Goal: Task Accomplishment & Management: Use online tool/utility

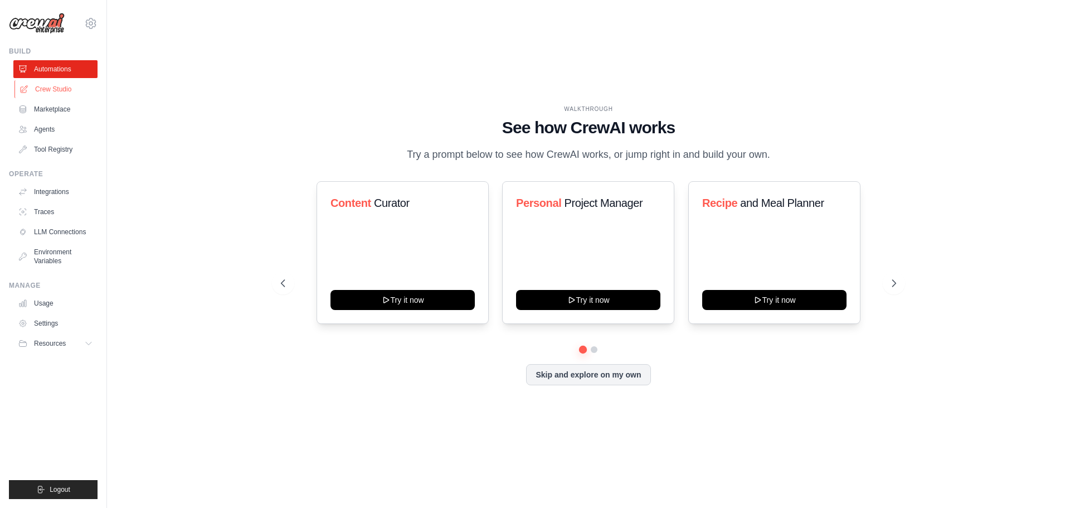
click at [58, 85] on link "Crew Studio" at bounding box center [56, 89] width 84 height 18
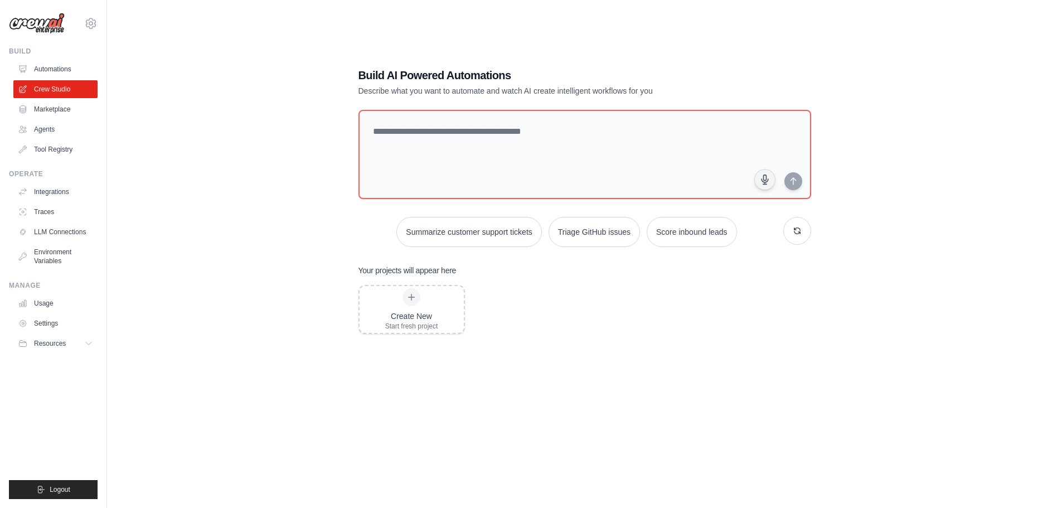
click at [53, 70] on link "Automations" at bounding box center [55, 69] width 84 height 18
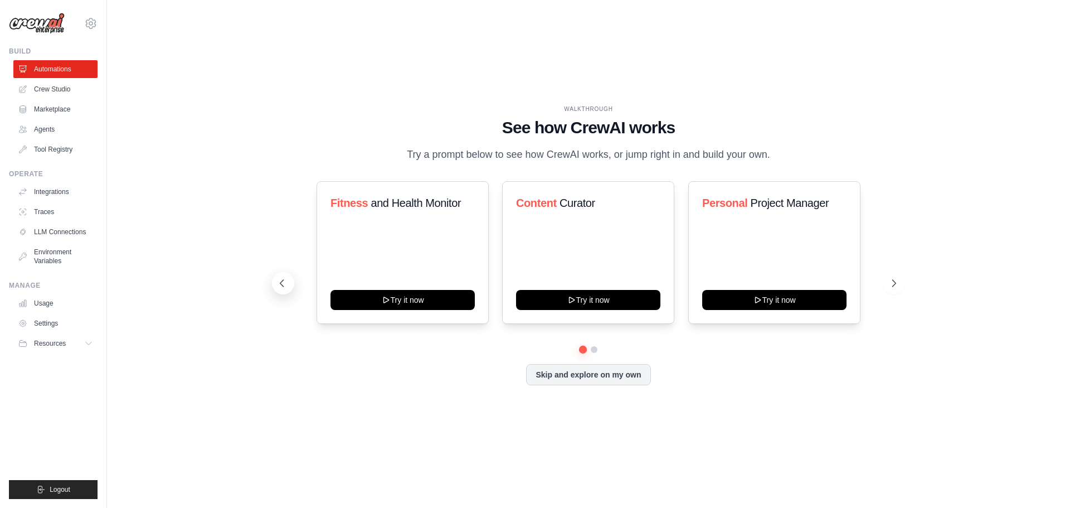
click at [282, 288] on icon at bounding box center [281, 283] width 11 height 11
click at [888, 283] on button at bounding box center [894, 283] width 22 height 22
click at [890, 282] on icon at bounding box center [895, 283] width 11 height 11
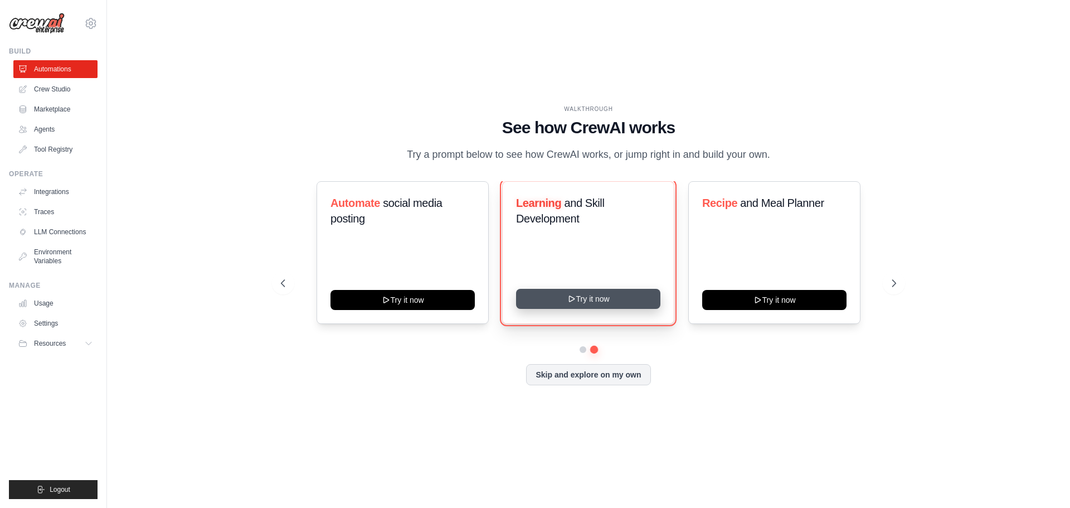
click at [629, 302] on button "Try it now" at bounding box center [588, 299] width 144 height 20
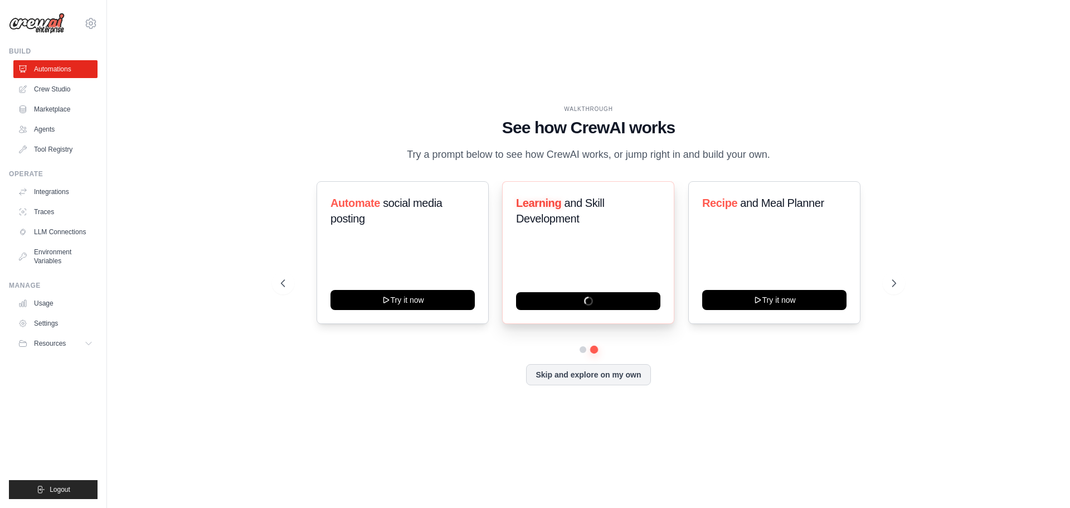
click at [604, 234] on div "Learning and Skill Development" at bounding box center [588, 215] width 144 height 40
click at [67, 82] on link "Crew Studio" at bounding box center [56, 89] width 84 height 18
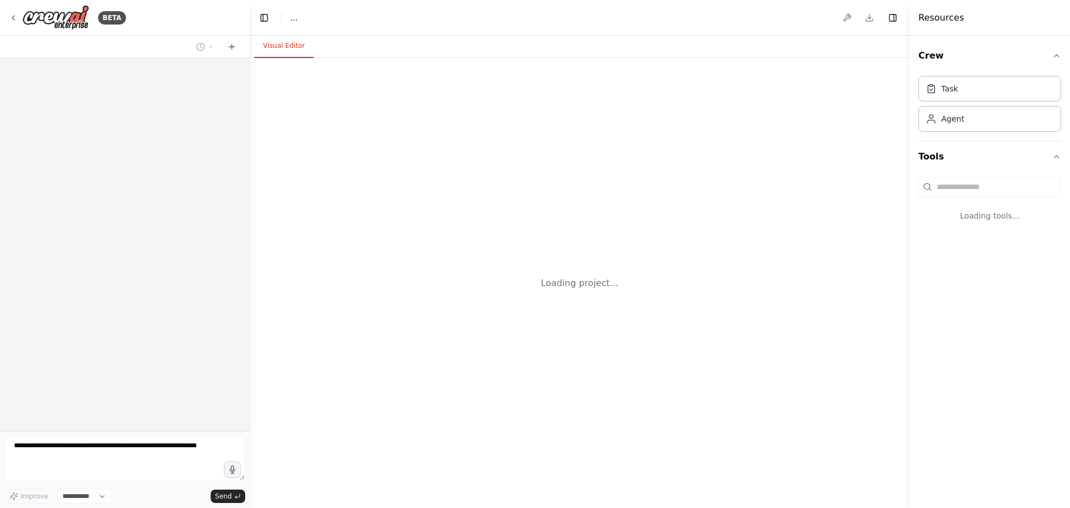
select select "****"
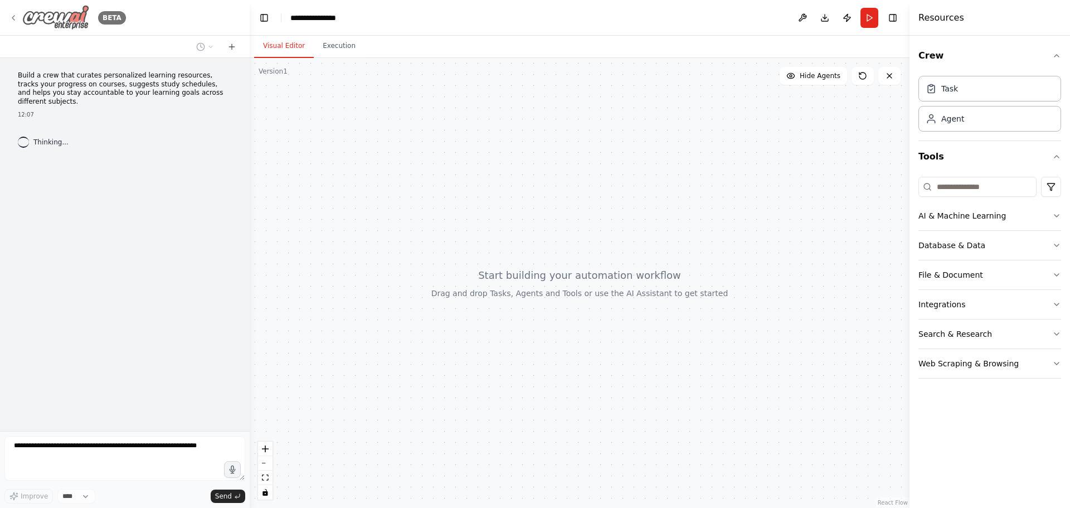
click at [9, 14] on icon at bounding box center [13, 17] width 9 height 9
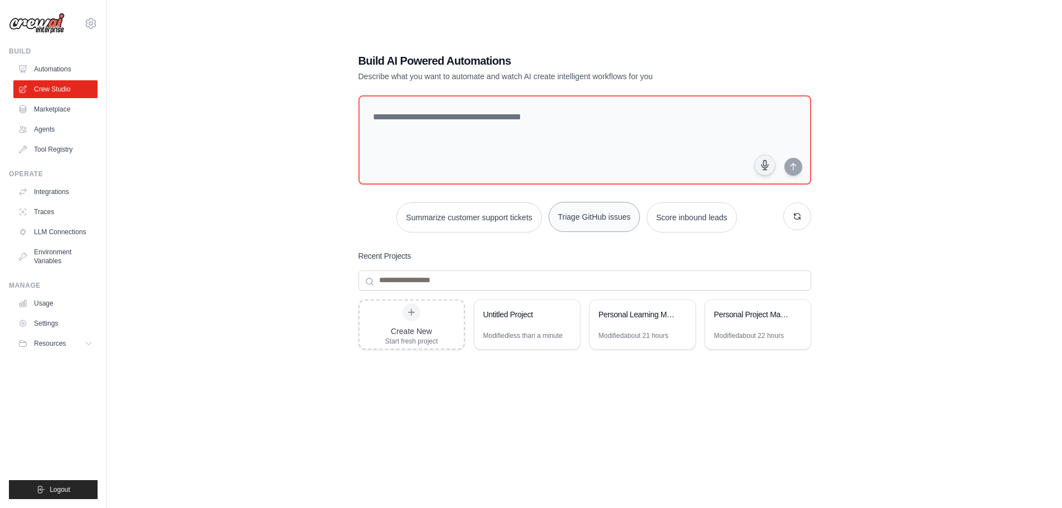
click at [568, 225] on button "Triage GitHub issues" at bounding box center [593, 217] width 91 height 30
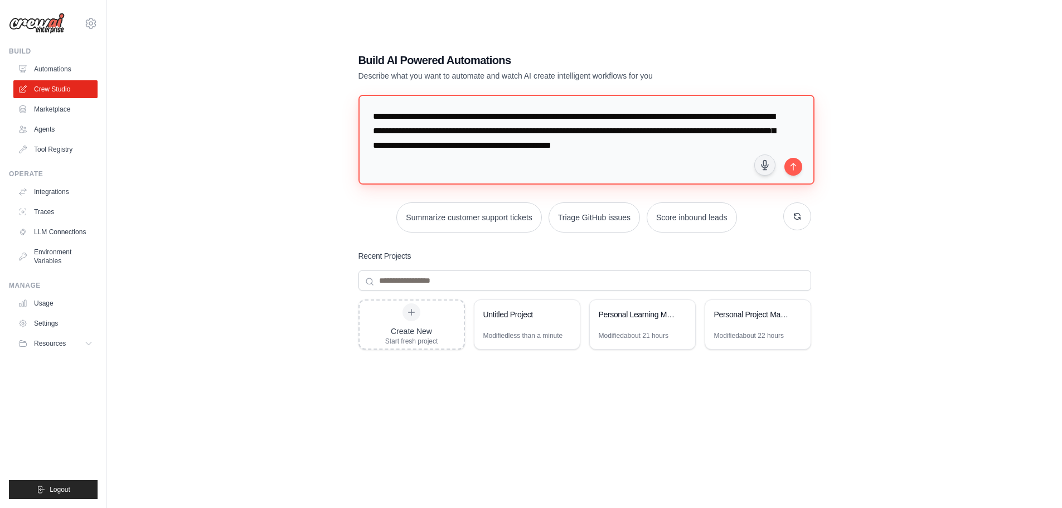
drag, startPoint x: 456, startPoint y: 169, endPoint x: 322, endPoint y: 100, distance: 151.1
click at [322, 100] on div "**********" at bounding box center [584, 265] width 919 height 508
type textarea "**********"
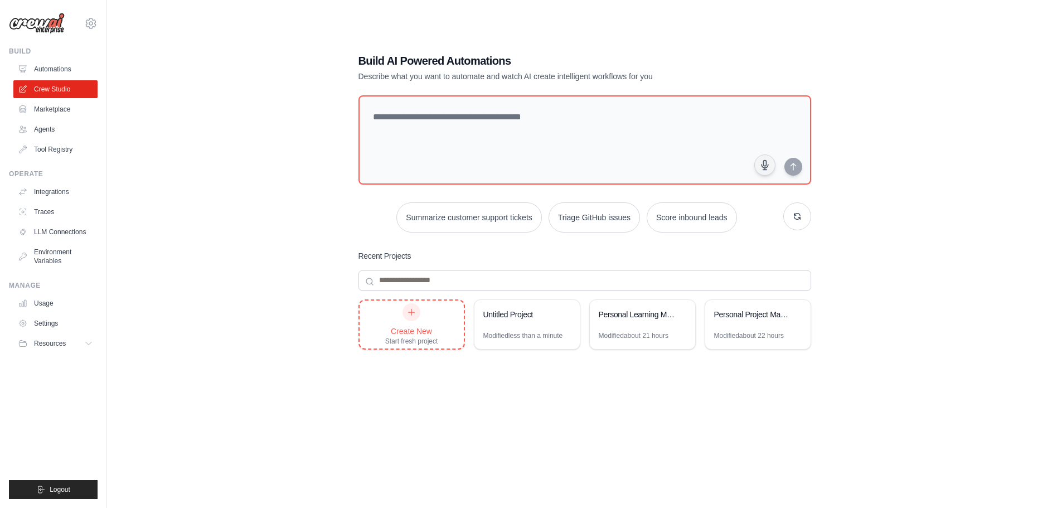
click at [419, 313] on div at bounding box center [411, 312] width 18 height 18
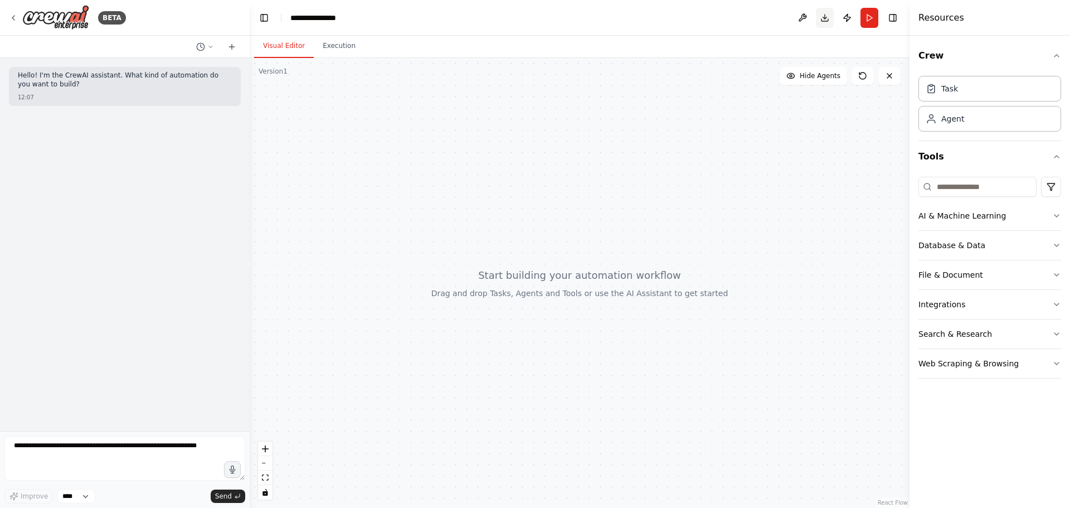
click at [830, 15] on button "Download" at bounding box center [825, 18] width 18 height 20
click at [782, 18] on header "**********" at bounding box center [580, 18] width 660 height 36
click at [894, 19] on button "Toggle Right Sidebar" at bounding box center [893, 18] width 16 height 16
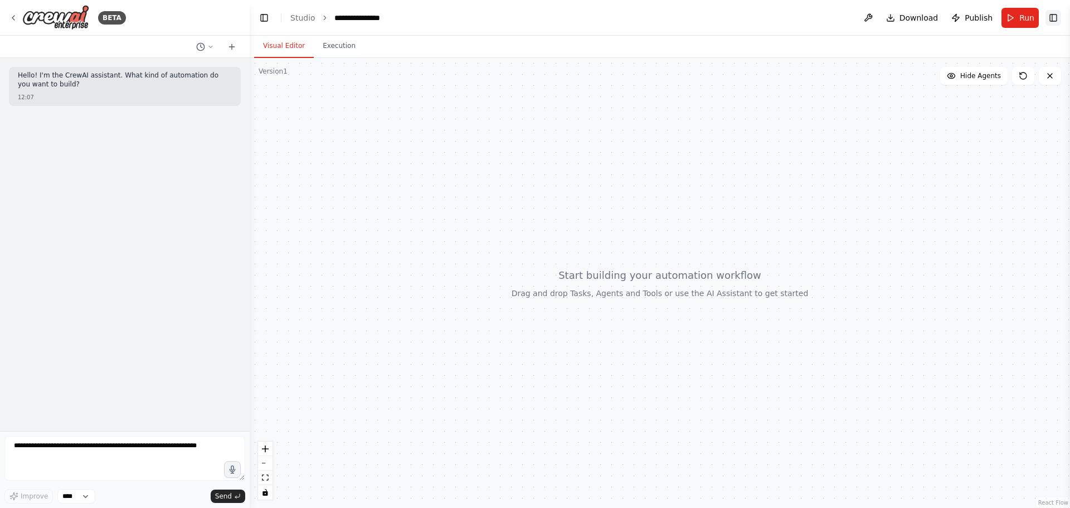
click at [1057, 19] on button "Toggle Right Sidebar" at bounding box center [1054, 18] width 16 height 16
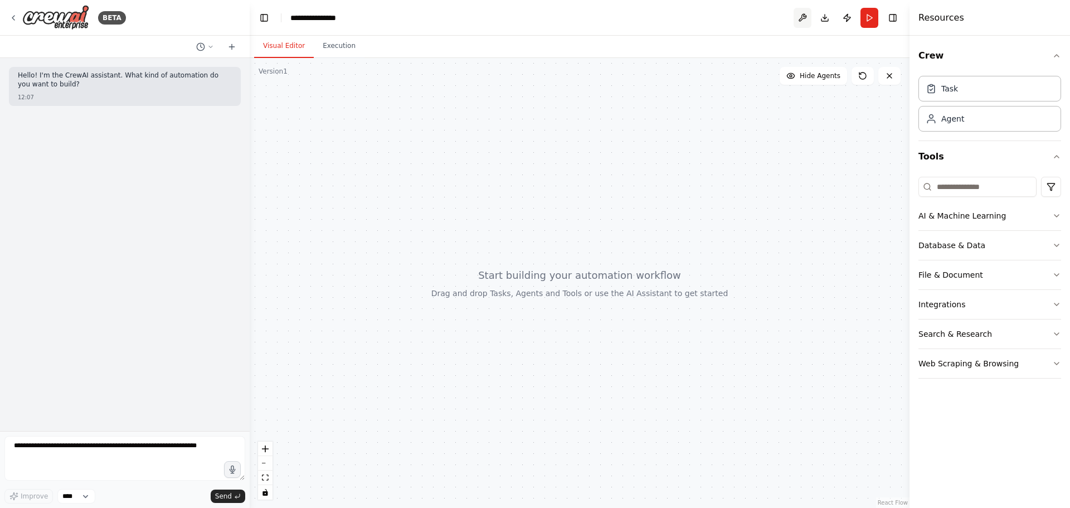
click at [804, 15] on button at bounding box center [803, 18] width 18 height 20
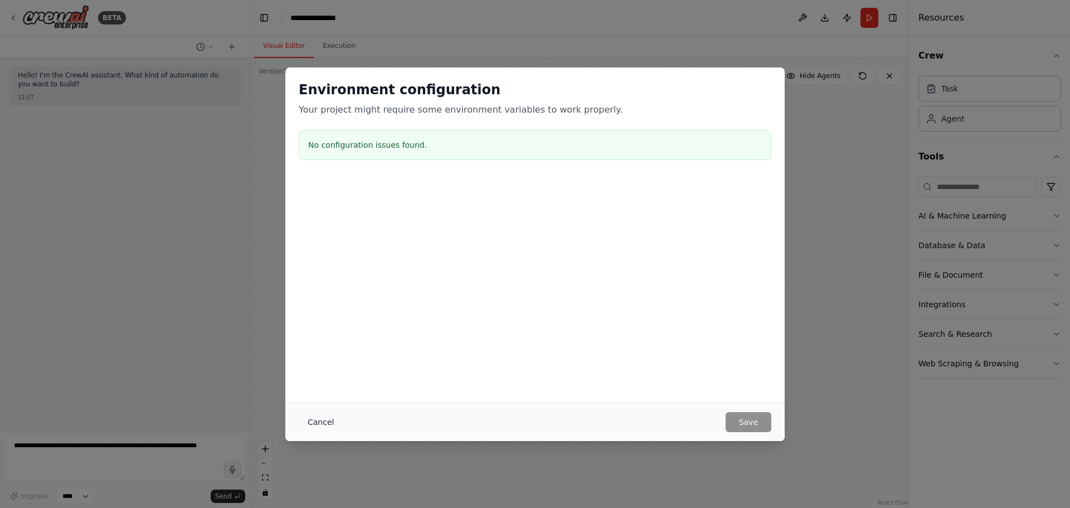
click at [330, 422] on button "Cancel" at bounding box center [321, 422] width 44 height 20
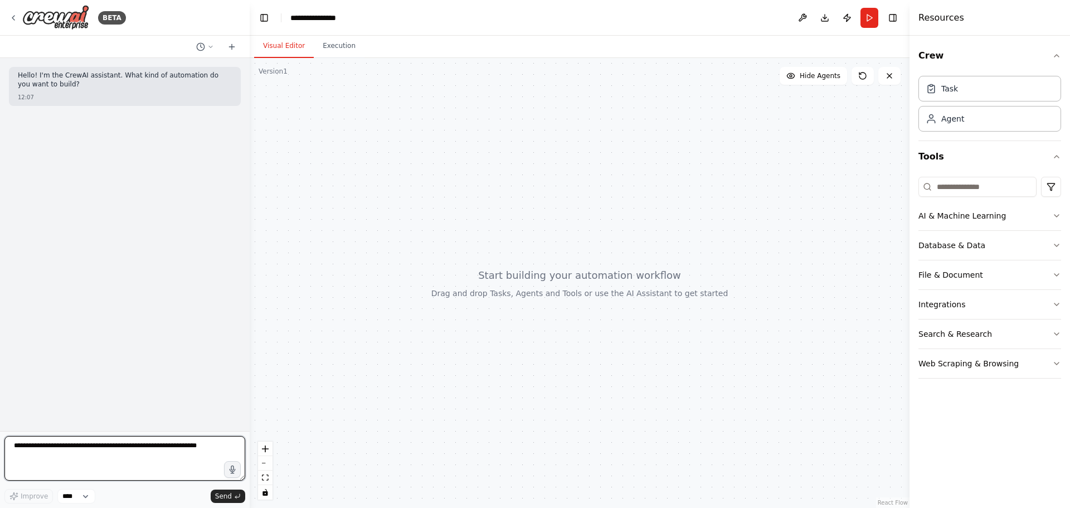
click at [26, 441] on textarea at bounding box center [124, 458] width 241 height 45
click at [79, 493] on select "****" at bounding box center [76, 496] width 38 height 14
click at [226, 496] on span "Send" at bounding box center [223, 496] width 17 height 9
click at [266, 463] on icon "zoom out" at bounding box center [265, 463] width 7 height 1
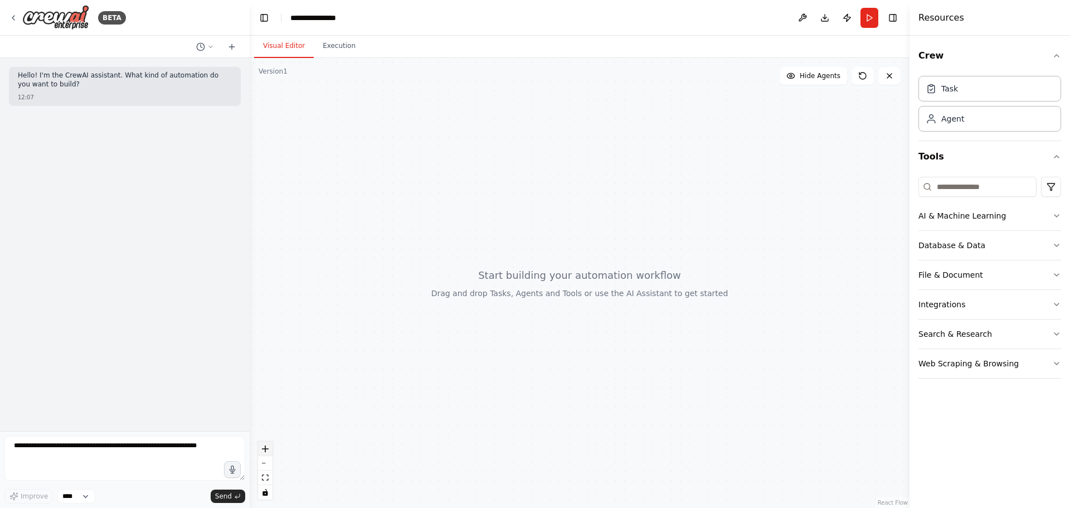
click at [265, 449] on icon "zoom in" at bounding box center [265, 448] width 7 height 7
click at [334, 45] on button "Execution" at bounding box center [339, 46] width 51 height 23
click at [298, 47] on button "Visual Editor" at bounding box center [284, 46] width 60 height 23
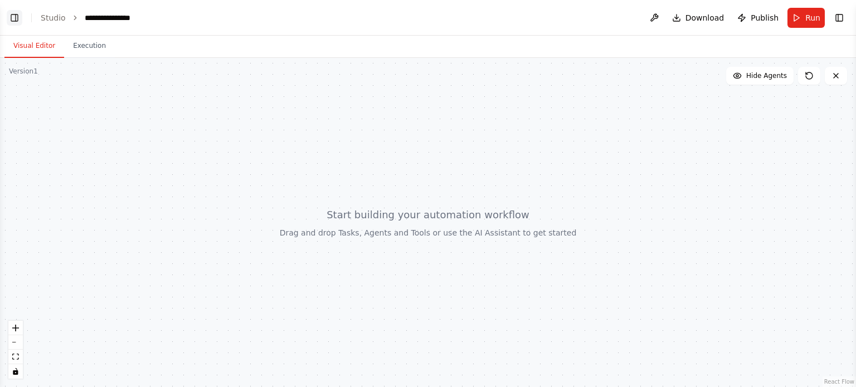
click at [20, 18] on button "Toggle Left Sidebar" at bounding box center [15, 18] width 16 height 16
click at [11, 12] on button "Toggle Left Sidebar" at bounding box center [15, 18] width 16 height 16
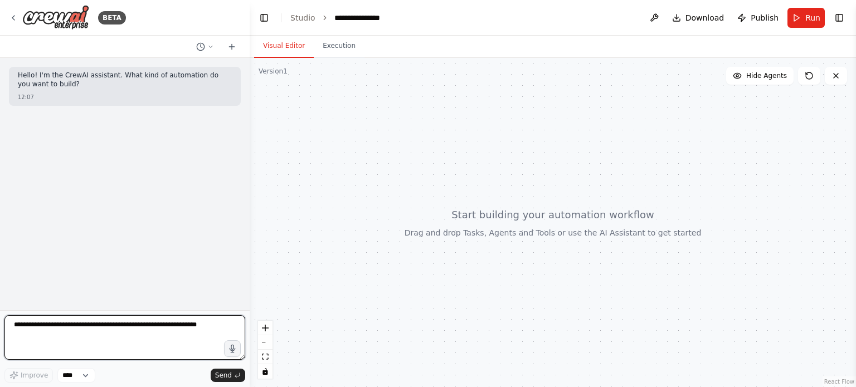
click at [133, 324] on textarea at bounding box center [124, 337] width 241 height 45
click at [91, 336] on textarea at bounding box center [124, 337] width 241 height 45
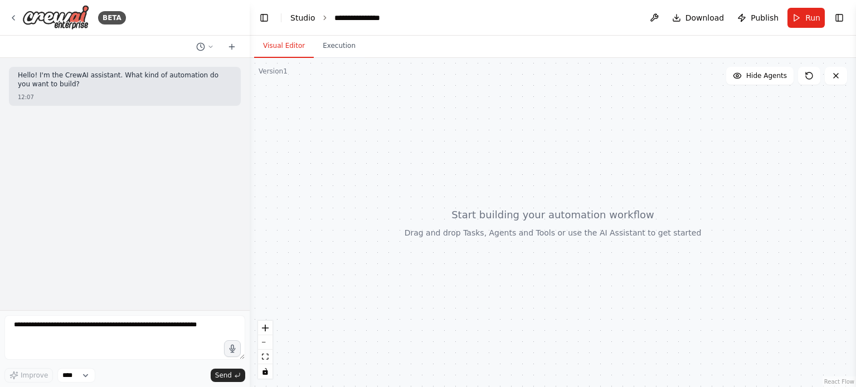
click at [310, 21] on link "Studio" at bounding box center [302, 17] width 25 height 9
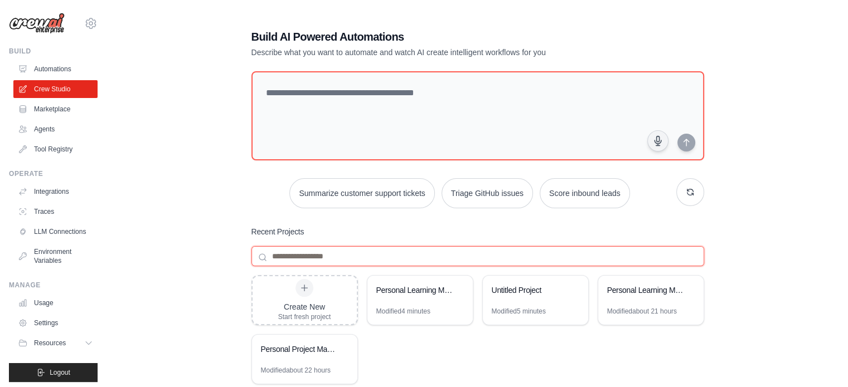
click at [295, 254] on input at bounding box center [477, 256] width 453 height 20
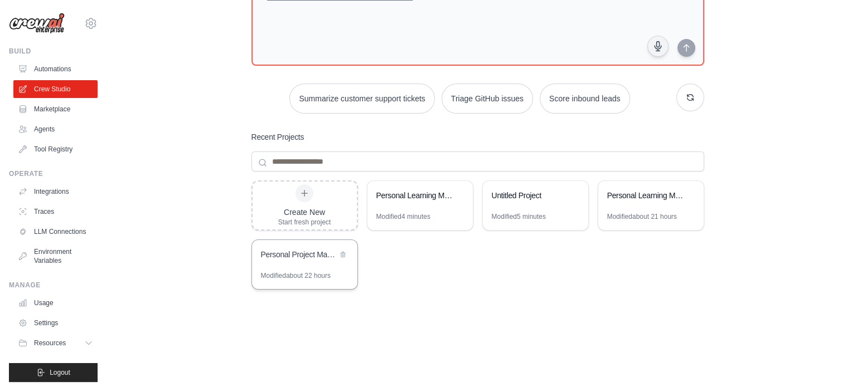
click at [303, 261] on div "Personal Project Management Assistant" at bounding box center [304, 255] width 105 height 31
click at [56, 192] on link "Integrations" at bounding box center [56, 192] width 84 height 18
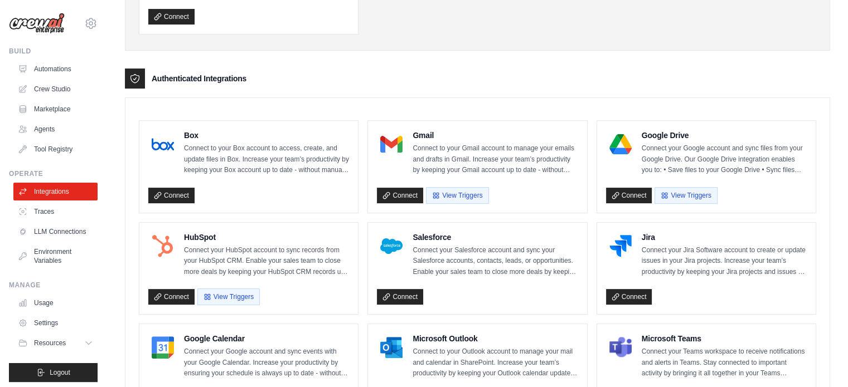
scroll to position [167, 0]
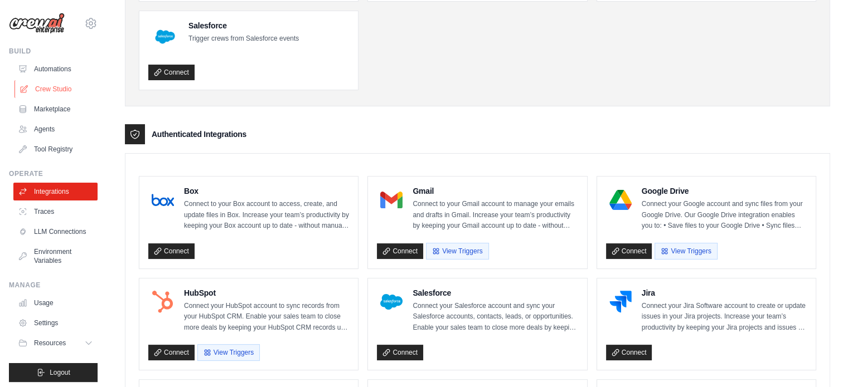
click at [52, 94] on link "Crew Studio" at bounding box center [56, 89] width 84 height 18
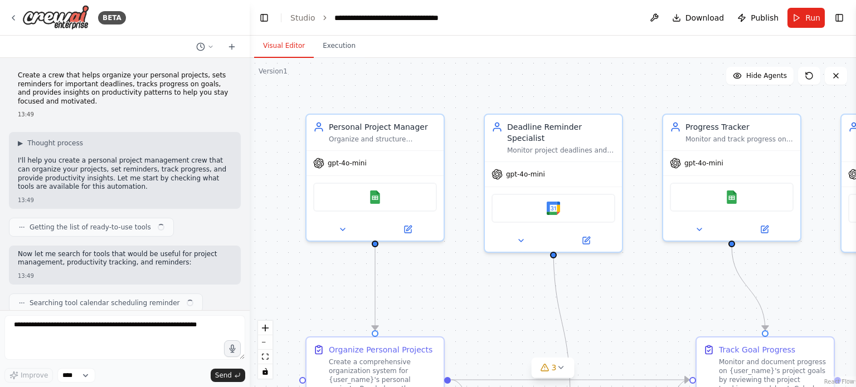
scroll to position [893, 0]
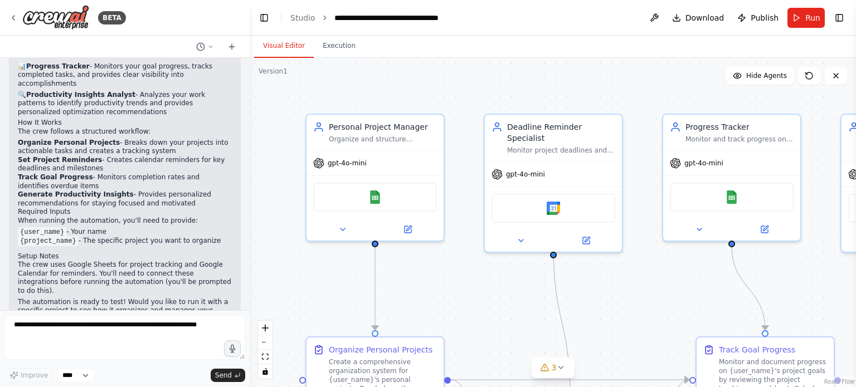
drag, startPoint x: 191, startPoint y: 198, endPoint x: 197, endPoint y: 198, distance: 6.1
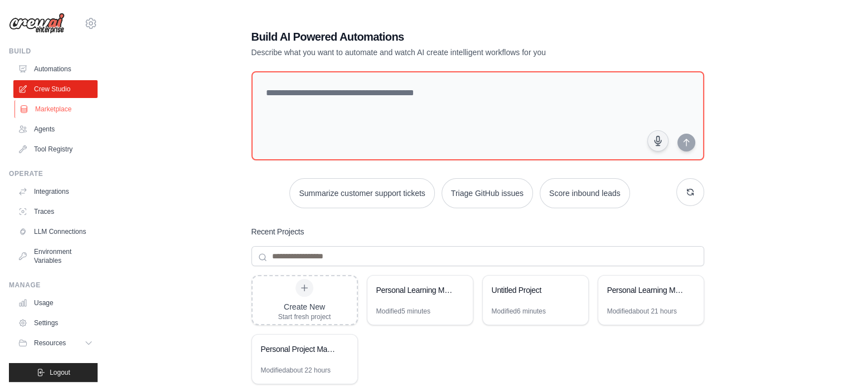
click at [55, 111] on link "Marketplace" at bounding box center [56, 109] width 84 height 18
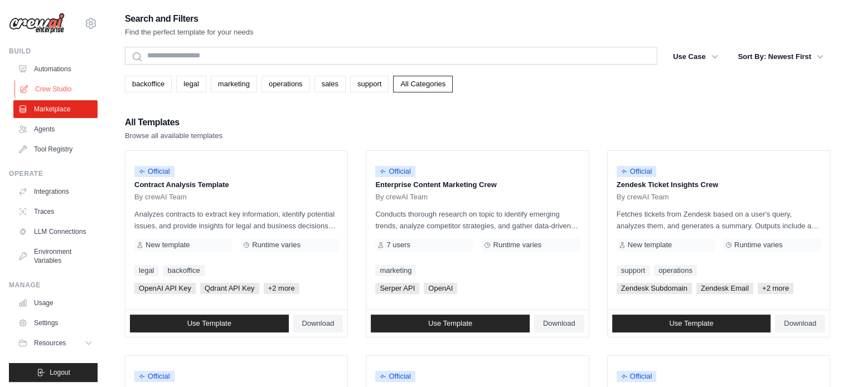
click at [53, 90] on link "Crew Studio" at bounding box center [56, 89] width 84 height 18
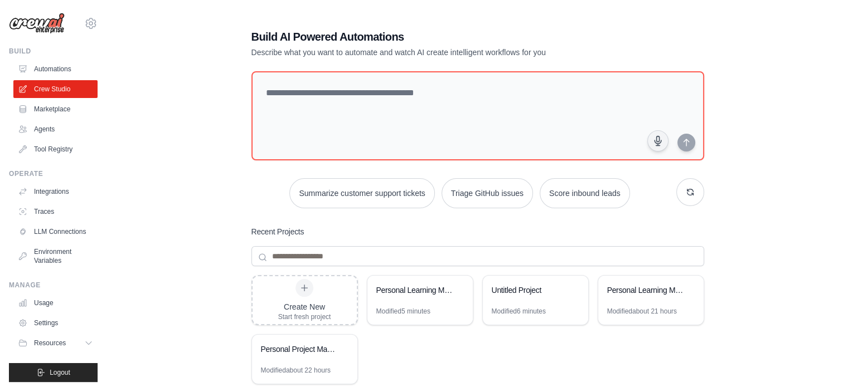
scroll to position [56, 0]
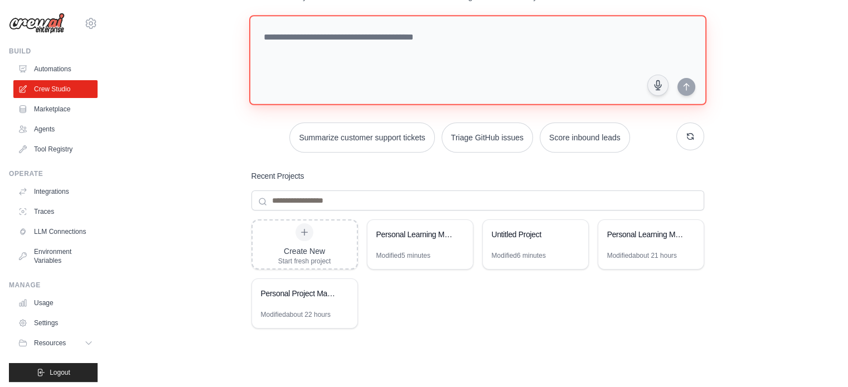
click at [382, 41] on textarea at bounding box center [477, 60] width 457 height 90
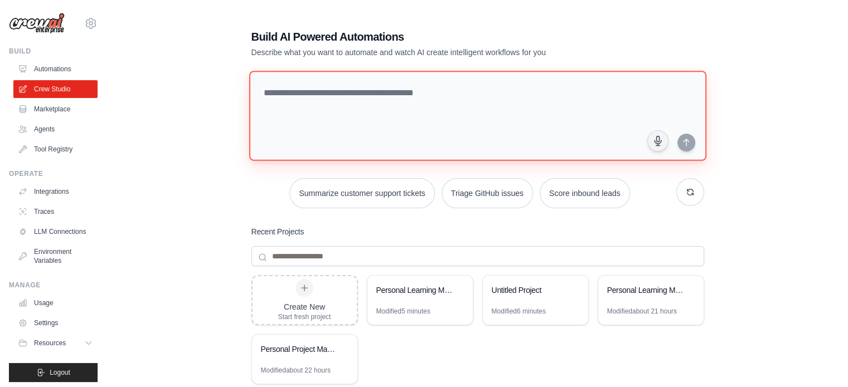
click at [357, 99] on textarea at bounding box center [477, 116] width 457 height 90
click at [323, 89] on textarea at bounding box center [477, 116] width 457 height 90
click at [329, 100] on textarea at bounding box center [477, 116] width 457 height 90
paste textarea "**********"
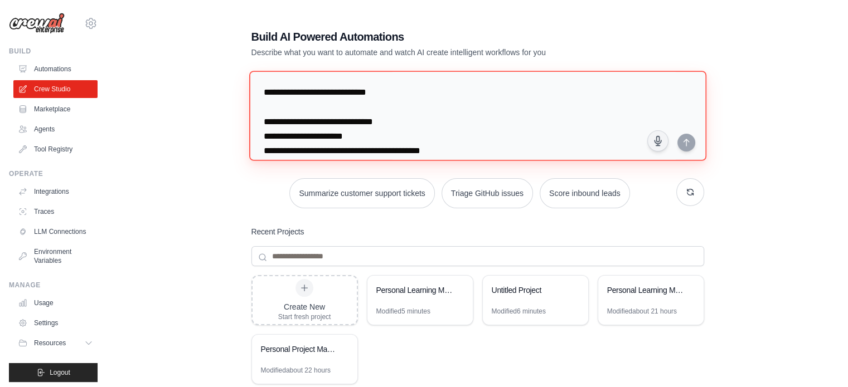
scroll to position [981, 0]
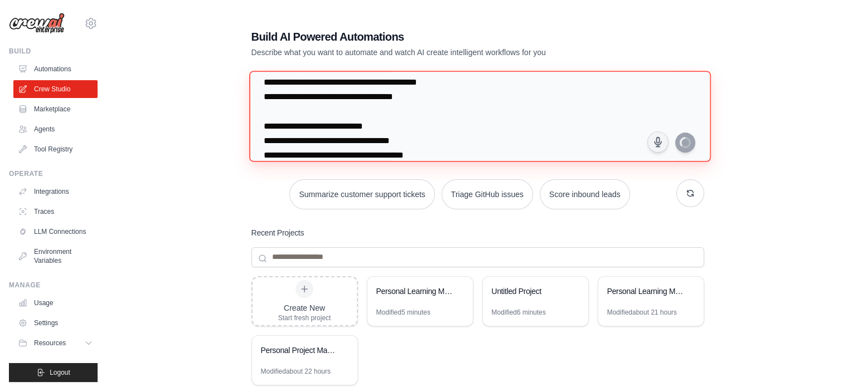
type textarea "**********"
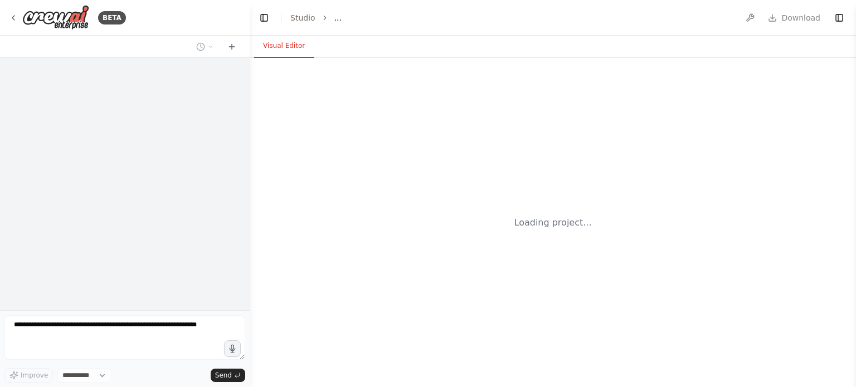
select select "****"
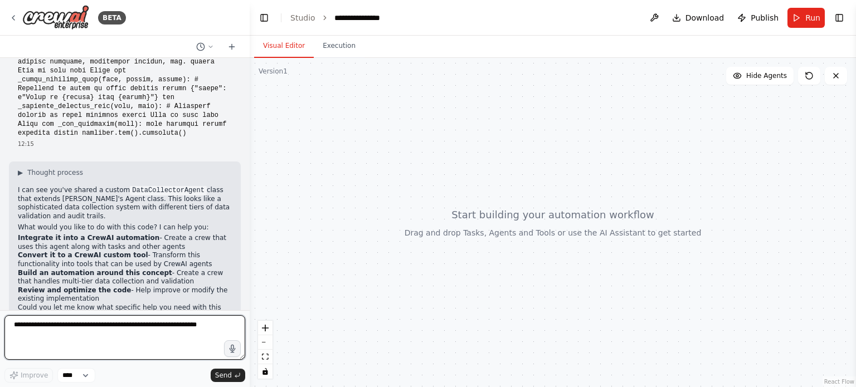
scroll to position [338, 0]
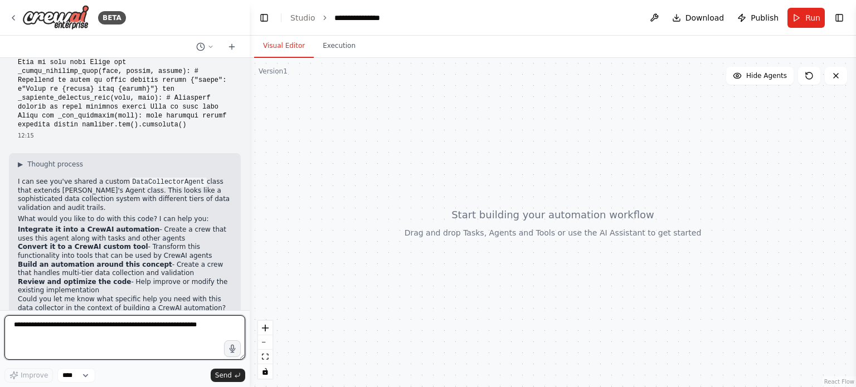
click at [145, 332] on textarea at bounding box center [124, 337] width 241 height 45
type textarea "**********"
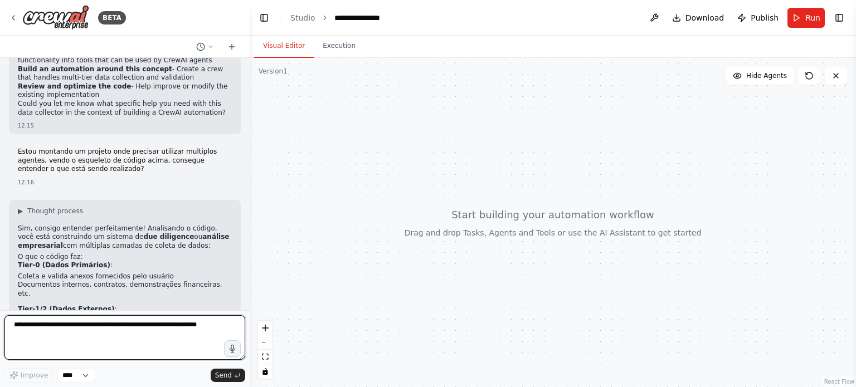
scroll to position [478, 0]
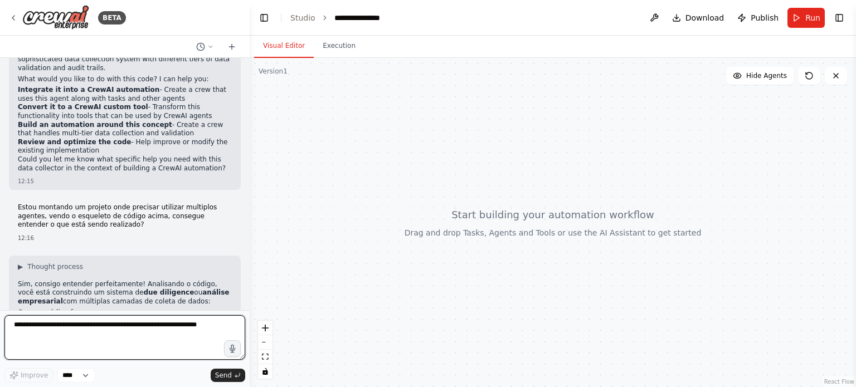
click at [129, 342] on textarea at bounding box center [124, 337] width 241 height 45
paste textarea "**********"
type textarea "**********"
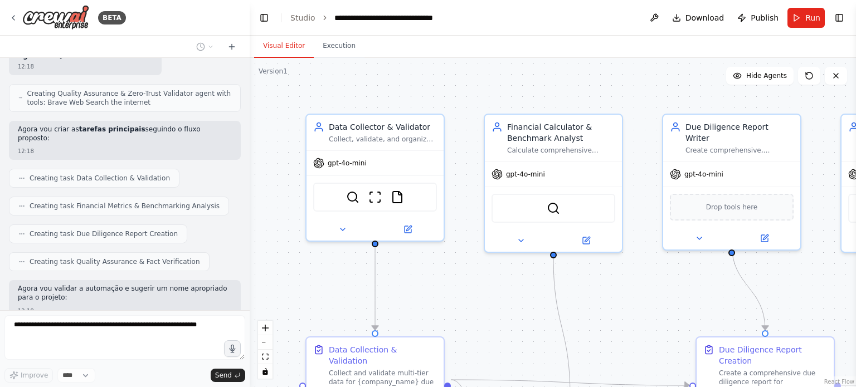
scroll to position [1882, 0]
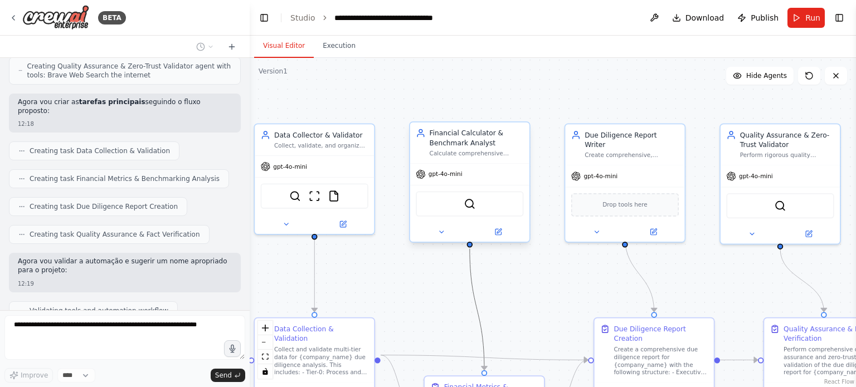
drag, startPoint x: 479, startPoint y: 302, endPoint x: 449, endPoint y: 217, distance: 89.4
click at [448, 212] on div ".deletable-edge-delete-btn { width: 20px; height: 20px; border: 0px solid #ffff…" at bounding box center [469, 218] width 528 height 286
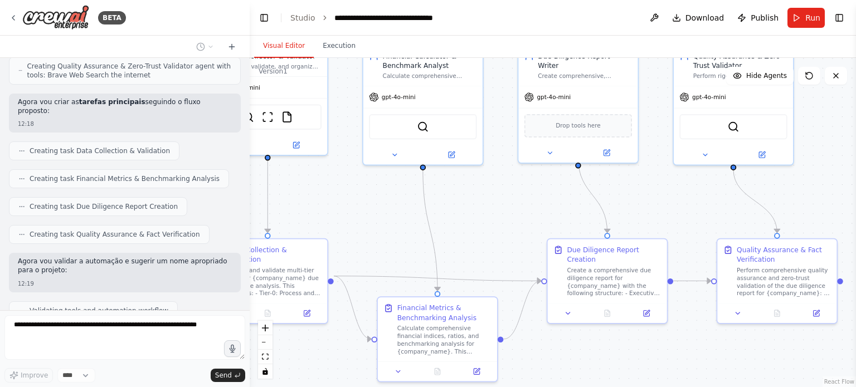
drag, startPoint x: 536, startPoint y: 274, endPoint x: 487, endPoint y: 182, distance: 103.7
click at [488, 180] on div ".deletable-edge-delete-btn { width: 20px; height: 20px; border: 0px solid #ffff…" at bounding box center [553, 222] width 606 height 329
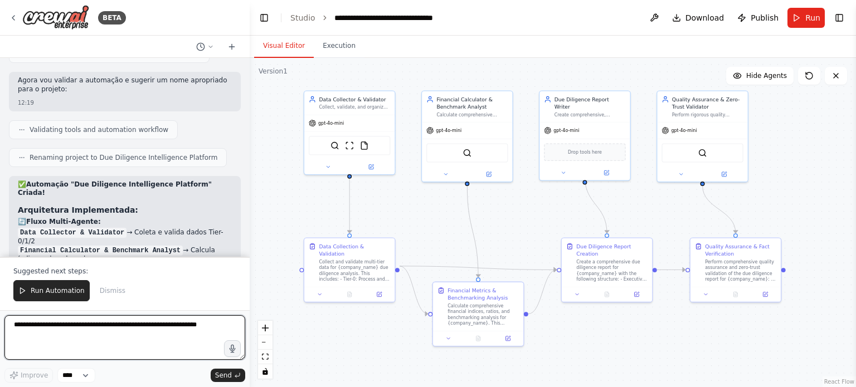
drag, startPoint x: 487, startPoint y: 210, endPoint x: 515, endPoint y: 229, distance: 34.2
click at [515, 229] on div ".deletable-edge-delete-btn { width: 20px; height: 20px; border: 0px solid #ffff…" at bounding box center [553, 222] width 606 height 329
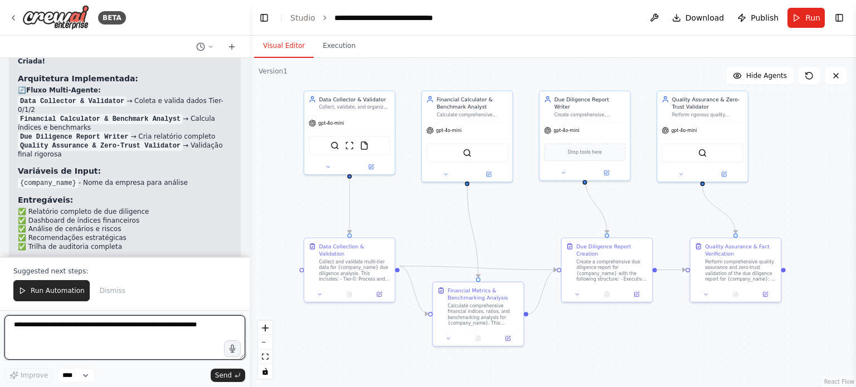
scroll to position [2203, 0]
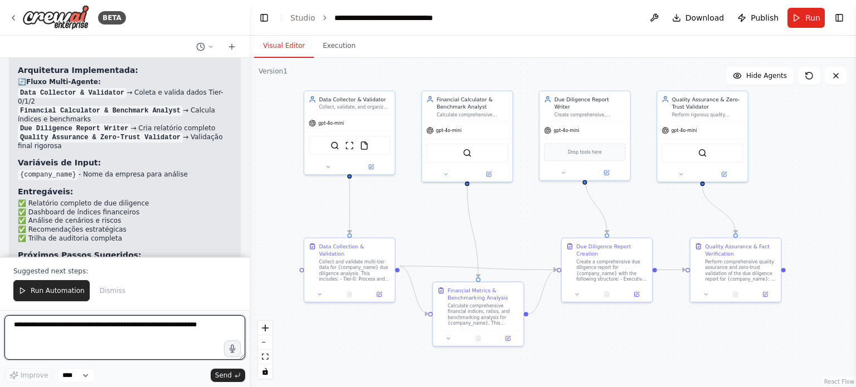
click at [117, 334] on textarea at bounding box center [124, 337] width 241 height 45
drag, startPoint x: 121, startPoint y: 336, endPoint x: -60, endPoint y: 320, distance: 181.9
click at [0, 320] on html "BETA from crewai import Agent, Task class DataCollectorAgent(Agent): def init (…" at bounding box center [428, 193] width 856 height 387
drag, startPoint x: 100, startPoint y: 356, endPoint x: -15, endPoint y: 346, distance: 115.8
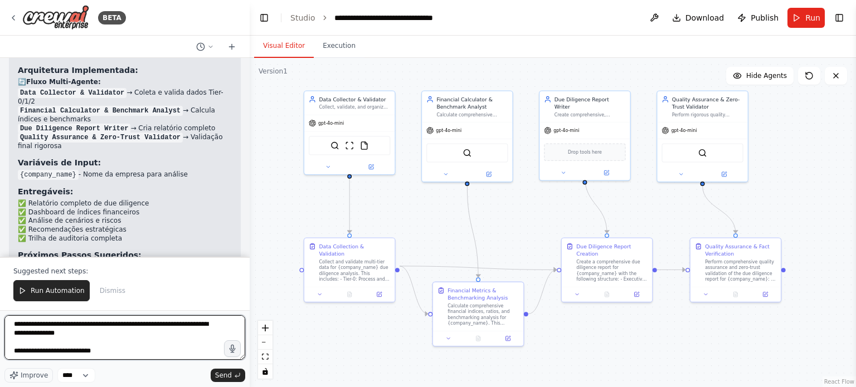
click at [0, 346] on html "BETA from crewai import Agent, Task class DataCollectorAgent(Agent): def init (…" at bounding box center [428, 193] width 856 height 387
paste textarea "**********"
click at [133, 322] on textarea "**********" at bounding box center [124, 337] width 241 height 45
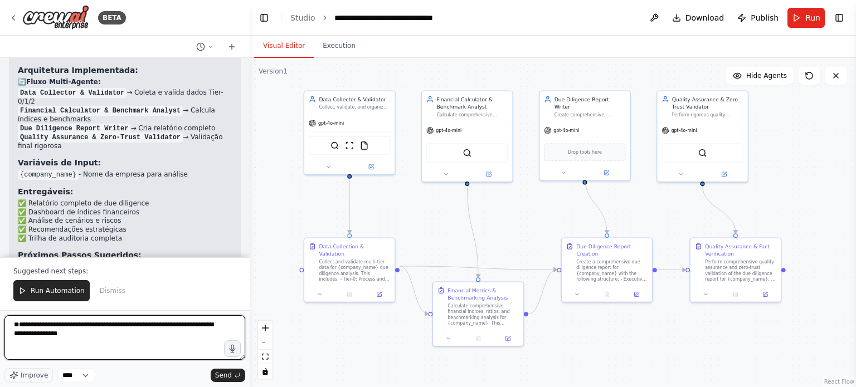
scroll to position [0, 0]
paste textarea "**********"
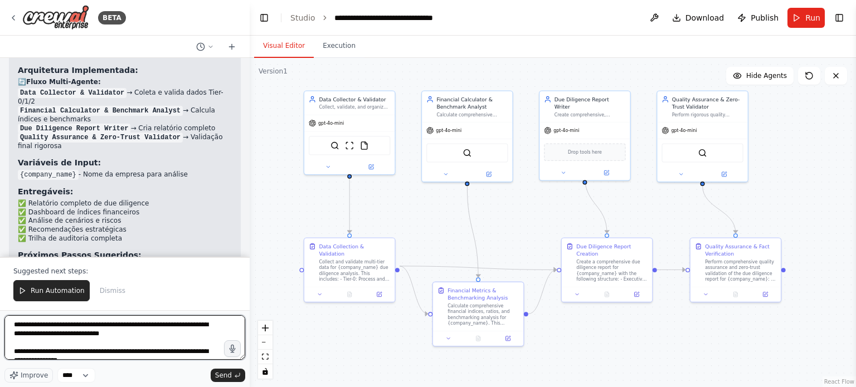
scroll to position [18, 0]
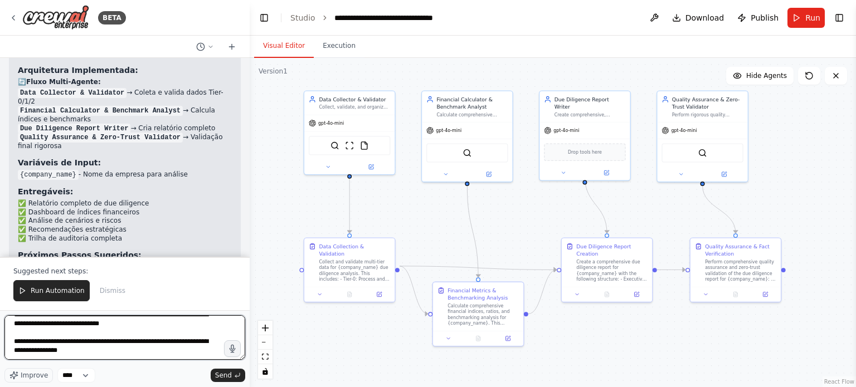
click at [144, 341] on textarea "**********" at bounding box center [124, 337] width 241 height 45
click at [51, 352] on textarea "**********" at bounding box center [124, 337] width 241 height 45
paste textarea "**********"
type textarea "**********"
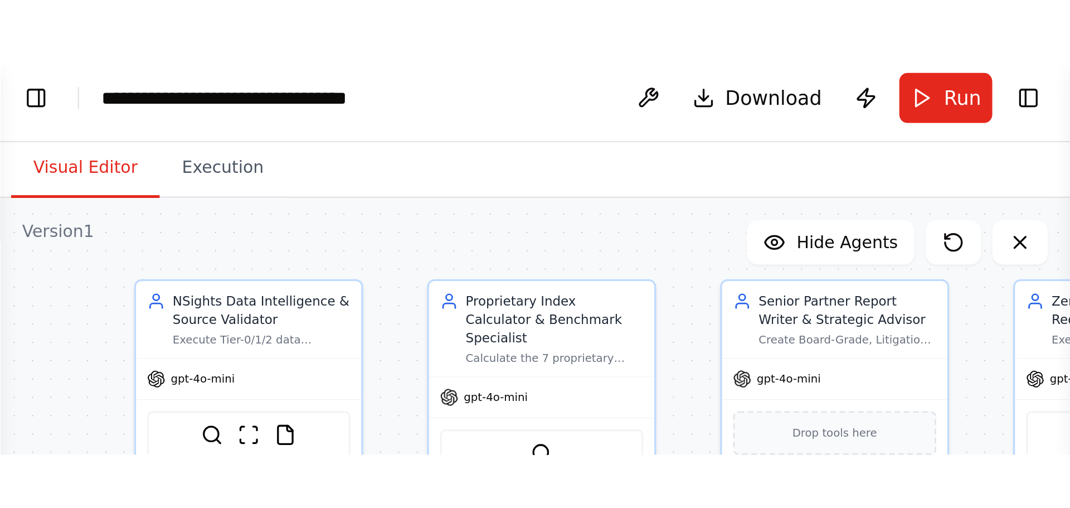
scroll to position [4677, 0]
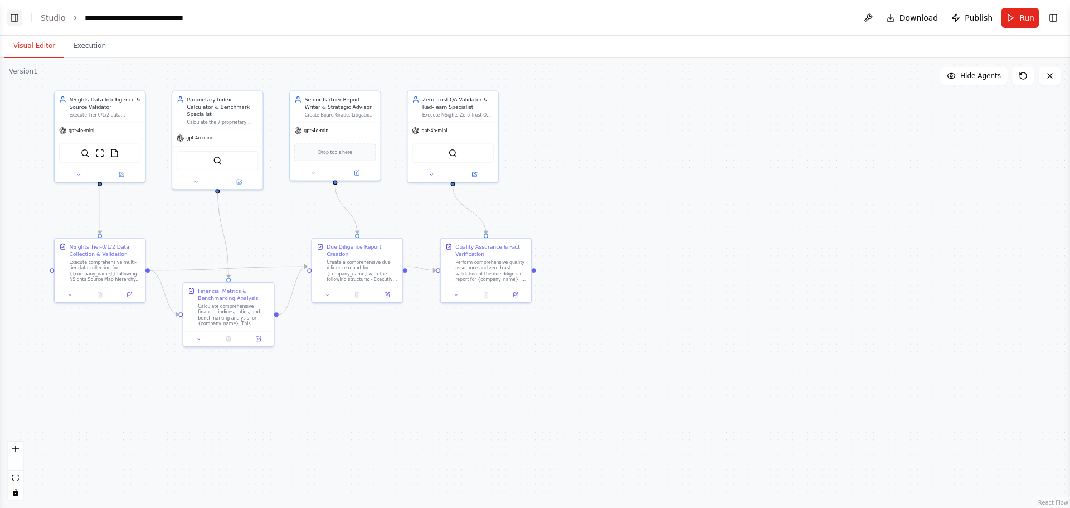
click at [14, 20] on button "Toggle Left Sidebar" at bounding box center [15, 18] width 16 height 16
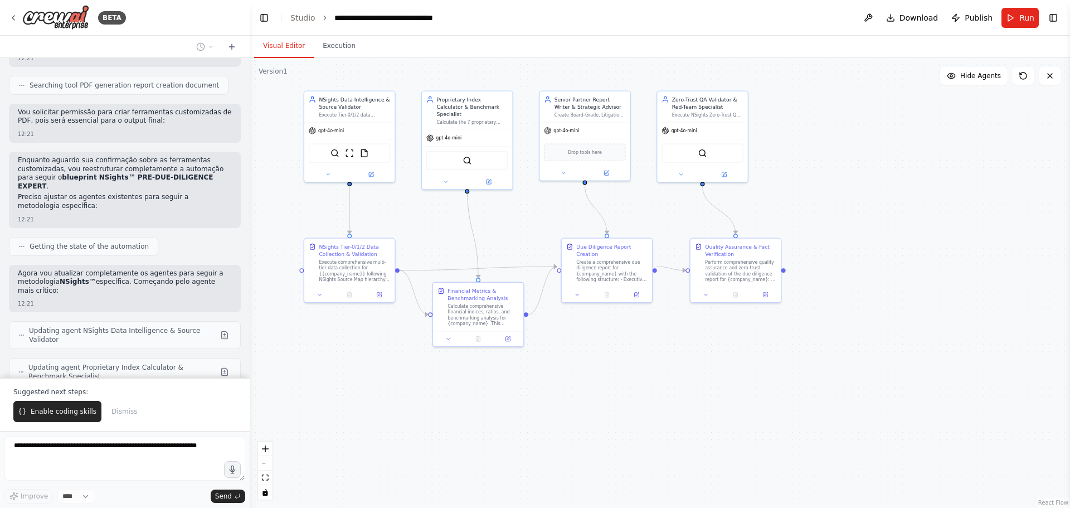
scroll to position [4714, 0]
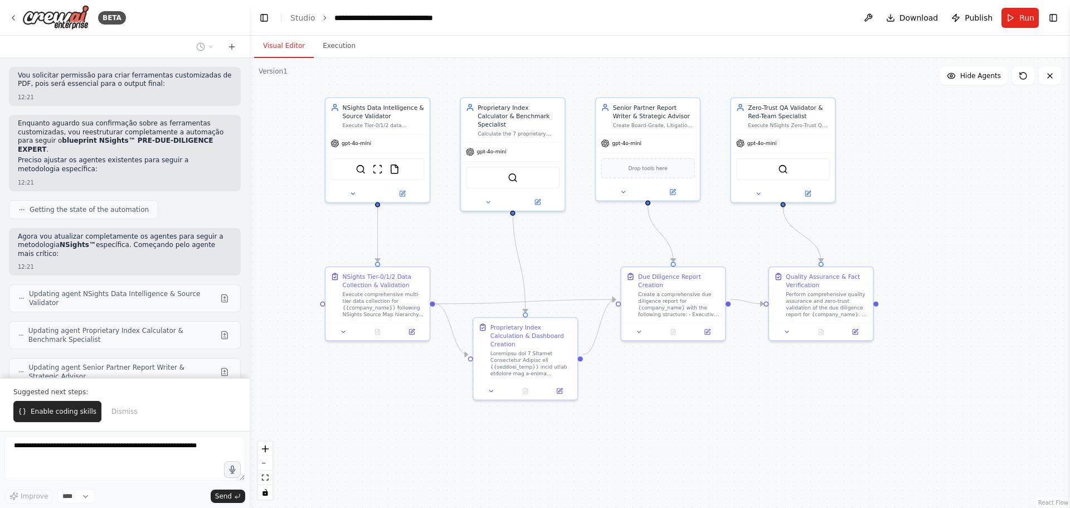
drag, startPoint x: 590, startPoint y: 344, endPoint x: 650, endPoint y: 392, distance: 77.0
click at [650, 387] on div ".deletable-edge-delete-btn { width: 20px; height: 20px; border: 0px solid #ffff…" at bounding box center [660, 283] width 820 height 450
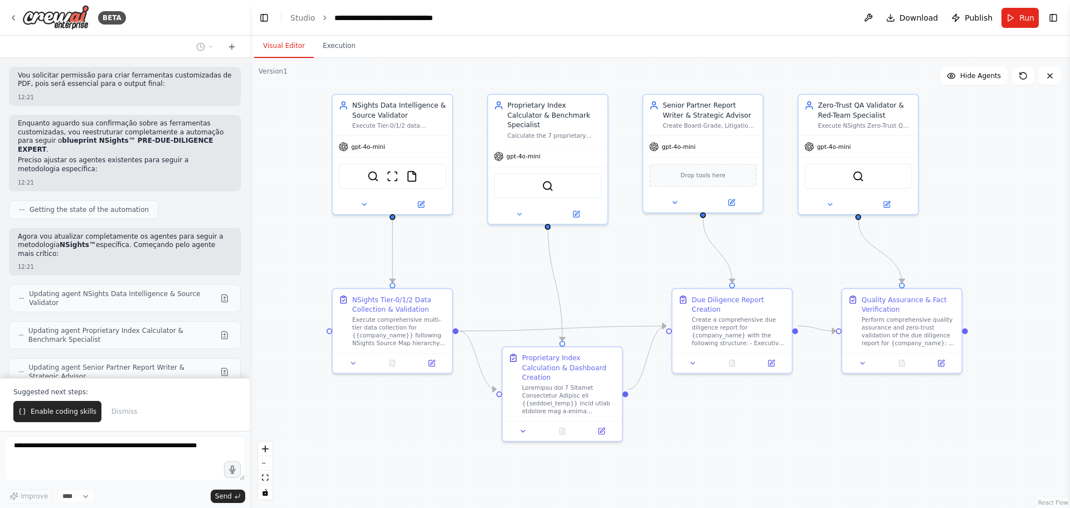
drag, startPoint x: 652, startPoint y: 383, endPoint x: 712, endPoint y: 420, distance: 70.3
click at [712, 387] on div ".deletable-edge-delete-btn { width: 20px; height: 20px; border: 0px solid #ffff…" at bounding box center [660, 283] width 820 height 450
click at [856, 79] on span "Hide Agents" at bounding box center [980, 75] width 41 height 9
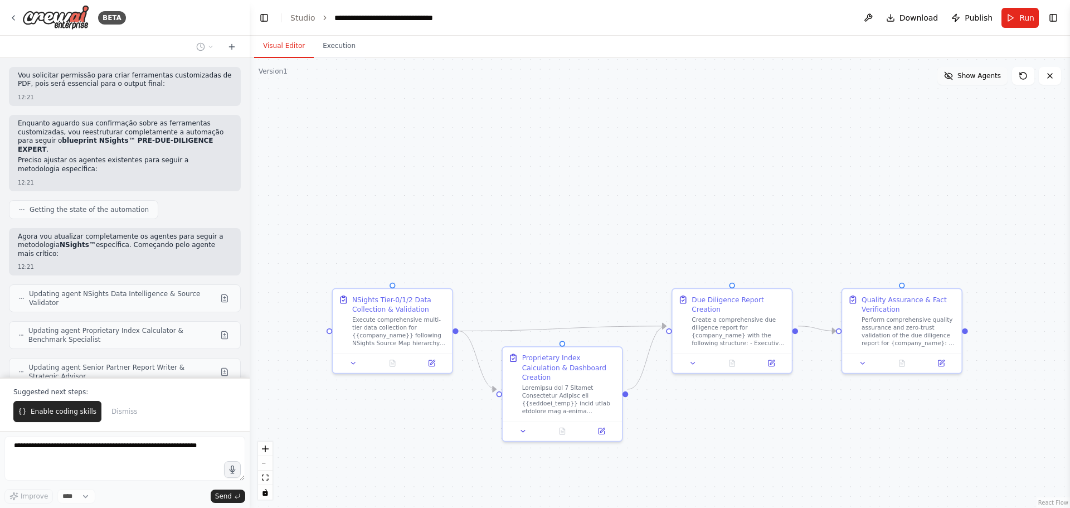
click at [856, 79] on span "Show Agents" at bounding box center [979, 75] width 43 height 9
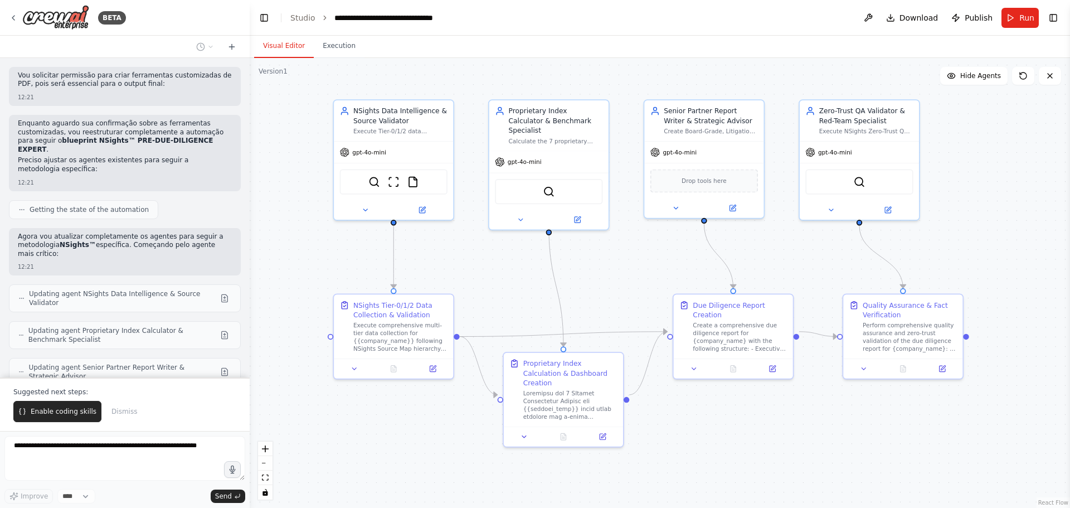
drag, startPoint x: 725, startPoint y: 426, endPoint x: 726, endPoint y: 432, distance: 5.7
click at [726, 387] on div ".deletable-edge-delete-btn { width: 20px; height: 20px; border: 0px solid #ffff…" at bounding box center [660, 283] width 820 height 450
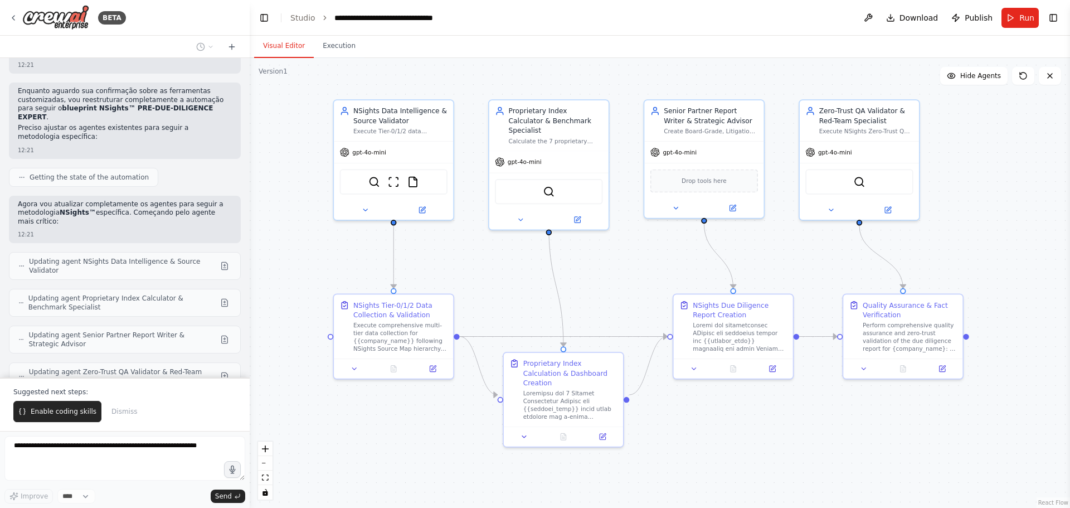
scroll to position [4774, 0]
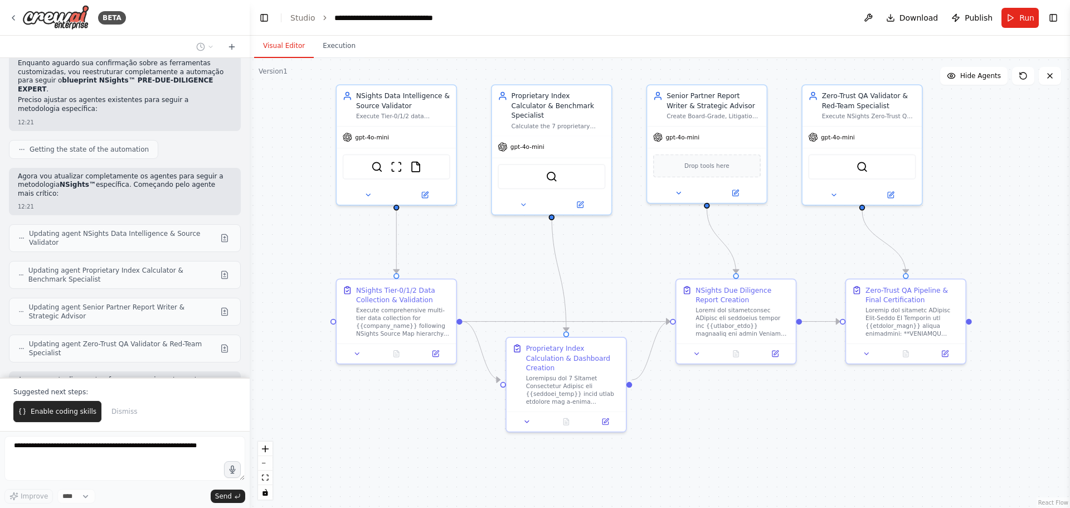
drag, startPoint x: 842, startPoint y: 446, endPoint x: 846, endPoint y: 432, distance: 14.9
click at [846, 387] on div ".deletable-edge-delete-btn { width: 20px; height: 20px; border: 0px solid #ffff…" at bounding box center [660, 283] width 820 height 450
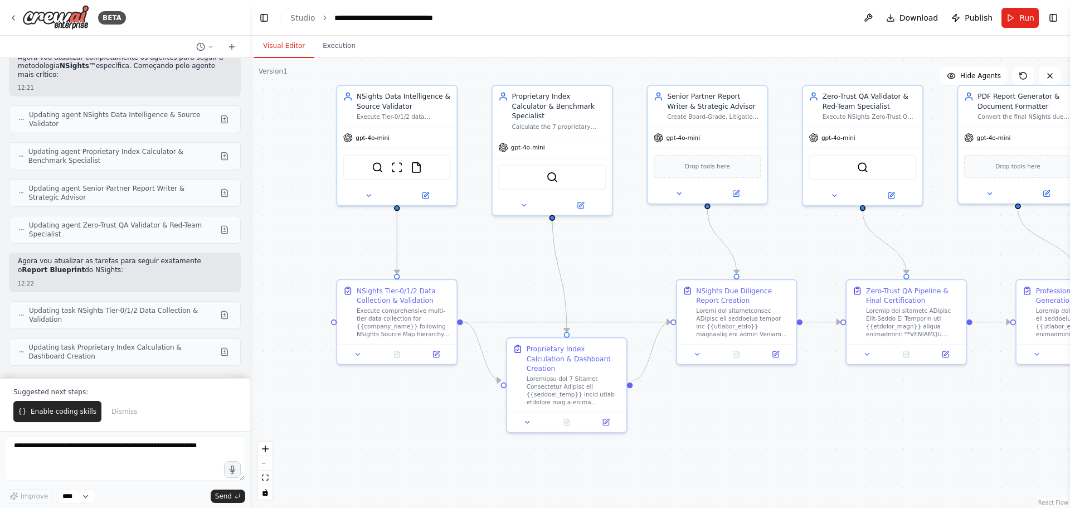
scroll to position [4950, 0]
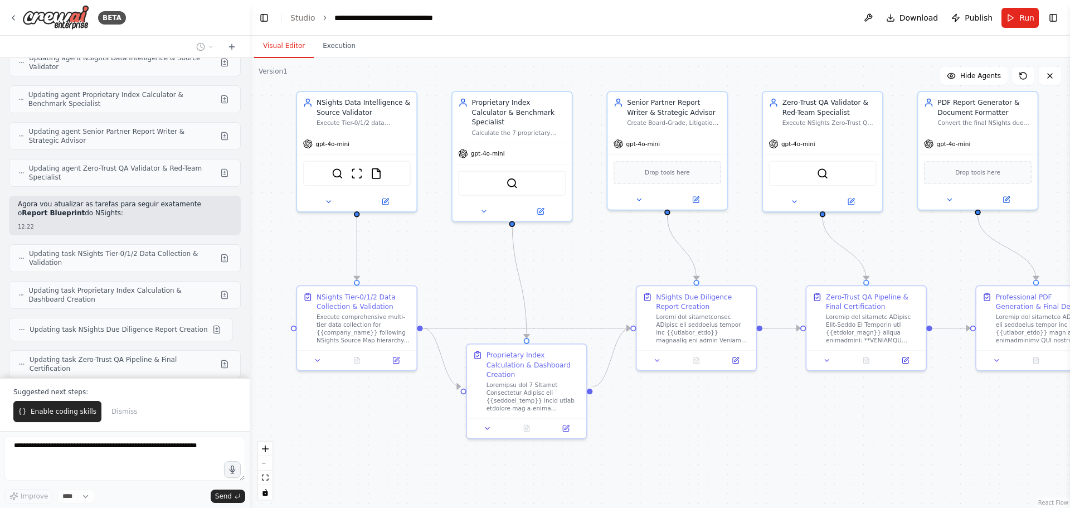
drag, startPoint x: 717, startPoint y: 411, endPoint x: 685, endPoint y: 413, distance: 31.8
click at [685, 387] on div ".deletable-edge-delete-btn { width: 20px; height: 20px; border: 0px solid #ffff…" at bounding box center [660, 283] width 820 height 450
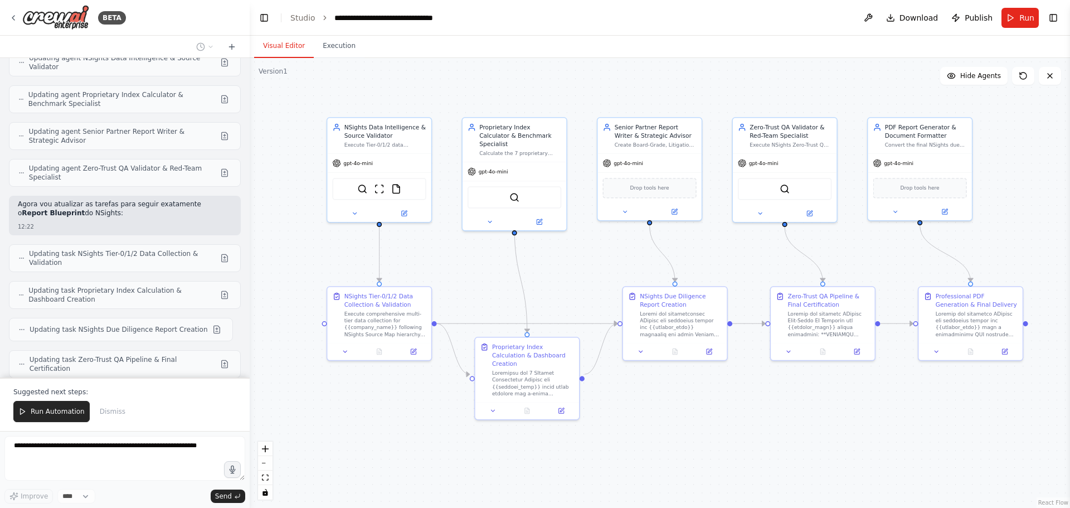
drag, startPoint x: 700, startPoint y: 412, endPoint x: 682, endPoint y: 397, distance: 24.1
click at [682, 387] on div ".deletable-edge-delete-btn { width: 20px; height: 20px; border: 0px solid #ffff…" at bounding box center [660, 283] width 820 height 450
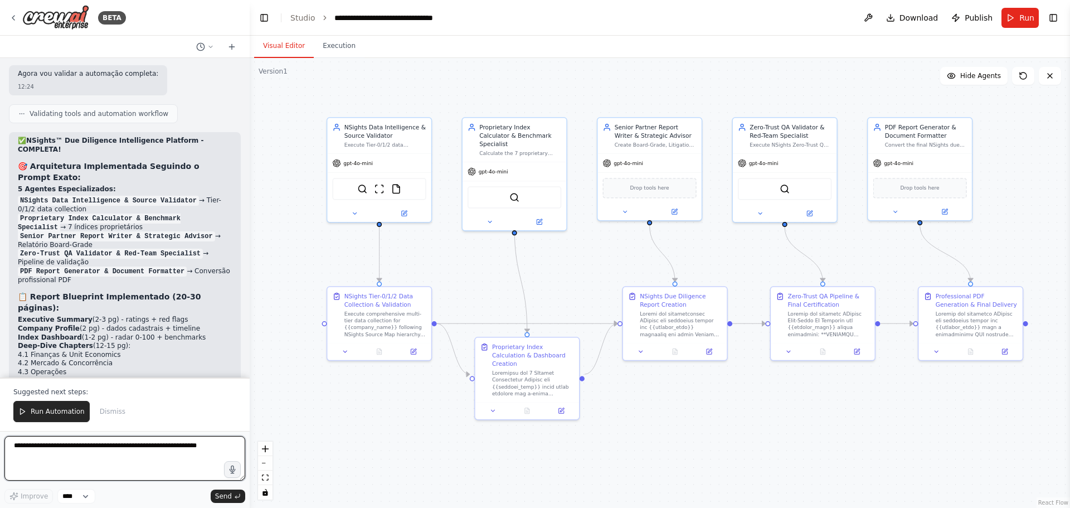
scroll to position [5439, 0]
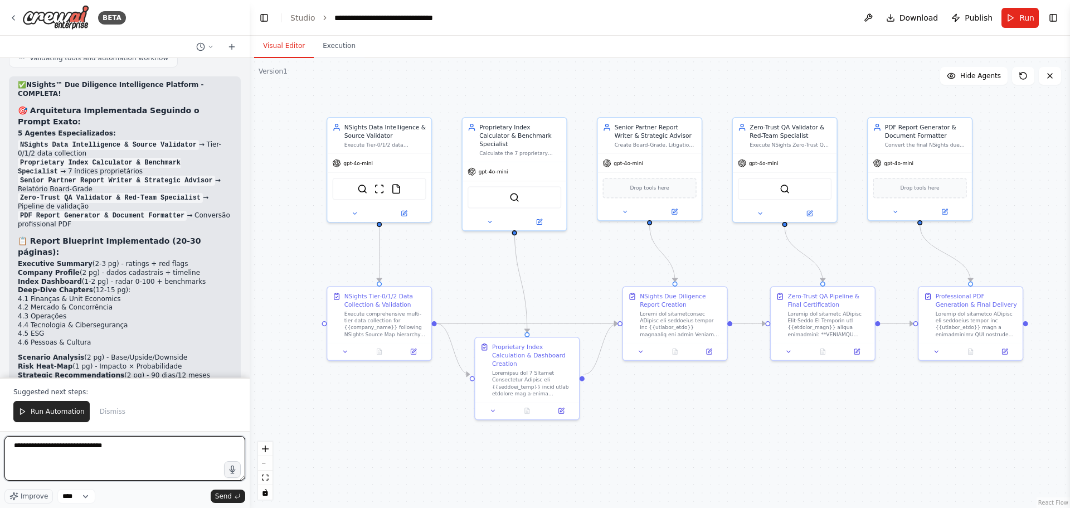
type textarea "**********"
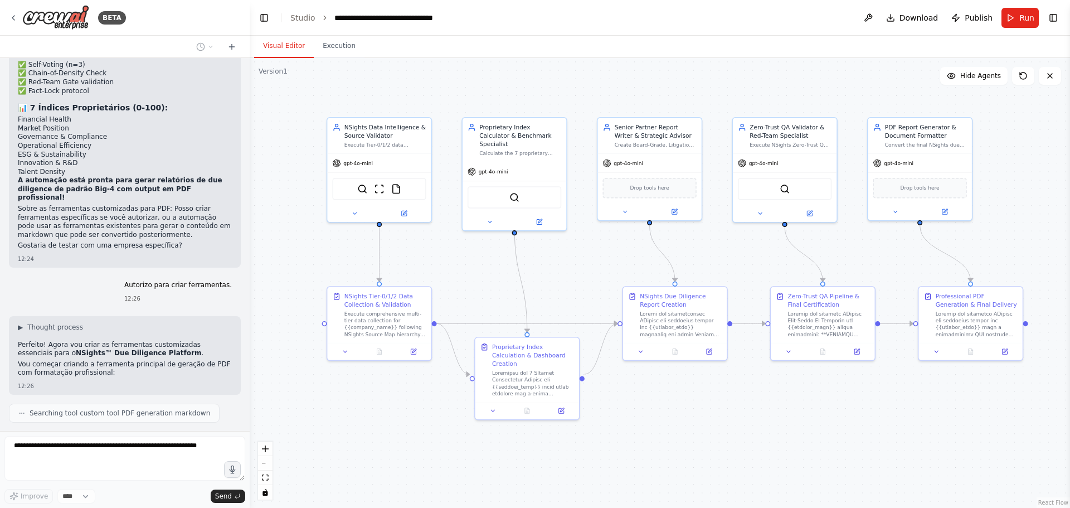
scroll to position [5796, 0]
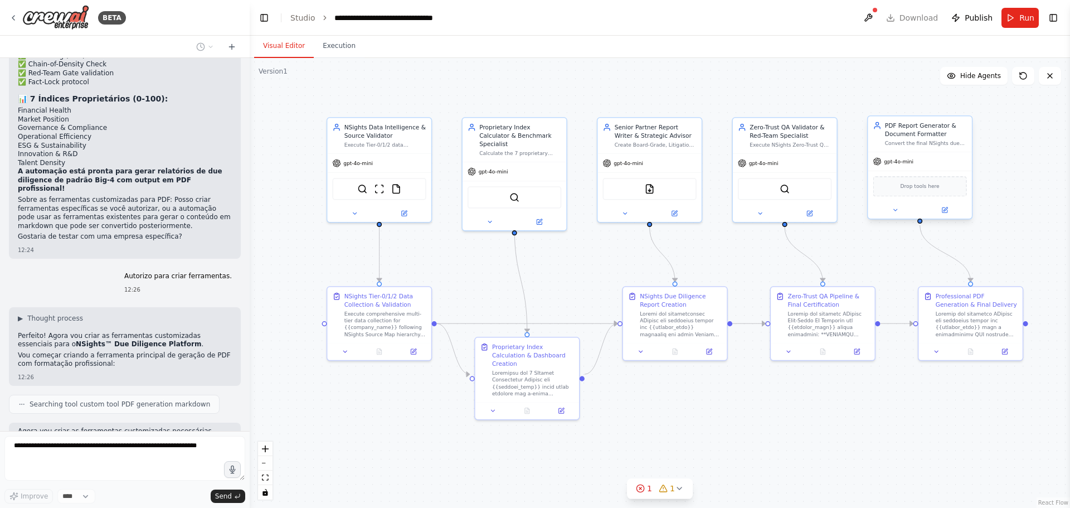
click at [856, 193] on div "Drop tools here" at bounding box center [920, 186] width 94 height 20
click at [856, 184] on span "Drop tools here" at bounding box center [920, 186] width 39 height 8
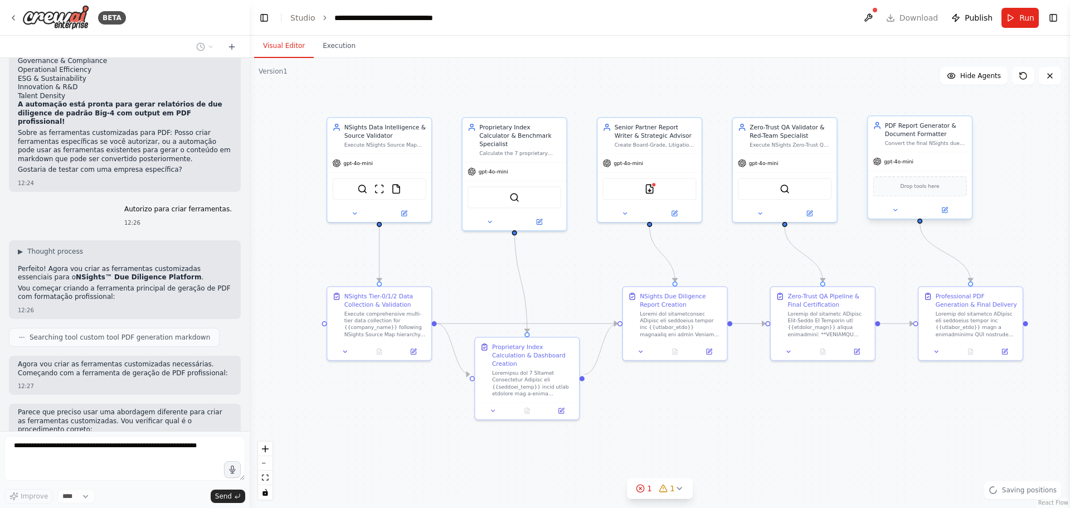
scroll to position [5872, 0]
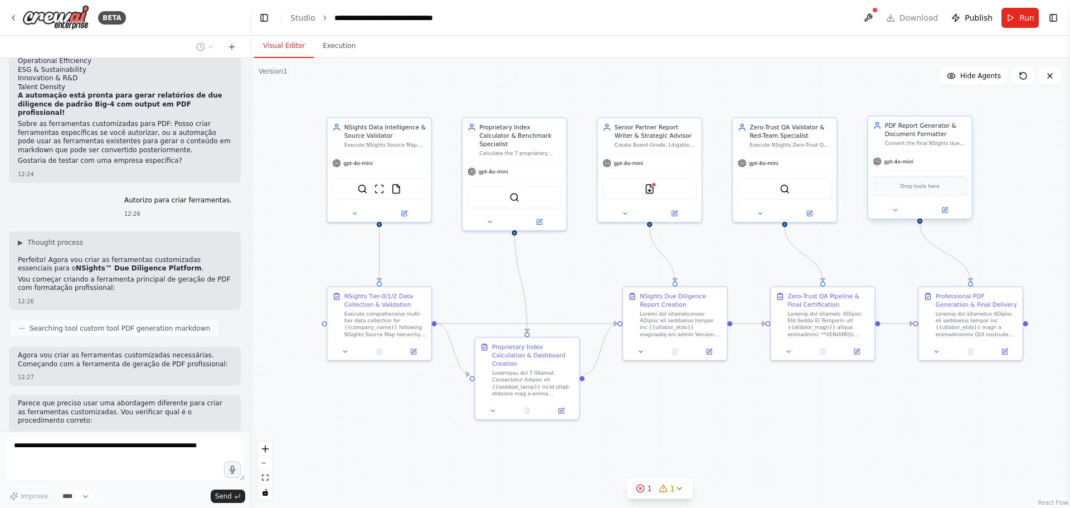
click at [856, 195] on div "Drop tools here" at bounding box center [920, 186] width 94 height 20
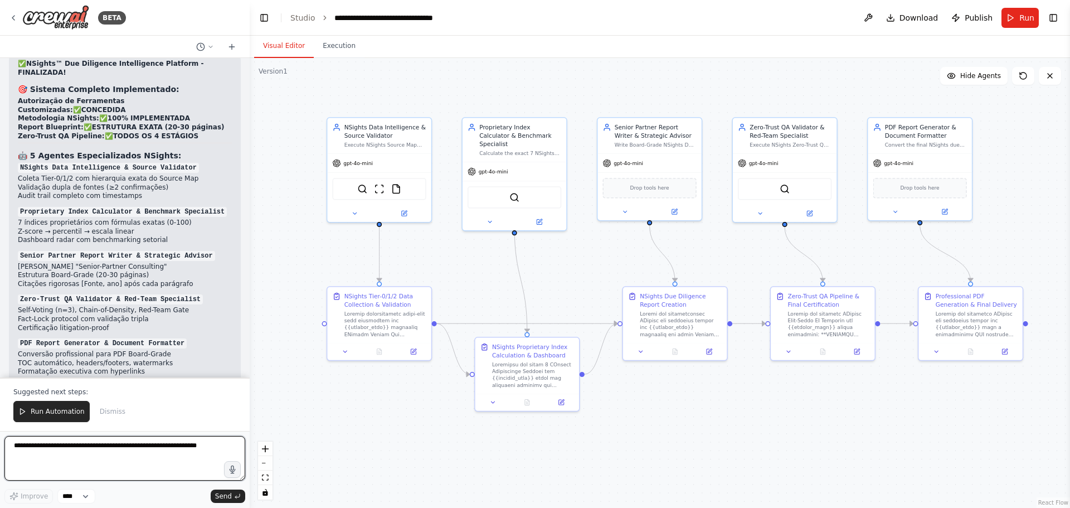
scroll to position [7434, 0]
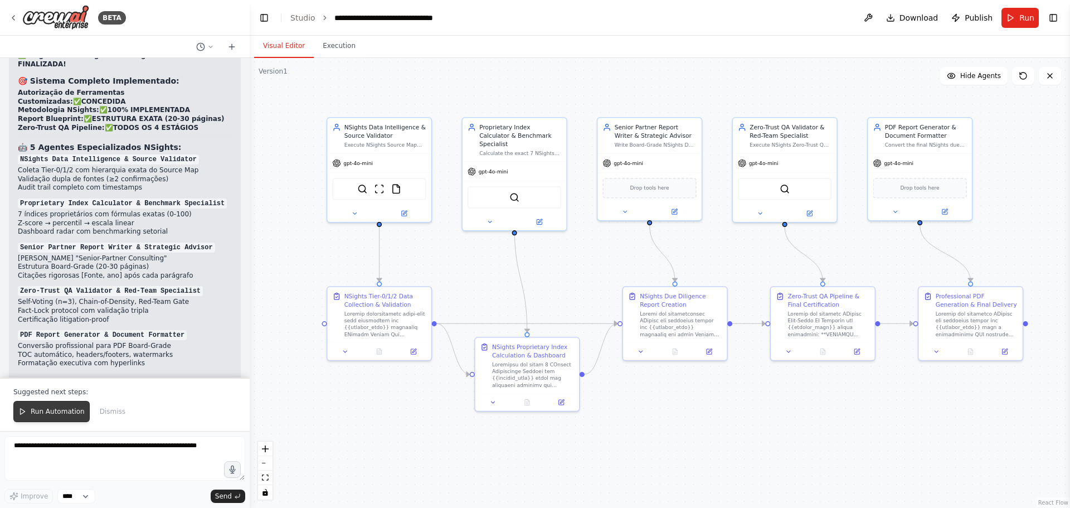
click at [56, 387] on span "Run Automation" at bounding box center [58, 411] width 54 height 9
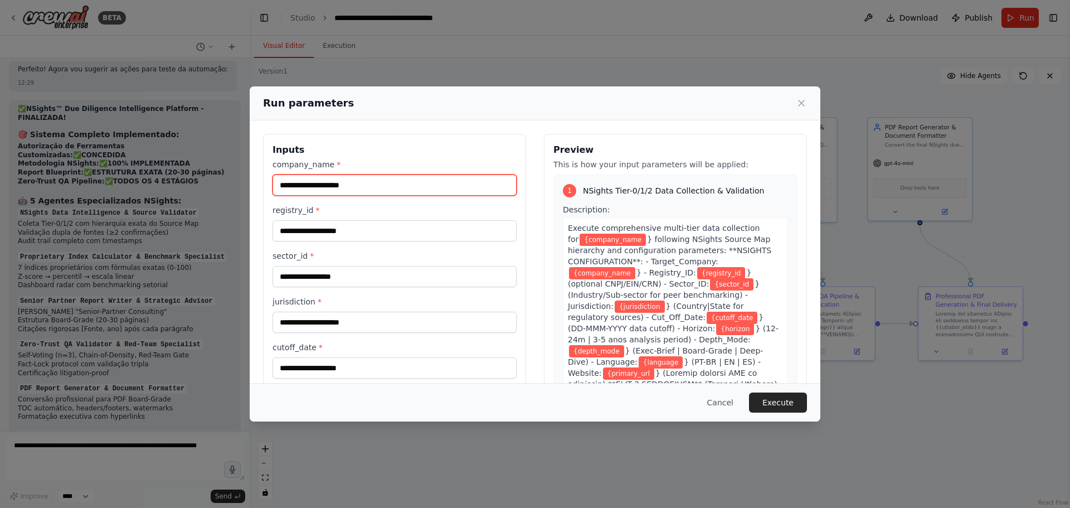
drag, startPoint x: 397, startPoint y: 188, endPoint x: 289, endPoint y: 187, distance: 108.7
click at [289, 187] on input "company_name *" at bounding box center [395, 184] width 244 height 21
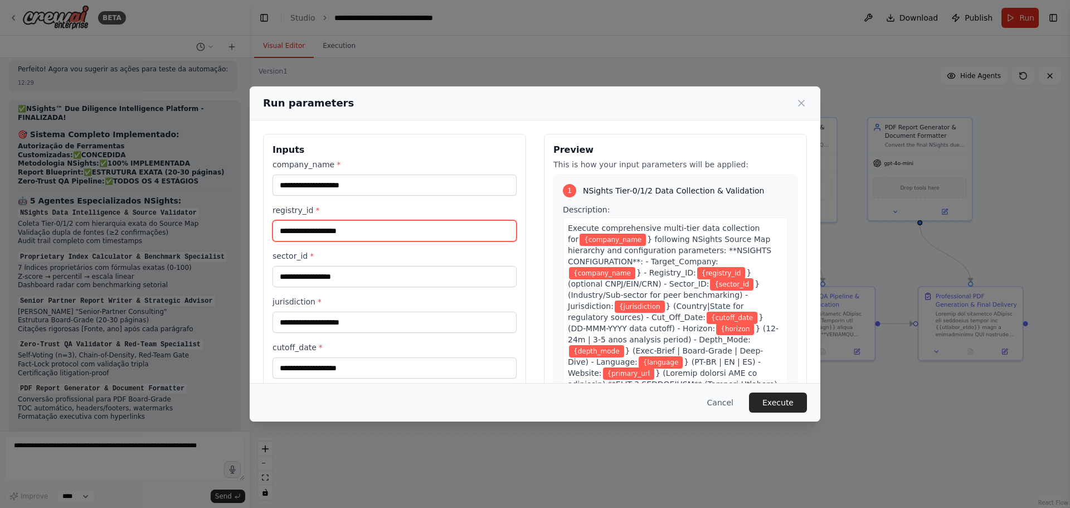
click at [367, 222] on input "registry_id *" at bounding box center [395, 230] width 244 height 21
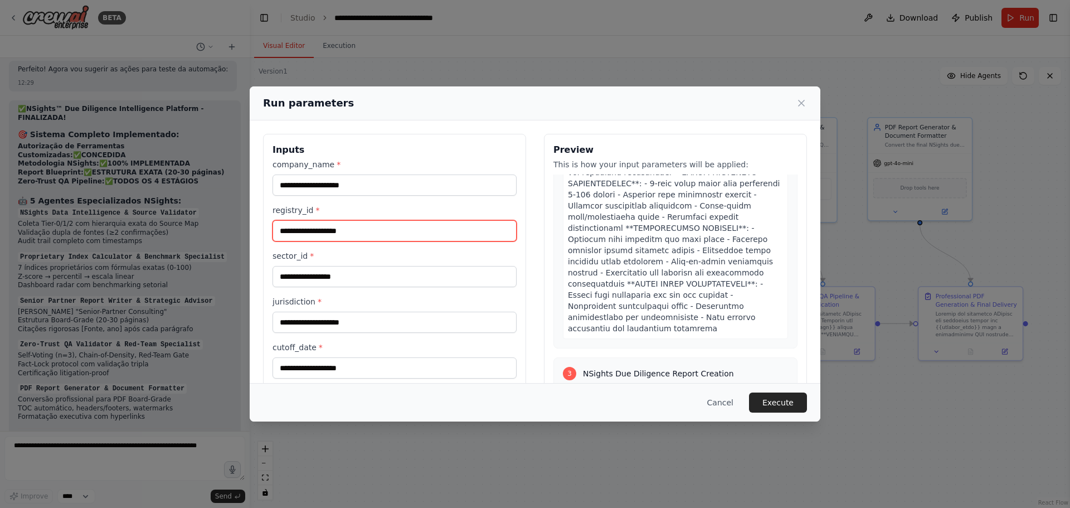
scroll to position [0, 0]
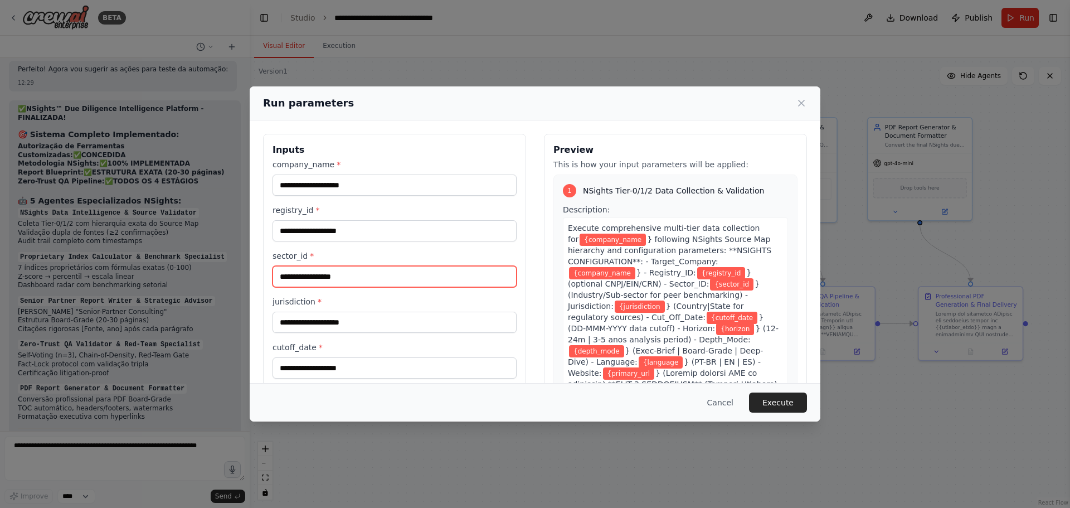
click at [361, 272] on input "sector_id *" at bounding box center [395, 276] width 244 height 21
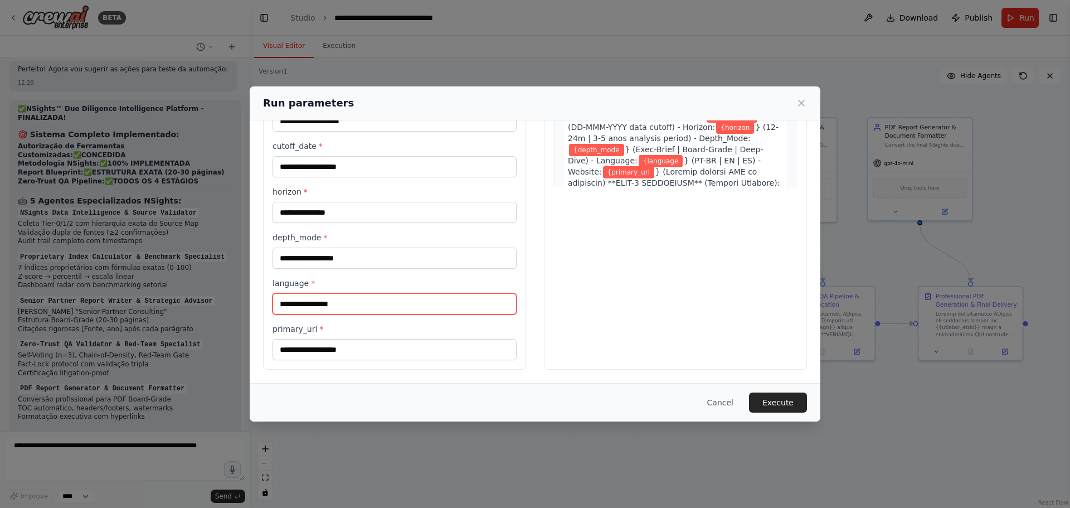
click at [382, 302] on input "language *" at bounding box center [395, 303] width 244 height 21
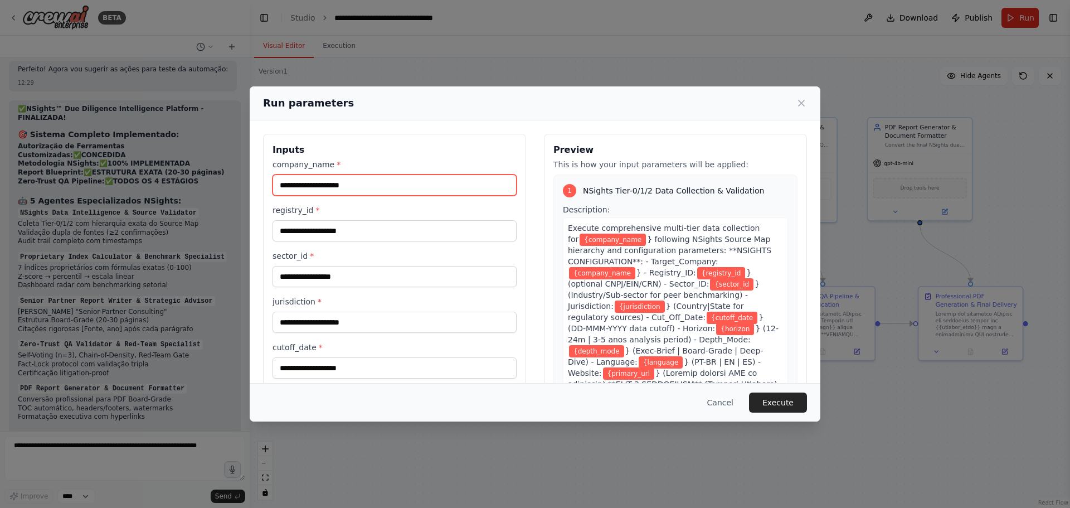
click at [360, 185] on input "company_name *" at bounding box center [395, 184] width 244 height 21
click at [725, 387] on button "Cancel" at bounding box center [720, 402] width 44 height 20
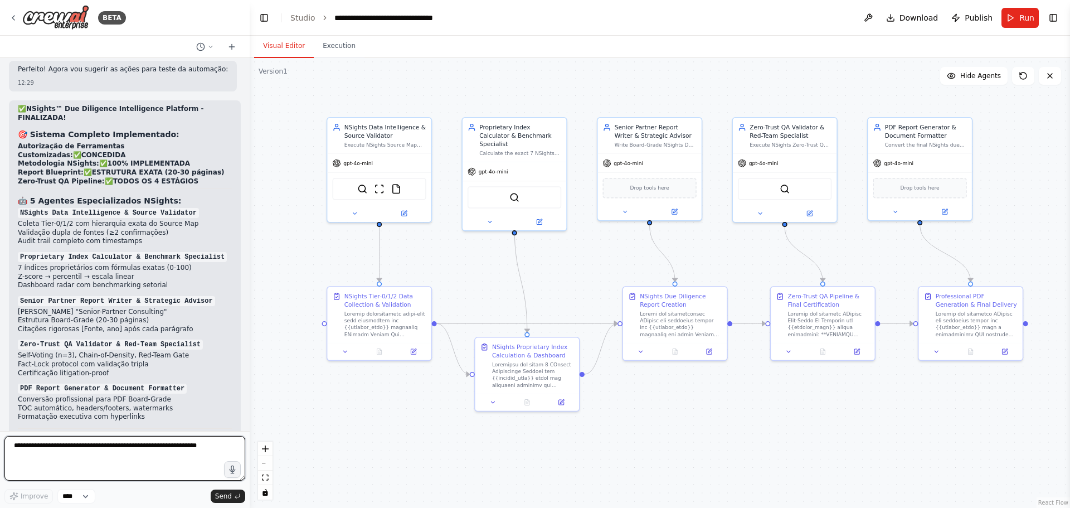
click at [124, 387] on textarea at bounding box center [124, 458] width 241 height 45
click at [856, 208] on icon at bounding box center [946, 209] width 4 height 4
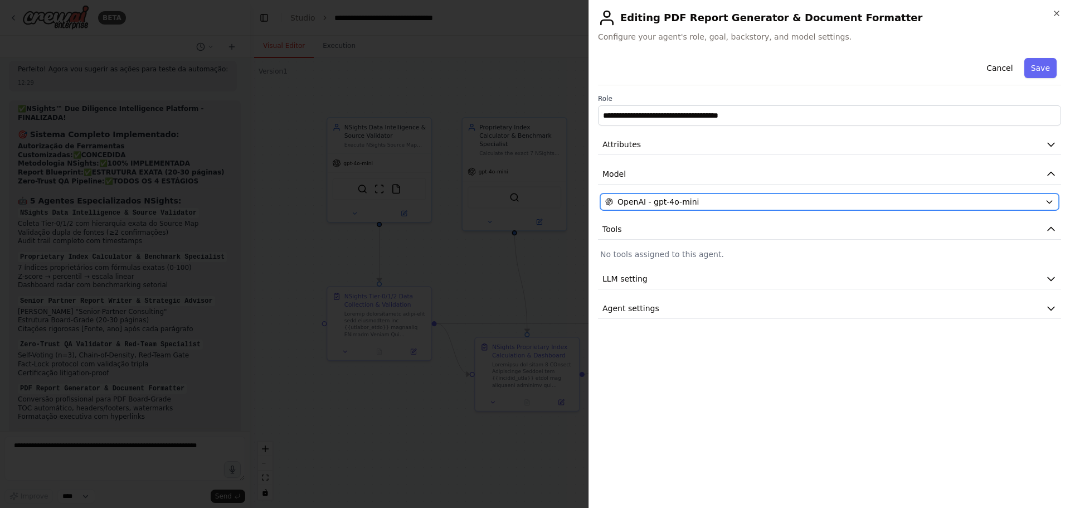
click at [733, 206] on div "OpenAI - gpt-4o-mini" at bounding box center [822, 201] width 435 height 11
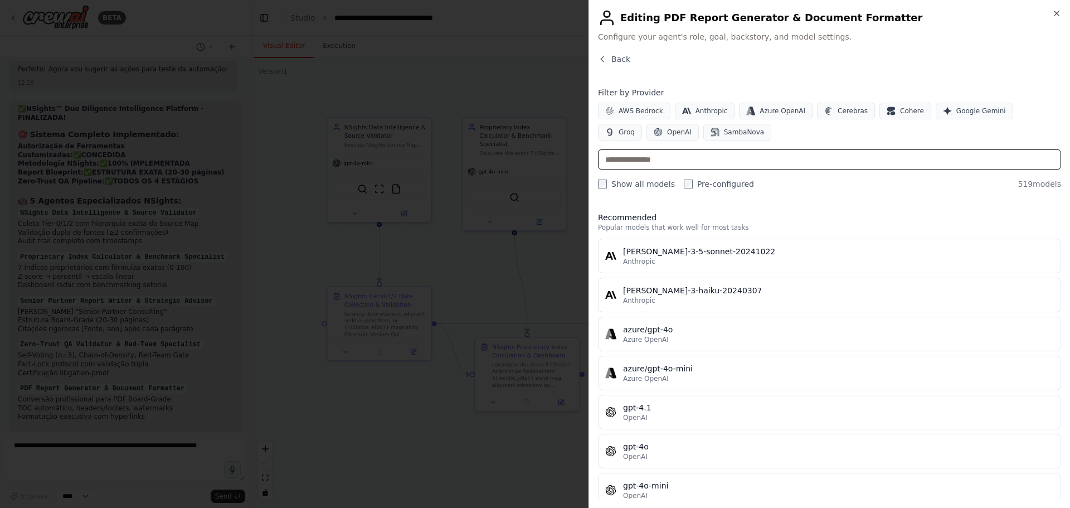
click at [741, 161] on input "text" at bounding box center [829, 159] width 463 height 20
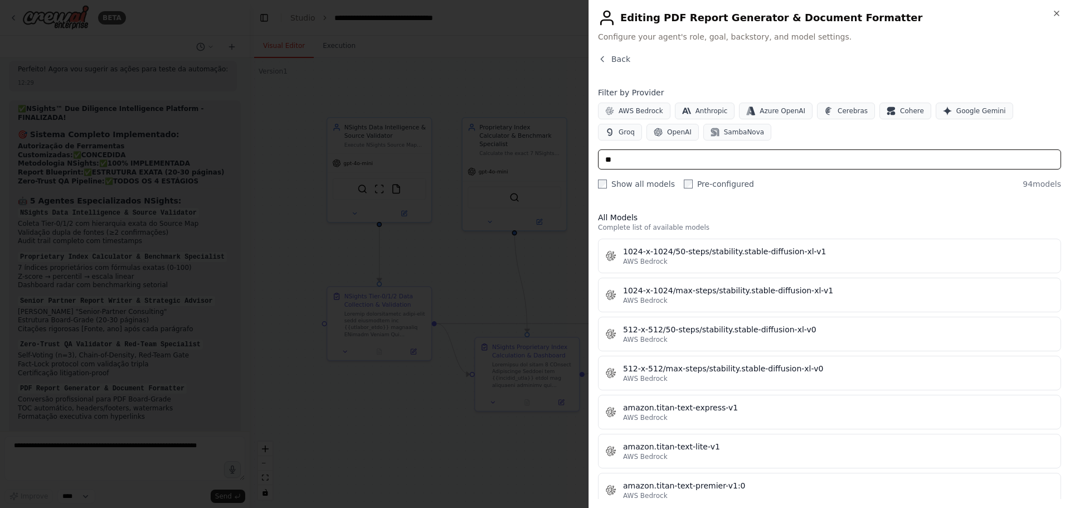
type input "*"
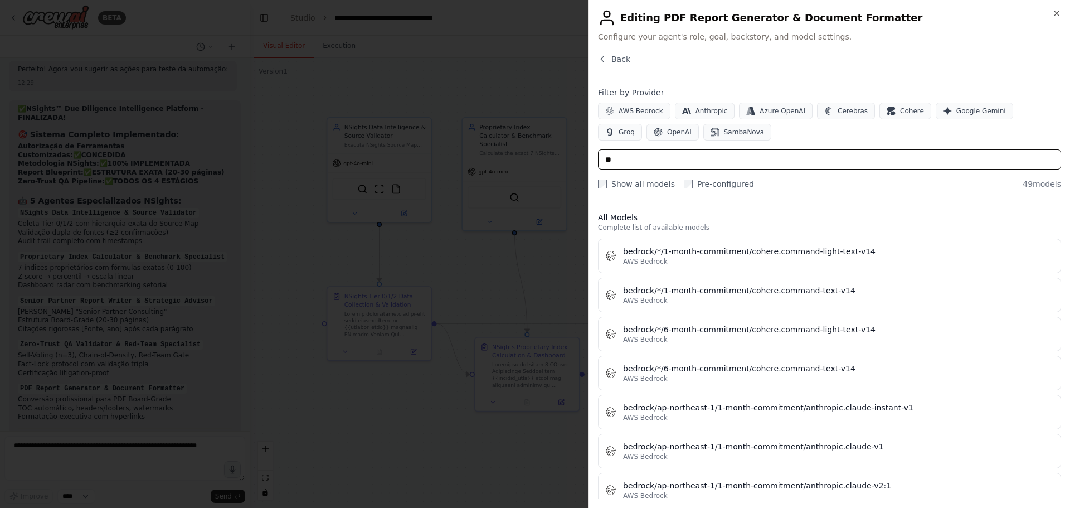
type input "*"
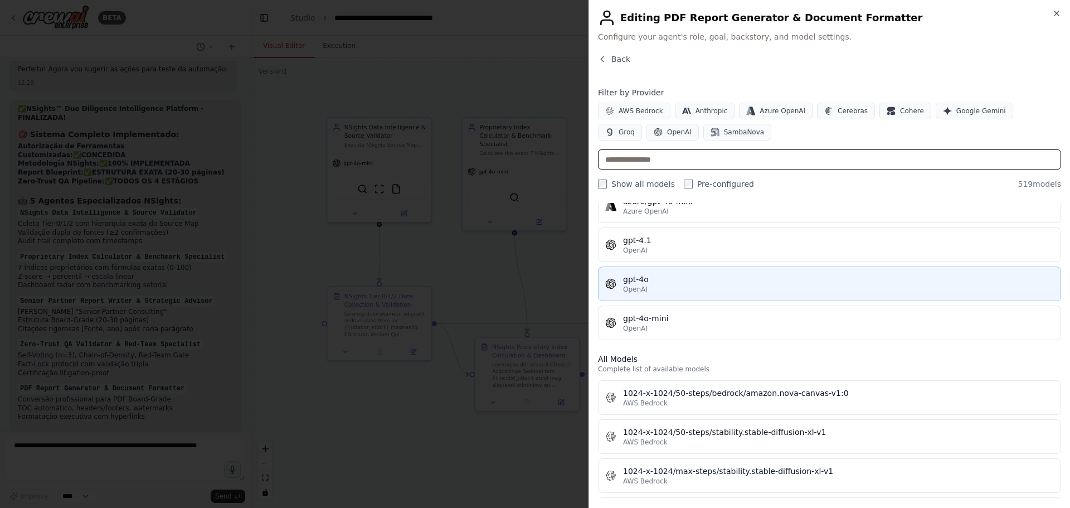
scroll to position [111, 0]
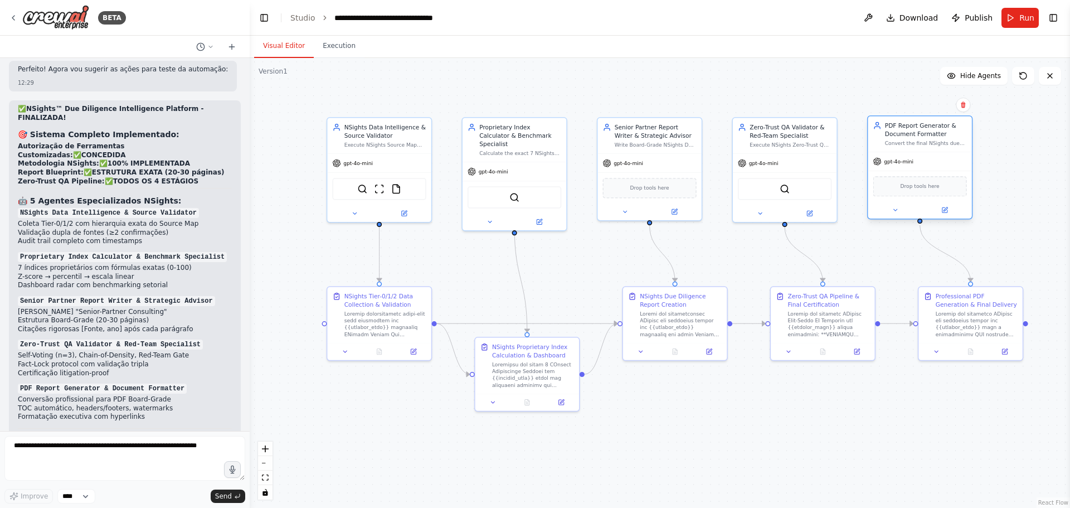
click at [856, 191] on div "Drop tools here" at bounding box center [920, 186] width 94 height 20
click at [856, 185] on span "Drop tools here" at bounding box center [920, 186] width 39 height 8
click at [115, 387] on form "Improve **** Send" at bounding box center [125, 469] width 250 height 77
click at [113, 387] on textarea at bounding box center [124, 458] width 241 height 45
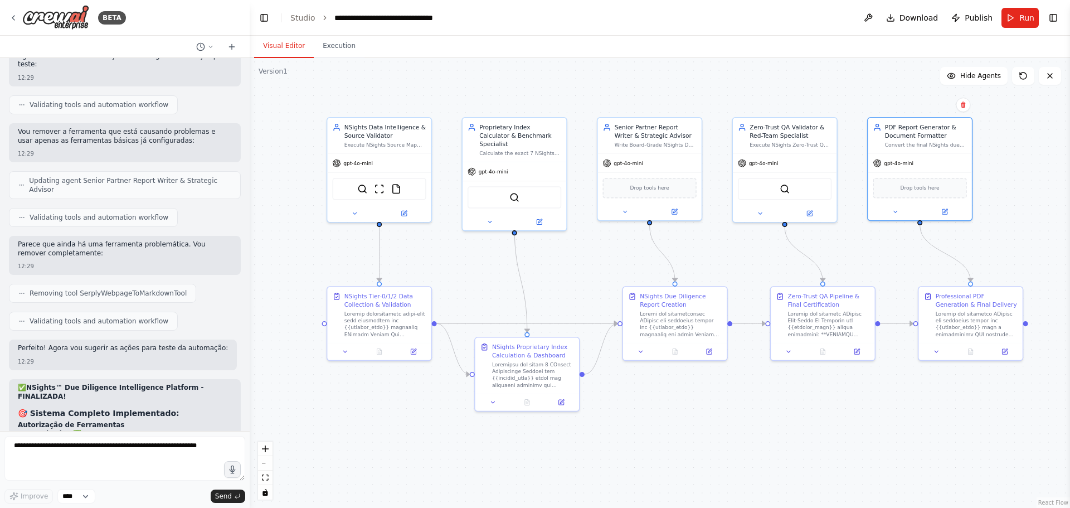
scroll to position [7380, 0]
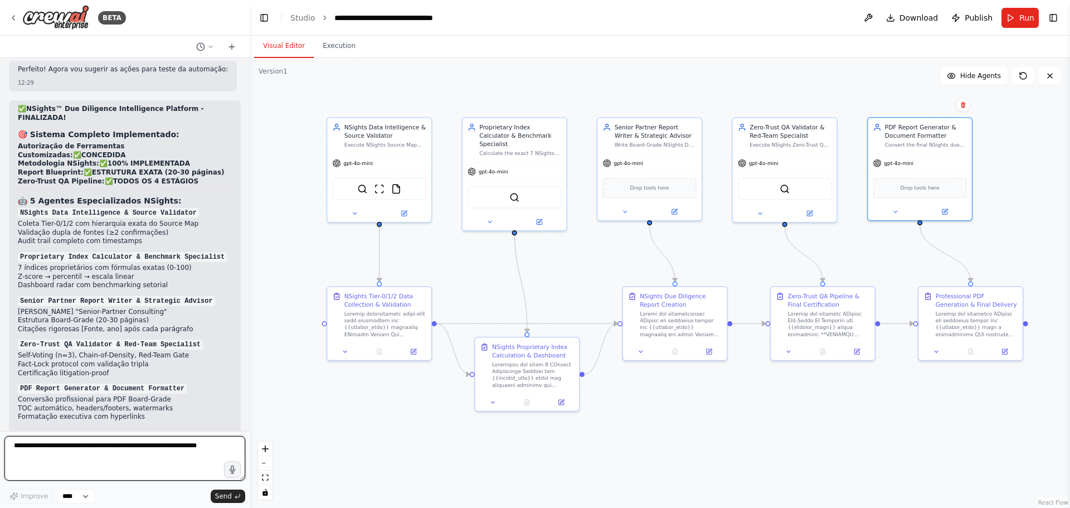
click at [104, 387] on textarea at bounding box center [124, 458] width 241 height 45
click at [75, 387] on textarea at bounding box center [124, 458] width 241 height 45
click at [856, 21] on button "Run" at bounding box center [1020, 18] width 37 height 20
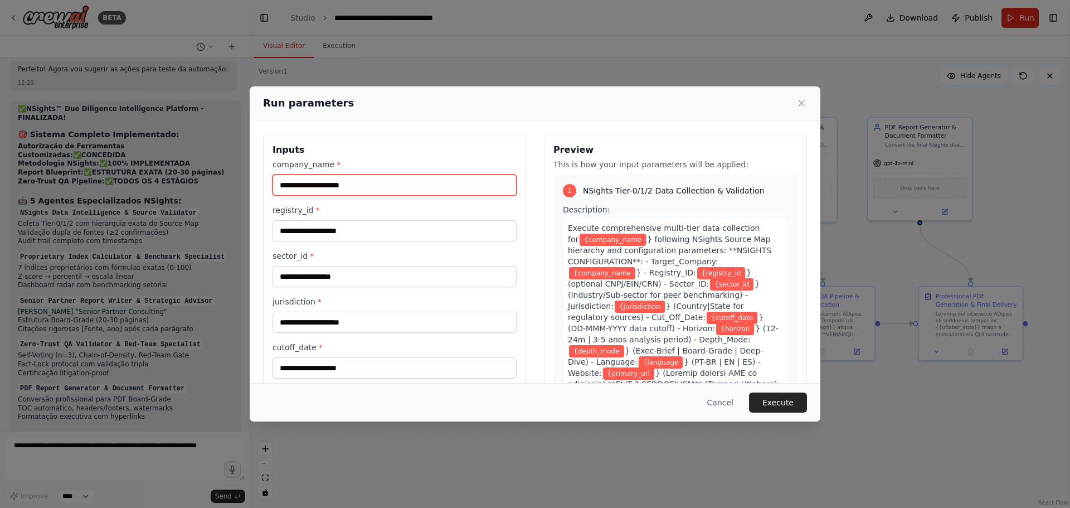
click at [395, 184] on input "company_name *" at bounding box center [395, 184] width 244 height 21
paste input "*********"
type input "*********"
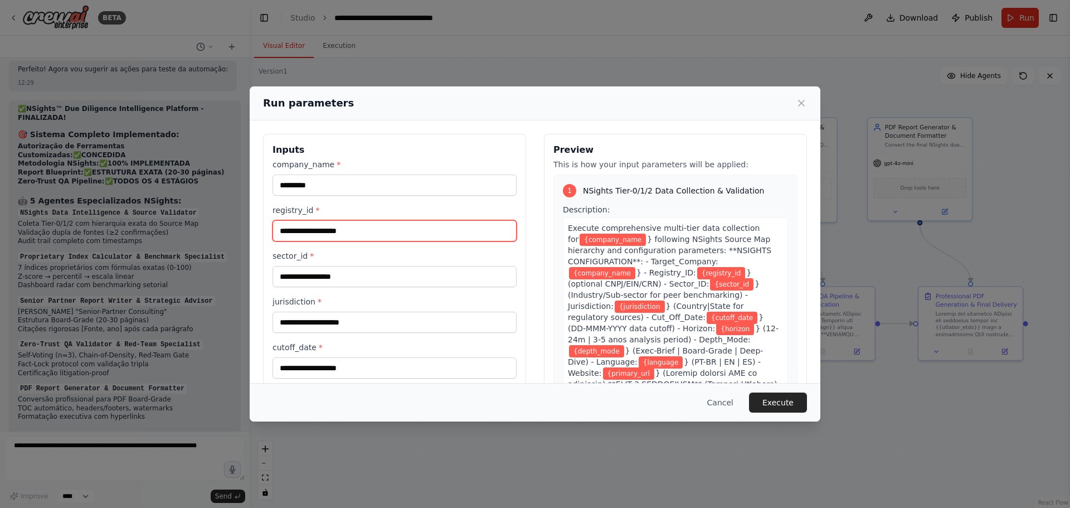
paste input "**********"
type input "**********"
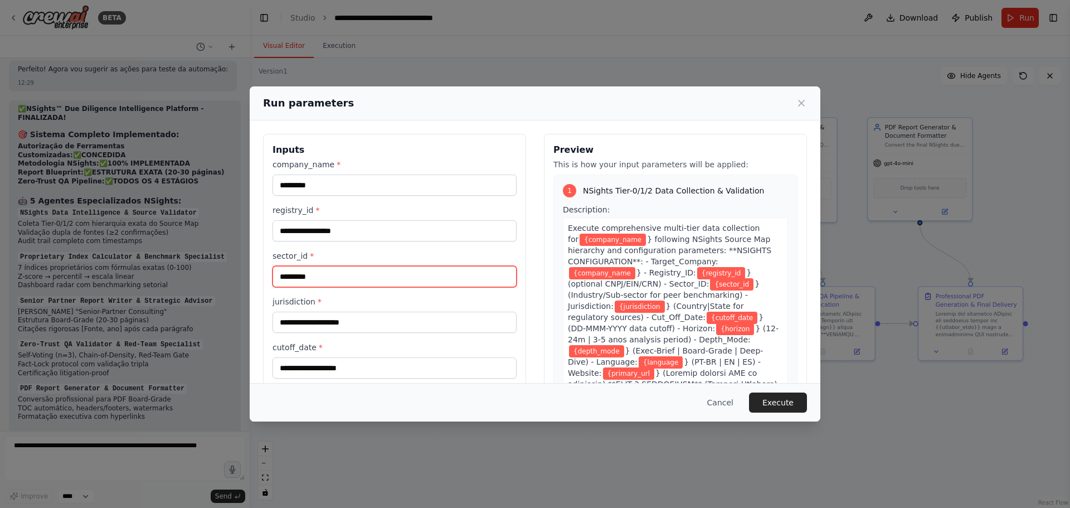
type input "*********"
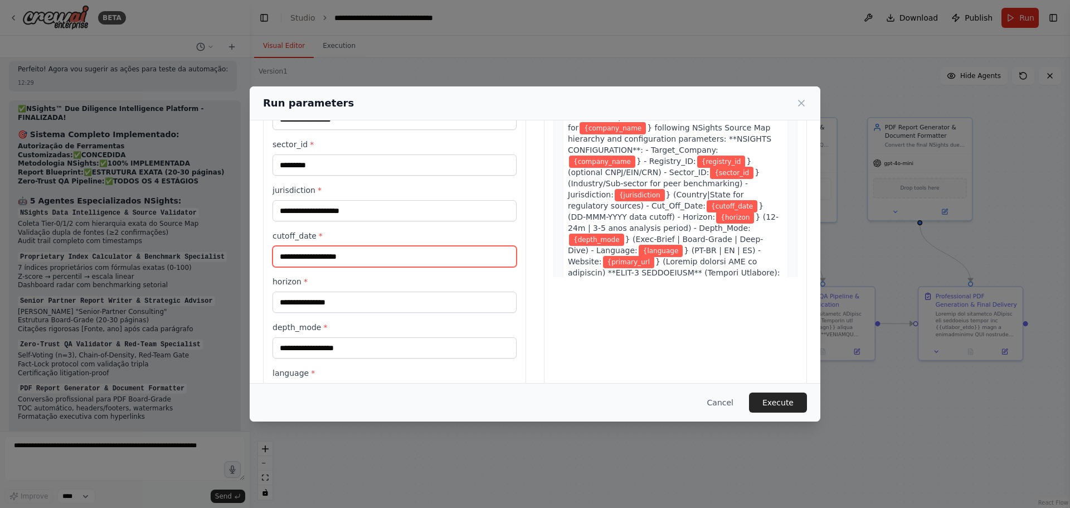
scroll to position [167, 0]
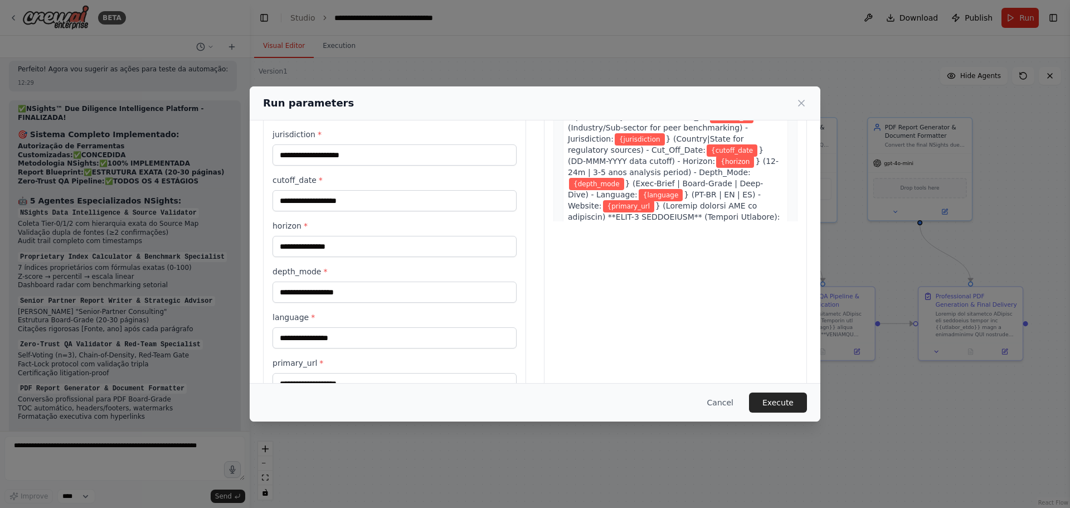
click at [424, 227] on label "horizon *" at bounding box center [395, 225] width 244 height 11
click at [424, 236] on input "horizon *" at bounding box center [395, 246] width 244 height 21
type input "*****"
drag, startPoint x: 333, startPoint y: 244, endPoint x: 264, endPoint y: 244, distance: 68.6
click at [264, 244] on div "**********" at bounding box center [394, 185] width 263 height 437
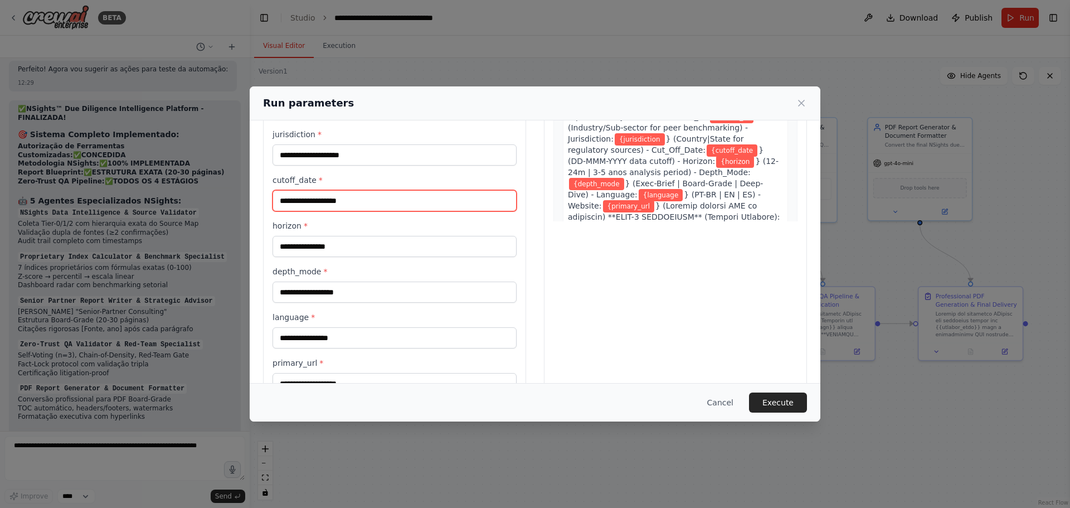
click at [357, 198] on input "cutoff_date *" at bounding box center [395, 200] width 244 height 21
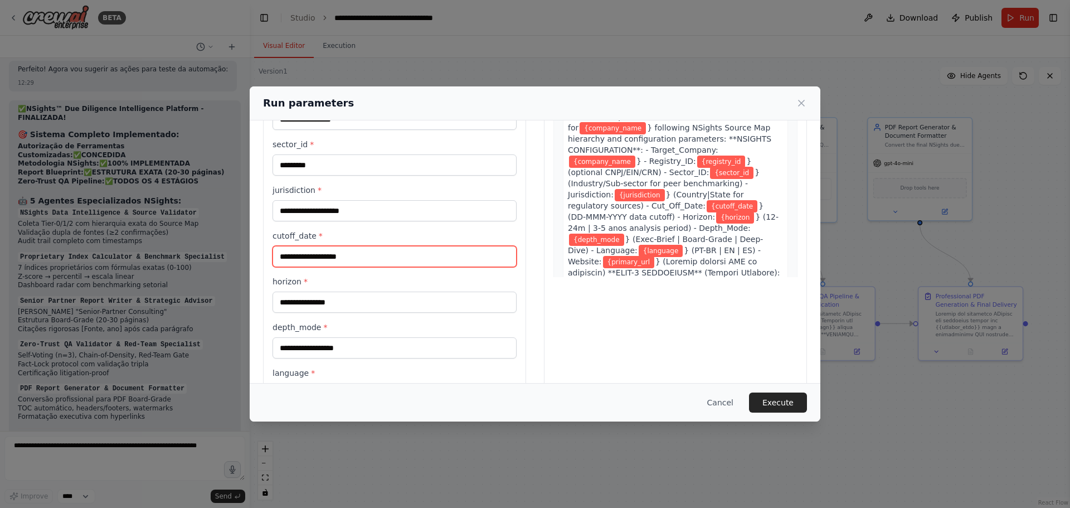
scroll to position [56, 0]
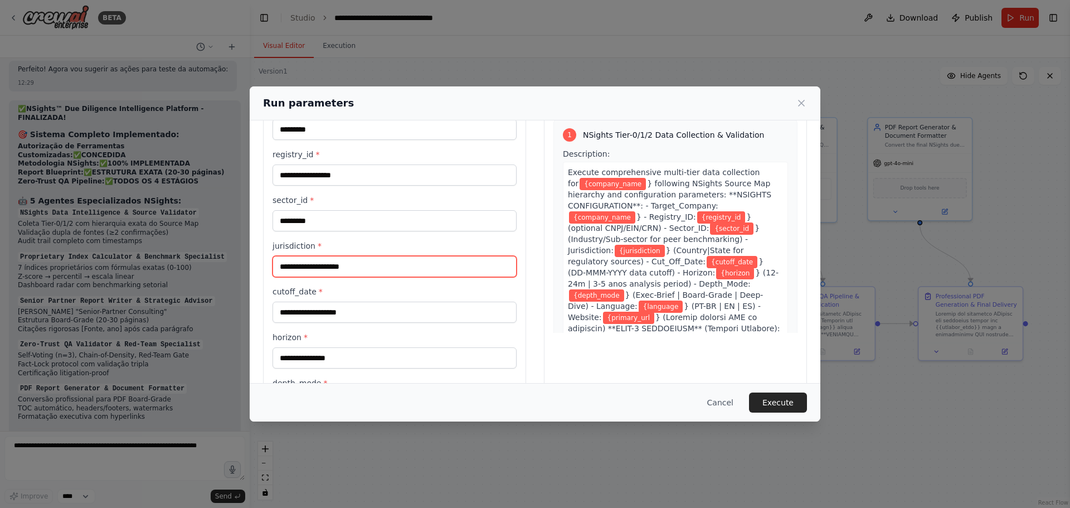
click at [339, 263] on input "jurisdiction *" at bounding box center [395, 266] width 244 height 21
type input "******"
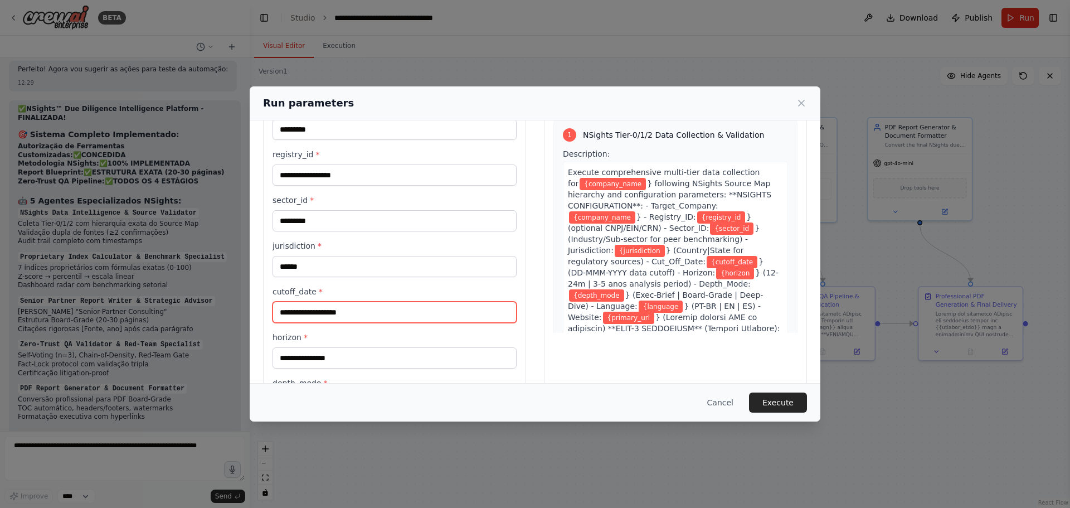
scroll to position [111, 0]
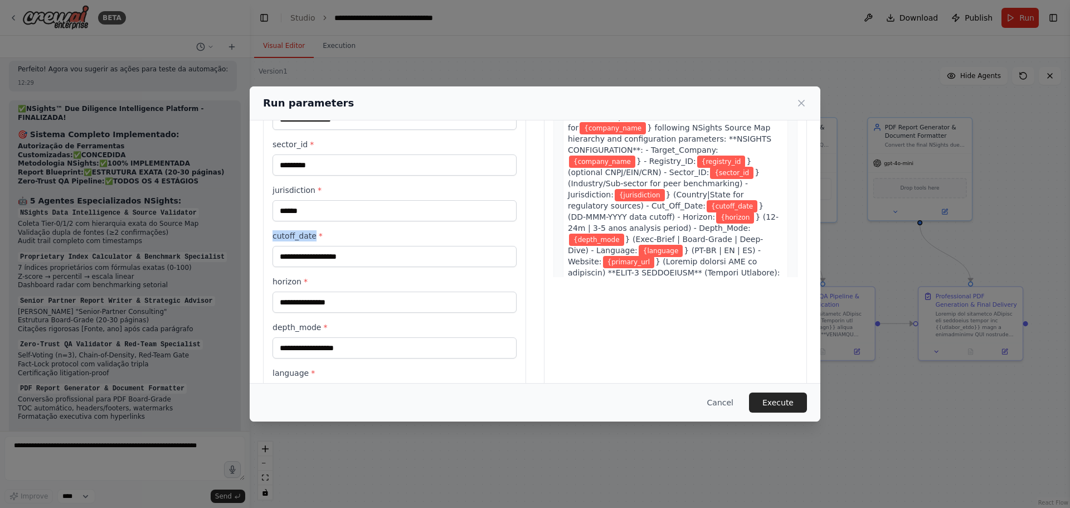
drag, startPoint x: 313, startPoint y: 236, endPoint x: 274, endPoint y: 237, distance: 38.5
click at [274, 237] on label "cutoff_date *" at bounding box center [395, 235] width 244 height 11
copy label "cutoff_date"
click at [343, 261] on input "cutoff_date *" at bounding box center [395, 256] width 244 height 21
type input "*"
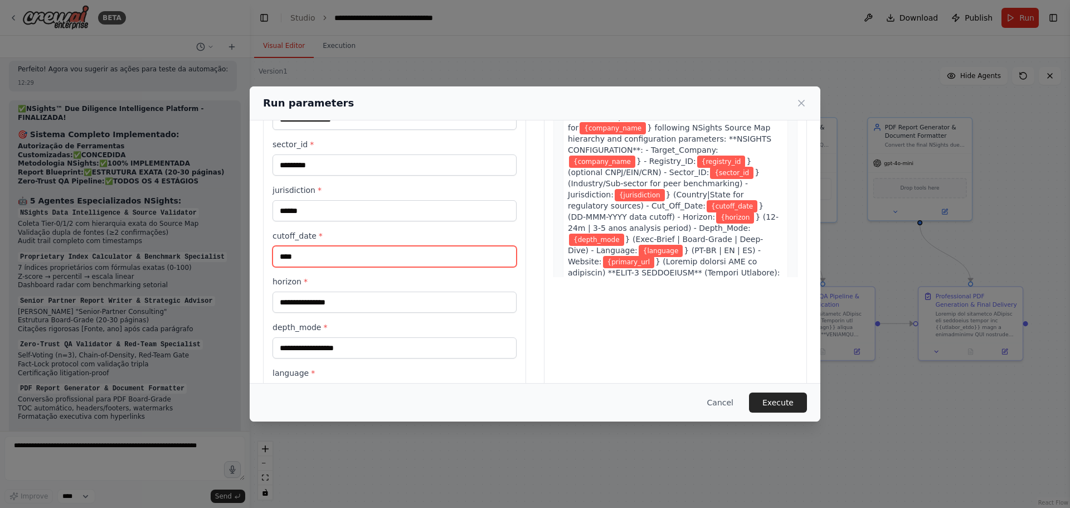
type input "****"
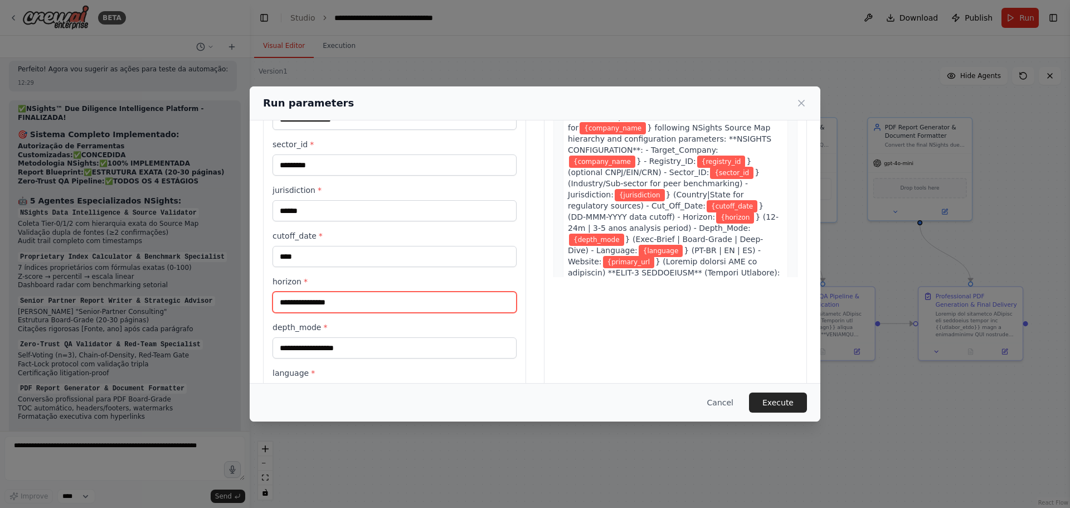
click at [325, 298] on input "horizon *" at bounding box center [395, 302] width 244 height 21
drag, startPoint x: 300, startPoint y: 283, endPoint x: 260, endPoint y: 279, distance: 40.4
click at [260, 279] on div "**********" at bounding box center [535, 241] width 571 height 464
copy label "horizon"
click at [341, 281] on label "horizon *" at bounding box center [395, 281] width 244 height 11
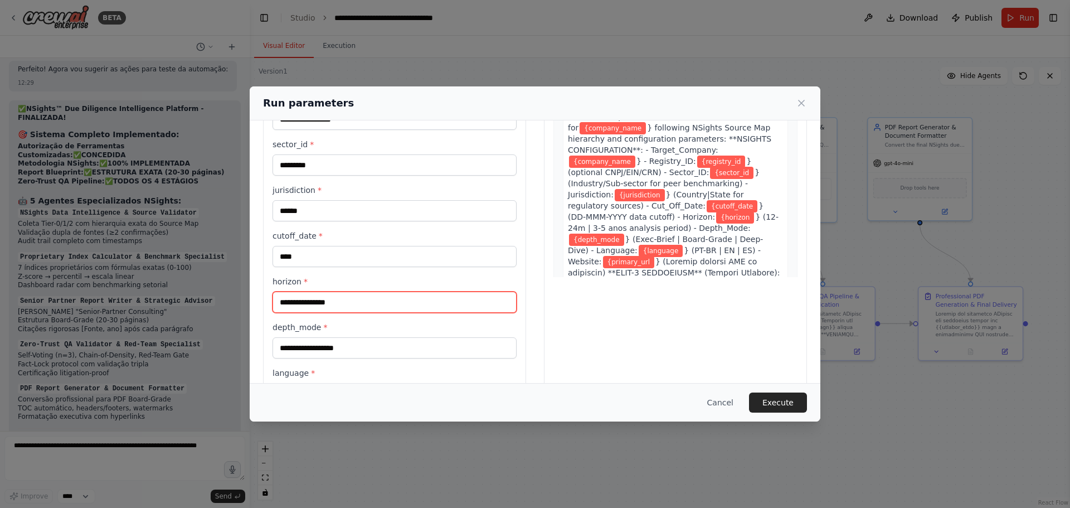
click at [341, 292] on input "horizon *" at bounding box center [395, 302] width 244 height 21
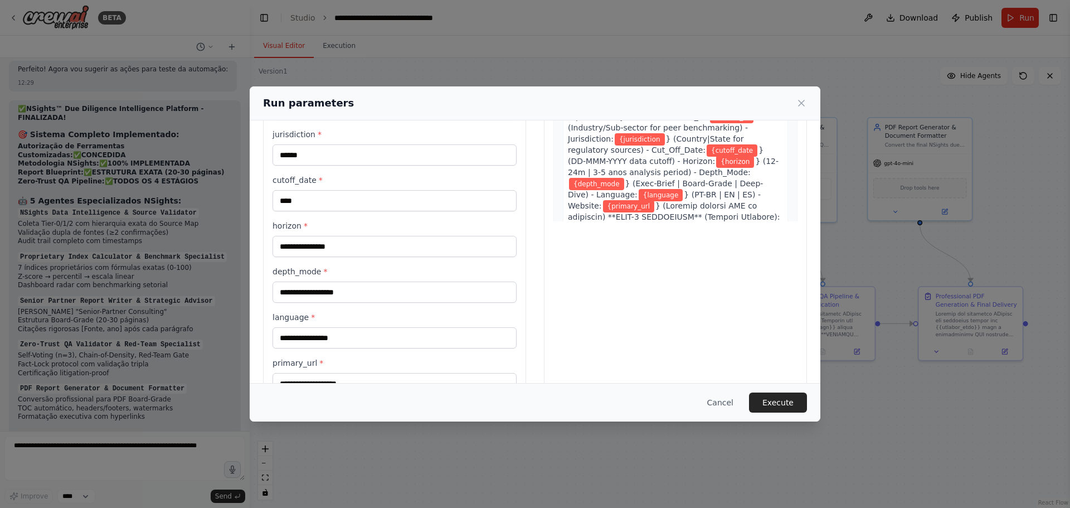
click at [289, 271] on label "depth_mode *" at bounding box center [395, 271] width 244 height 11
click at [289, 281] on input "depth_mode *" at bounding box center [395, 291] width 244 height 21
click at [289, 271] on label "depth_mode *" at bounding box center [395, 271] width 244 height 11
click at [289, 281] on input "depth_mode *" at bounding box center [395, 291] width 244 height 21
copy label "depth_mode"
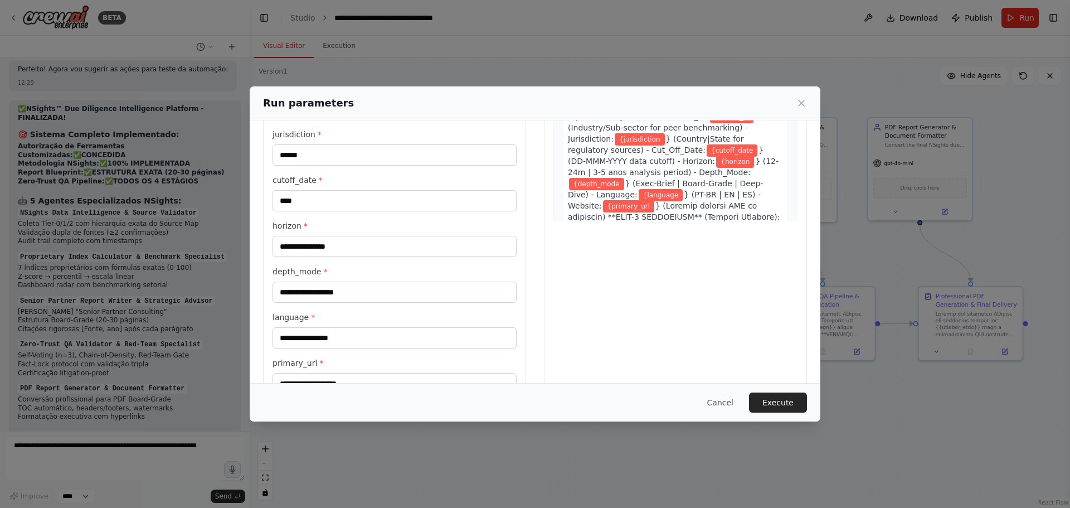
click at [315, 316] on label "language *" at bounding box center [395, 317] width 244 height 11
click at [315, 327] on input "language *" at bounding box center [395, 337] width 244 height 21
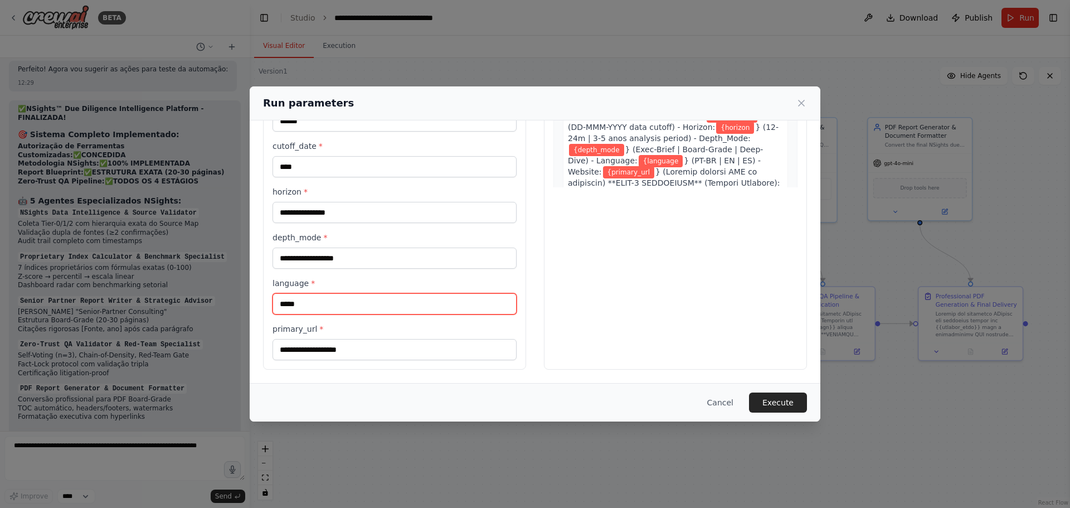
type input "*****"
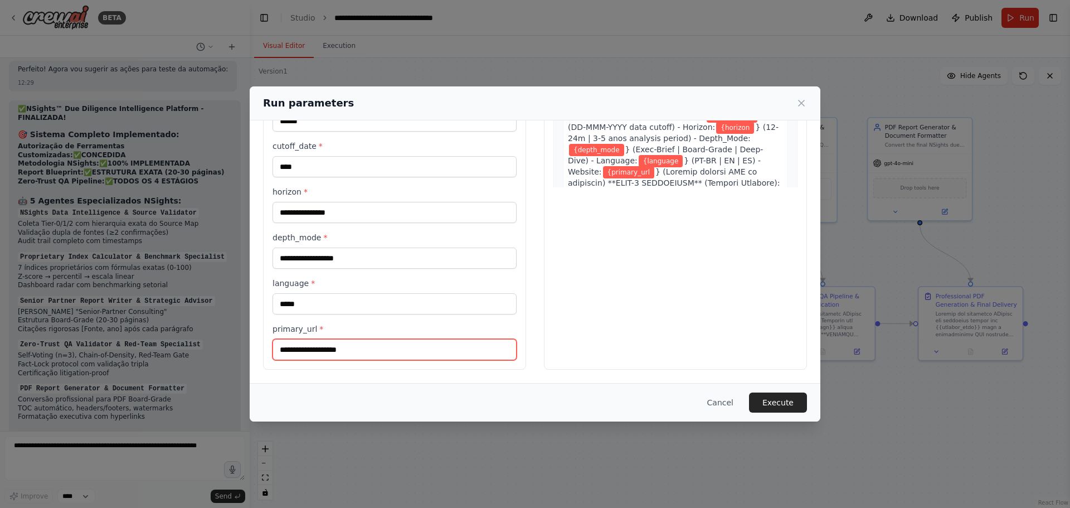
click at [353, 346] on input "primary_url *" at bounding box center [395, 349] width 244 height 21
paste input "**********"
type input "**********"
click at [436, 387] on div "Cancel Execute" at bounding box center [535, 402] width 571 height 38
click at [776, 387] on button "Execute" at bounding box center [778, 402] width 58 height 20
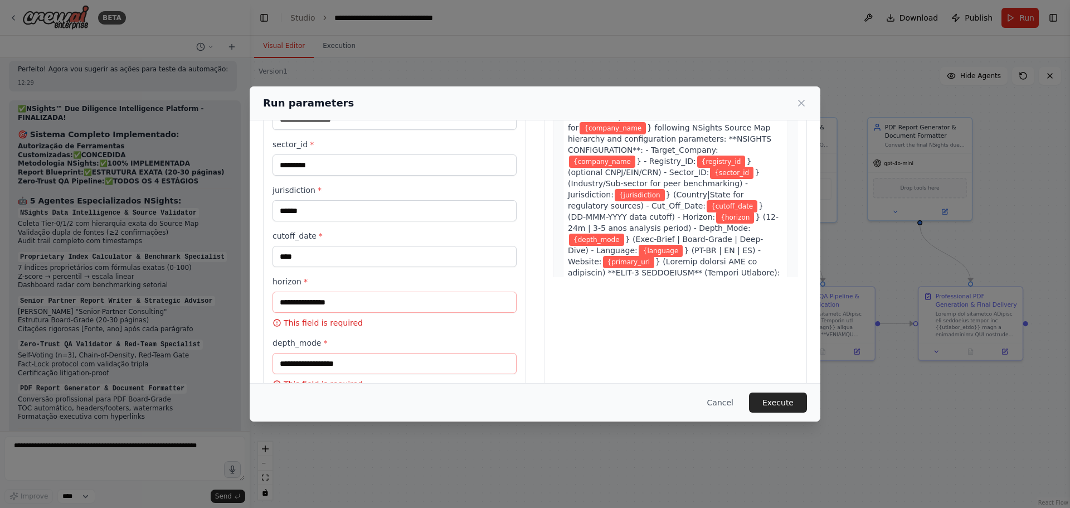
scroll to position [167, 0]
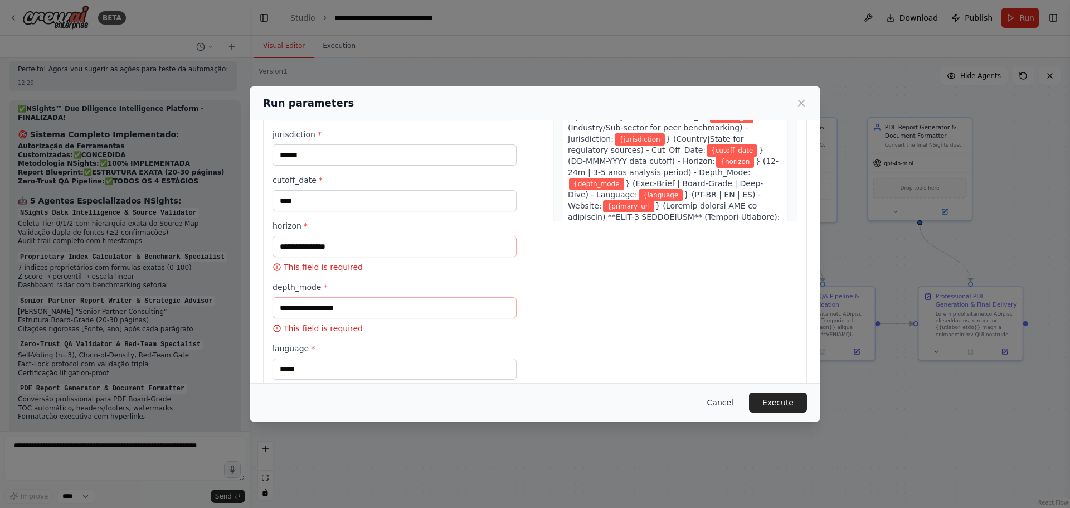
click at [722, 387] on button "Cancel" at bounding box center [720, 402] width 44 height 20
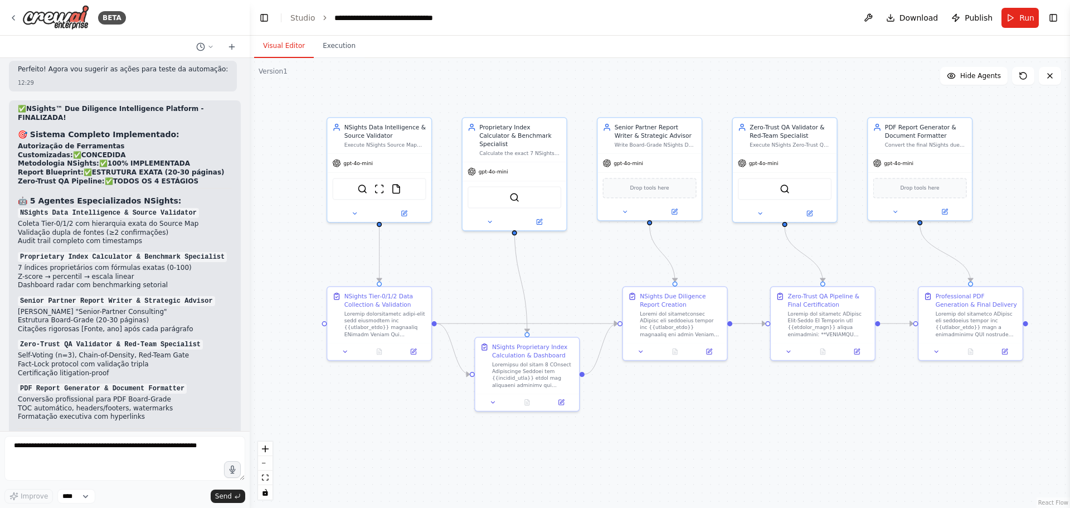
drag, startPoint x: 70, startPoint y: 215, endPoint x: 149, endPoint y: 215, distance: 79.1
click at [149, 387] on li "cutoff_date , horizon , depth_mode" at bounding box center [125, 500] width 214 height 9
copy li "horizon , depth_mode"
click at [122, 387] on textarea at bounding box center [124, 458] width 241 height 45
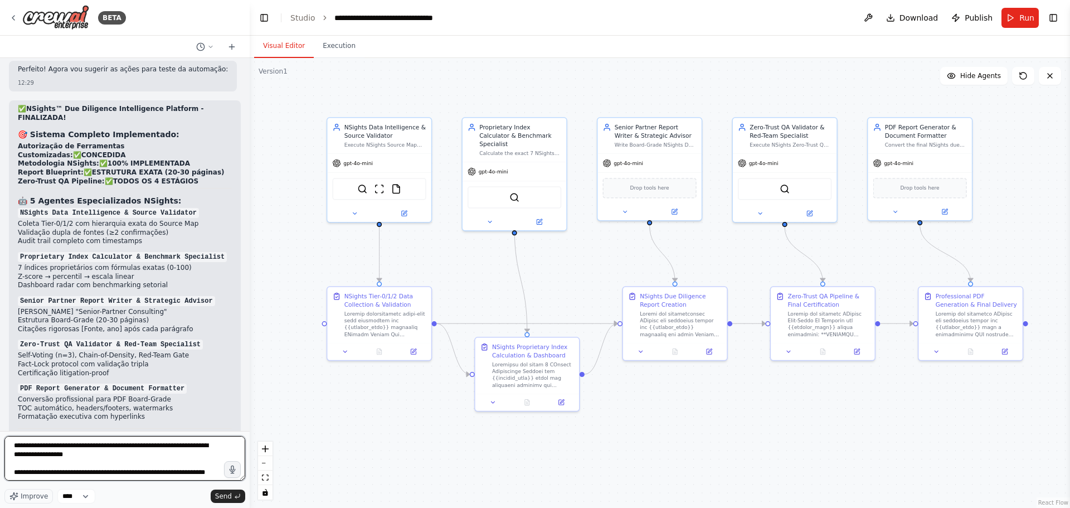
type textarea "**********"
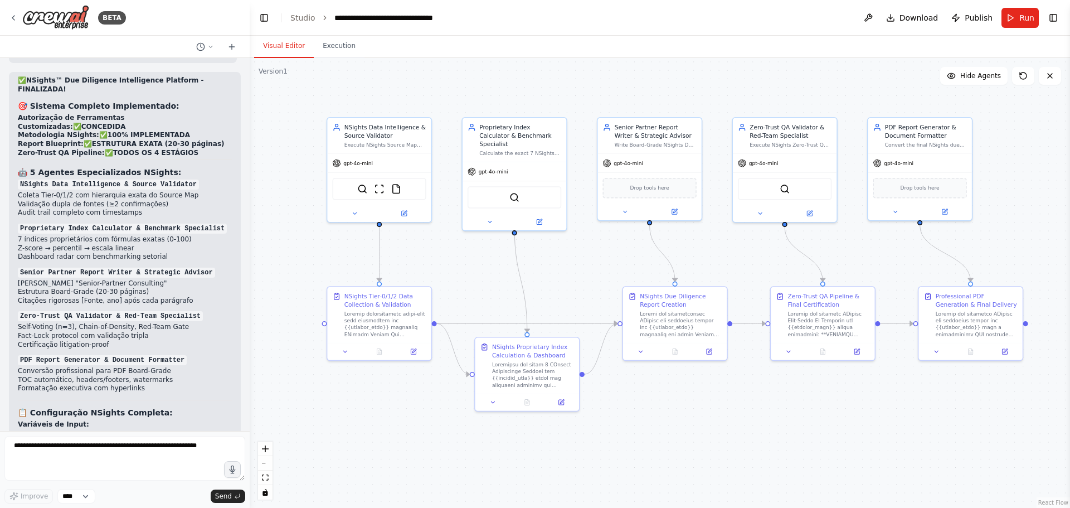
scroll to position [7468, 0]
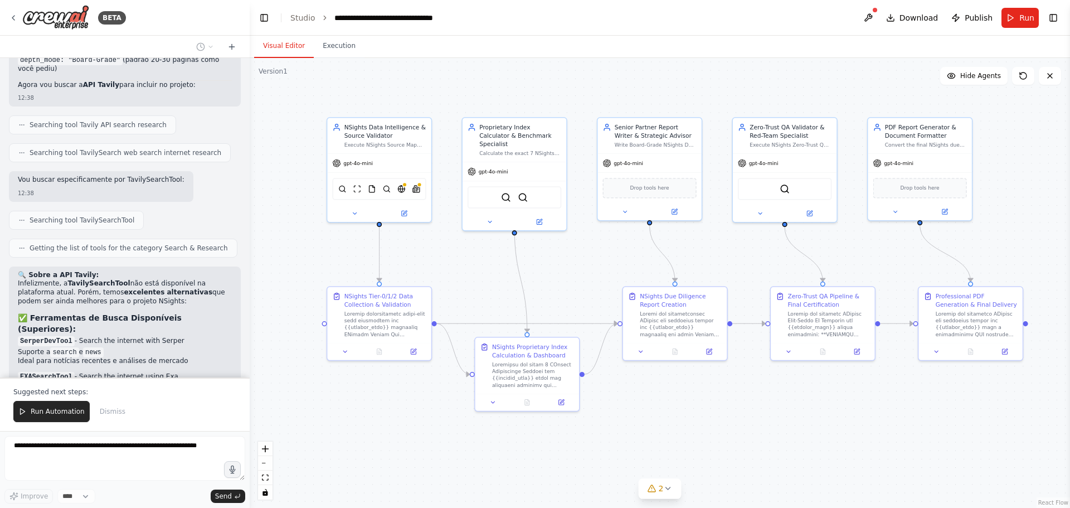
scroll to position [8371, 0]
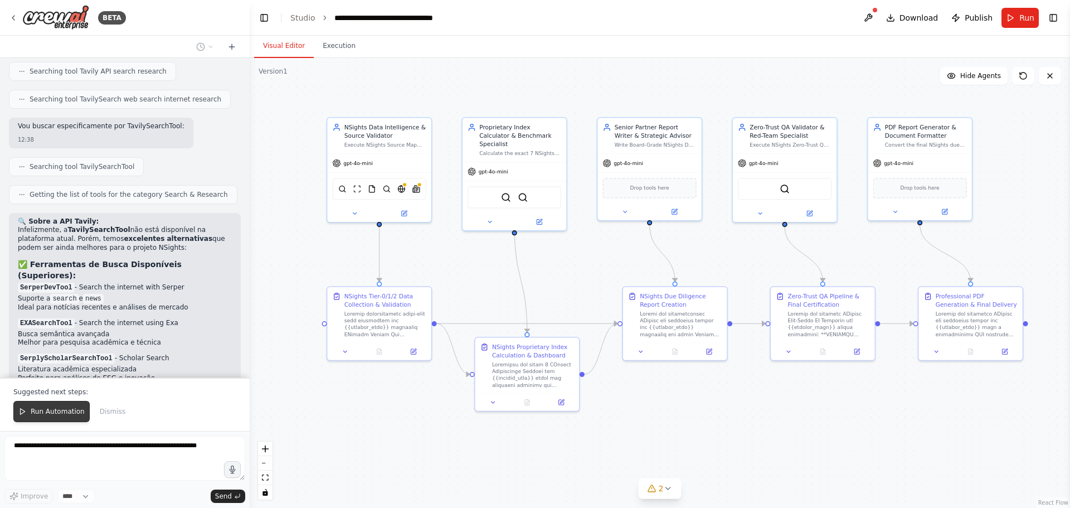
click at [50, 387] on button "Run Automation" at bounding box center [51, 411] width 76 height 21
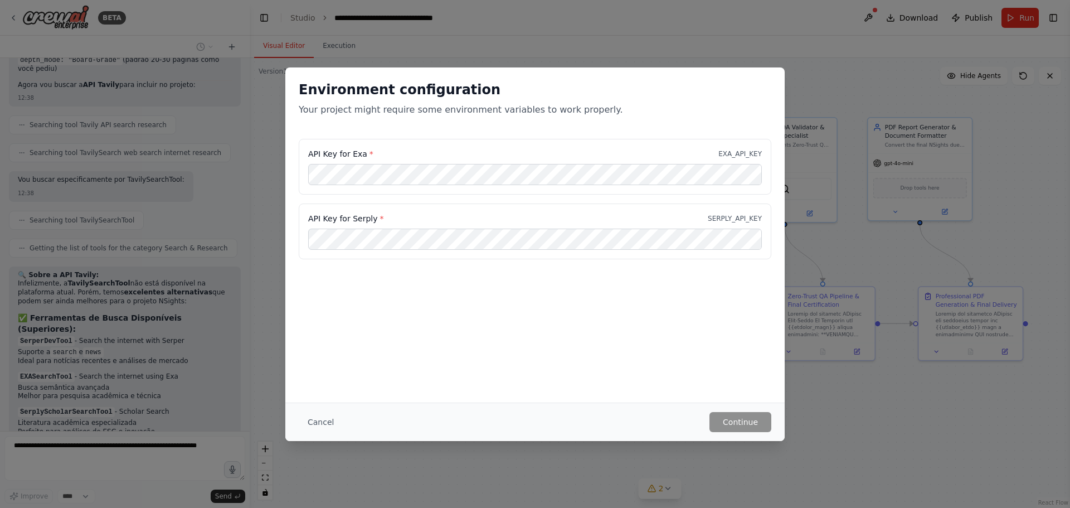
click at [694, 250] on div "API Key for Serply * SERPLY_API_KEY" at bounding box center [535, 231] width 473 height 56
click at [478, 160] on div "API Key for Exa * EXA_API_KEY" at bounding box center [535, 167] width 473 height 56
click at [750, 154] on p "EXA_API_KEY" at bounding box center [739, 153] width 43 height 9
click at [628, 323] on div "Environment configuration Your project might require some environment variables…" at bounding box center [534, 234] width 499 height 335
click at [319, 387] on button "Cancel" at bounding box center [321, 422] width 44 height 20
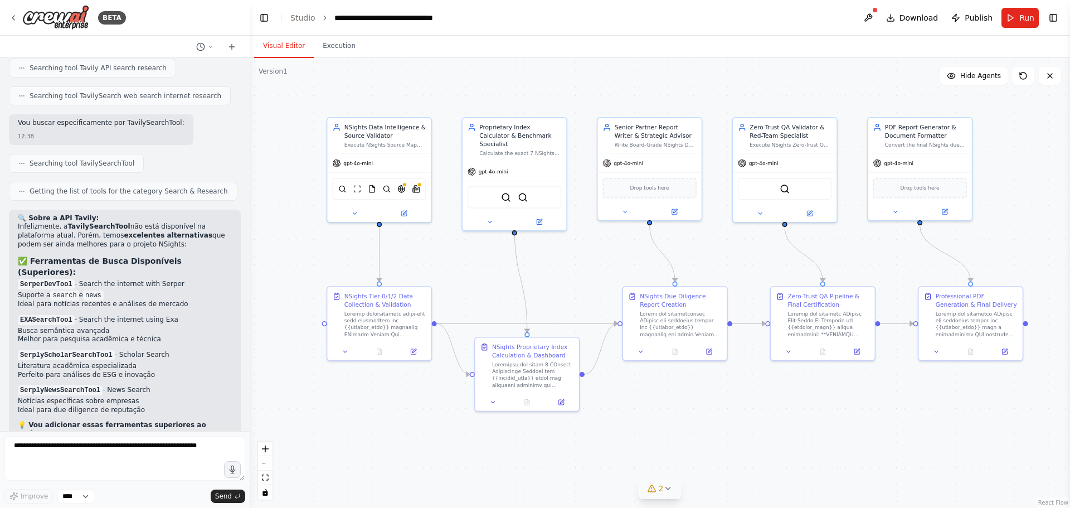
click at [666, 387] on button "2" at bounding box center [660, 488] width 43 height 21
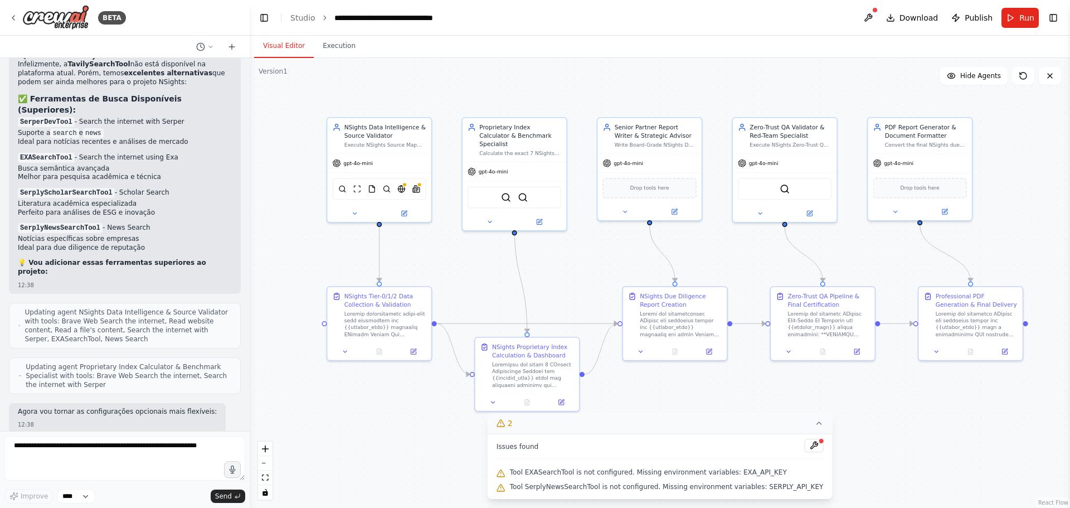
click at [814, 387] on icon at bounding box center [818, 423] width 9 height 9
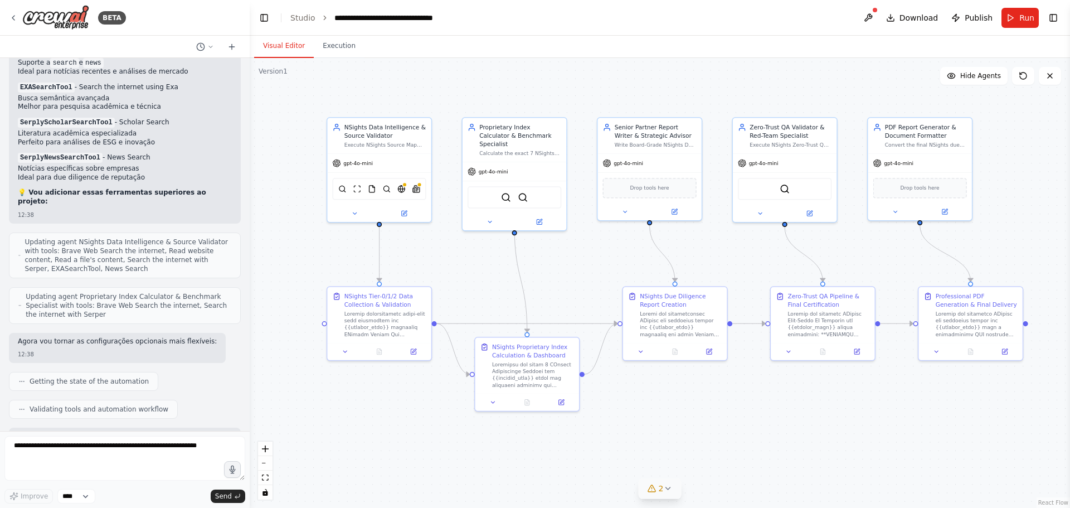
scroll to position [8662, 0]
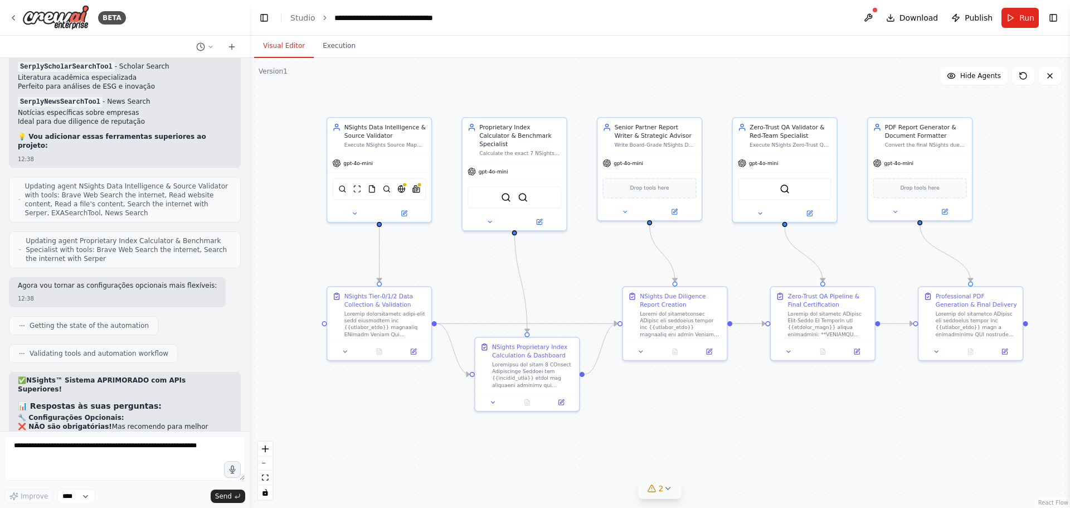
drag, startPoint x: 111, startPoint y: 355, endPoint x: 91, endPoint y: 352, distance: 20.3
drag, startPoint x: 80, startPoint y: 353, endPoint x: 113, endPoint y: 354, distance: 32.9
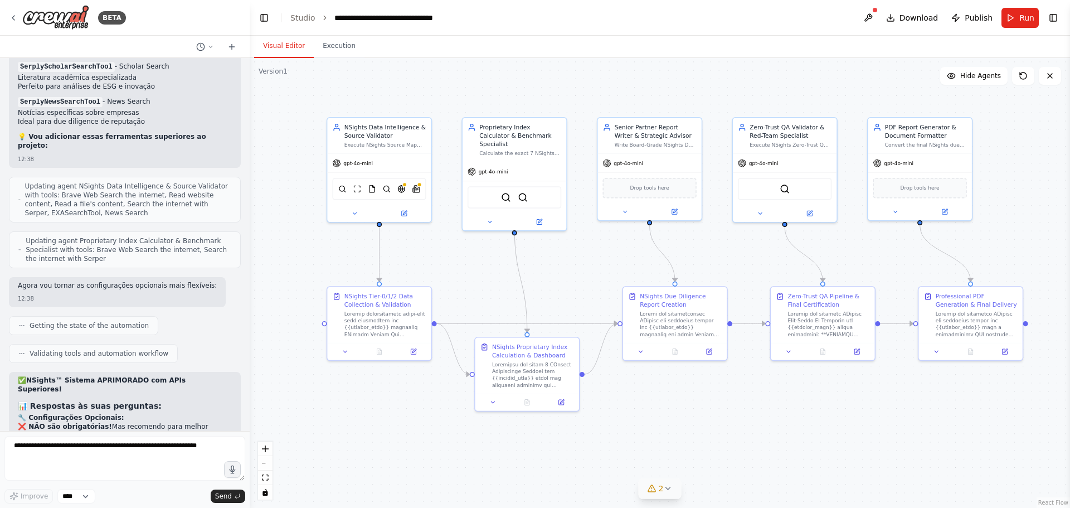
copy code "Petrobras"
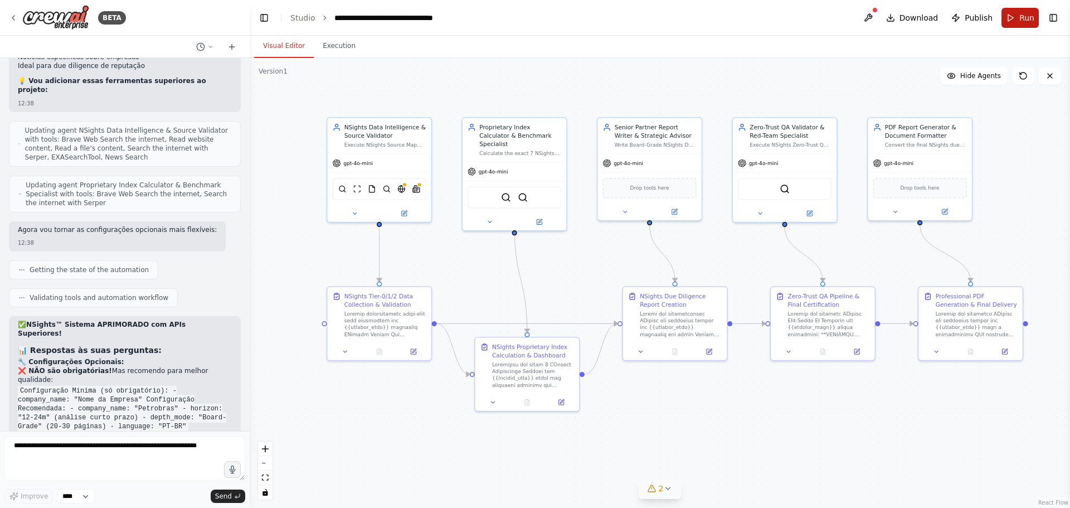
click at [856, 21] on button "Run" at bounding box center [1020, 18] width 37 height 20
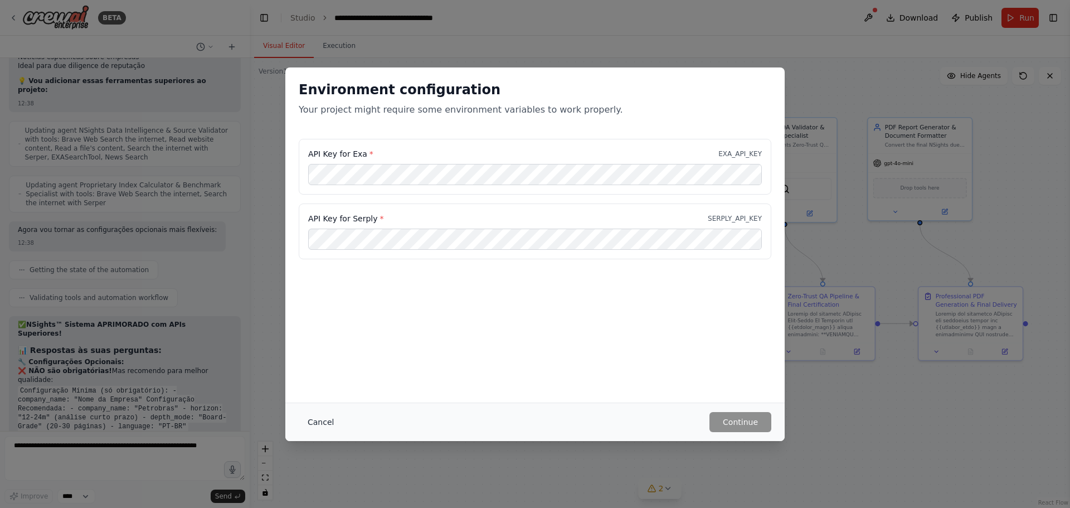
click at [323, 387] on button "Cancel" at bounding box center [321, 422] width 44 height 20
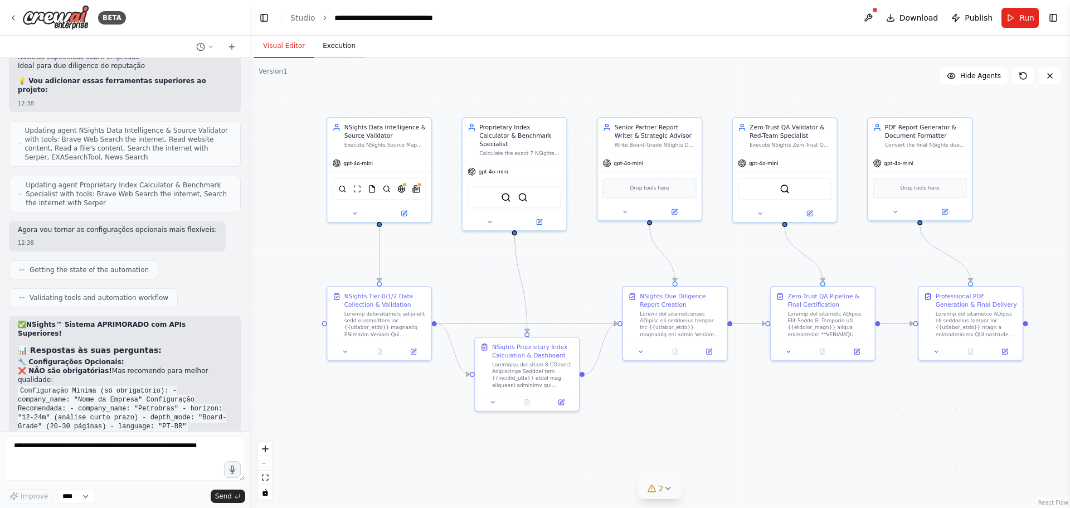
click at [331, 51] on button "Execution" at bounding box center [339, 46] width 51 height 23
click at [281, 47] on button "Visual Editor" at bounding box center [284, 46] width 60 height 23
click at [856, 14] on button at bounding box center [868, 18] width 18 height 20
type input "**********"
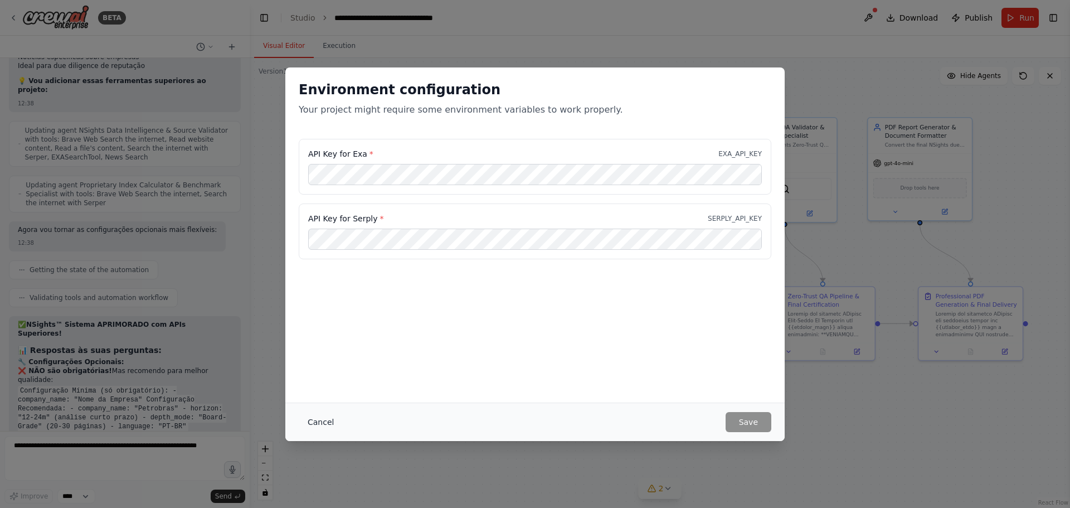
click at [327, 387] on button "Cancel" at bounding box center [321, 422] width 44 height 20
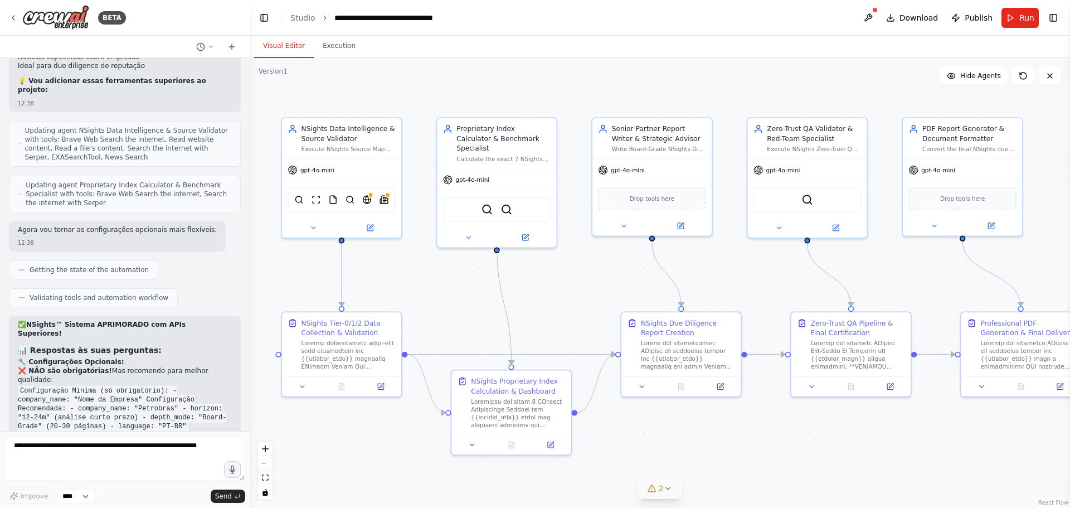
drag, startPoint x: 685, startPoint y: 235, endPoint x: 526, endPoint y: 295, distance: 169.9
click at [526, 295] on div ".deletable-edge-delete-btn { width: 20px; height: 20px; border: 0px solid #ffff…" at bounding box center [660, 283] width 820 height 450
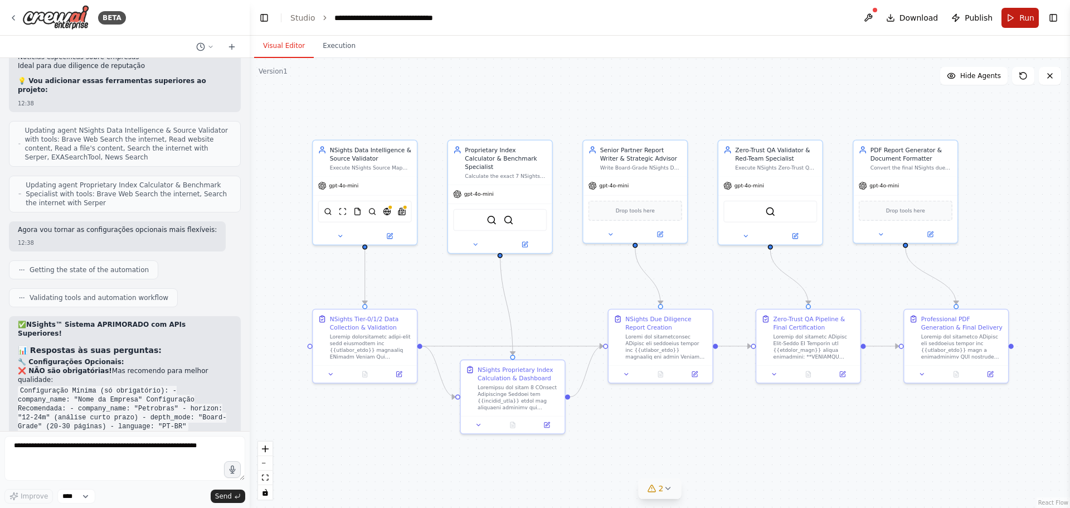
click at [856, 20] on span "Run" at bounding box center [1026, 17] width 15 height 11
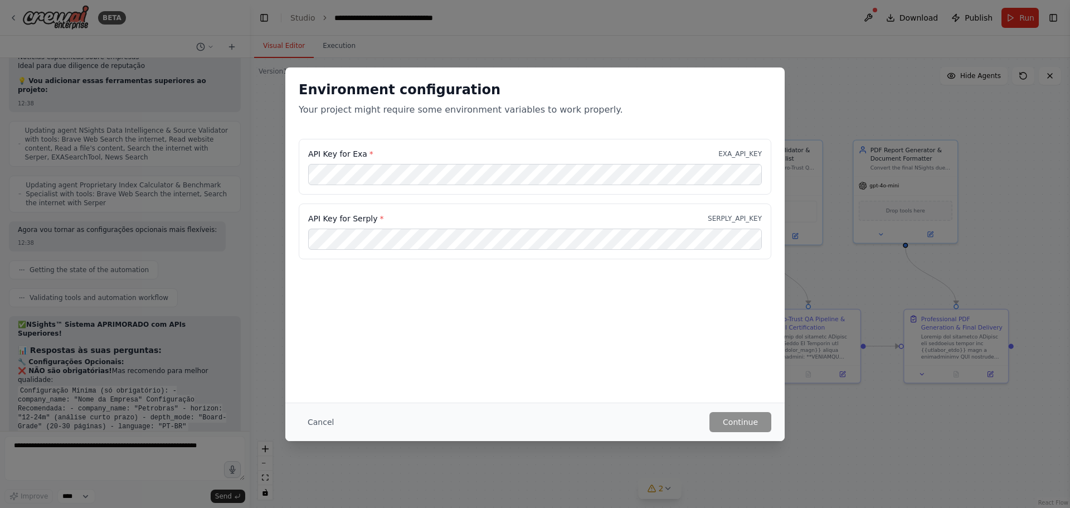
click at [438, 147] on div "API Key for Exa * EXA_API_KEY" at bounding box center [535, 167] width 473 height 56
click at [330, 387] on button "Cancel" at bounding box center [321, 422] width 44 height 20
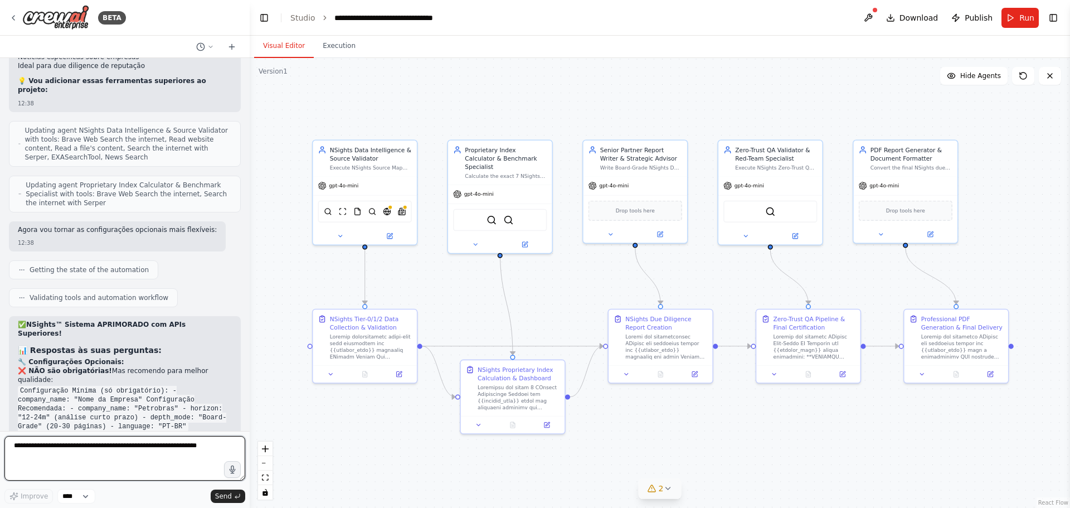
click at [139, 387] on textarea at bounding box center [124, 458] width 241 height 45
click at [93, 387] on select "****" at bounding box center [76, 496] width 38 height 14
click at [856, 17] on button "Run" at bounding box center [1020, 18] width 37 height 20
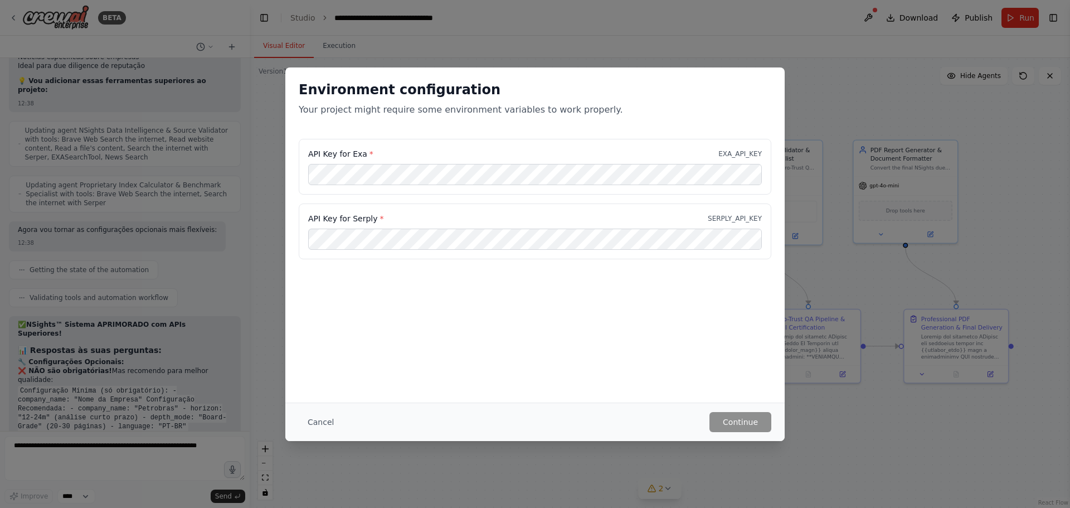
click at [310, 387] on button "Cancel" at bounding box center [321, 422] width 44 height 20
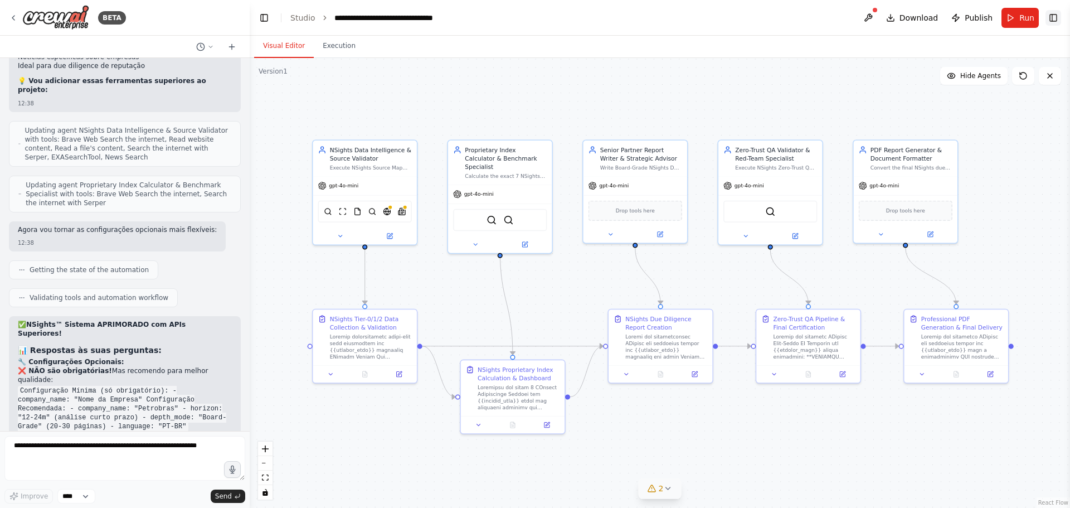
click at [856, 16] on button "Toggle Right Sidebar" at bounding box center [1054, 18] width 16 height 16
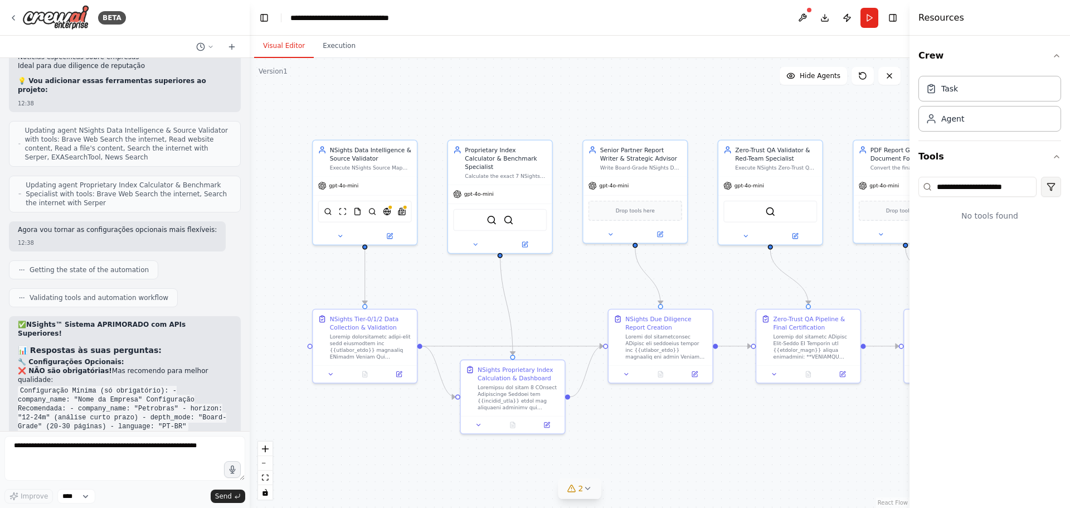
click at [856, 186] on html "BETA from crewai import Agent, Task class DataCollectorAgent(Agent): def init (…" at bounding box center [535, 254] width 1070 height 508
click at [856, 184] on html "BETA from crewai import Agent, Task class DataCollectorAgent(Agent): def init (…" at bounding box center [535, 254] width 1070 height 508
click at [856, 108] on div "Agent" at bounding box center [990, 118] width 143 height 26
click at [856, 93] on div "Task" at bounding box center [990, 88] width 143 height 26
click at [856, 56] on icon "button" at bounding box center [1056, 55] width 9 height 9
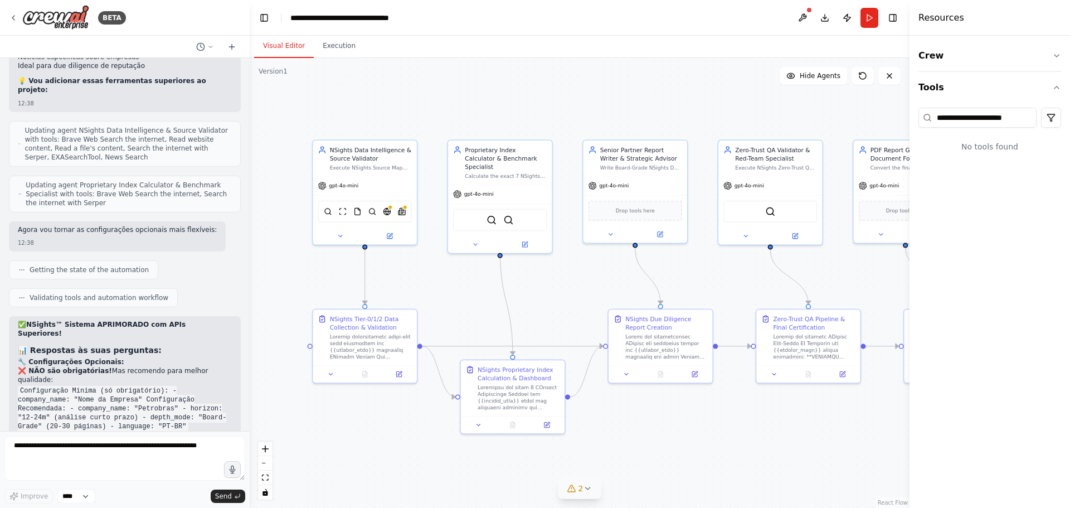
click at [856, 14] on h4 "Resources" at bounding box center [942, 17] width 46 height 13
click at [811, 12] on div at bounding box center [809, 10] width 7 height 7
click at [804, 16] on button at bounding box center [803, 18] width 18 height 20
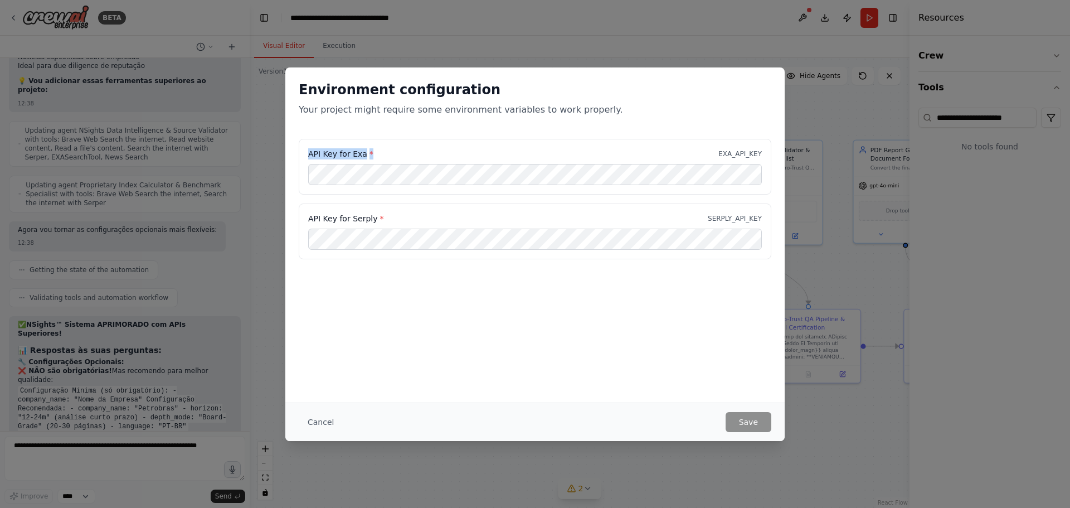
drag, startPoint x: 370, startPoint y: 157, endPoint x: 308, endPoint y: 155, distance: 61.4
click at [308, 155] on div "API Key for Exa * EXA_API_KEY" at bounding box center [535, 153] width 454 height 11
copy label "API Key for Exa *"
click at [176, 345] on div "Environment configuration Your project might require some environment variables…" at bounding box center [535, 254] width 1070 height 508
click at [309, 387] on button "Cancel" at bounding box center [321, 422] width 44 height 20
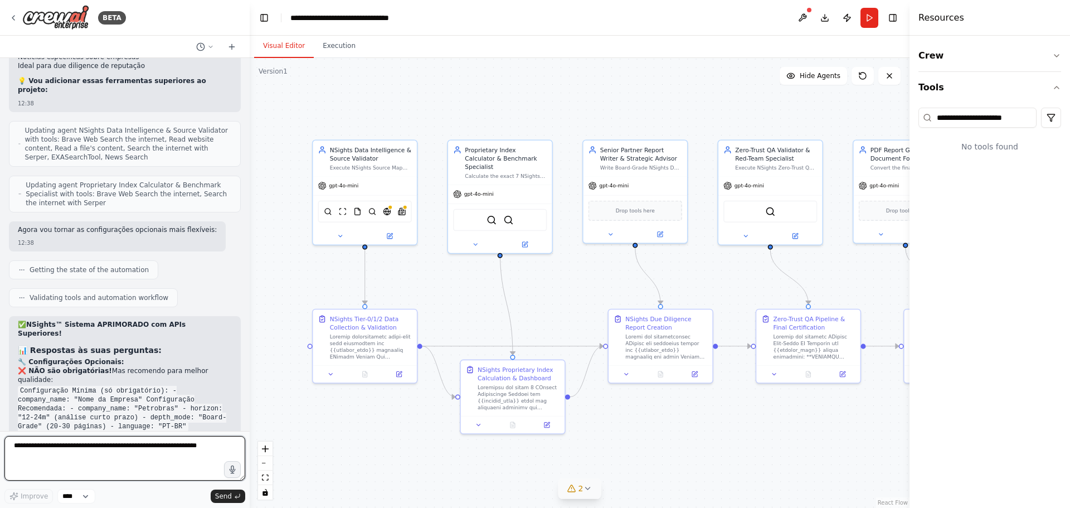
drag, startPoint x: 143, startPoint y: 456, endPoint x: 151, endPoint y: 458, distance: 7.9
click at [149, 387] on textarea at bounding box center [124, 458] width 241 height 45
type textarea "*"
paste textarea "**********"
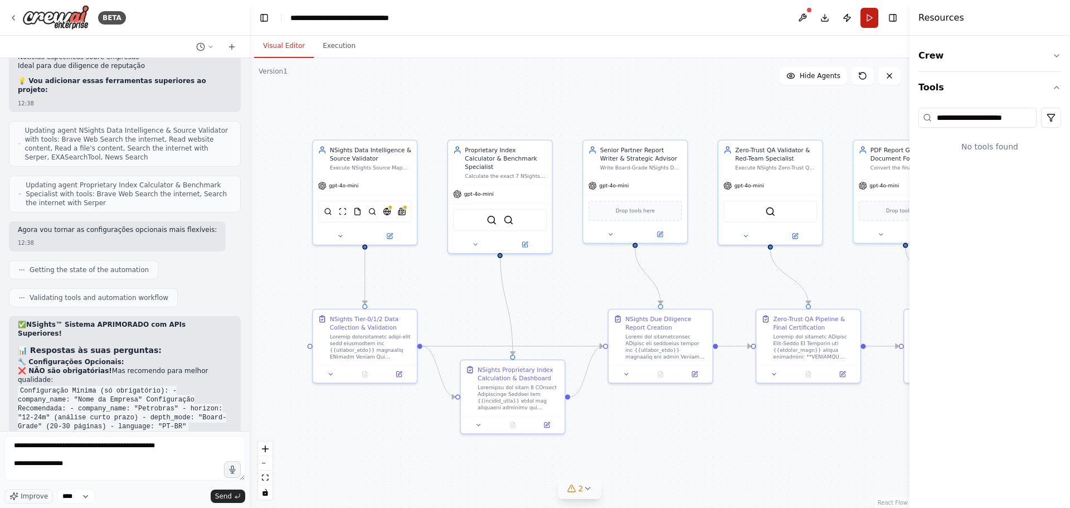
click at [856, 21] on button "Run" at bounding box center [870, 18] width 18 height 20
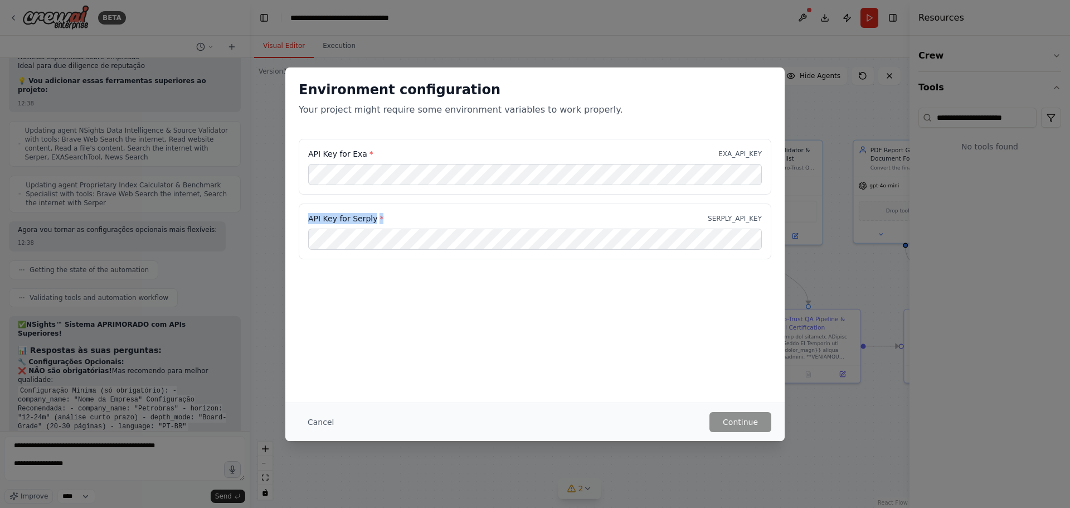
drag, startPoint x: 387, startPoint y: 221, endPoint x: 307, endPoint y: 219, distance: 79.7
click at [307, 219] on div "API Key for Serply * SERPLY_API_KEY" at bounding box center [535, 231] width 473 height 56
copy label "API Key for Serply *"
click at [322, 387] on button "Cancel" at bounding box center [321, 422] width 44 height 20
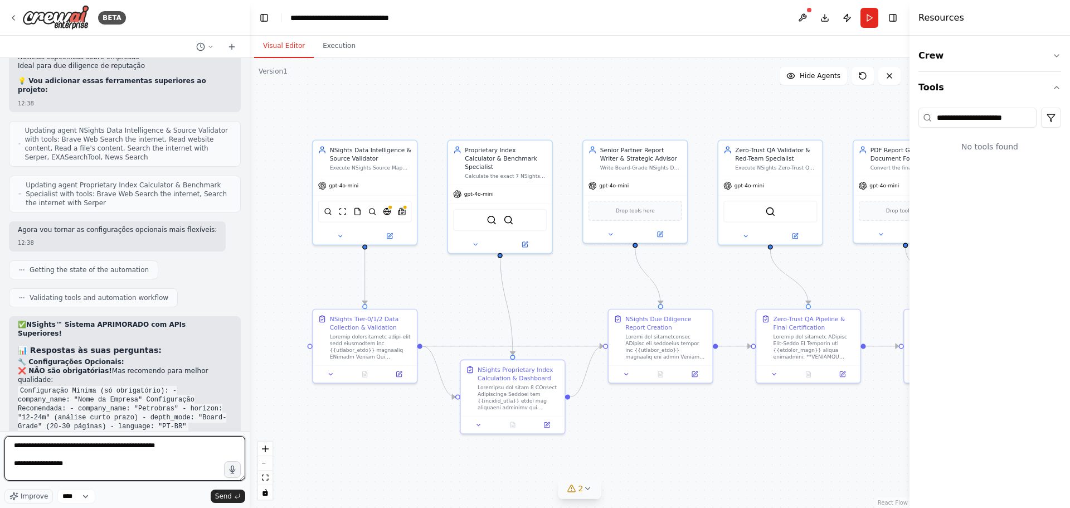
click at [82, 387] on textarea "**********" at bounding box center [124, 458] width 241 height 45
paste textarea "**********"
type textarea "**********"
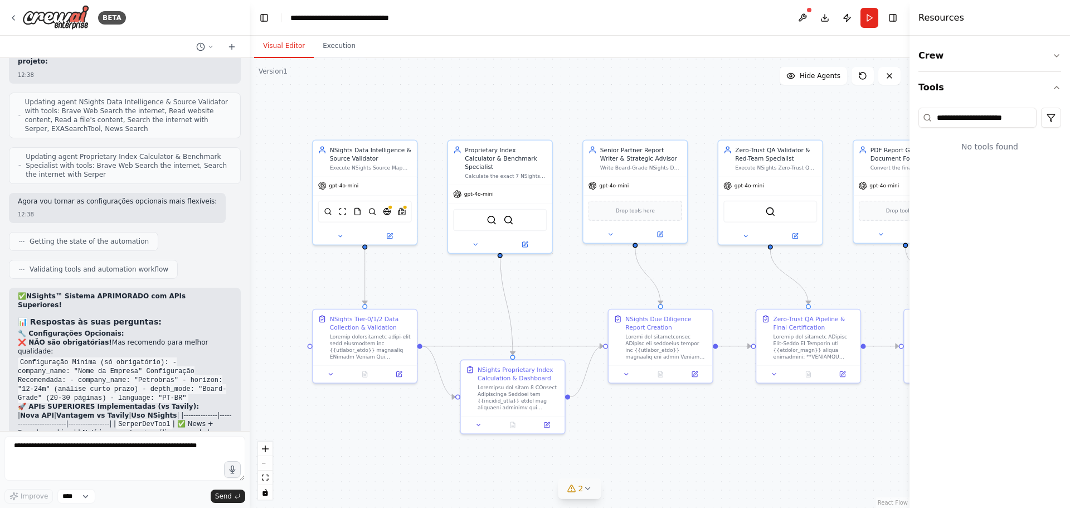
scroll to position [8808, 0]
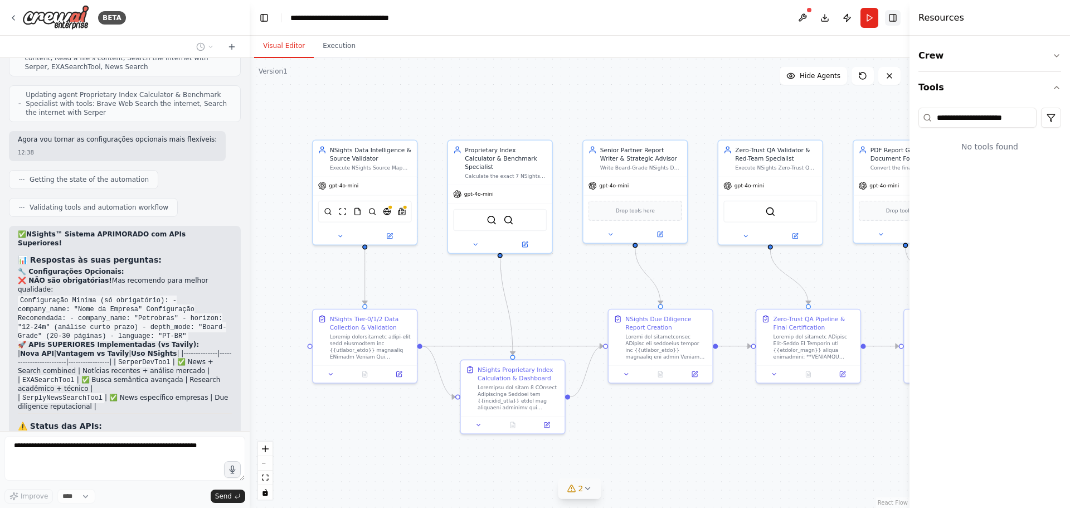
click at [856, 11] on button "Toggle Right Sidebar" at bounding box center [893, 18] width 16 height 16
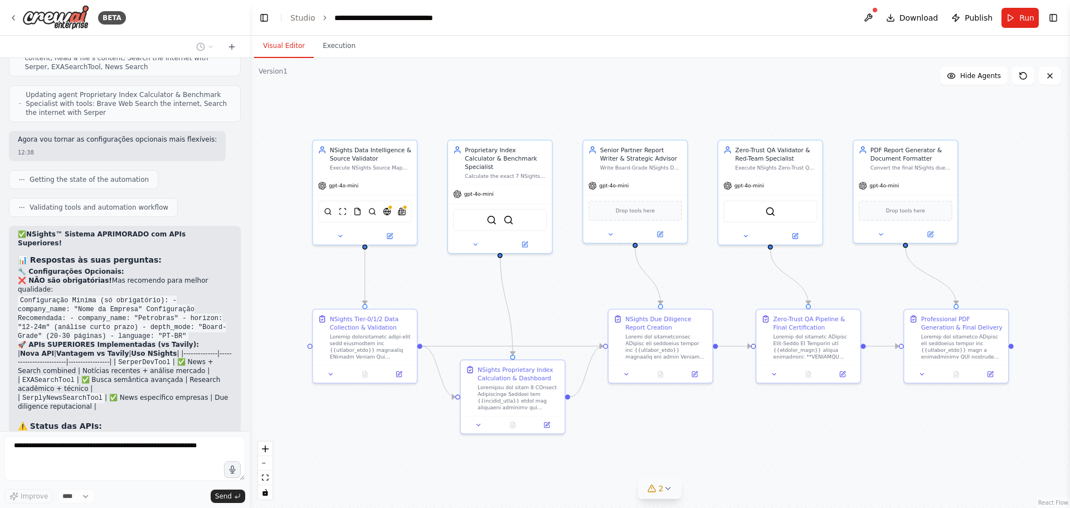
click at [666, 387] on icon at bounding box center [667, 488] width 9 height 9
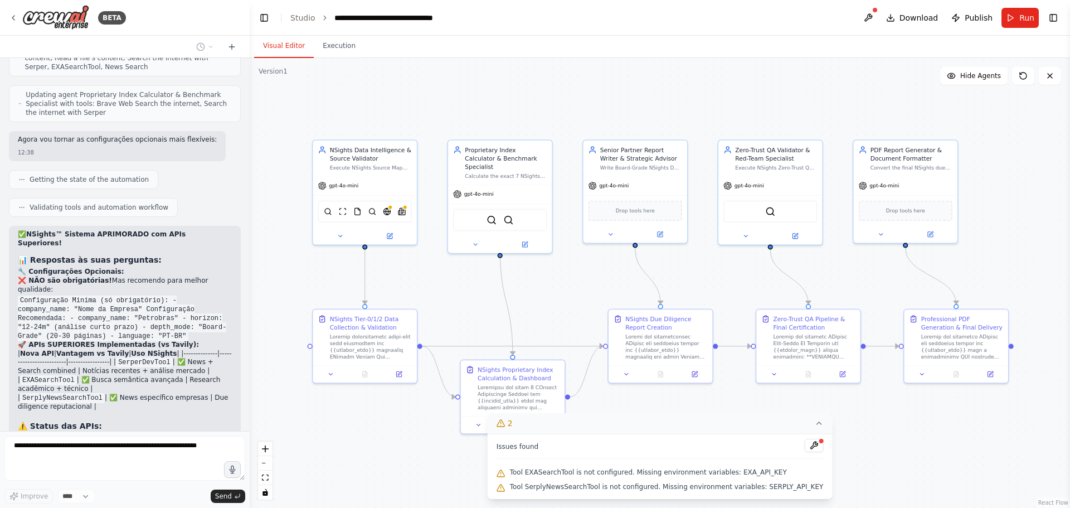
click at [806, 387] on button "2" at bounding box center [660, 423] width 345 height 21
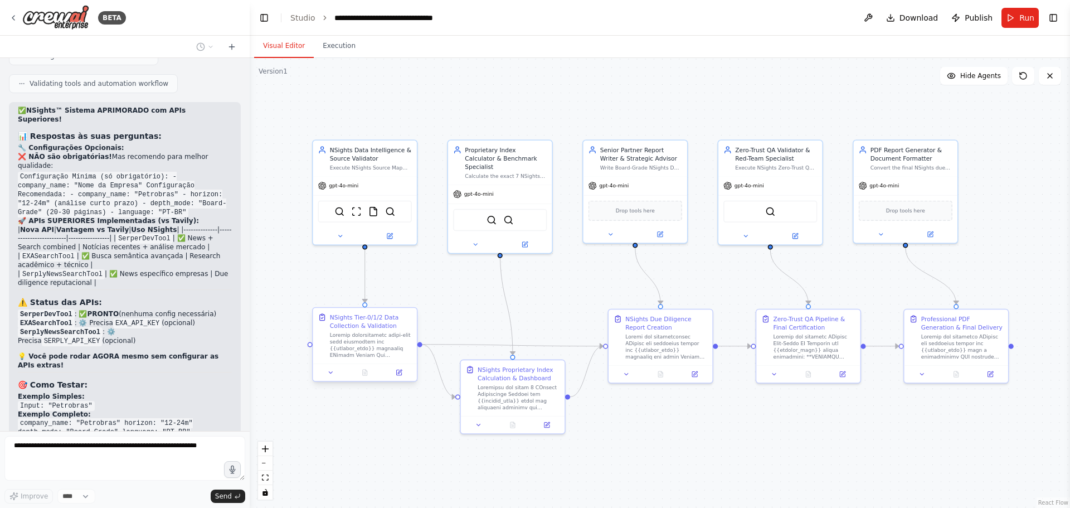
scroll to position [8960, 0]
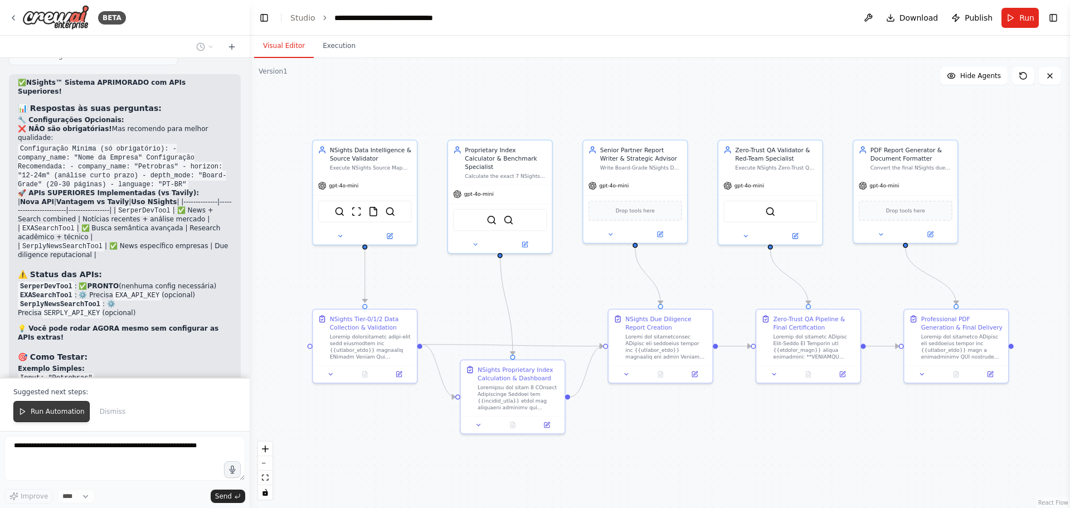
click at [52, 387] on button "Run Automation" at bounding box center [51, 411] width 76 height 21
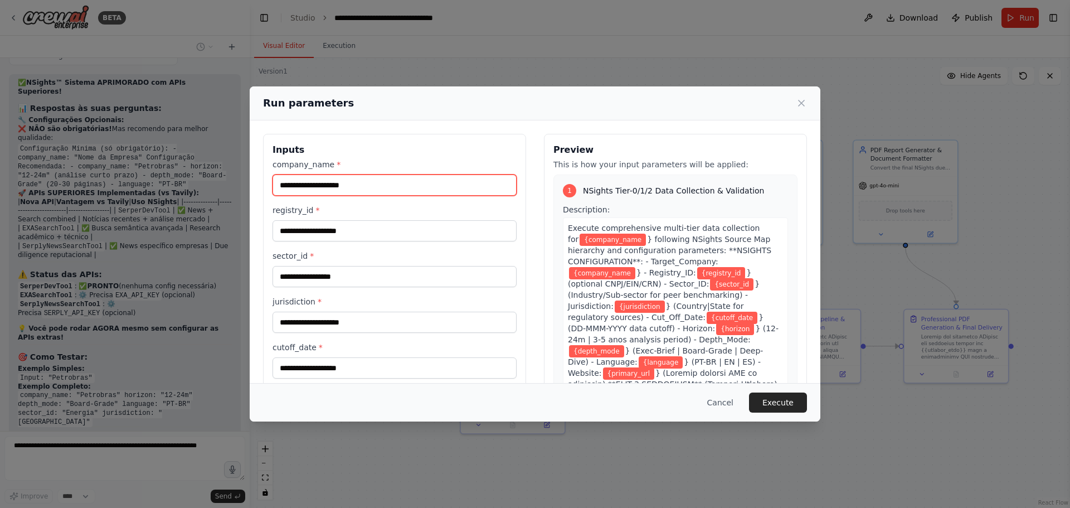
click at [353, 192] on input "company_name *" at bounding box center [395, 184] width 244 height 21
type input "*********"
click at [125, 267] on div "Run parameters Inputs company_name * ********* registry_id * sector_id * jurisd…" at bounding box center [535, 254] width 1070 height 508
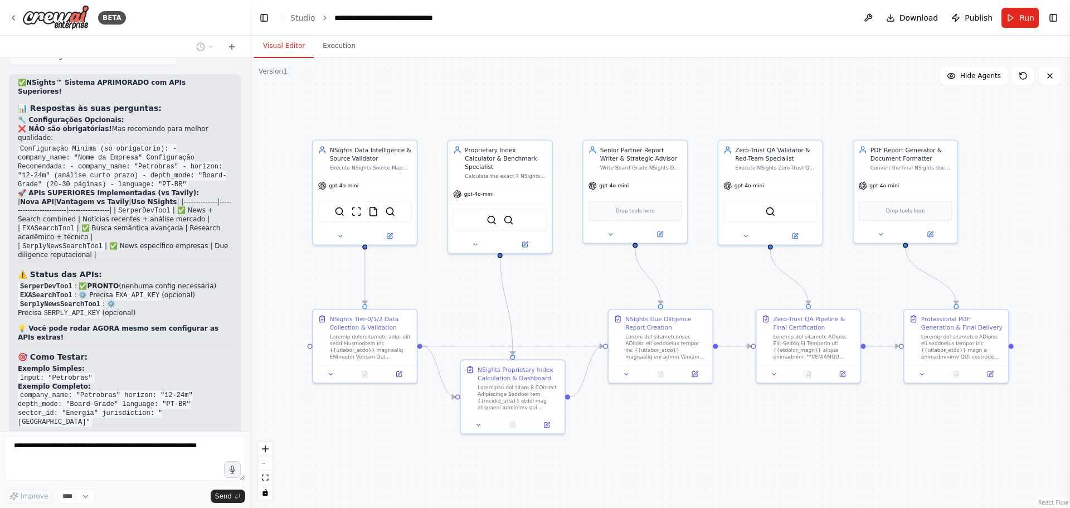
scroll to position [8848, 0]
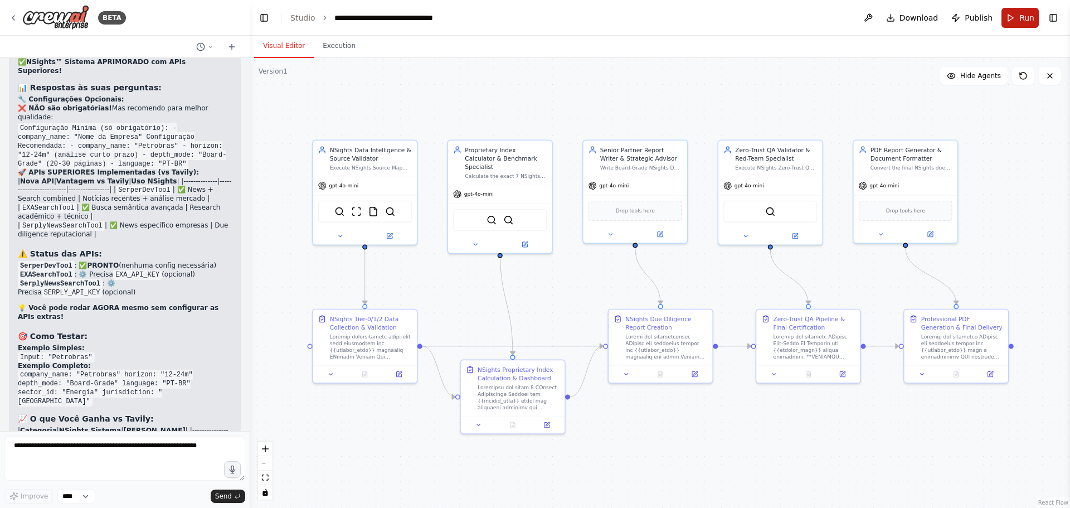
click at [856, 19] on button "Run" at bounding box center [1020, 18] width 37 height 20
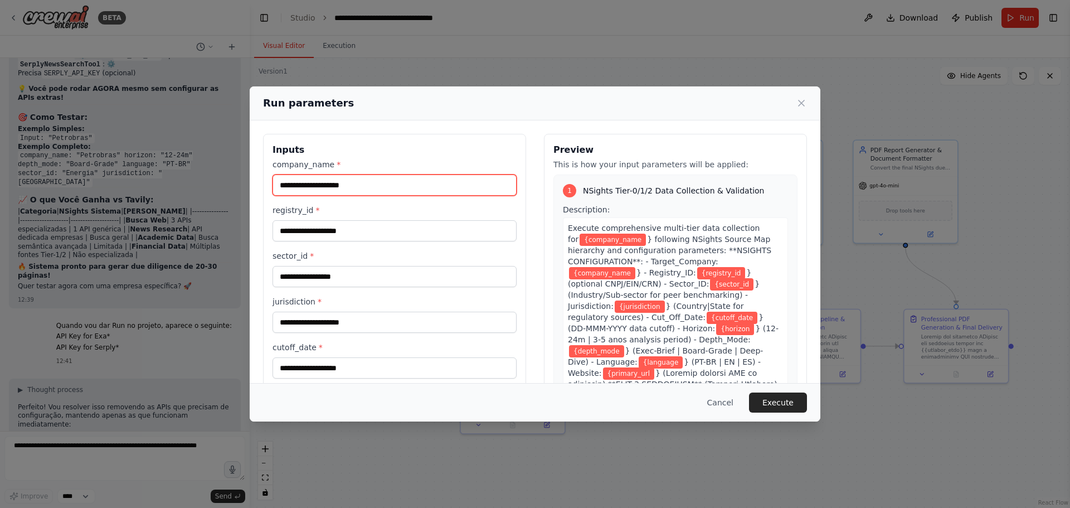
click at [331, 184] on input "company_name *" at bounding box center [395, 184] width 244 height 21
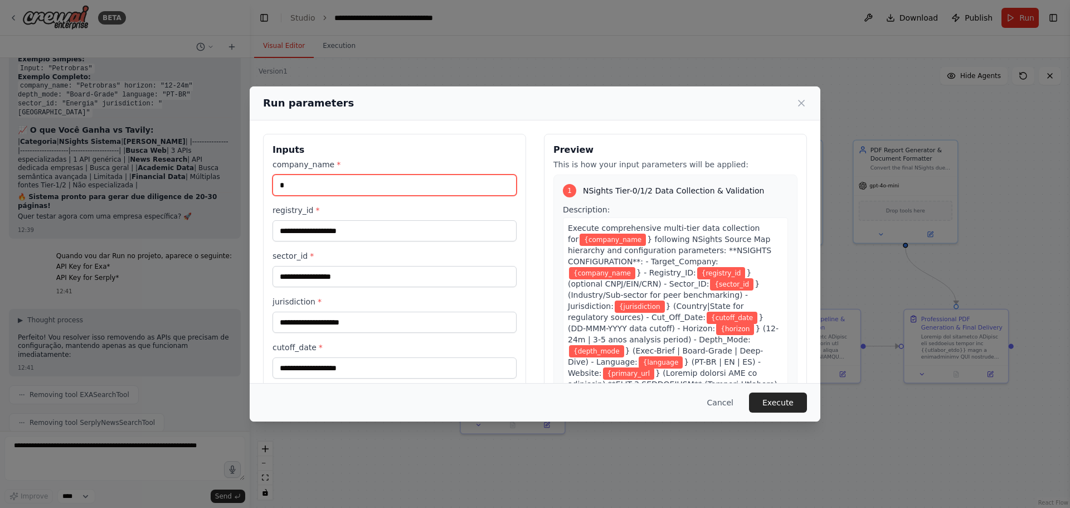
scroll to position [9280, 0]
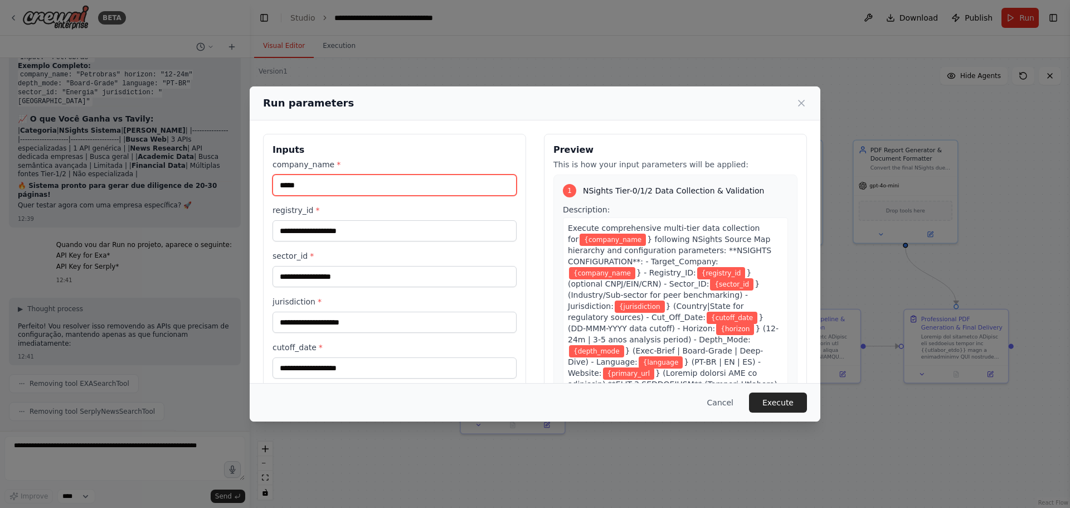
type input "*********"
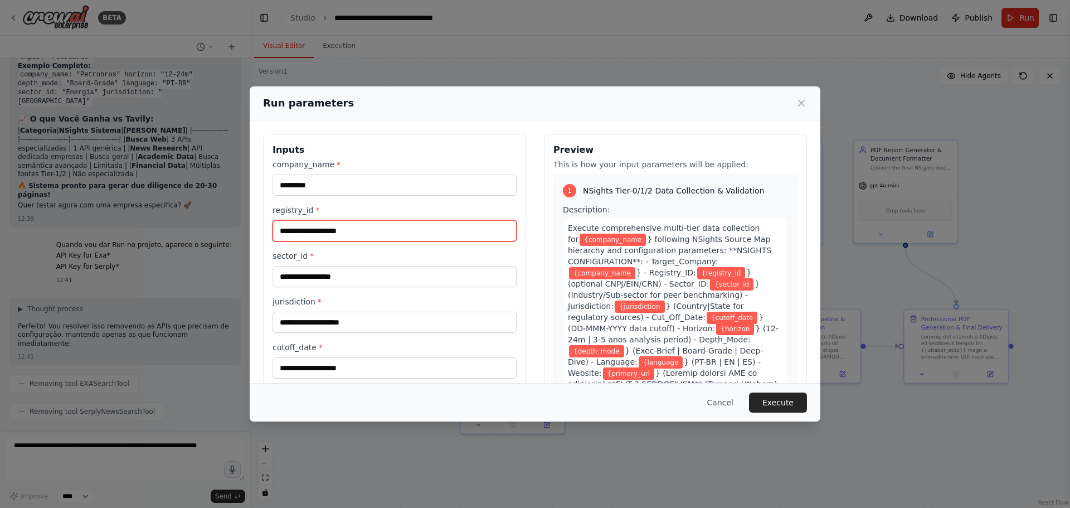
type input "*"
paste input "**********"
type input "**********"
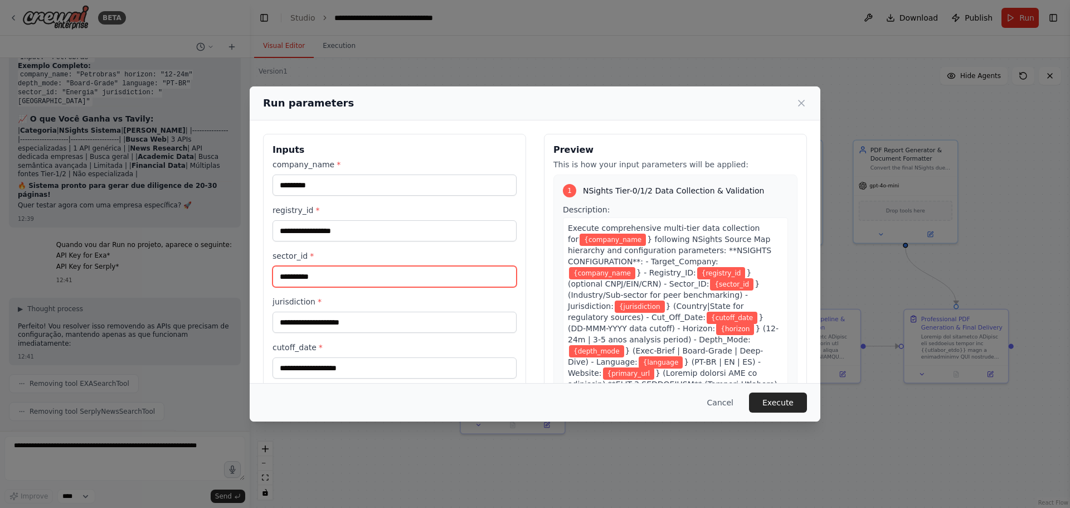
type input "**********"
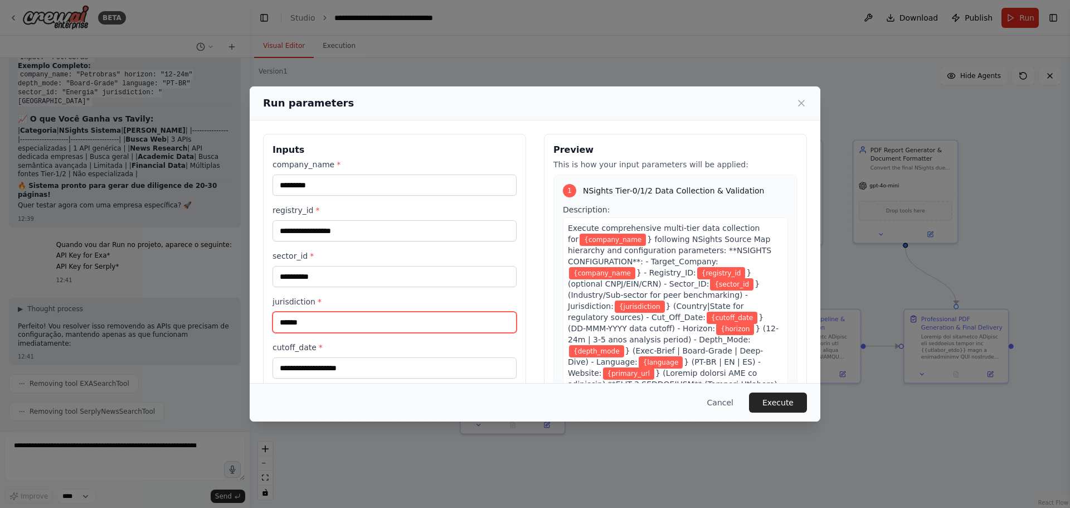
type input "******"
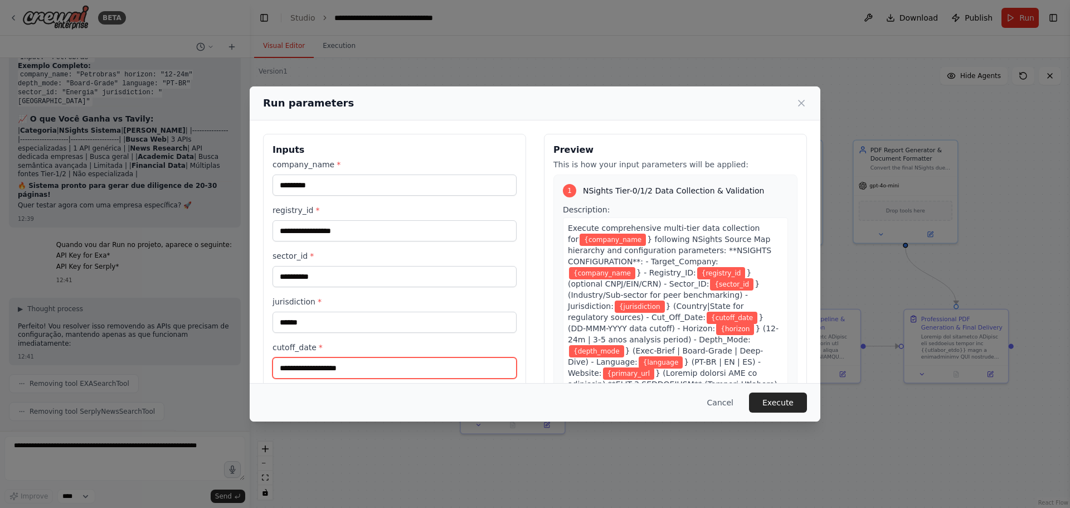
scroll to position [111, 0]
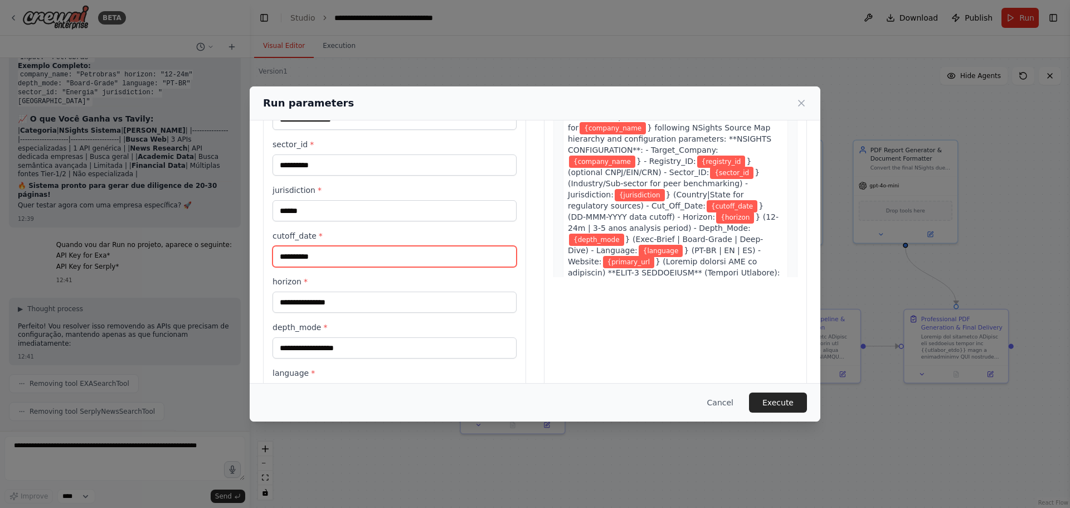
type input "**********"
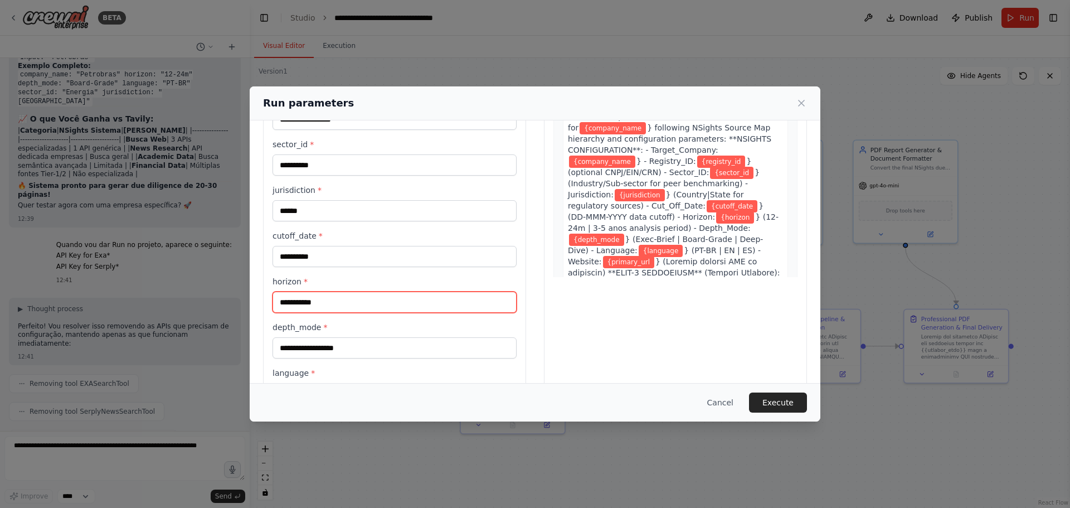
type input "**********"
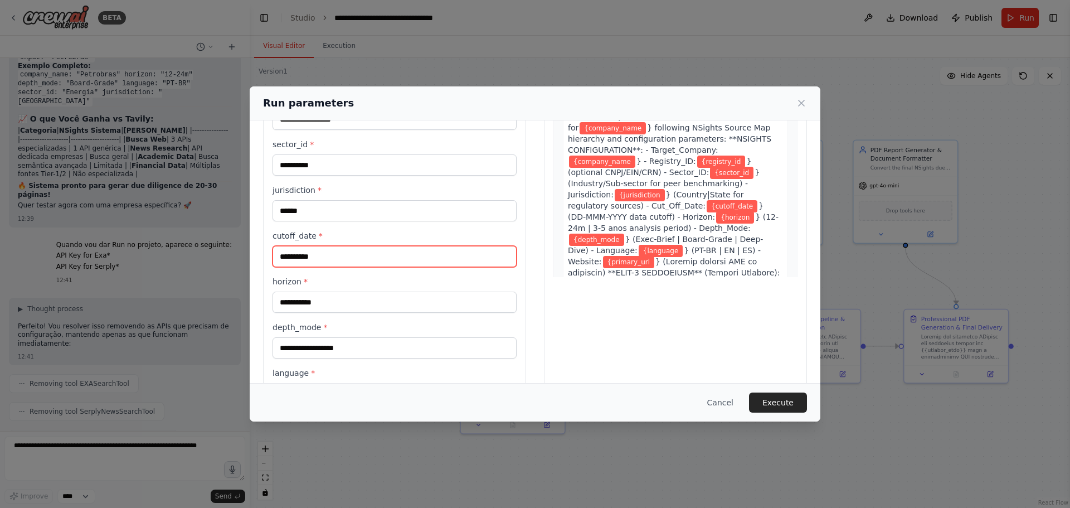
drag, startPoint x: 339, startPoint y: 261, endPoint x: 254, endPoint y: 272, distance: 86.0
click at [256, 271] on div "**********" at bounding box center [535, 241] width 571 height 464
click at [321, 258] on input "****" at bounding box center [395, 256] width 244 height 21
type input "****"
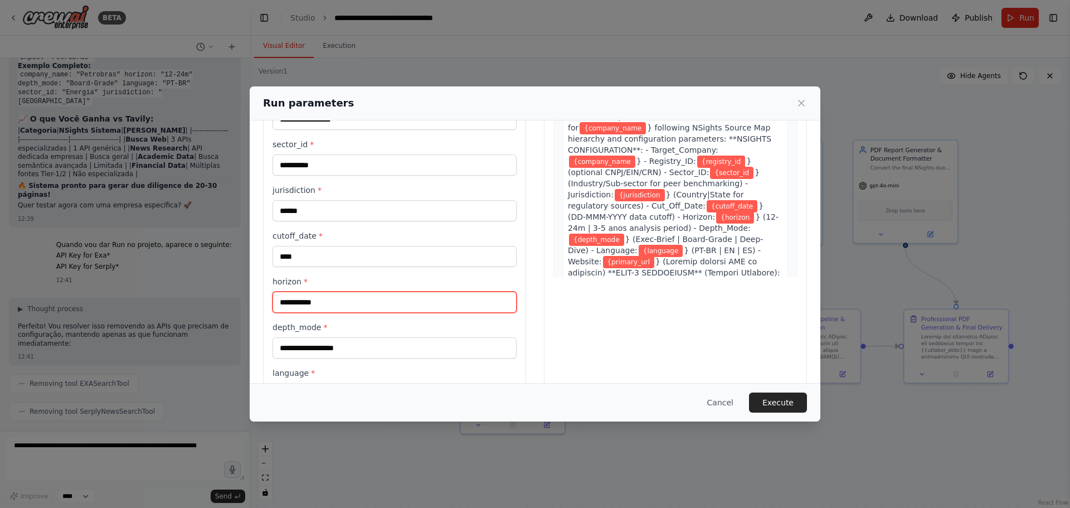
click at [322, 303] on input "**********" at bounding box center [395, 302] width 244 height 21
drag, startPoint x: 349, startPoint y: 305, endPoint x: 238, endPoint y: 309, distance: 111.5
click at [238, 309] on div "**********" at bounding box center [535, 254] width 1070 height 508
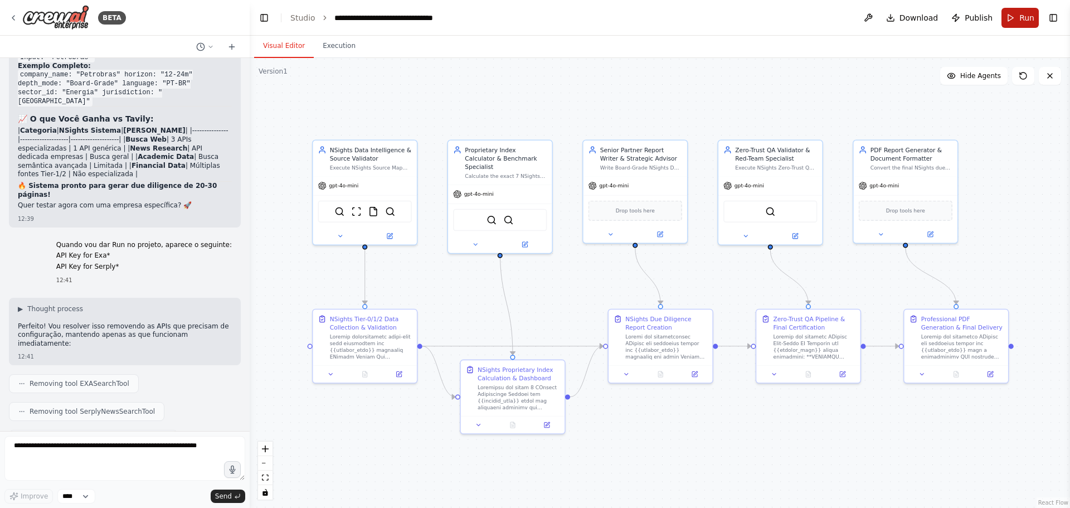
click at [856, 25] on button "Run" at bounding box center [1020, 18] width 37 height 20
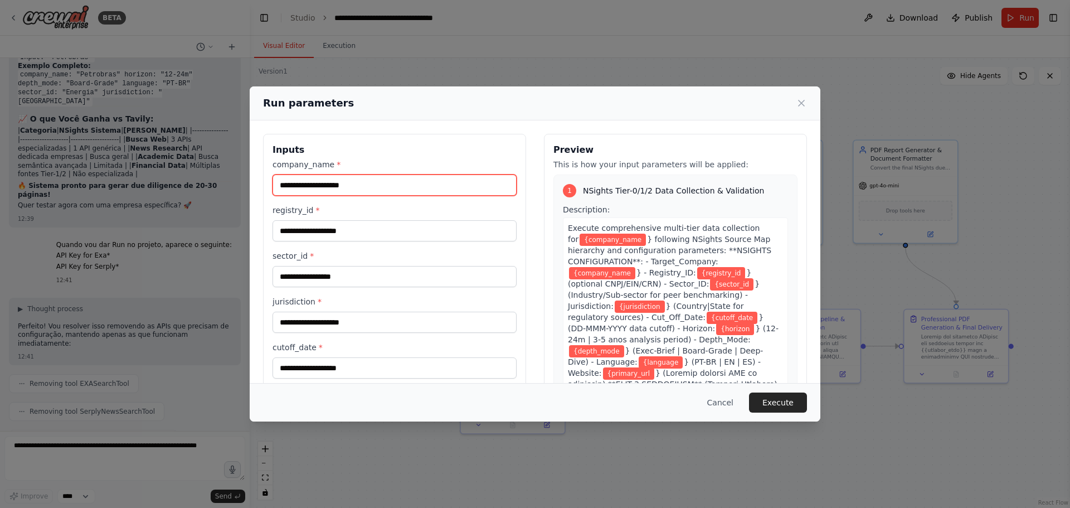
click at [380, 193] on input "company_name *" at bounding box center [395, 184] width 244 height 21
type input "*********"
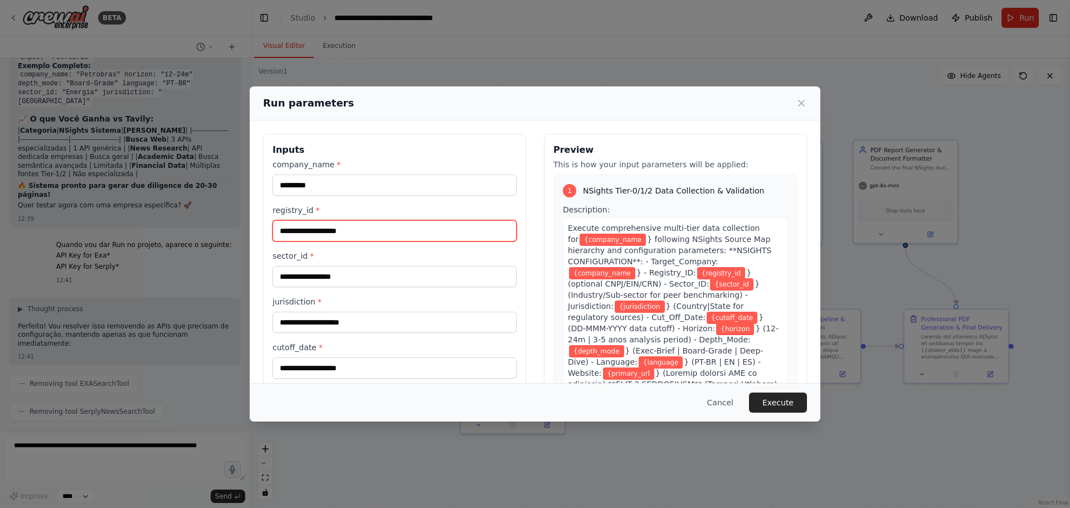
click at [360, 238] on input "registry_id *" at bounding box center [395, 230] width 244 height 21
type input "**********"
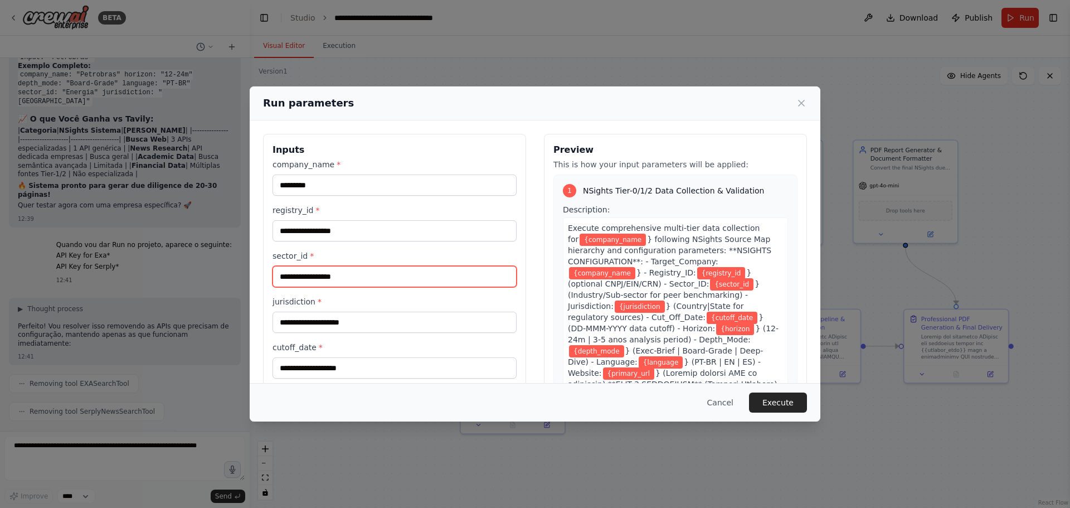
click at [348, 285] on input "sector_id *" at bounding box center [395, 276] width 244 height 21
type input "**********"
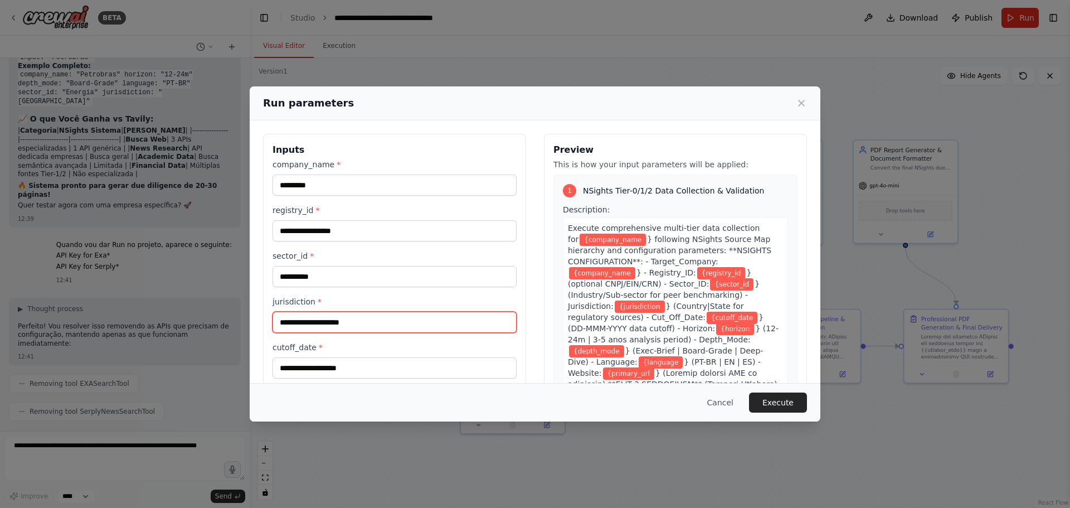
click at [342, 323] on input "jurisdiction *" at bounding box center [395, 322] width 244 height 21
type input "******"
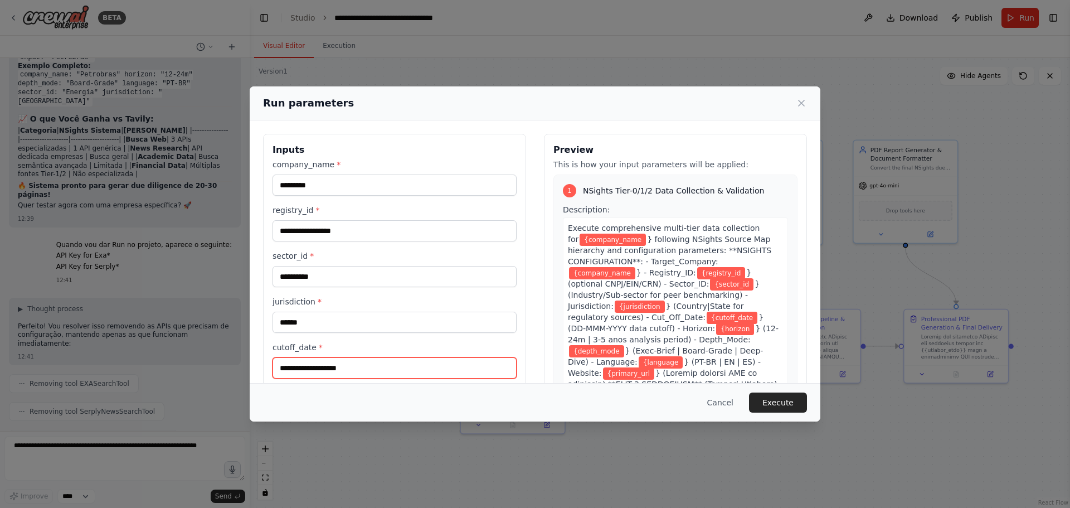
click at [337, 369] on input "cutoff_date *" at bounding box center [395, 367] width 244 height 21
type input "****"
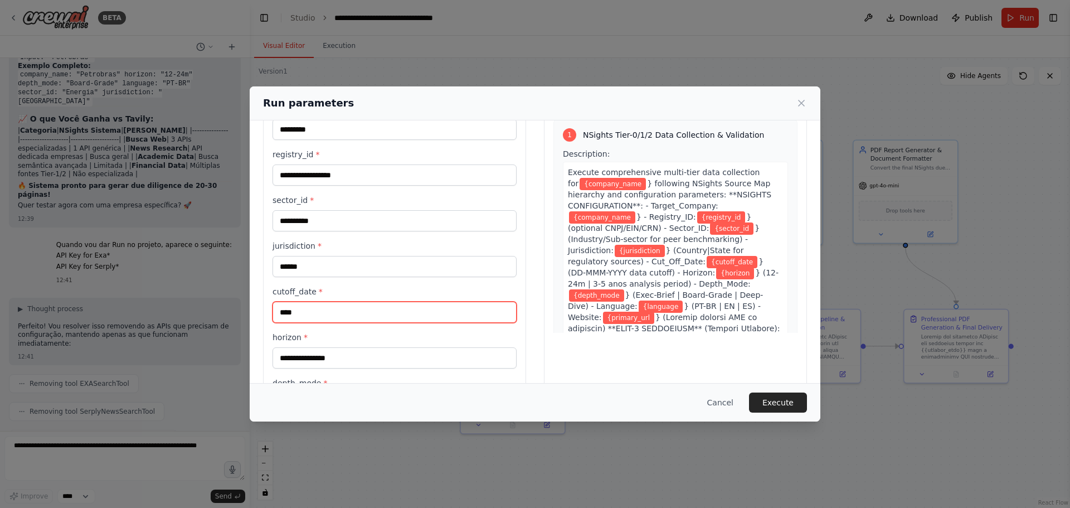
drag, startPoint x: 308, startPoint y: 309, endPoint x: 246, endPoint y: 304, distance: 62.6
click at [246, 304] on div "**********" at bounding box center [535, 254] width 1070 height 508
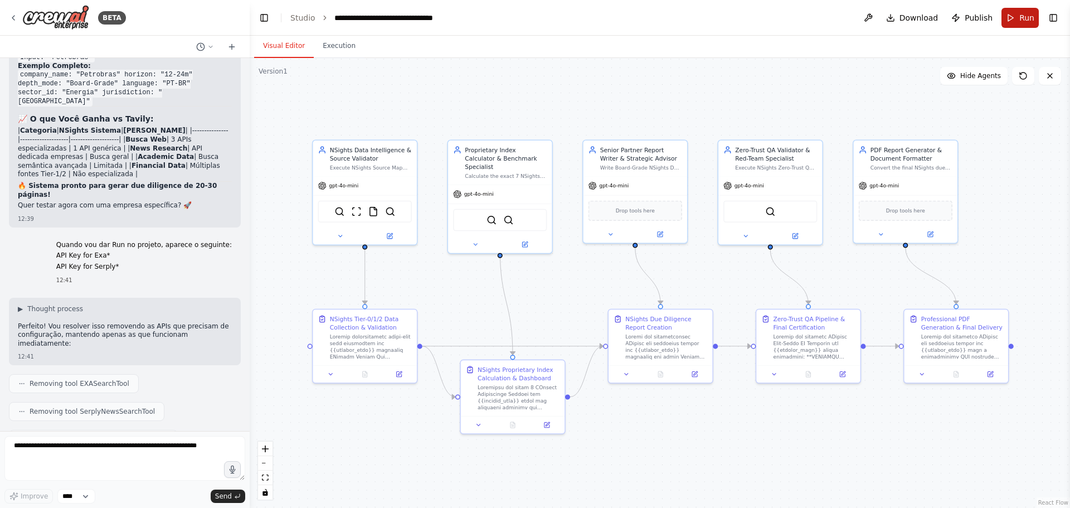
click at [856, 25] on button "Run" at bounding box center [1020, 18] width 37 height 20
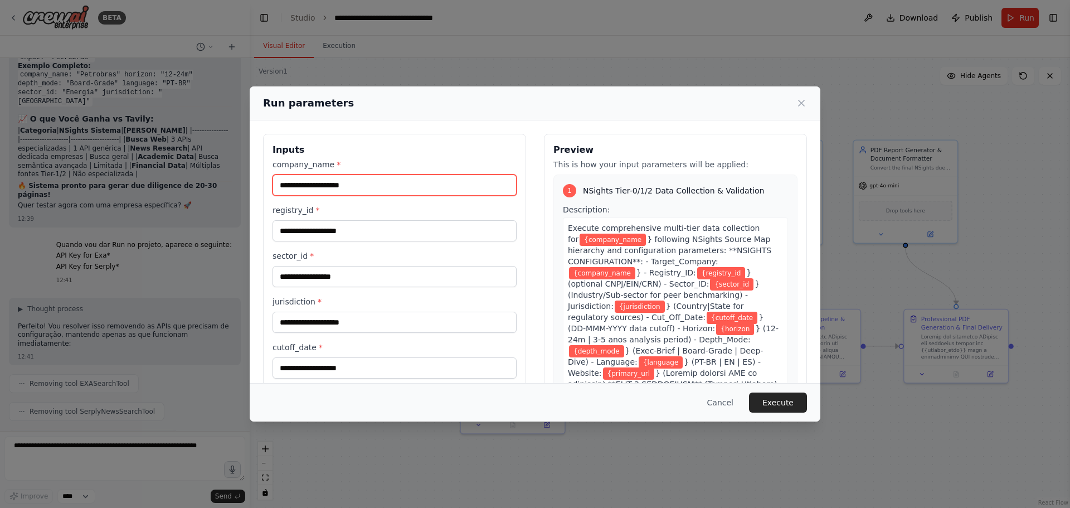
click at [360, 178] on input "company_name *" at bounding box center [395, 184] width 244 height 21
type input "*********"
click at [796, 387] on button "Execute" at bounding box center [778, 402] width 58 height 20
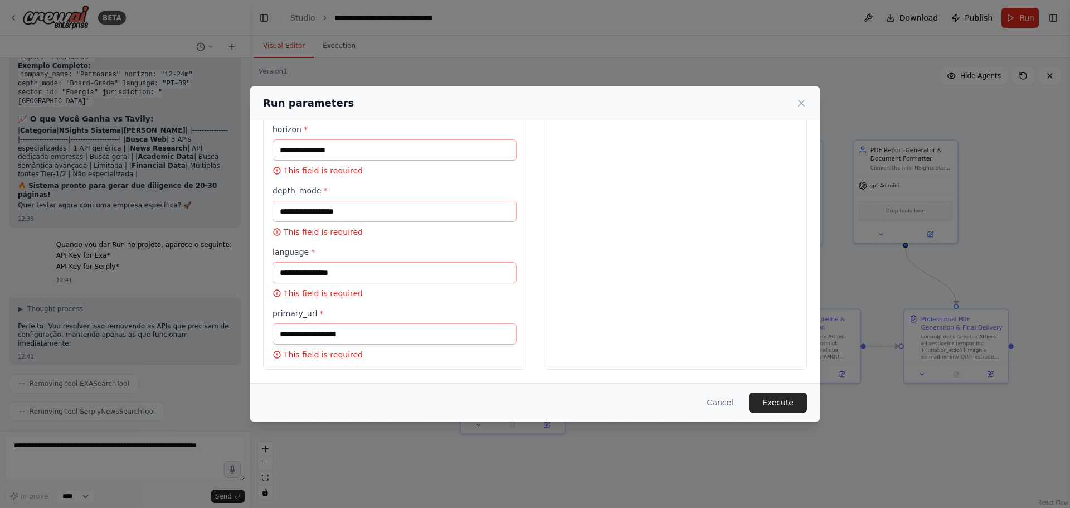
scroll to position [0, 0]
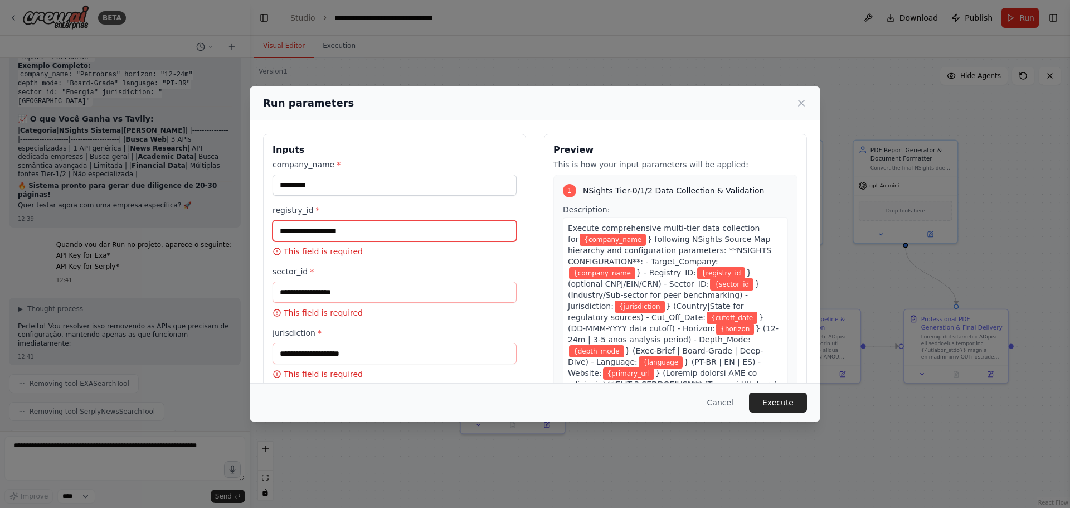
click at [345, 230] on input "registry_id *" at bounding box center [395, 230] width 244 height 21
type input "**********"
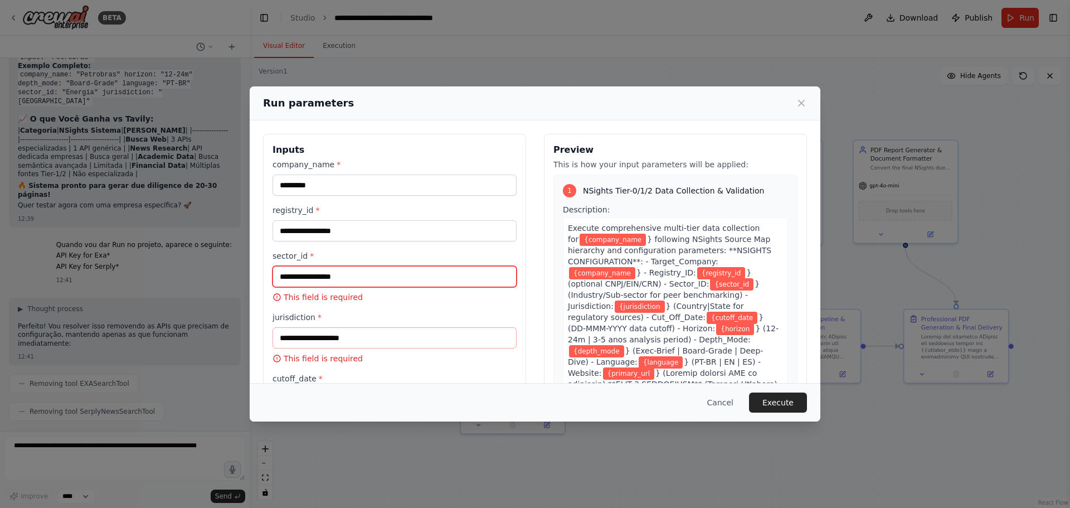
click at [369, 274] on input "sector_id *" at bounding box center [395, 276] width 244 height 21
type input "**********"
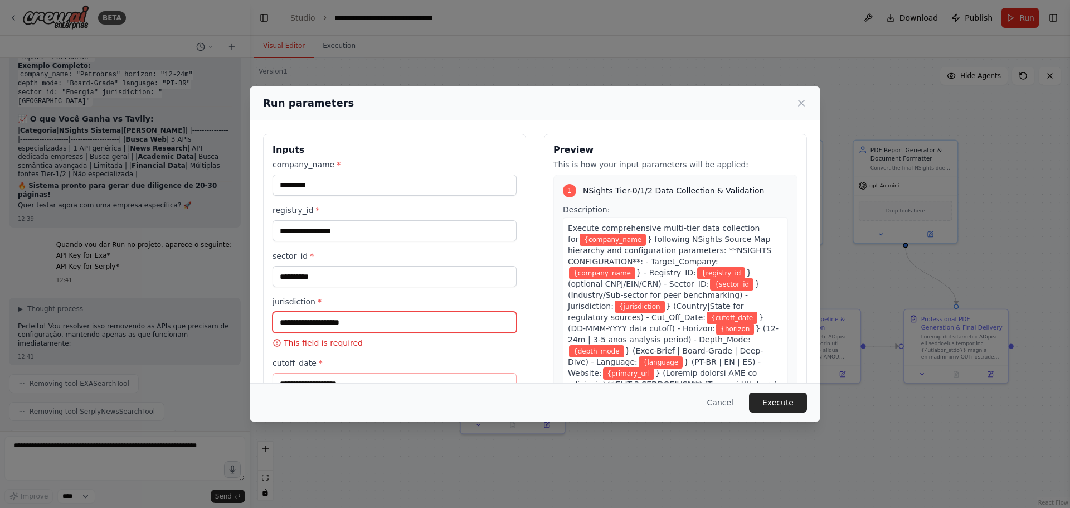
click at [360, 322] on input "jurisdiction *" at bounding box center [395, 322] width 244 height 21
type input "******"
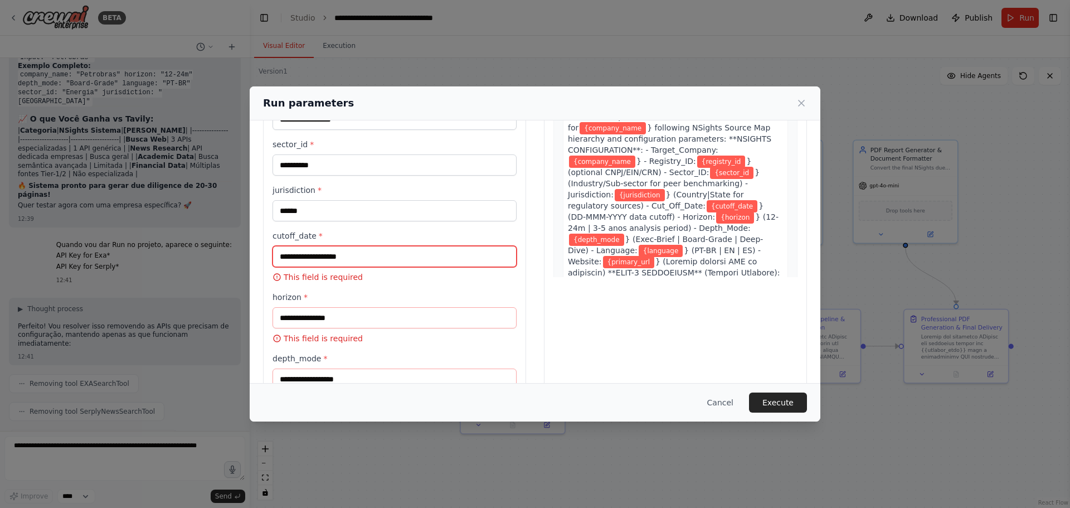
click at [378, 254] on input "cutoff_date *" at bounding box center [395, 256] width 244 height 21
type input "****"
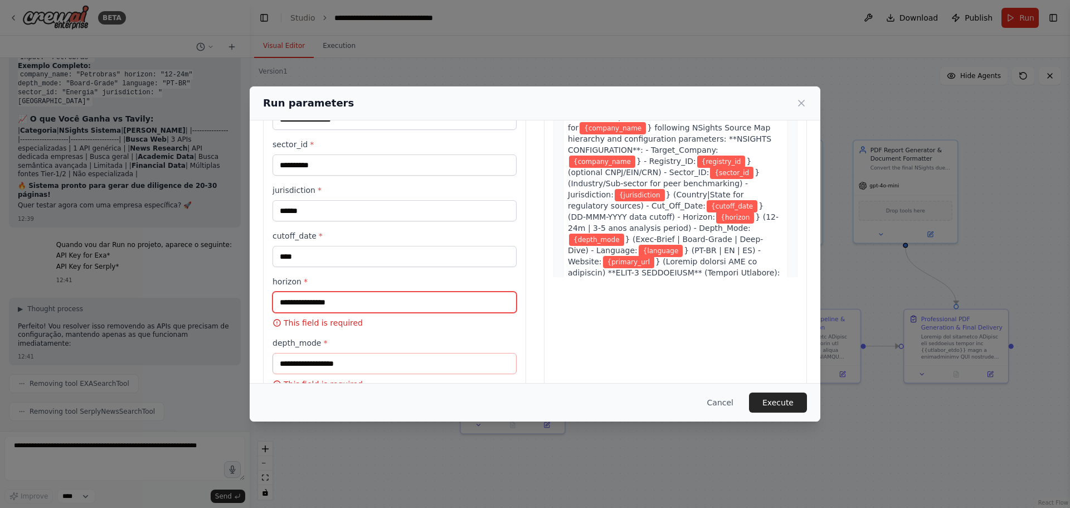
click at [353, 301] on input "horizon *" at bounding box center [395, 302] width 244 height 21
type input "******"
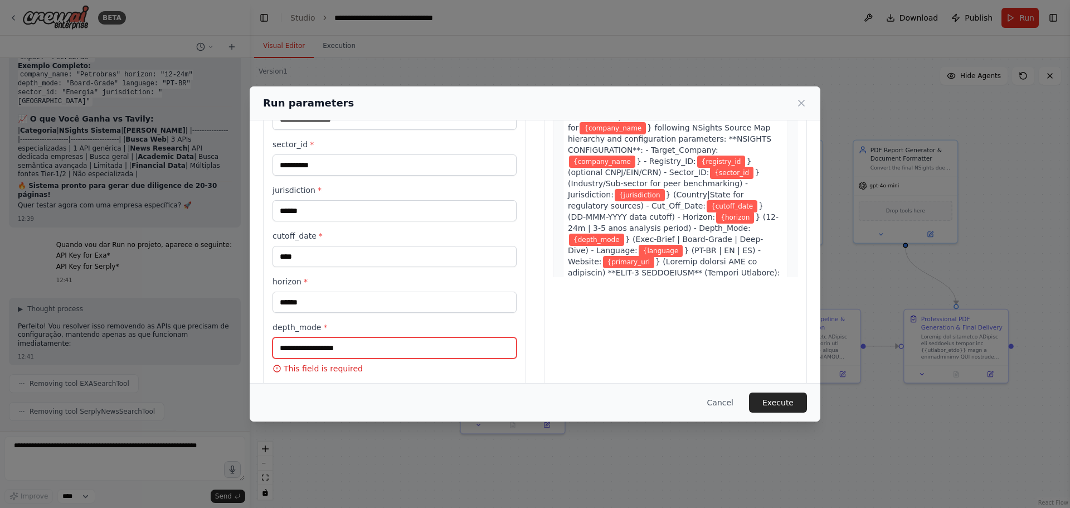
click at [333, 347] on input "depth_mode *" at bounding box center [395, 347] width 244 height 21
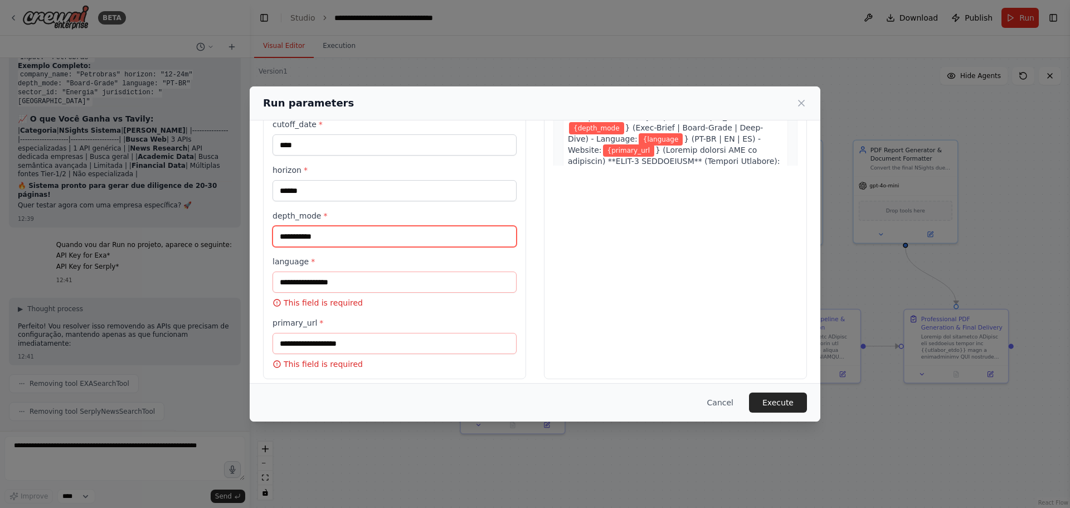
type input "**********"
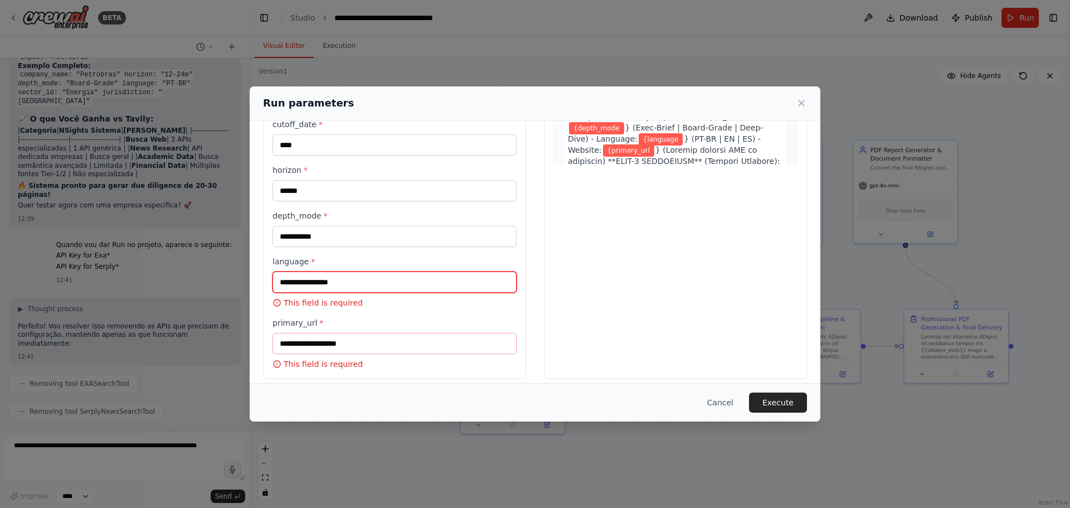
click at [349, 282] on input "language *" at bounding box center [395, 281] width 244 height 21
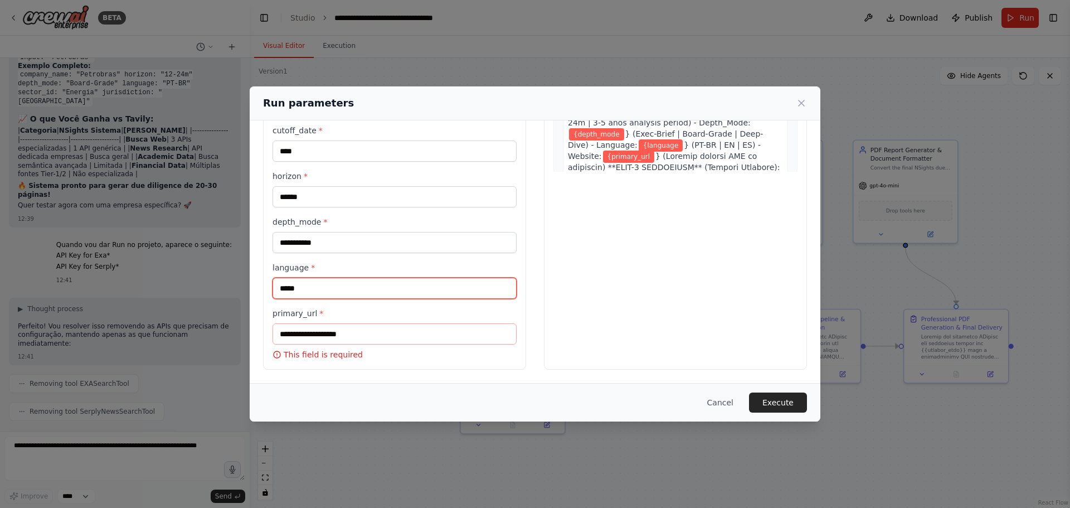
type input "*****"
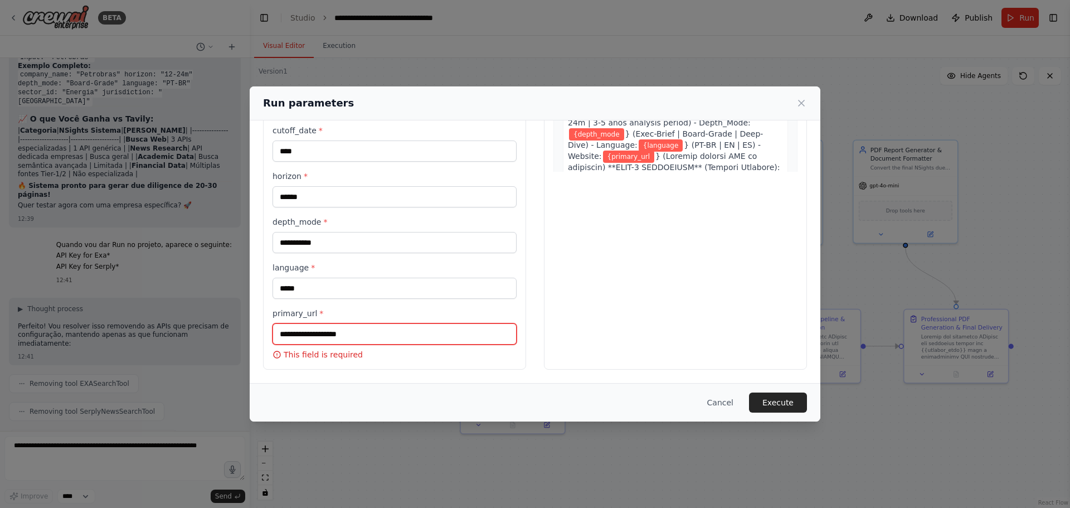
click at [361, 338] on input "primary_url *" at bounding box center [395, 333] width 244 height 21
paste input "**********"
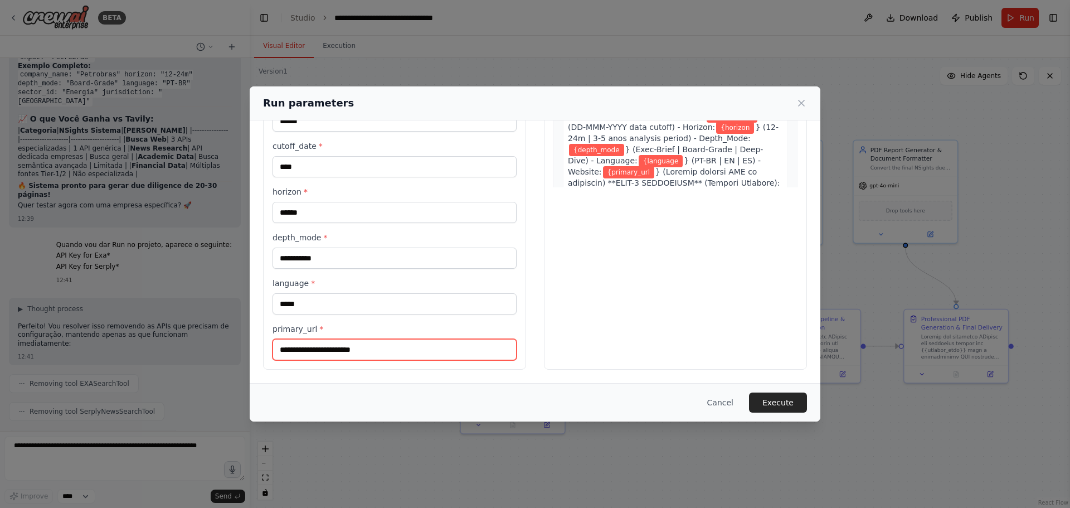
type input "**********"
click at [625, 336] on div "Preview This is how your input parameters will be applied: 1 NSights Tier-0/1/2…" at bounding box center [675, 151] width 263 height 437
click at [770, 387] on button "Execute" at bounding box center [778, 402] width 58 height 20
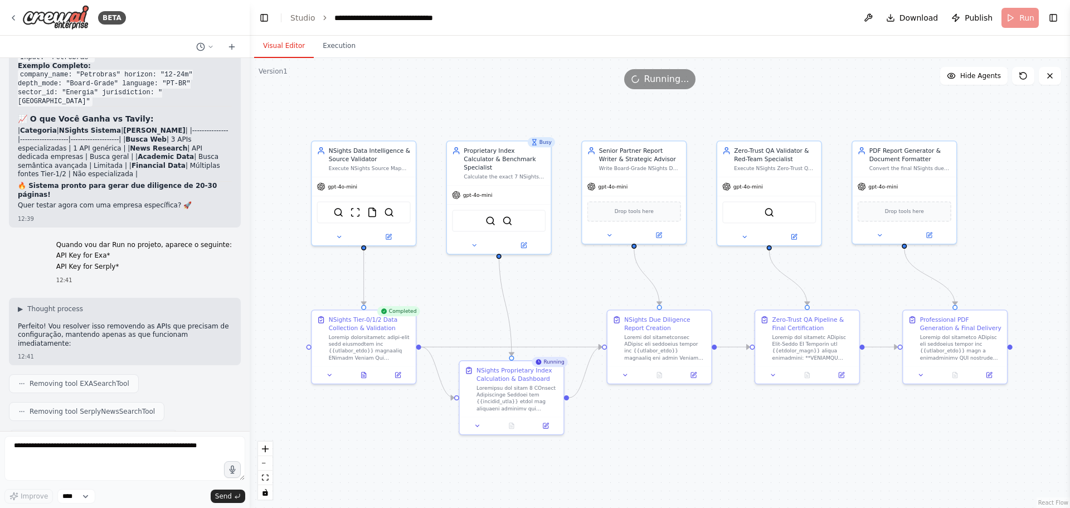
drag, startPoint x: 987, startPoint y: 264, endPoint x: 1004, endPoint y: 265, distance: 17.3
click at [856, 265] on div ".deletable-edge-delete-btn { width: 20px; height: 20px; border: 0px solid #ffff…" at bounding box center [660, 283] width 820 height 450
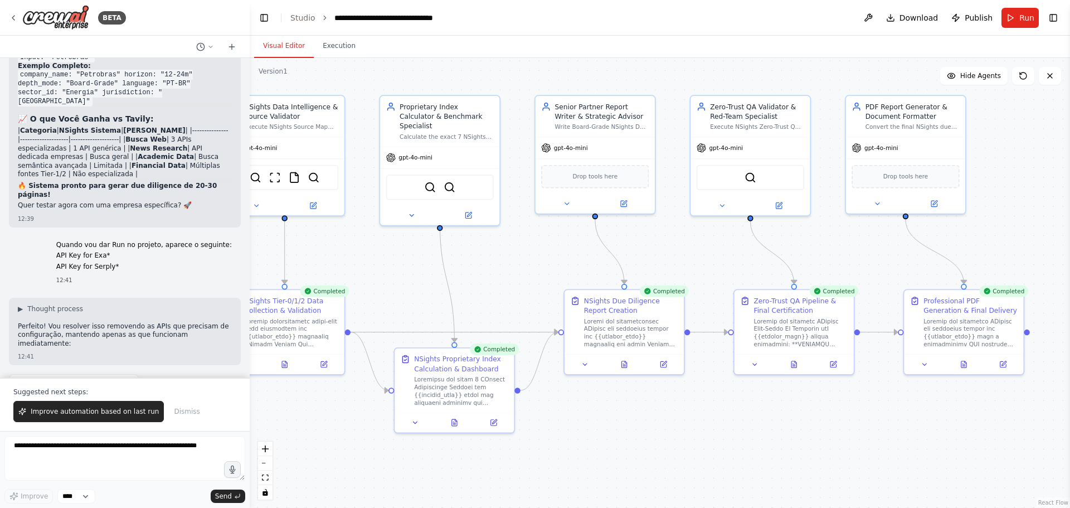
click at [115, 387] on div "Suggested next steps: Improve automation based on last run Dismiss" at bounding box center [125, 404] width 250 height 54
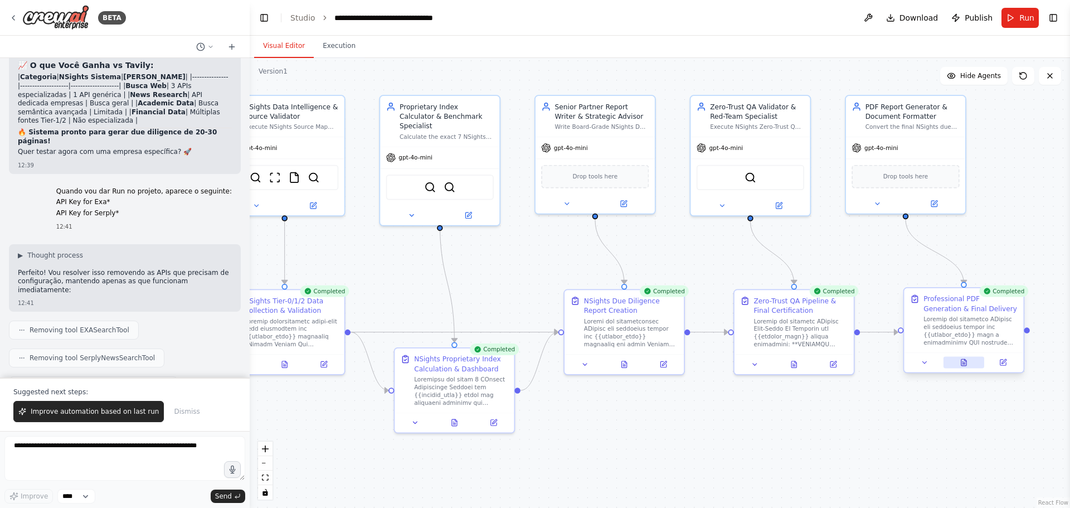
click at [856, 365] on icon at bounding box center [963, 362] width 5 height 7
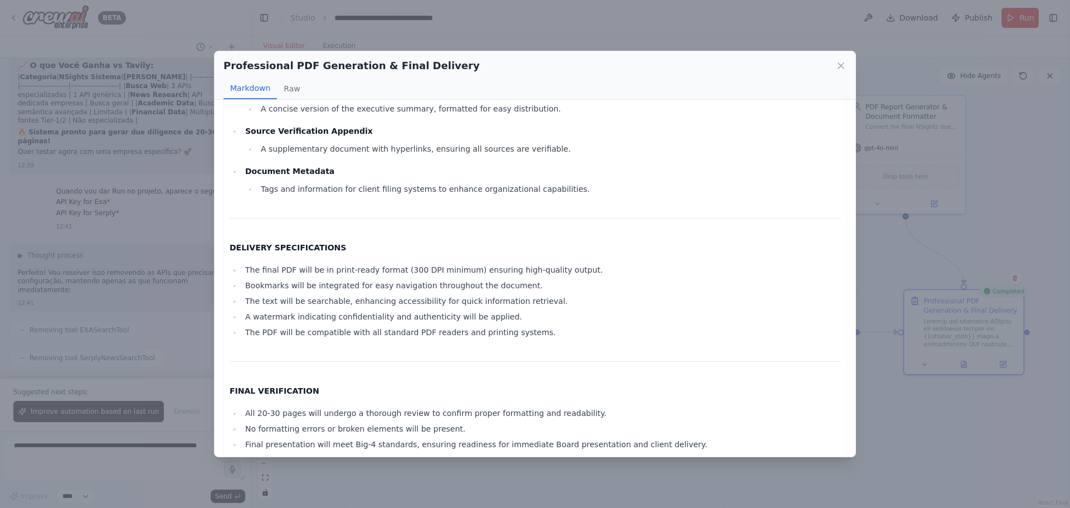
scroll to position [1238, 0]
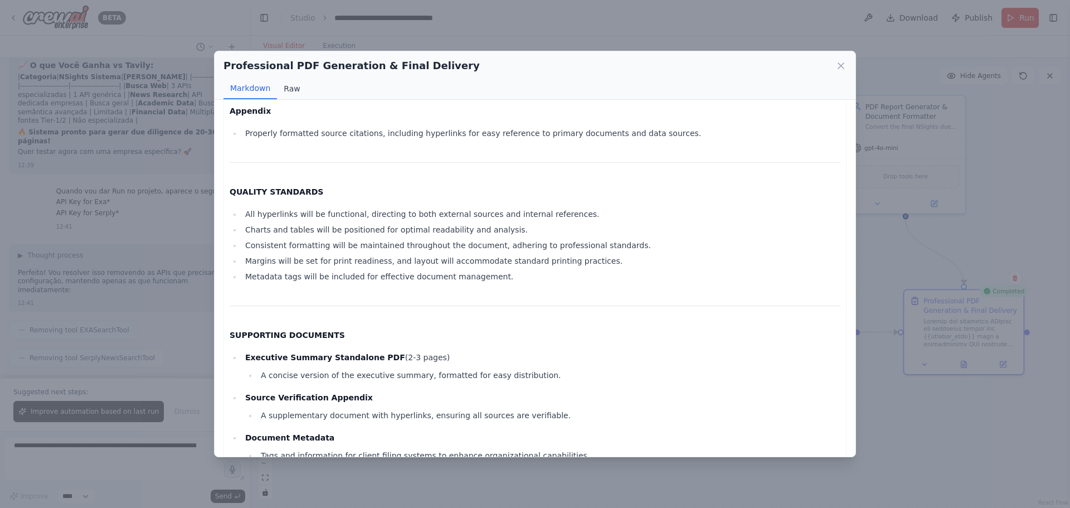
click at [287, 90] on button "Raw" at bounding box center [292, 88] width 30 height 21
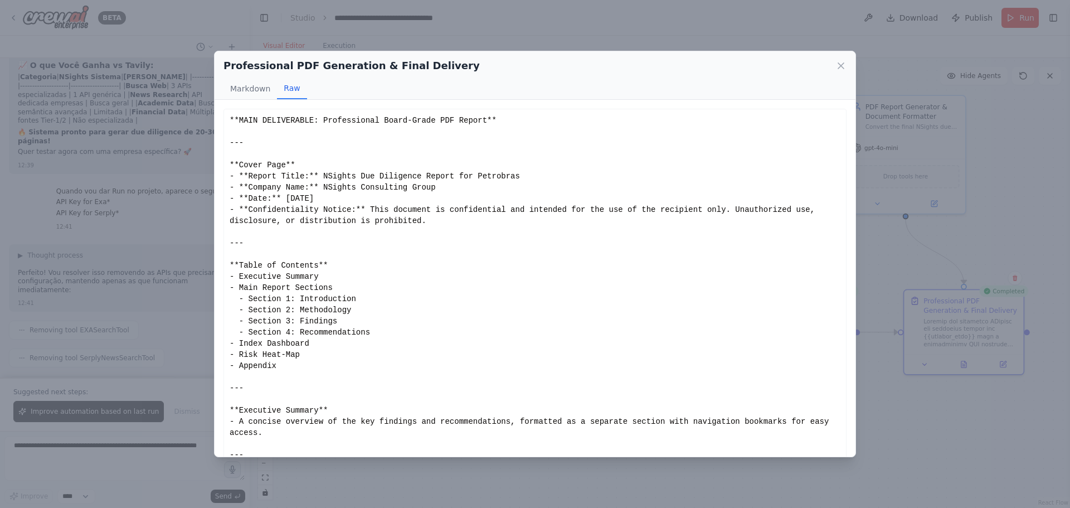
scroll to position [75, 0]
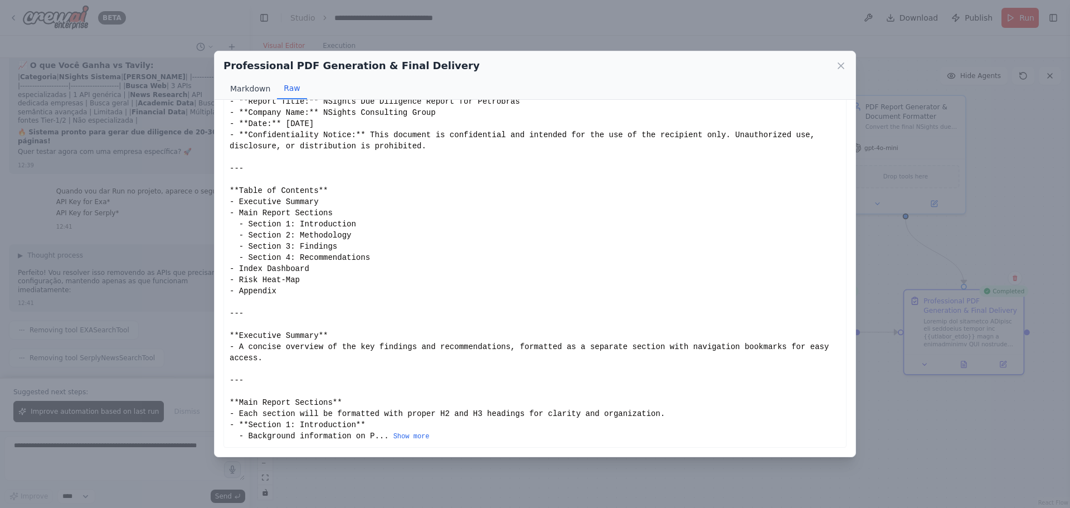
click at [241, 82] on button "Markdown" at bounding box center [251, 88] width 54 height 21
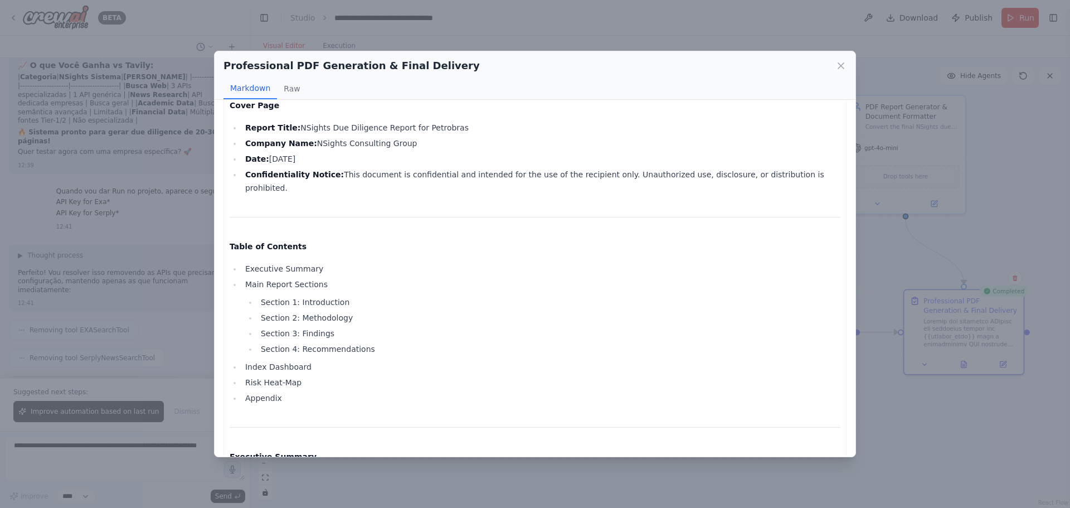
scroll to position [0, 0]
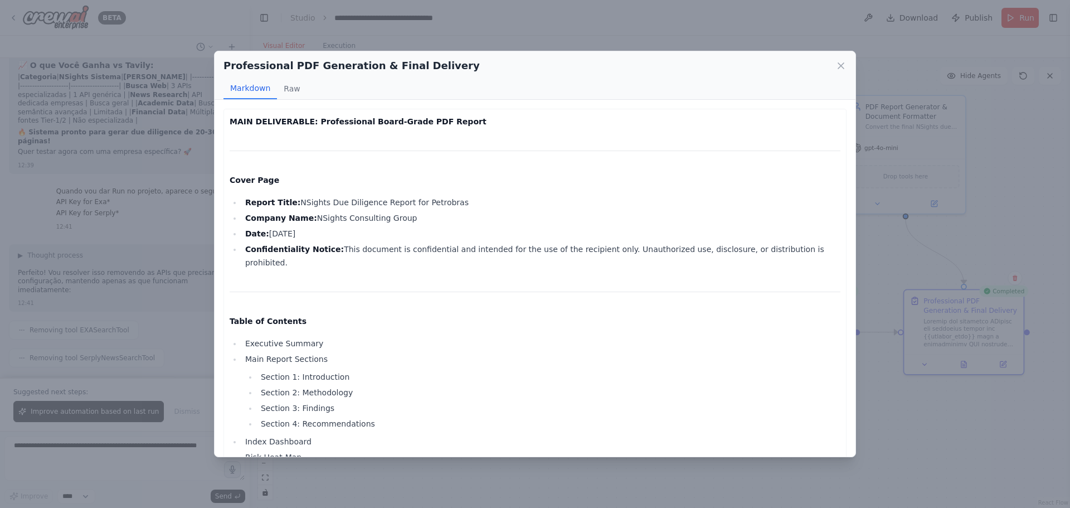
click at [391, 38] on div "Professional PDF Generation & Final Delivery Markdown Raw MAIN DELIVERABLE: Pro…" at bounding box center [535, 254] width 1070 height 508
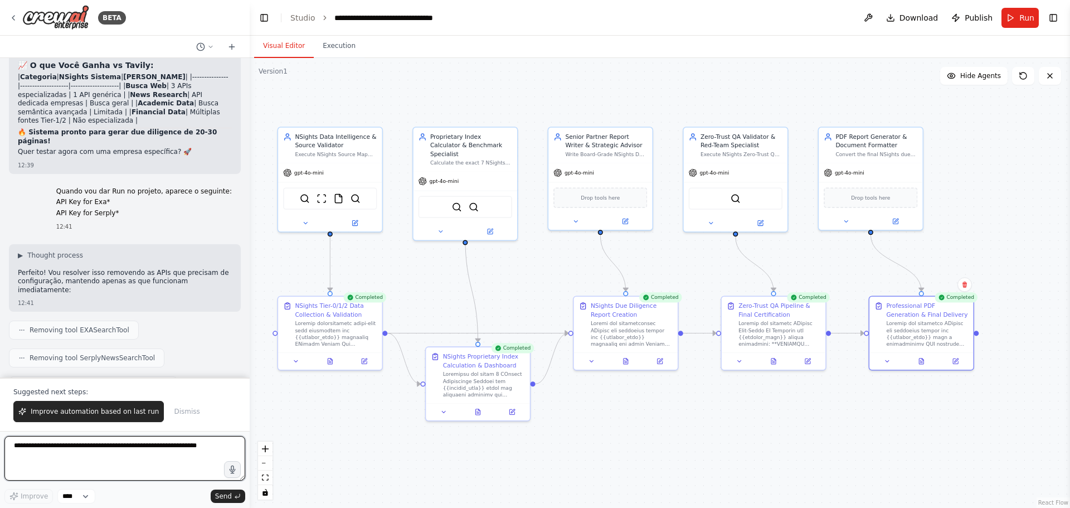
click at [109, 387] on textarea at bounding box center [124, 458] width 241 height 45
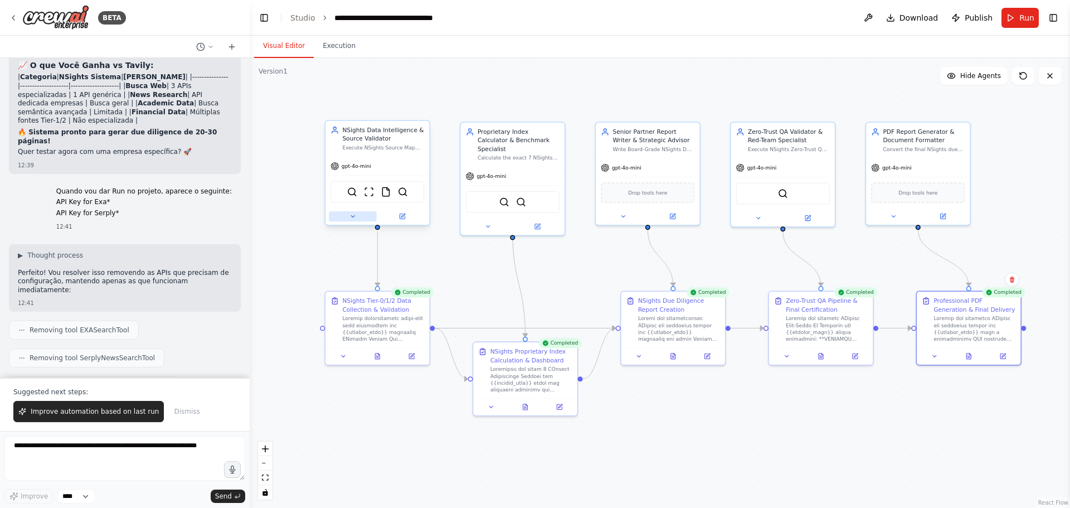
drag, startPoint x: 400, startPoint y: 427, endPoint x: 365, endPoint y: 215, distance: 215.2
click at [425, 387] on div ".deletable-edge-delete-btn { width: 20px; height: 20px; border: 0px solid #ffff…" at bounding box center [660, 283] width 820 height 450
click at [341, 54] on button "Execution" at bounding box center [339, 46] width 51 height 23
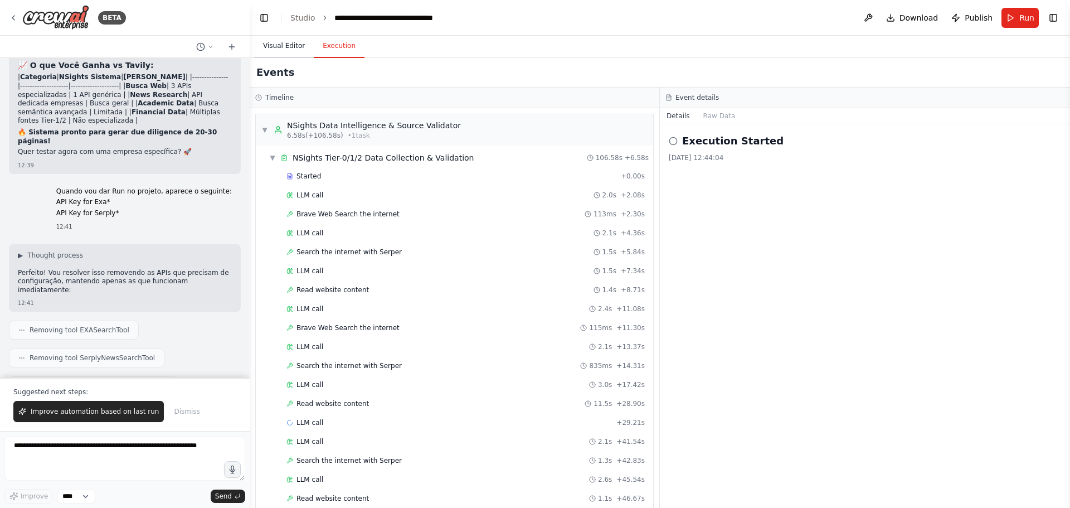
click at [276, 51] on button "Visual Editor" at bounding box center [284, 46] width 60 height 23
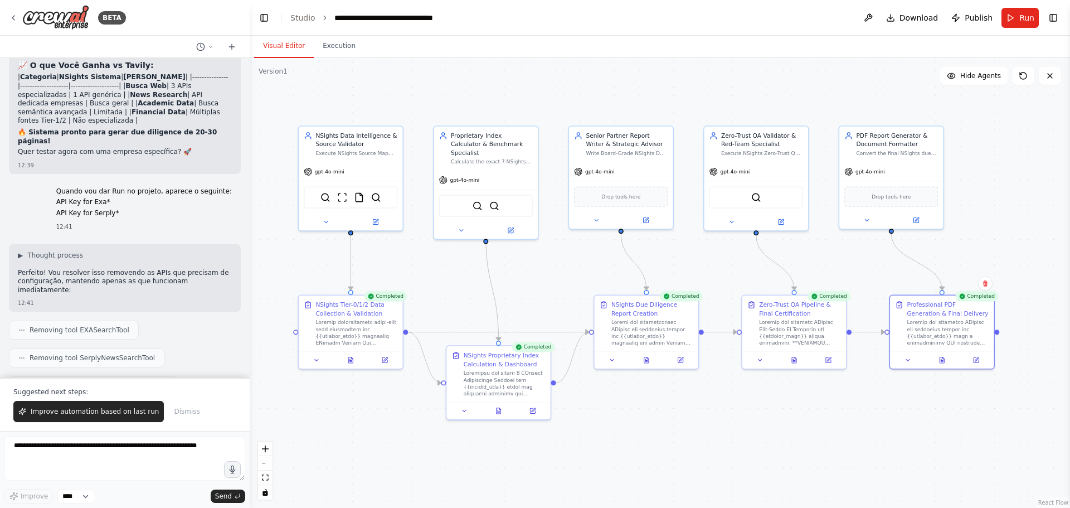
drag, startPoint x: 790, startPoint y: 110, endPoint x: 768, endPoint y: 115, distance: 22.4
click at [768, 115] on div ".deletable-edge-delete-btn { width: 20px; height: 20px; border: 0px solid #ffff…" at bounding box center [660, 283] width 820 height 450
click at [856, 359] on icon at bounding box center [907, 358] width 3 height 2
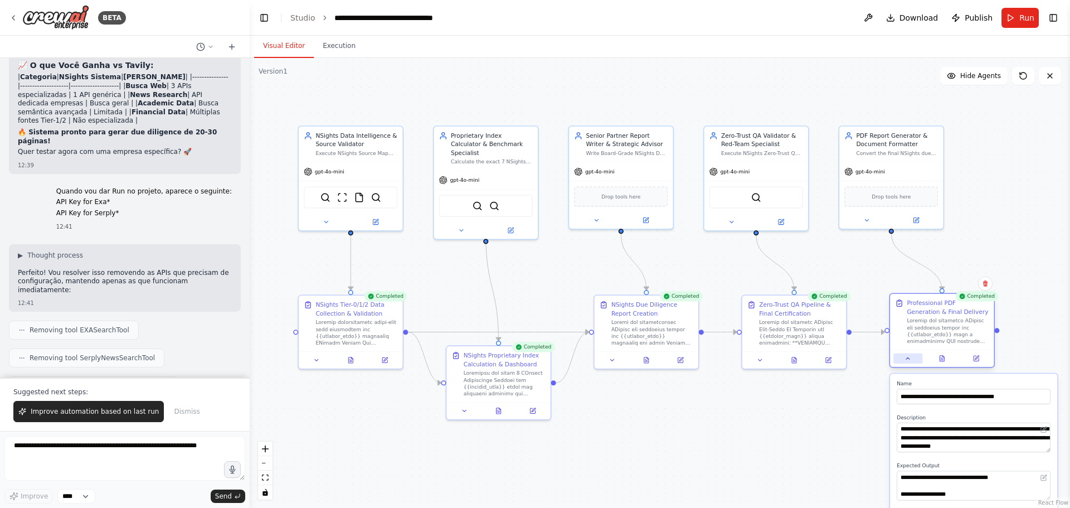
click at [856, 360] on icon at bounding box center [908, 358] width 7 height 7
click at [856, 361] on icon at bounding box center [908, 358] width 7 height 7
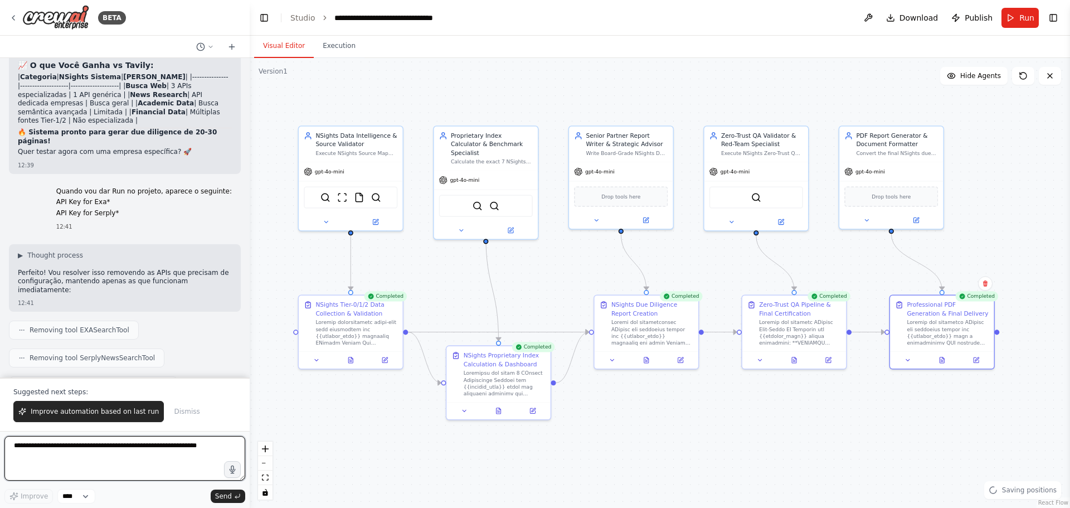
click at [125, 387] on textarea at bounding box center [124, 458] width 241 height 45
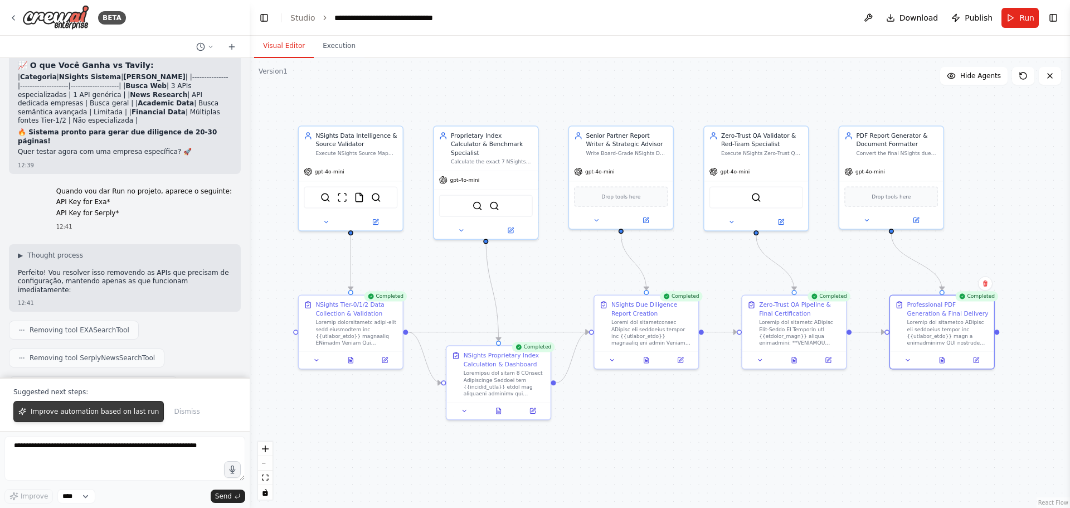
click at [84, 387] on span "Improve automation based on last run" at bounding box center [95, 411] width 128 height 9
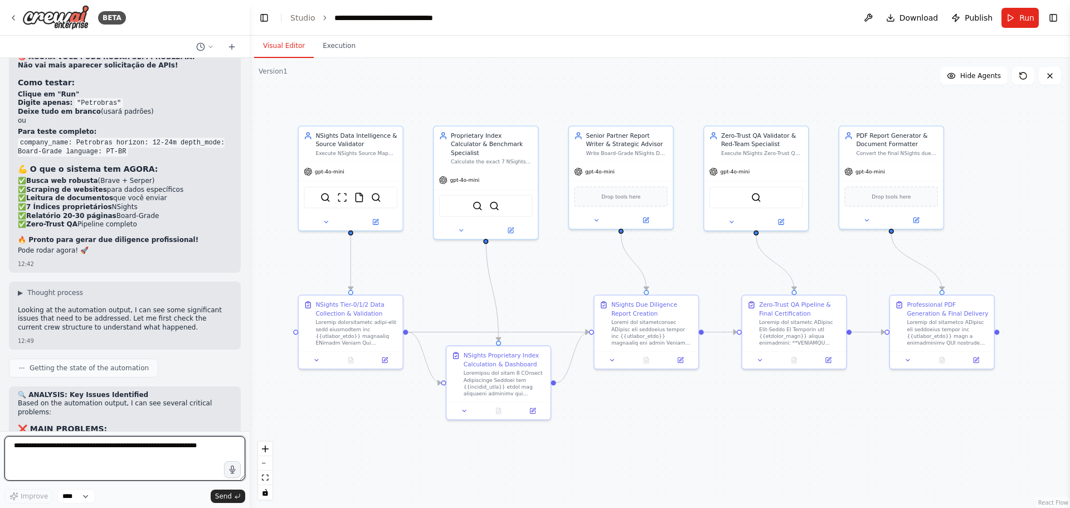
scroll to position [9814, 0]
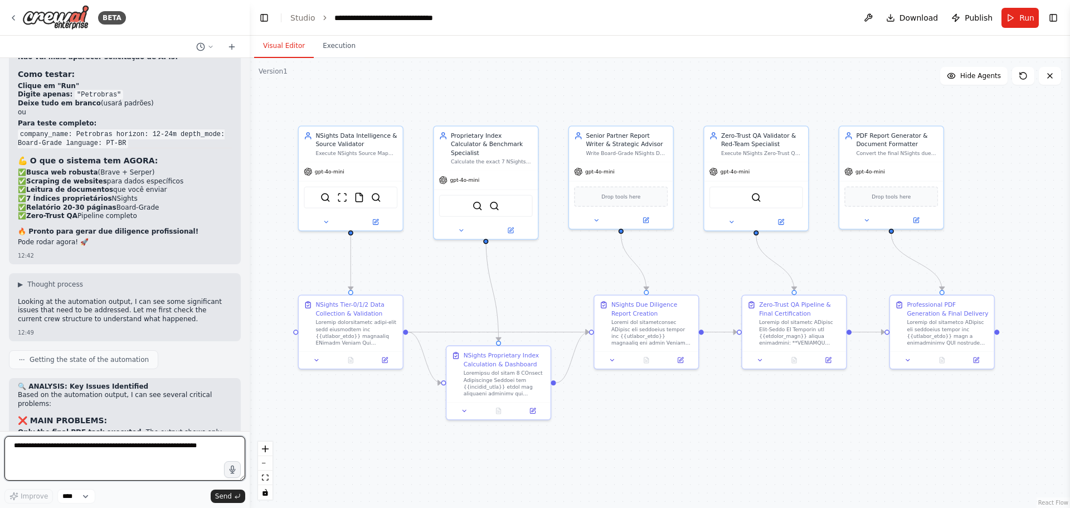
click at [99, 387] on textarea at bounding box center [124, 458] width 241 height 45
click at [101, 387] on textarea at bounding box center [124, 458] width 241 height 45
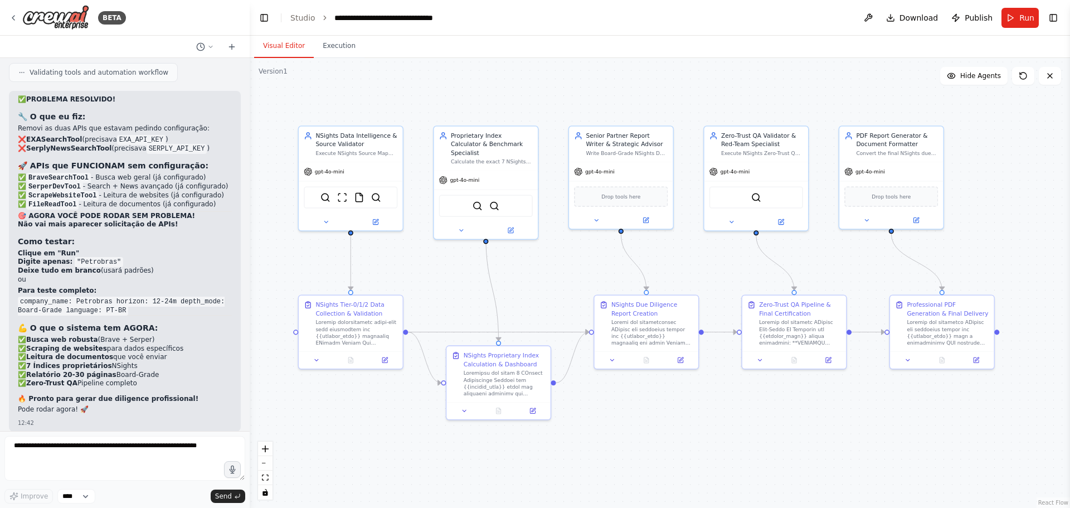
scroll to position [9536, 0]
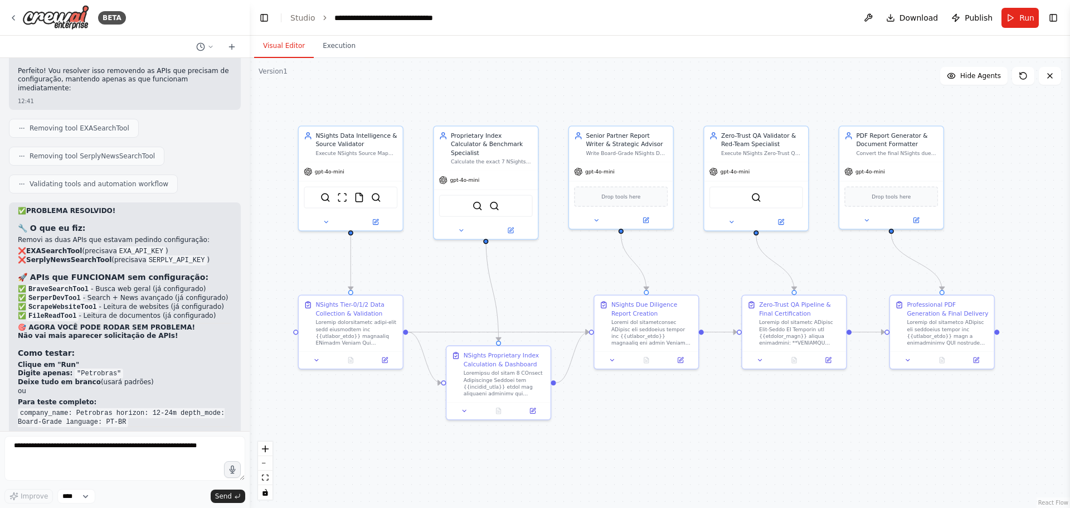
drag, startPoint x: 115, startPoint y: 409, endPoint x: 17, endPoint y: 293, distance: 152.7
copy div "🔍 ANALYSIS: Key Issues Identified Based on the automation output, I can see sev…"
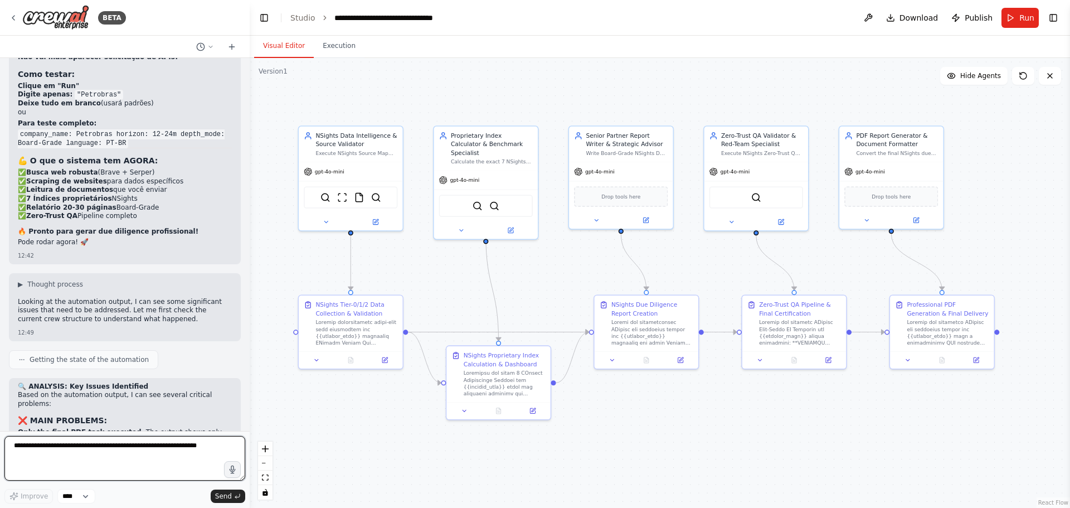
click at [114, 387] on textarea at bounding box center [124, 458] width 241 height 45
type textarea "*"
type textarea "**********"
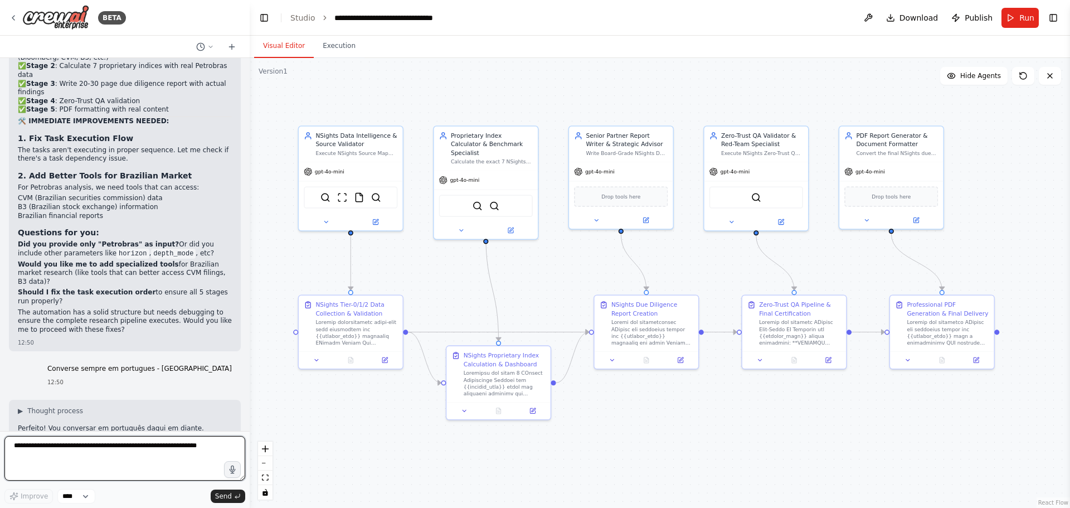
scroll to position [10343, 0]
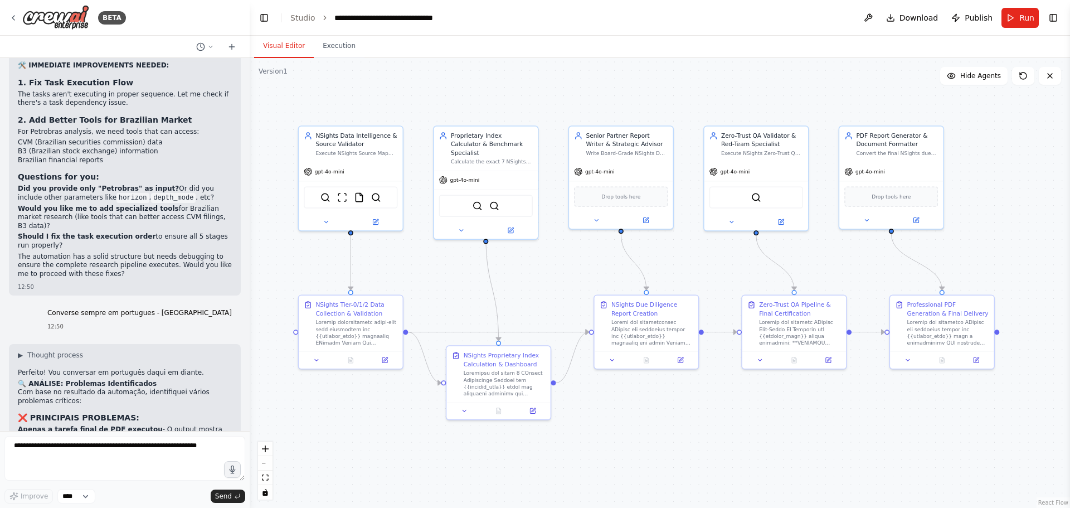
drag, startPoint x: 20, startPoint y: 315, endPoint x: 176, endPoint y: 323, distance: 155.7
copy p "ocê forneceu apenas "Petrobras" como input? Ou incluiu outros parâmetros como h…"
click at [158, 387] on textarea at bounding box center [124, 458] width 241 height 45
paste textarea "**********"
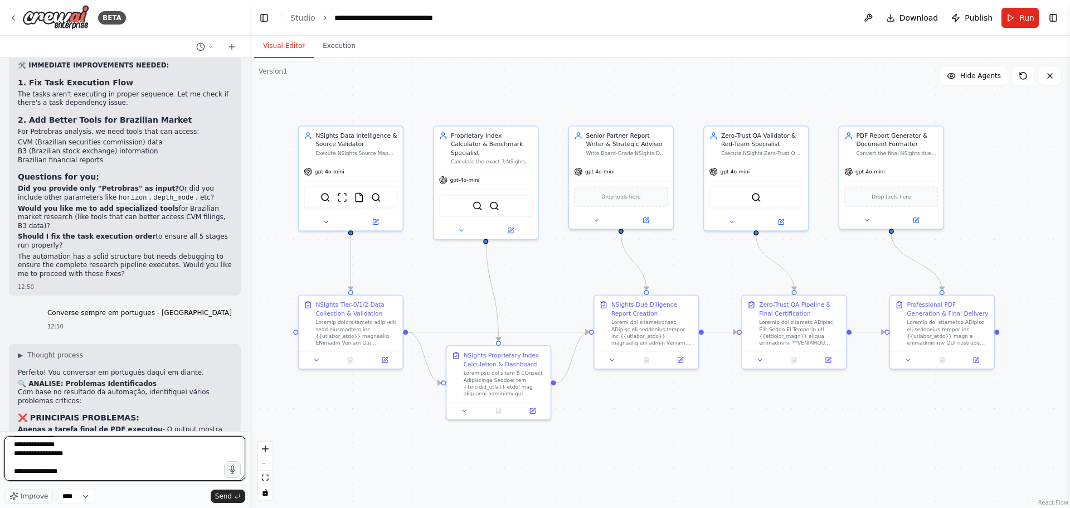
scroll to position [50, 0]
drag, startPoint x: 169, startPoint y: 356, endPoint x: 17, endPoint y: 337, distance: 153.3
copy p "Gostaria que eu adicionasse ferramentas especializadas para pesquisa do mercado…"
click at [55, 387] on textarea "**********" at bounding box center [124, 458] width 241 height 45
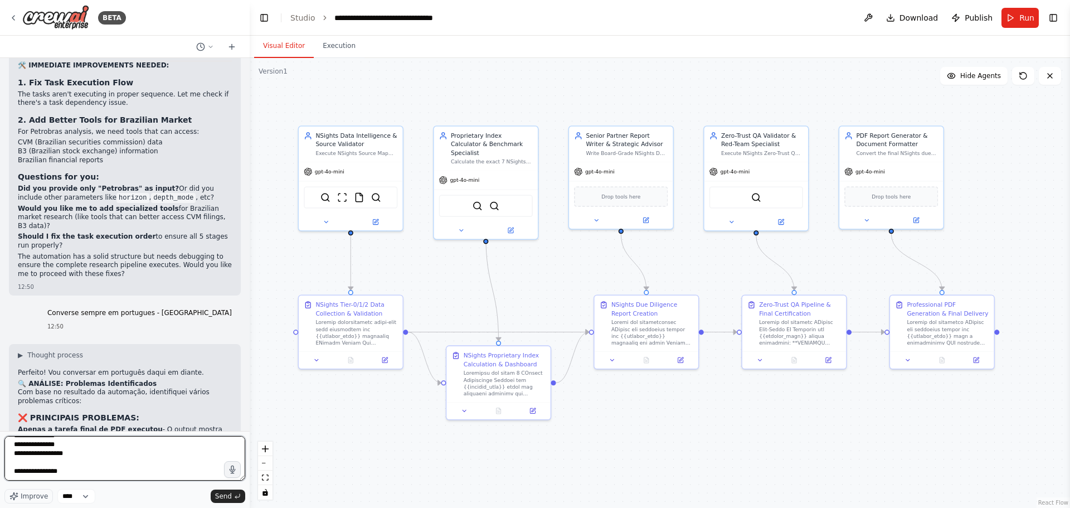
paste textarea "**********"
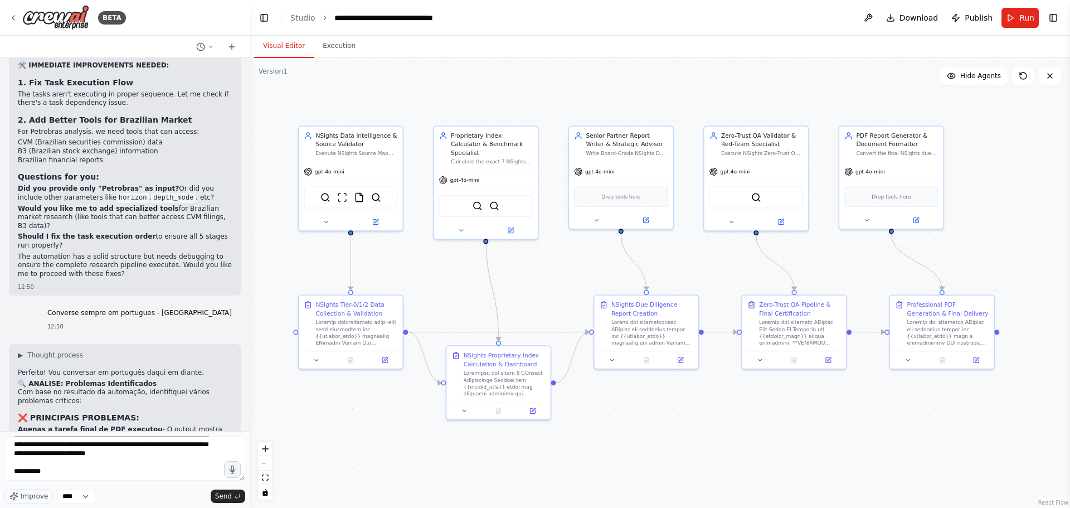
drag, startPoint x: 128, startPoint y: 403, endPoint x: 14, endPoint y: 366, distance: 119.2
click at [47, 387] on textarea "**********" at bounding box center [124, 458] width 241 height 45
paste textarea "**********"
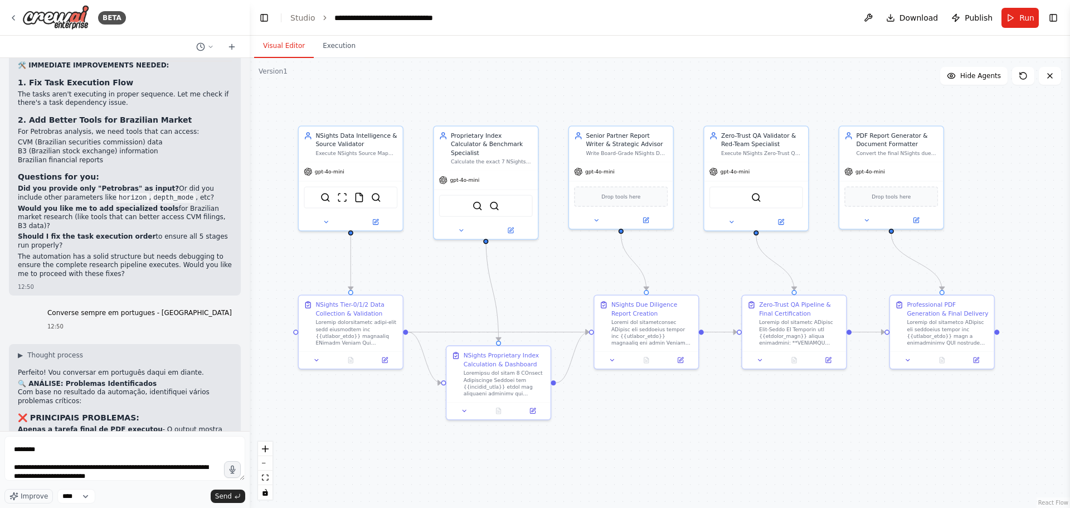
scroll to position [197, 0]
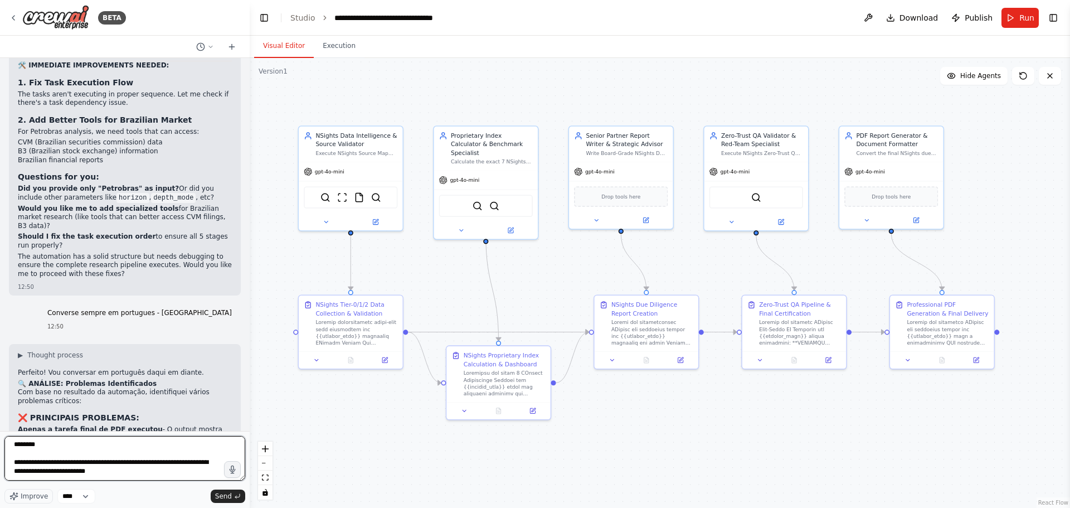
click at [160, 387] on textarea "**********" at bounding box center [124, 458] width 241 height 45
type textarea "**********"
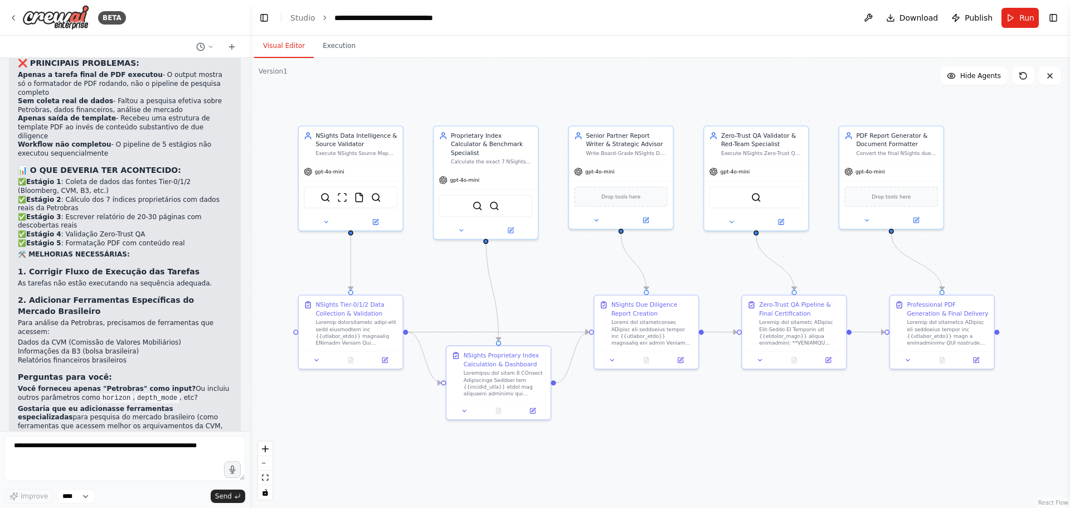
scroll to position [10921, 0]
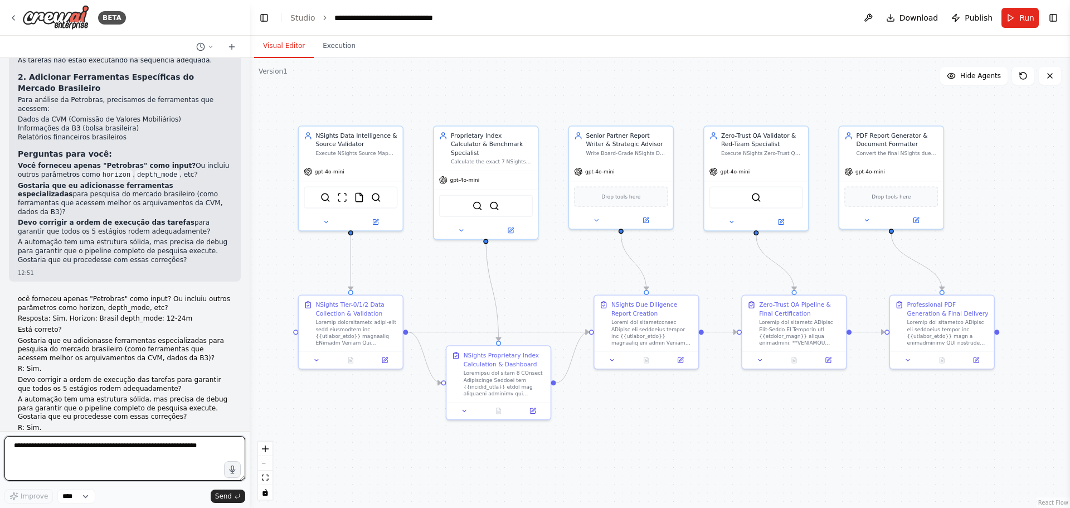
click at [154, 387] on textarea at bounding box center [124, 458] width 241 height 45
click at [121, 387] on textarea at bounding box center [124, 458] width 241 height 45
drag, startPoint x: 129, startPoint y: 401, endPoint x: 12, endPoint y: 378, distance: 119.8
click at [114, 387] on textarea at bounding box center [124, 458] width 241 height 45
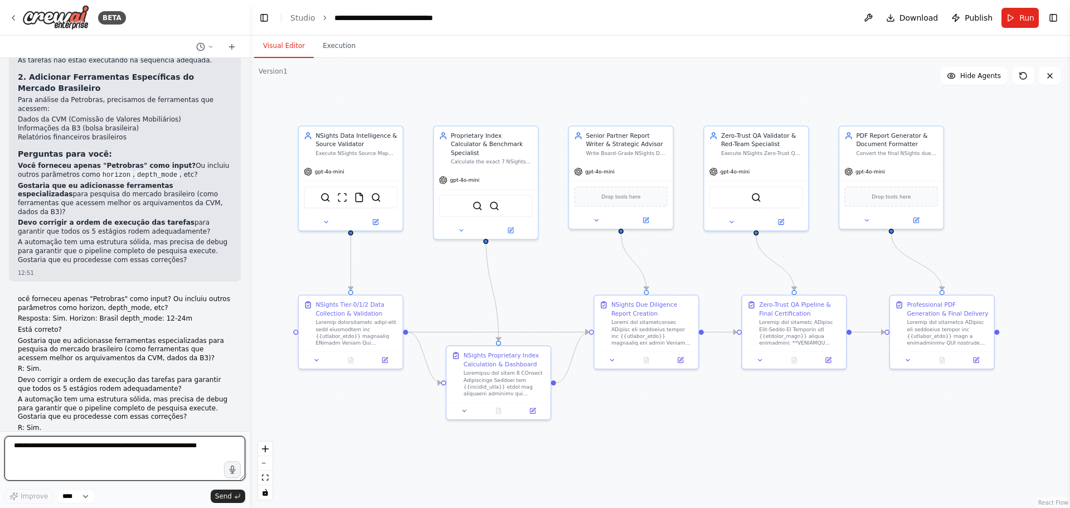
paste textarea "**********"
type textarea "**********"
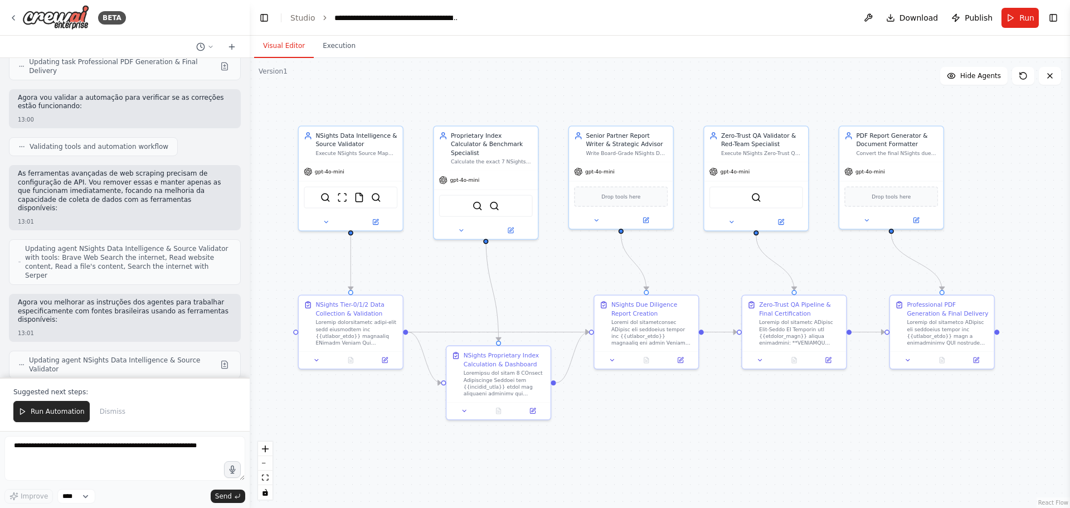
scroll to position [12333, 0]
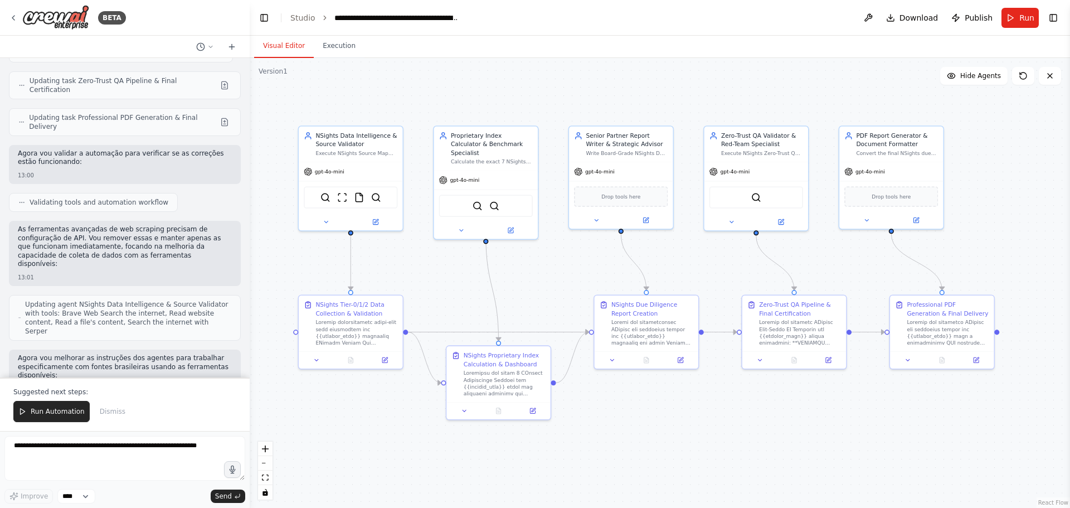
drag, startPoint x: 70, startPoint y: 156, endPoint x: 93, endPoint y: 157, distance: 22.3
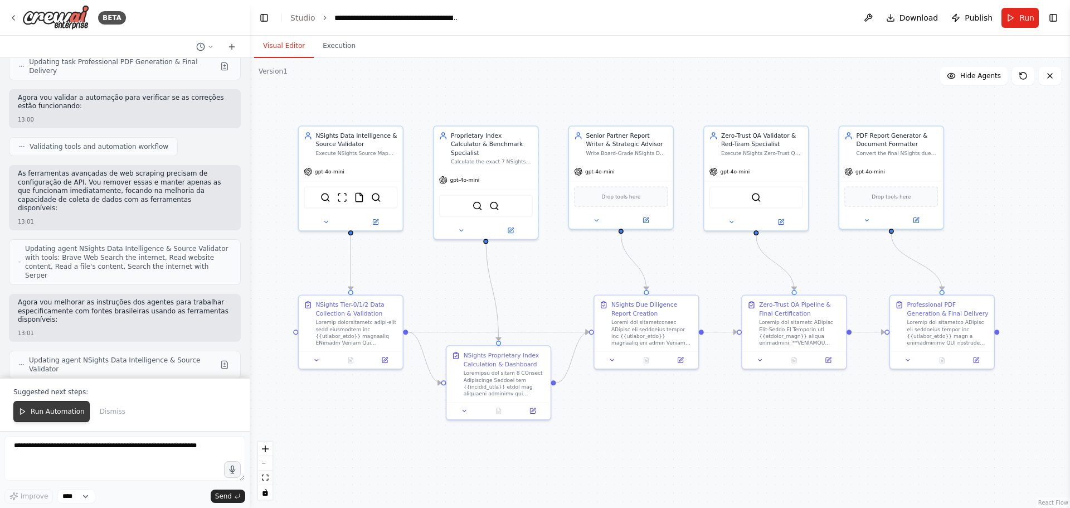
click at [43, 387] on span "Run Automation" at bounding box center [58, 411] width 54 height 9
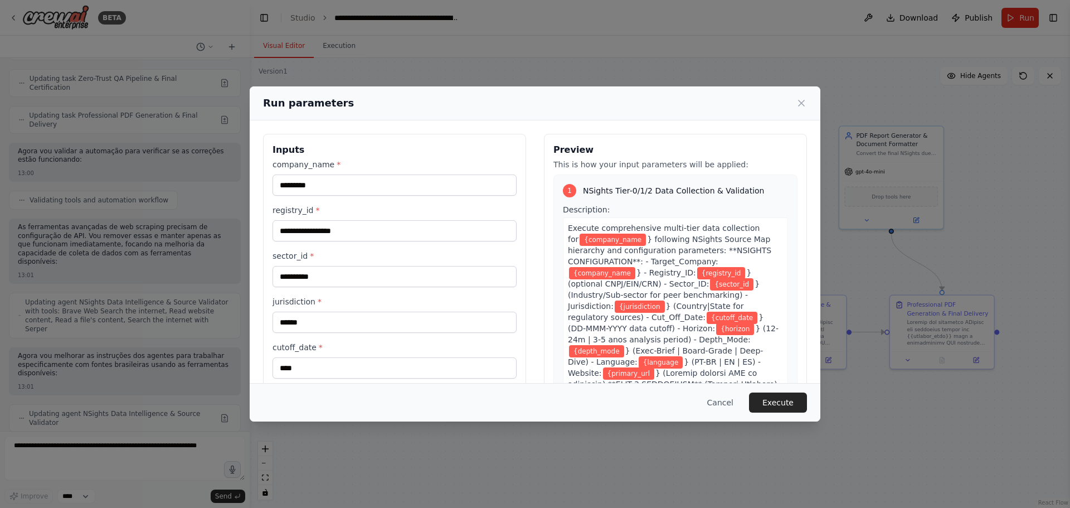
scroll to position [56, 0]
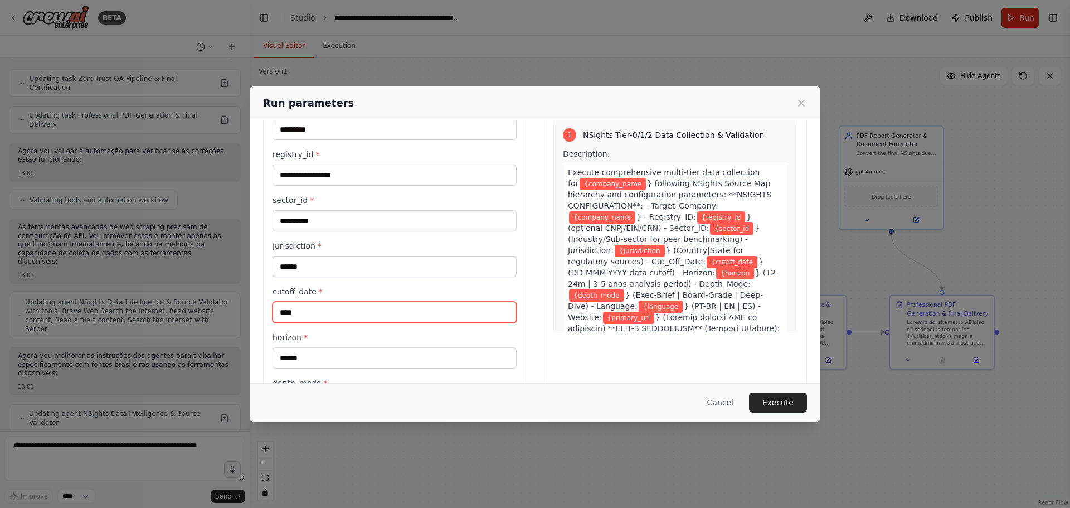
drag, startPoint x: 329, startPoint y: 314, endPoint x: 203, endPoint y: 304, distance: 125.8
click at [203, 304] on div "**********" at bounding box center [535, 254] width 1070 height 508
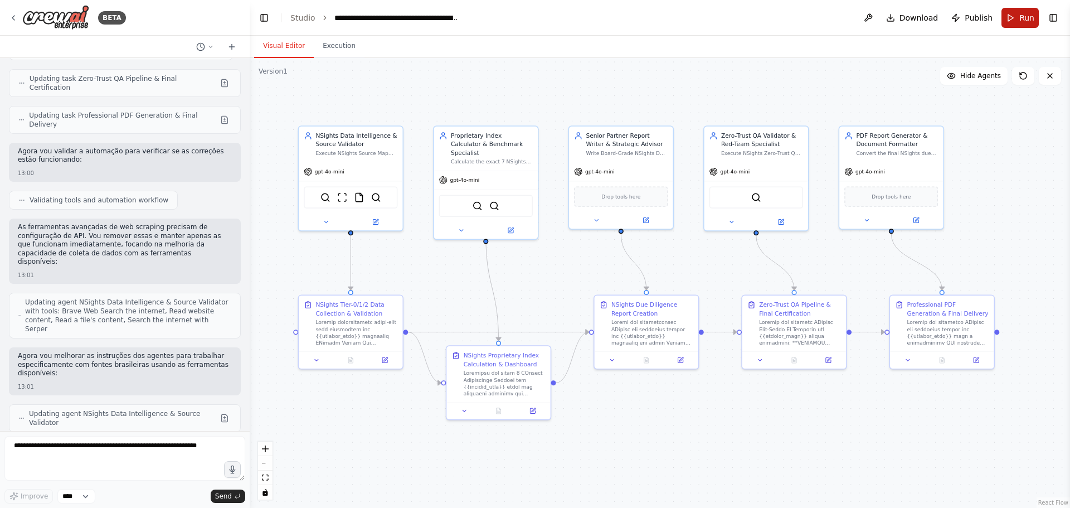
click at [856, 21] on button "Run" at bounding box center [1020, 18] width 37 height 20
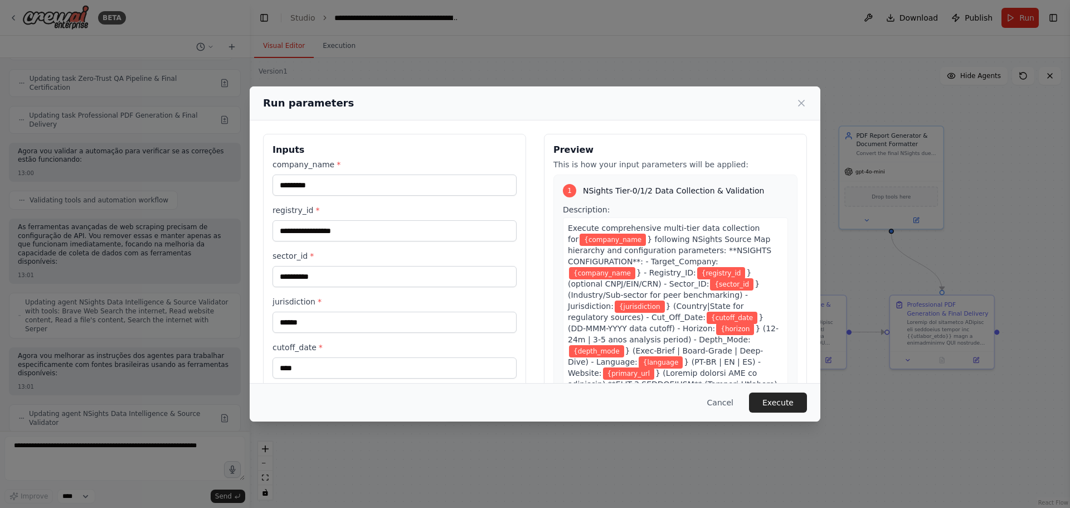
scroll to position [111, 0]
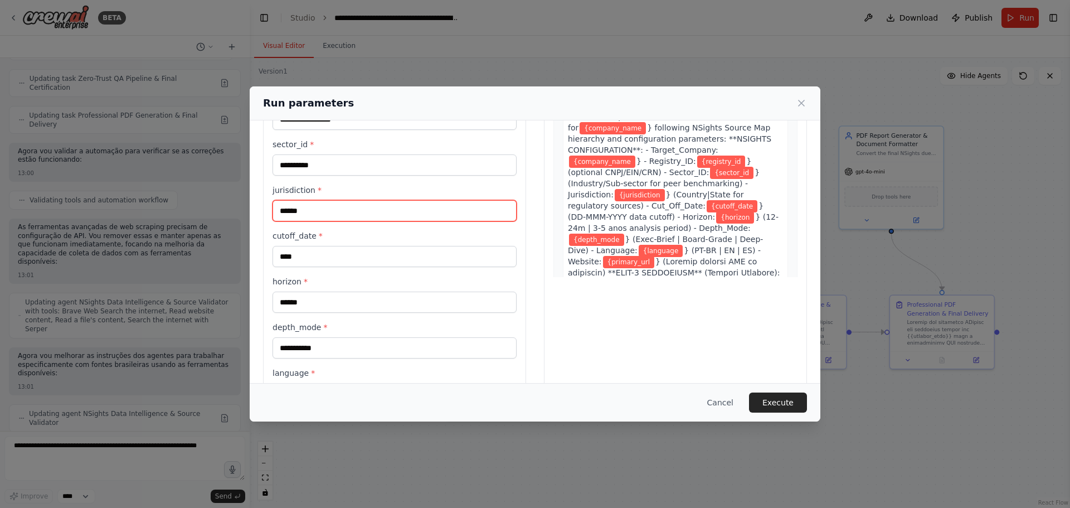
click at [332, 208] on input "******" at bounding box center [395, 210] width 244 height 21
type input "******"
click at [323, 229] on div "**********" at bounding box center [395, 248] width 244 height 402
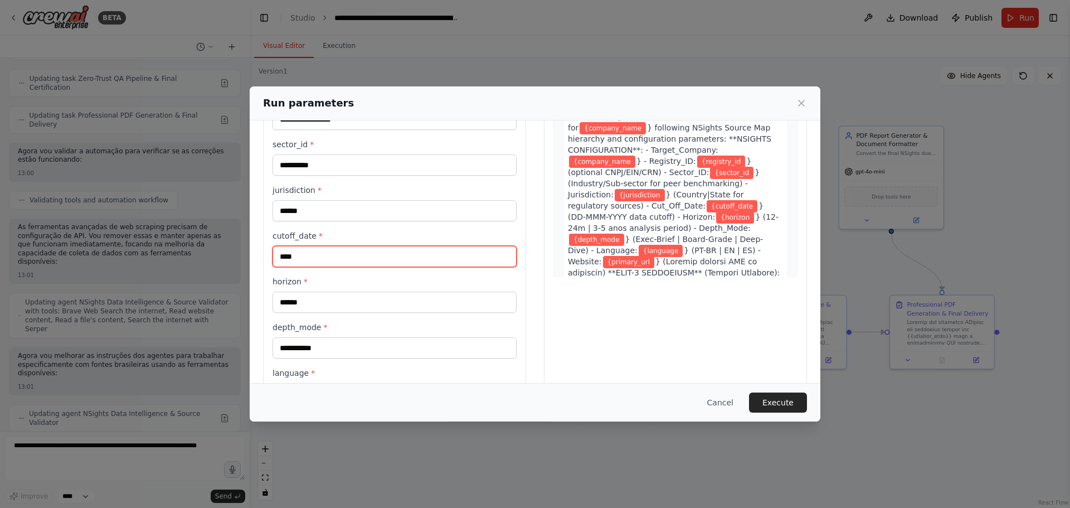
click at [280, 259] on input "****" at bounding box center [395, 256] width 244 height 21
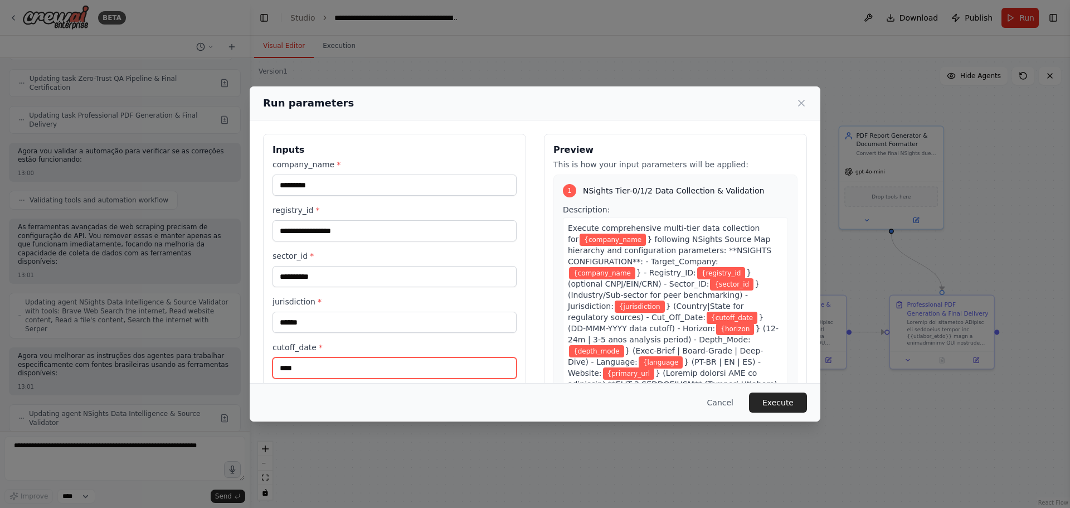
scroll to position [201, 0]
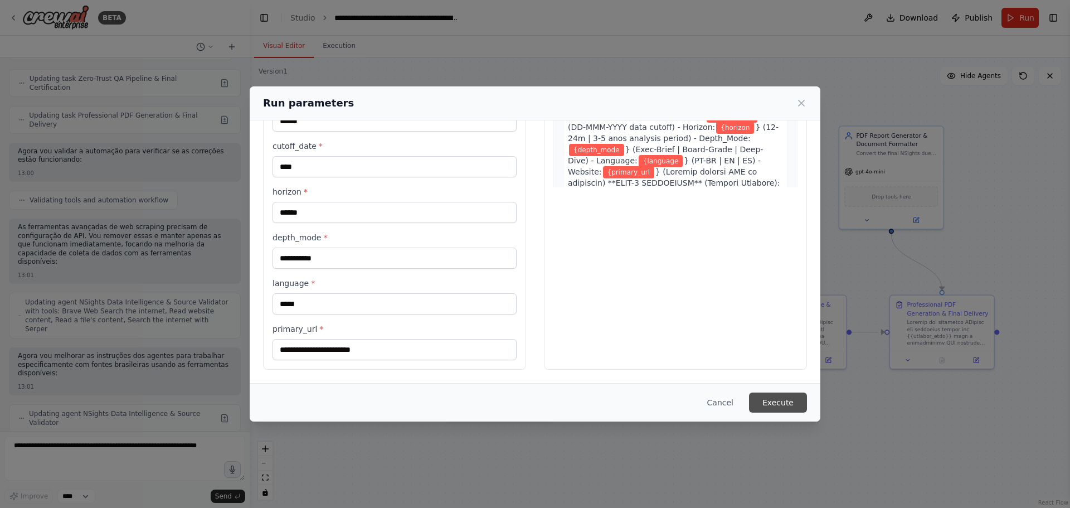
click at [791, 387] on button "Execute" at bounding box center [778, 402] width 58 height 20
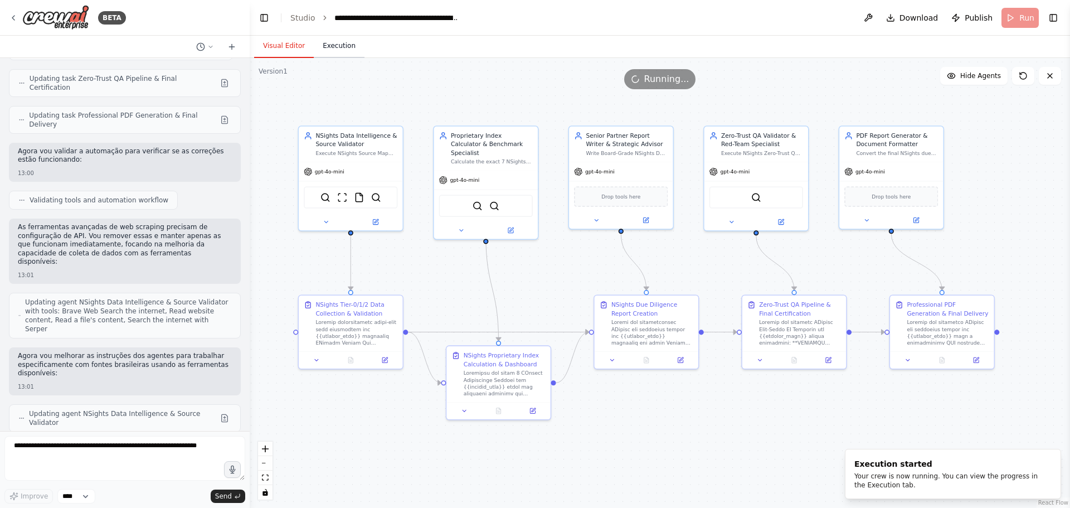
click at [331, 51] on button "Execution" at bounding box center [339, 46] width 51 height 23
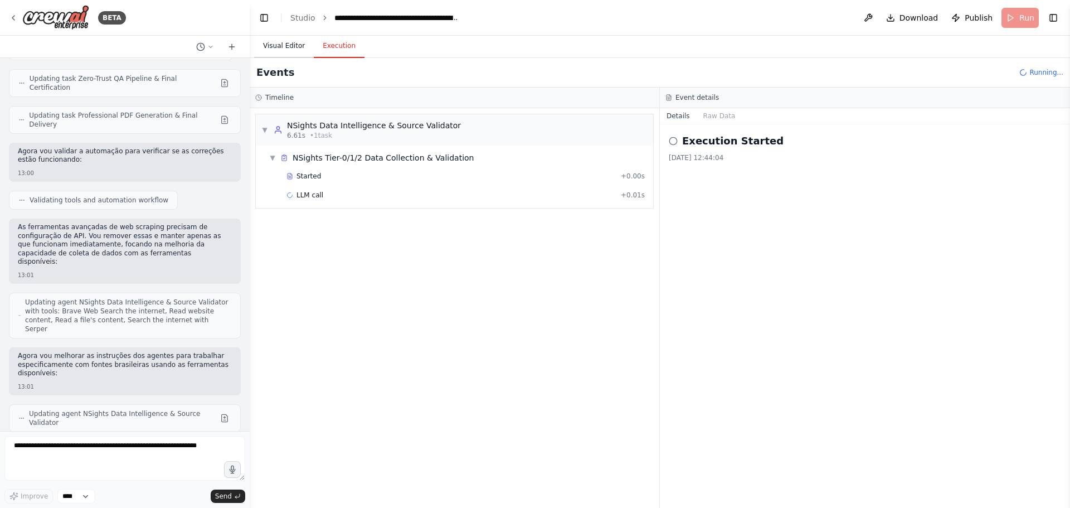
click at [284, 45] on button "Visual Editor" at bounding box center [284, 46] width 60 height 23
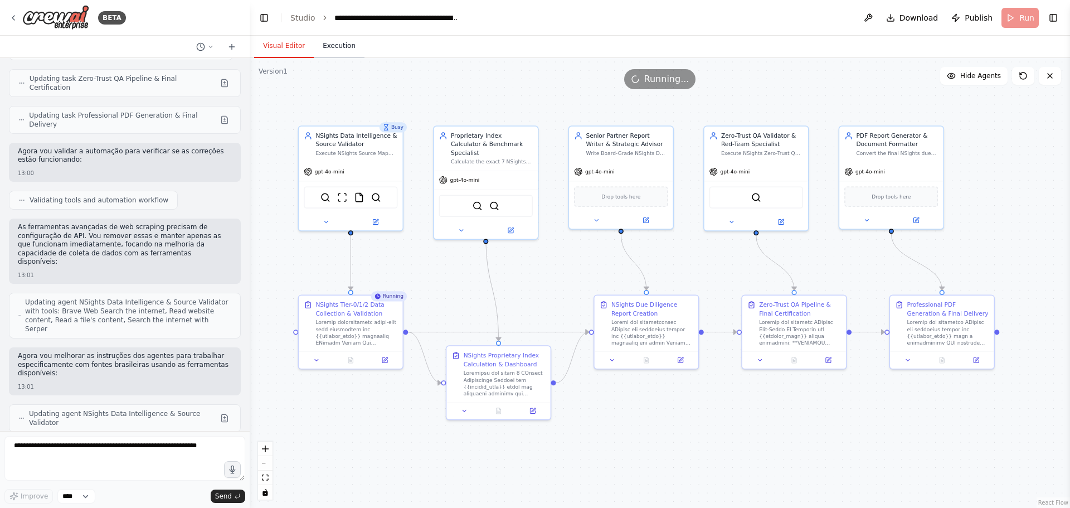
click at [340, 42] on button "Execution" at bounding box center [339, 46] width 51 height 23
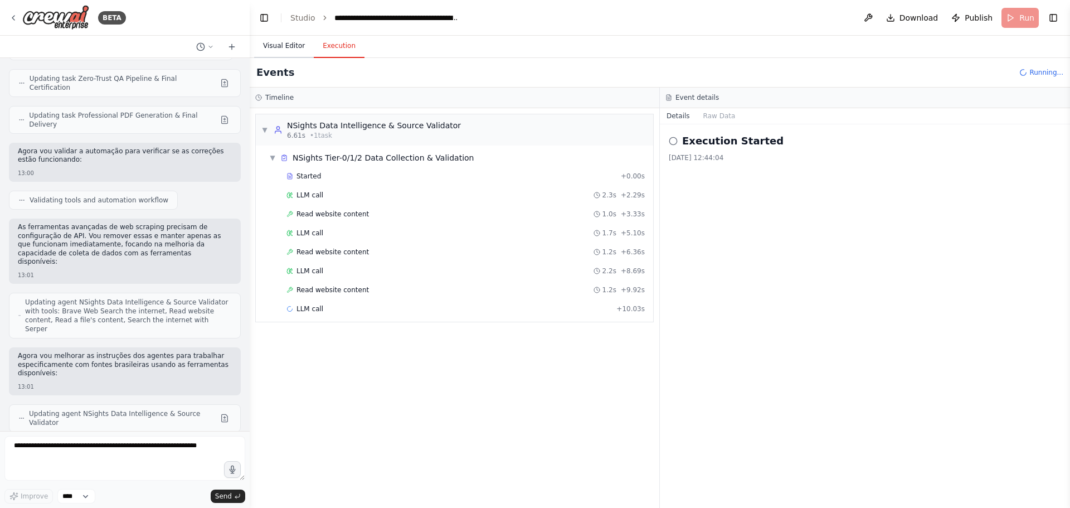
click at [281, 45] on button "Visual Editor" at bounding box center [284, 46] width 60 height 23
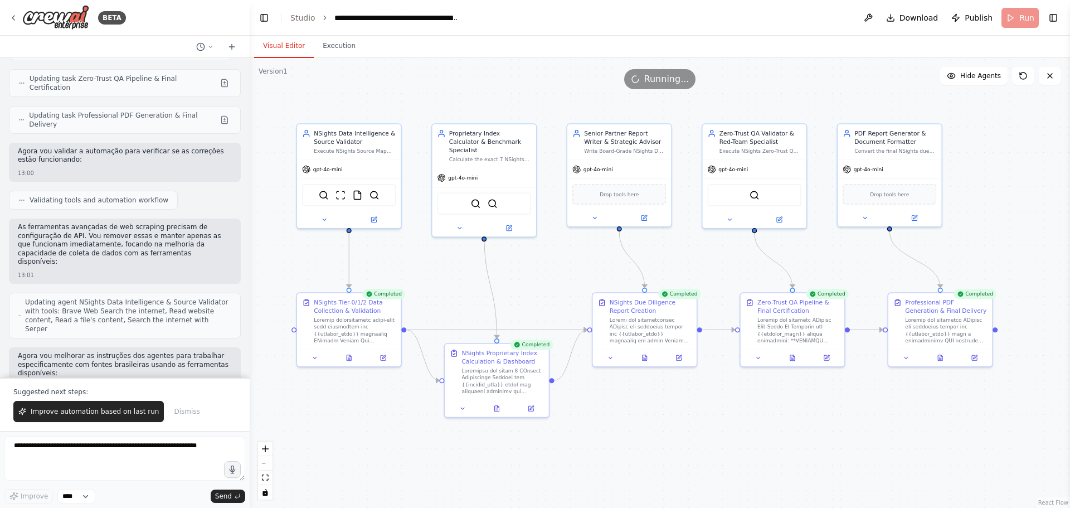
scroll to position [12389, 0]
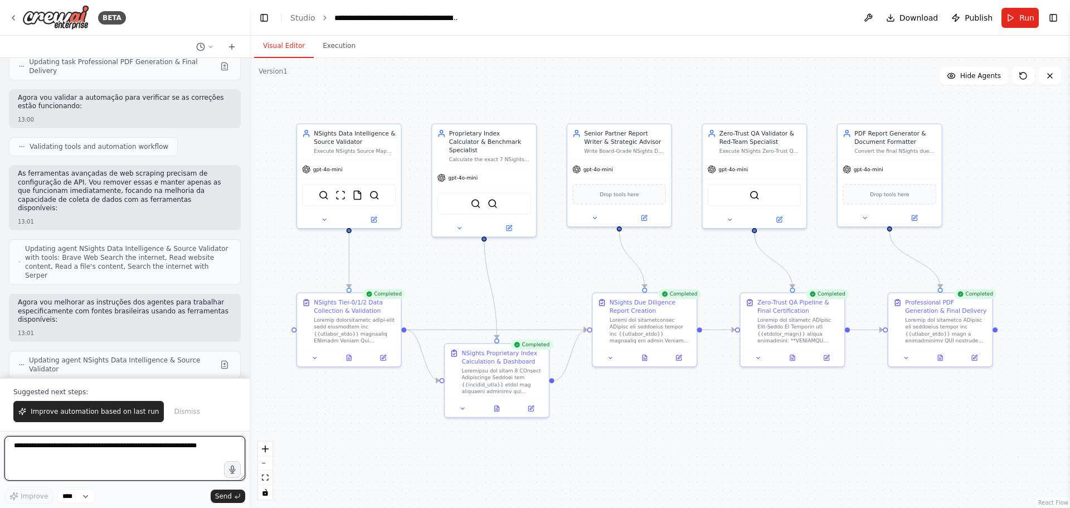
click at [64, 387] on textarea at bounding box center [124, 458] width 241 height 45
type textarea "*"
type textarea "**********"
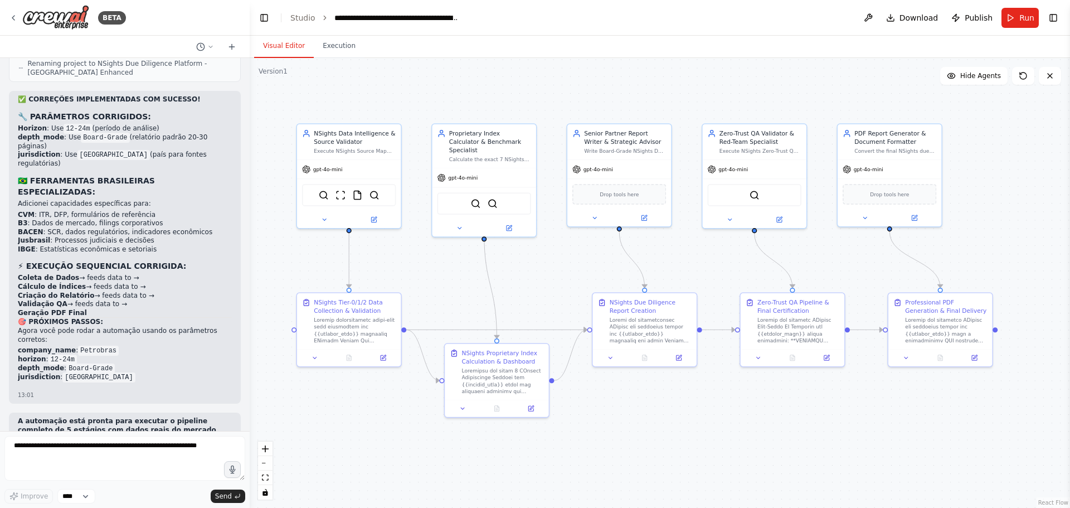
scroll to position [12902, 0]
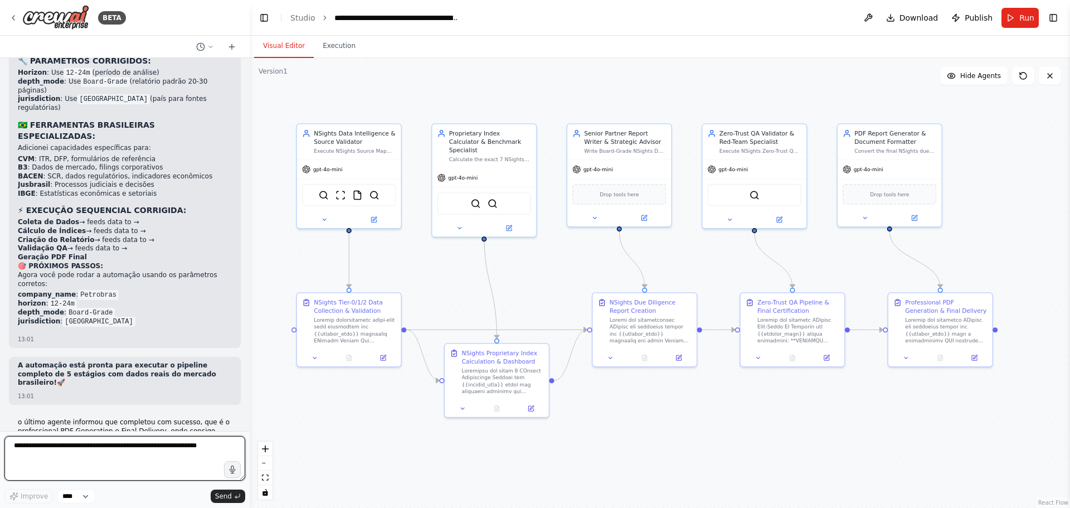
click at [113, 387] on textarea at bounding box center [124, 458] width 241 height 45
type textarea "**********"
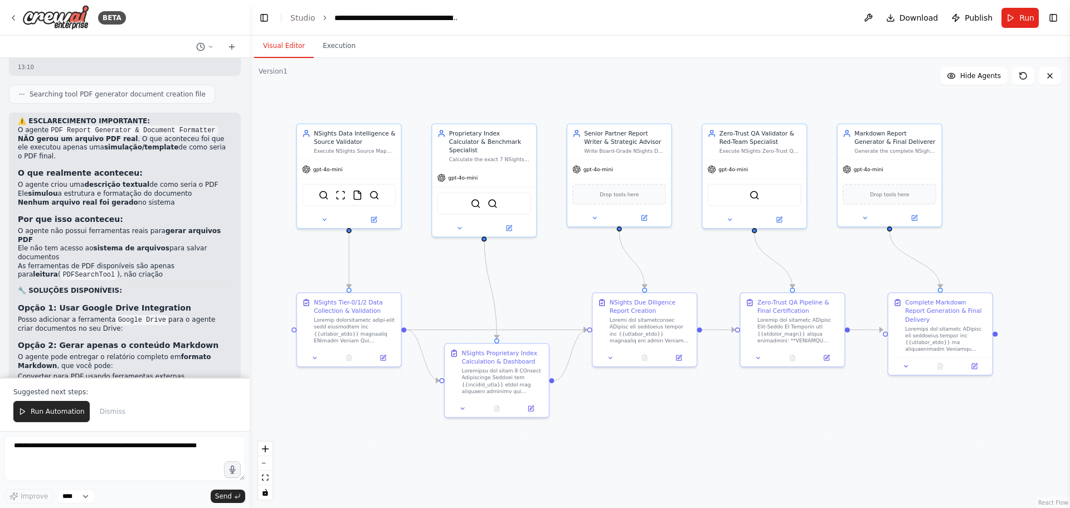
scroll to position [13523, 0]
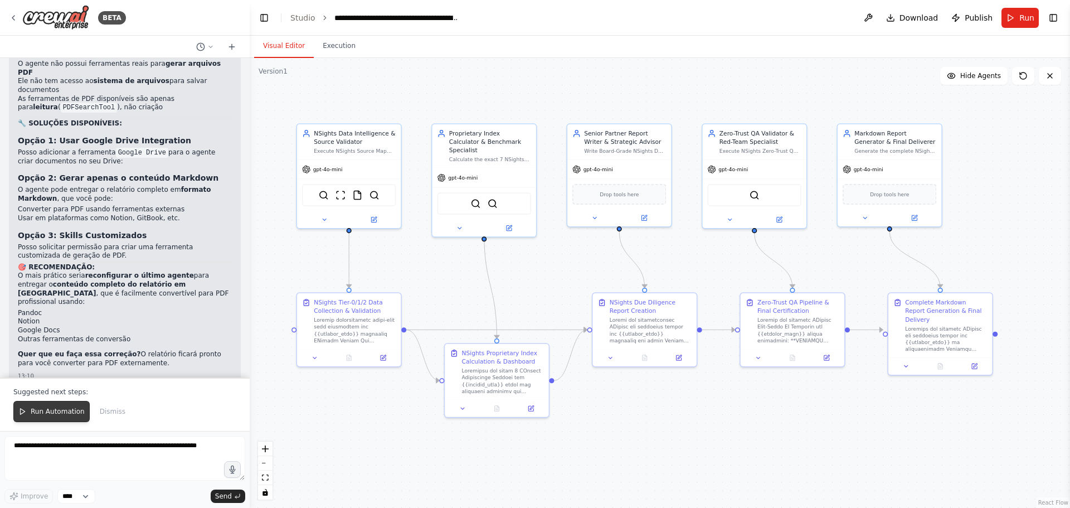
click at [54, 387] on span "Run Automation" at bounding box center [58, 411] width 54 height 9
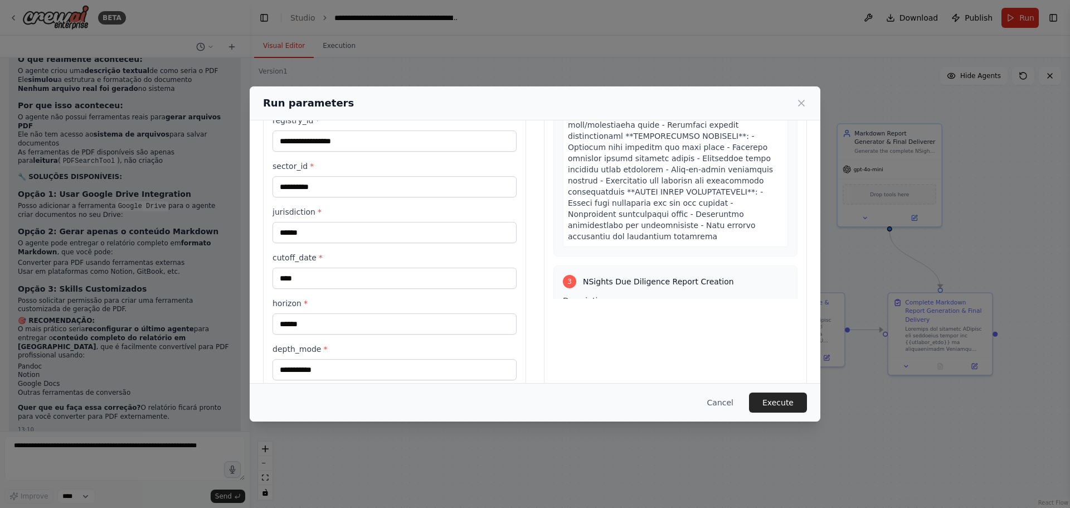
scroll to position [34, 0]
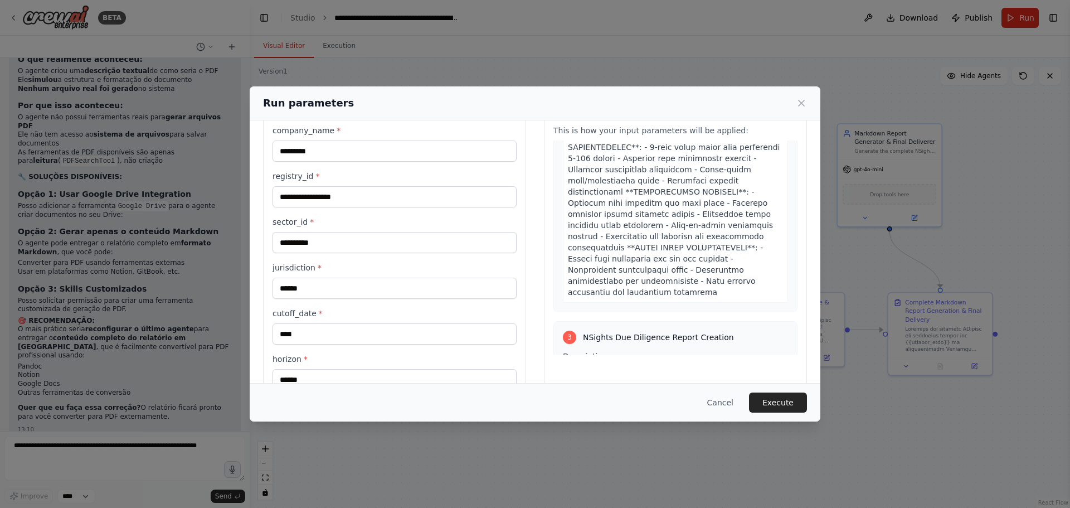
click at [788, 387] on button "Execute" at bounding box center [778, 402] width 58 height 20
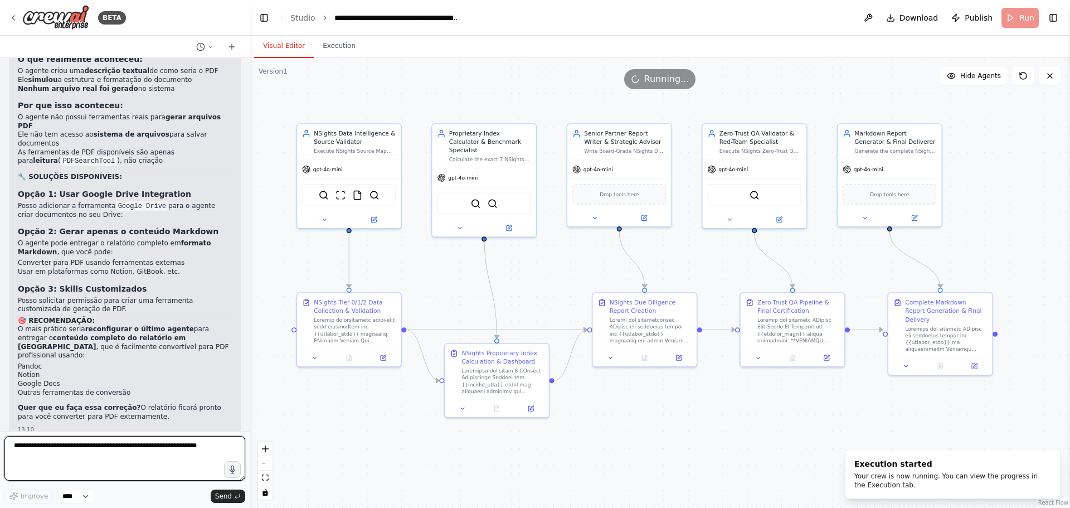
click at [115, 387] on textarea at bounding box center [124, 458] width 241 height 45
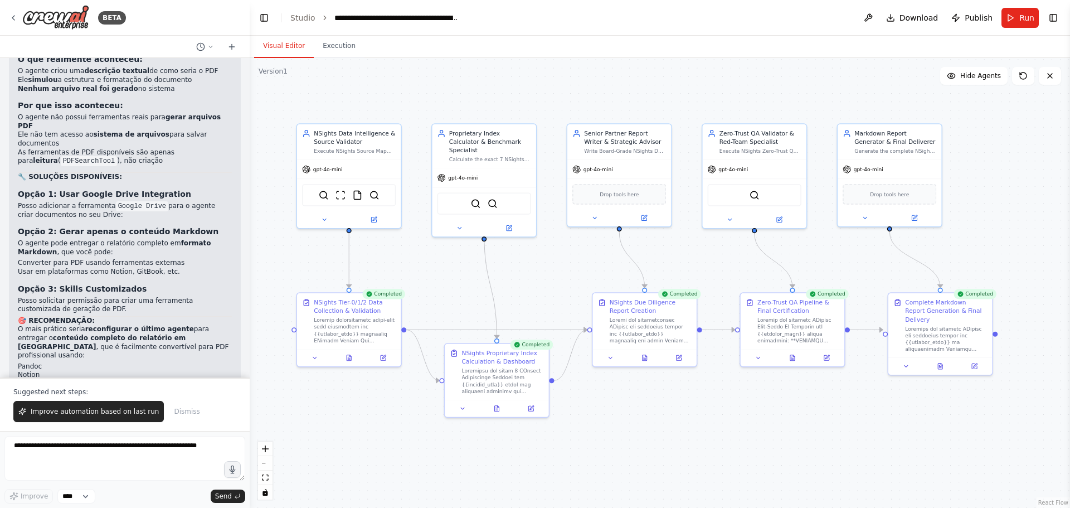
scroll to position [13523, 0]
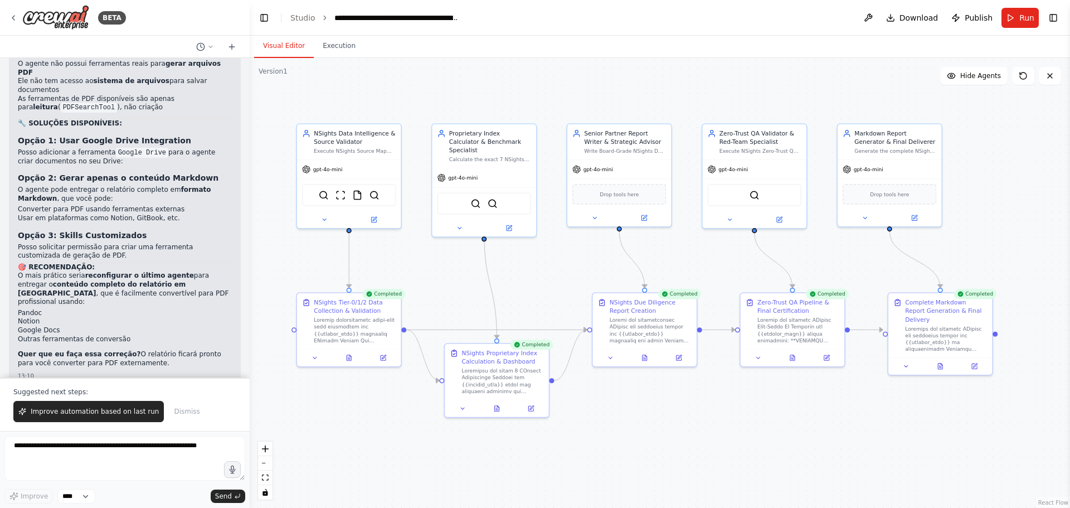
click at [176, 387] on span "Dismiss" at bounding box center [187, 411] width 26 height 9
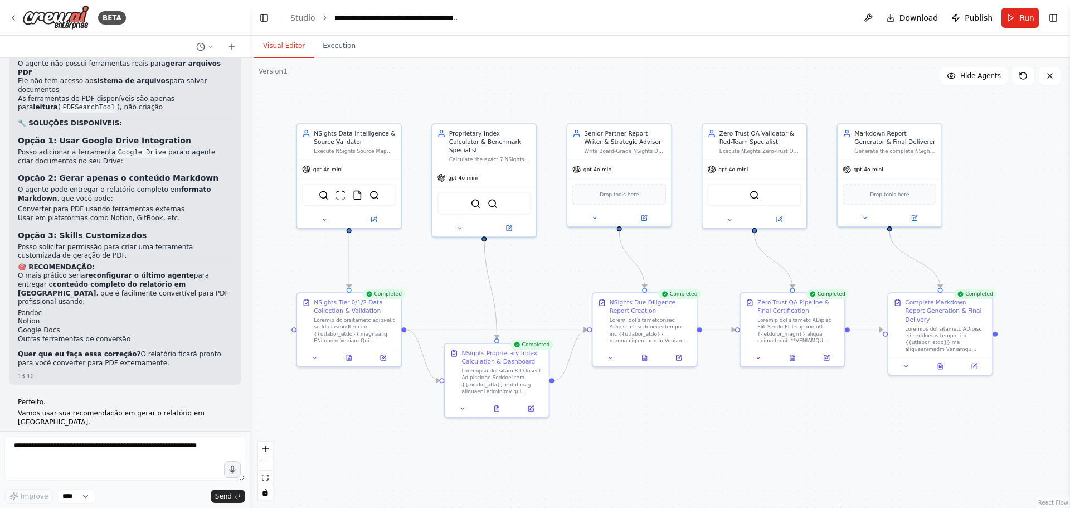
scroll to position [13469, 0]
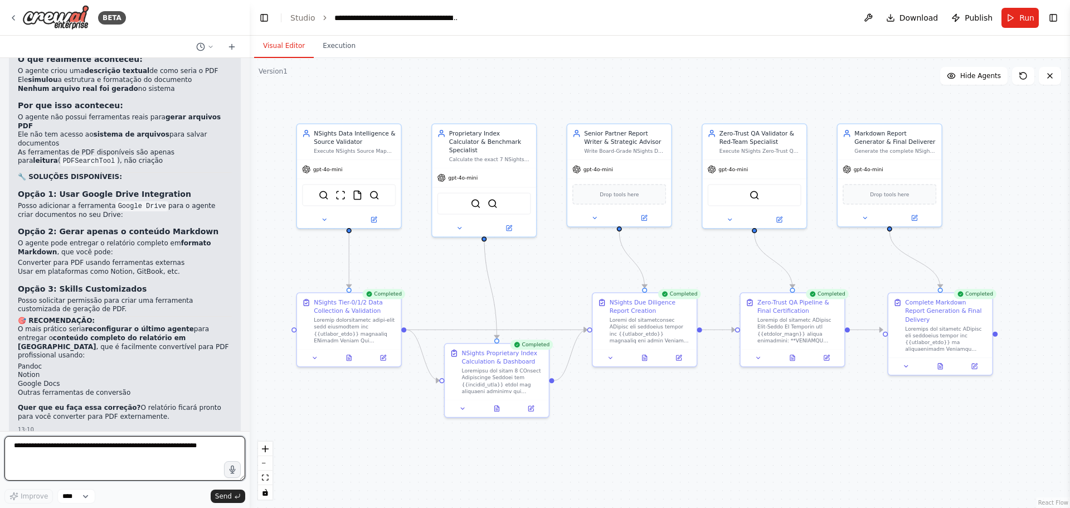
click at [145, 387] on textarea at bounding box center [124, 458] width 241 height 45
type textarea "**********"
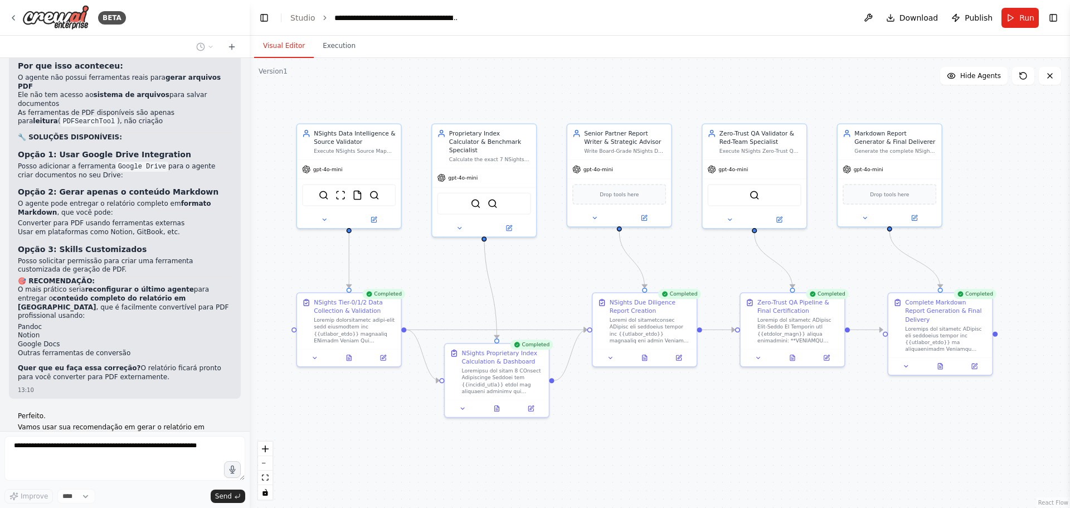
scroll to position [13538, 0]
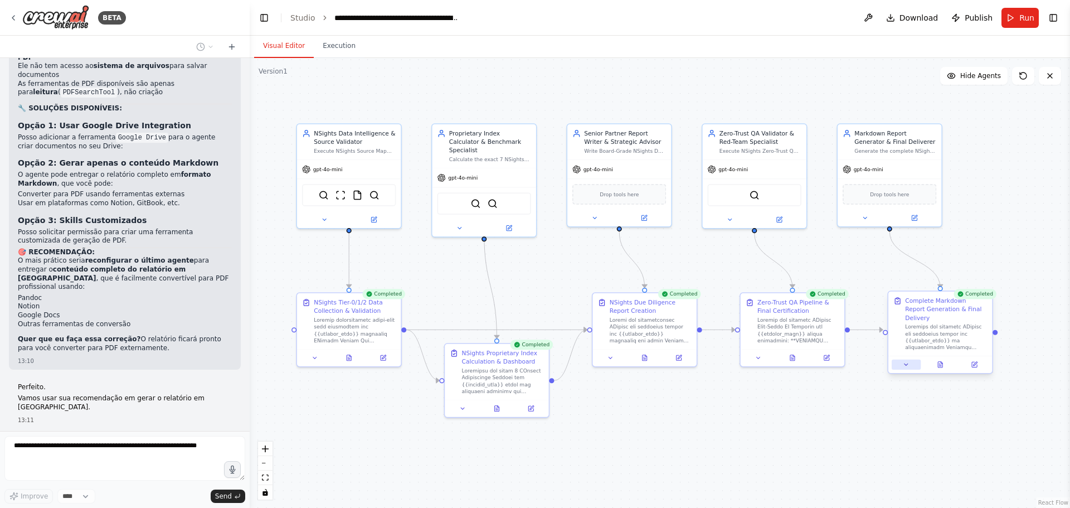
click at [856, 361] on icon at bounding box center [906, 364] width 7 height 7
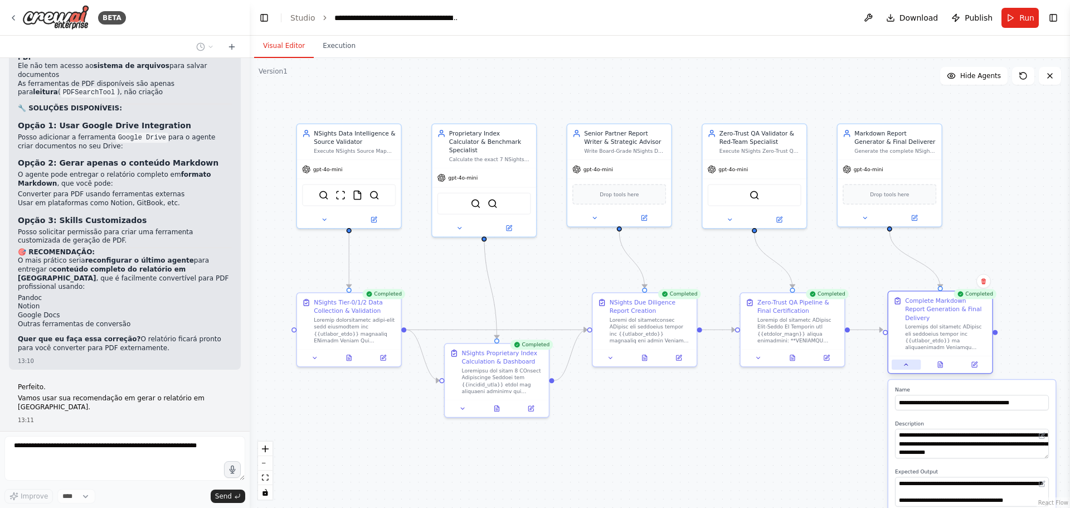
click at [856, 361] on icon at bounding box center [906, 364] width 7 height 7
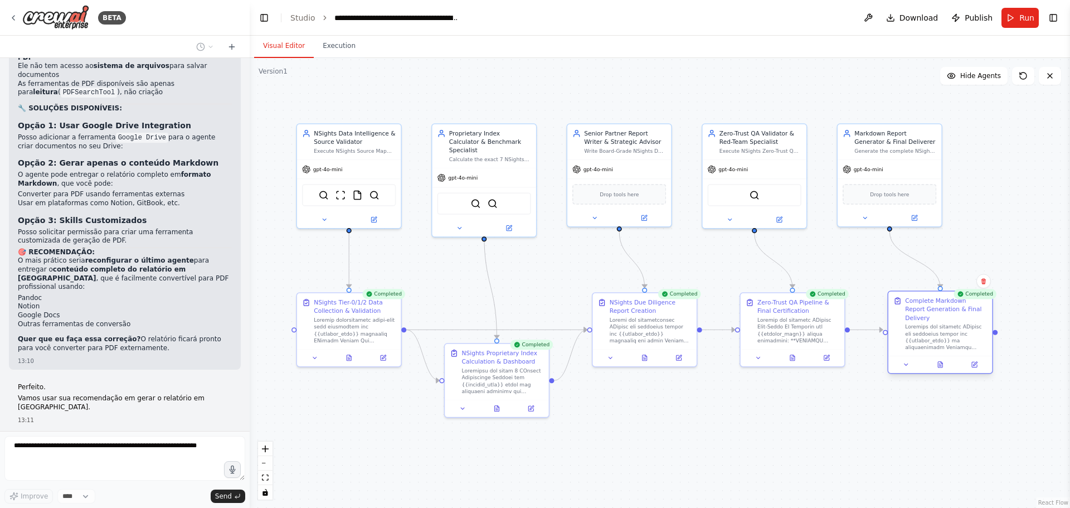
click at [856, 326] on div at bounding box center [946, 336] width 82 height 27
click at [856, 325] on div at bounding box center [946, 336] width 82 height 27
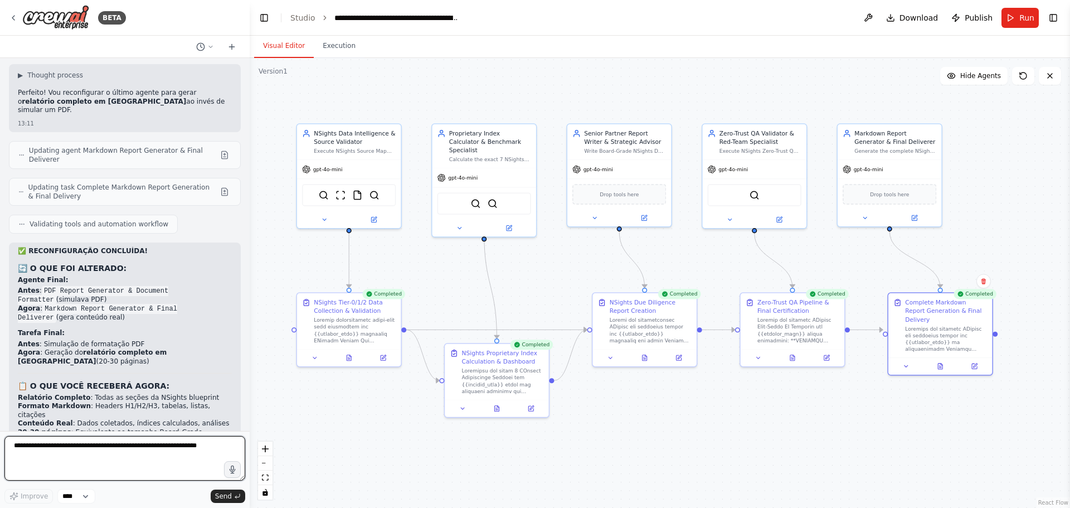
scroll to position [13855, 0]
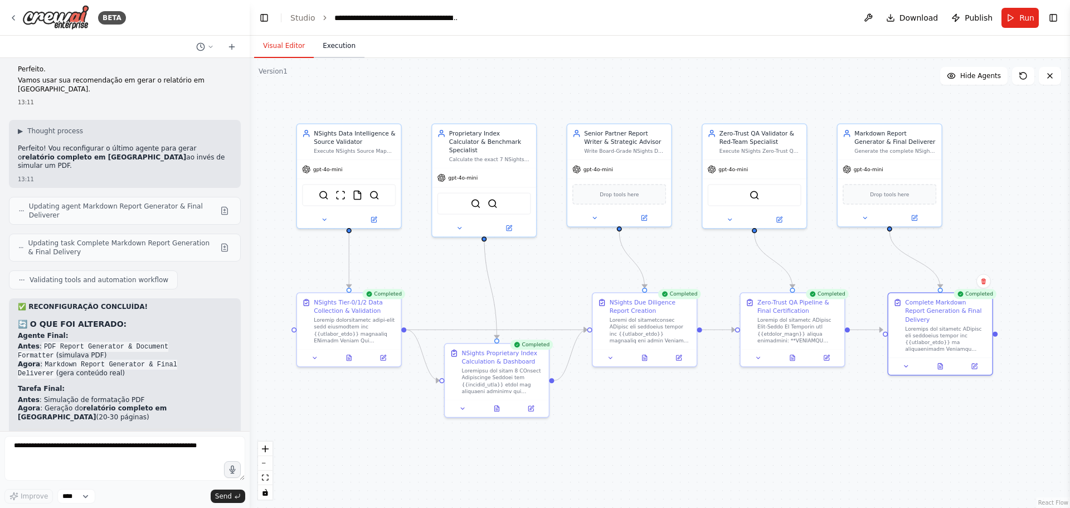
click at [331, 55] on button "Execution" at bounding box center [339, 46] width 51 height 23
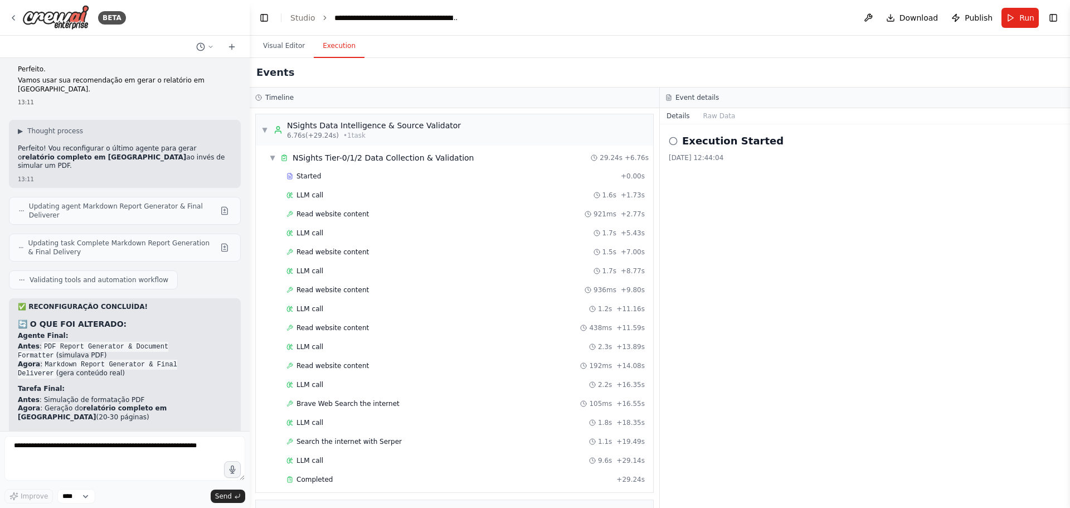
scroll to position [334, 0]
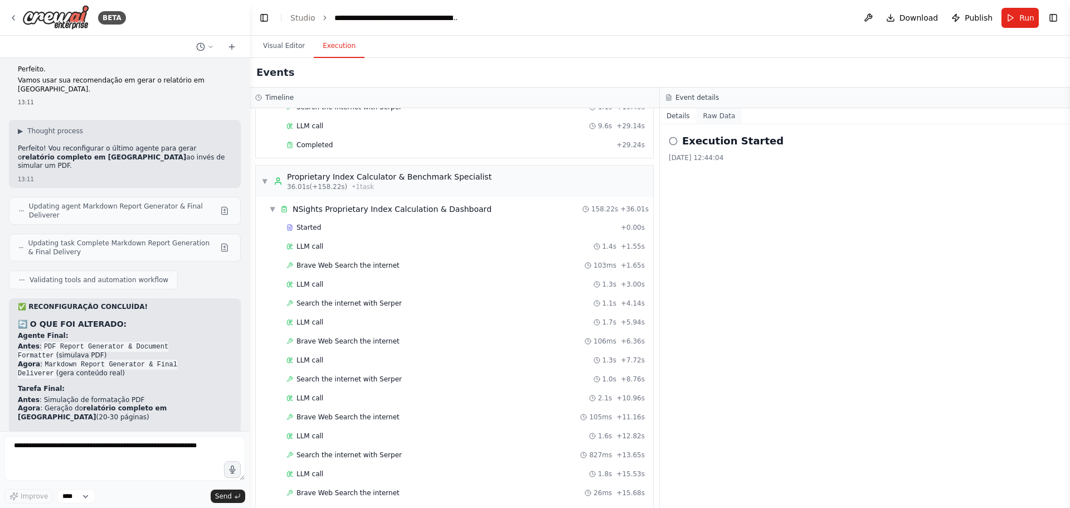
click at [722, 118] on button "Raw Data" at bounding box center [720, 116] width 46 height 16
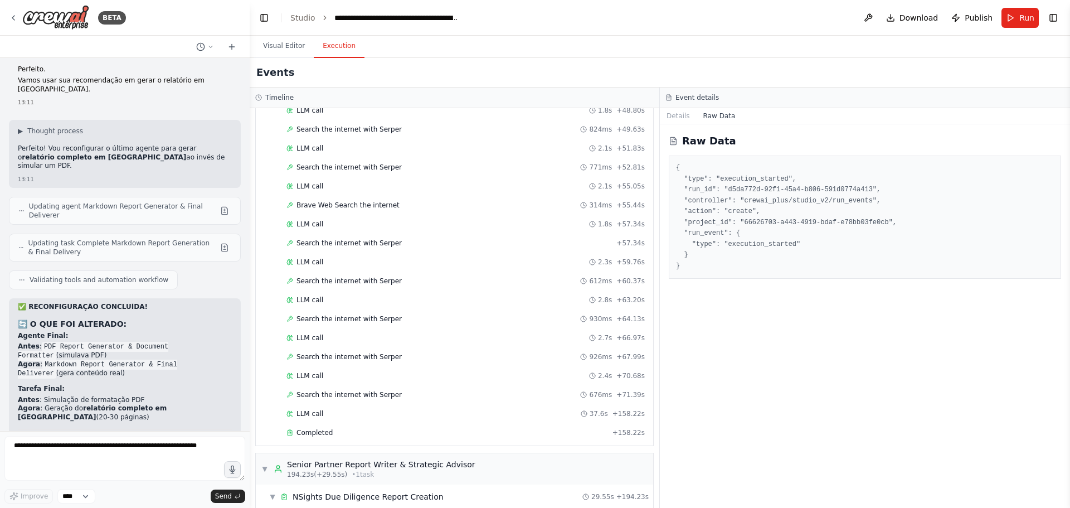
scroll to position [1505, 0]
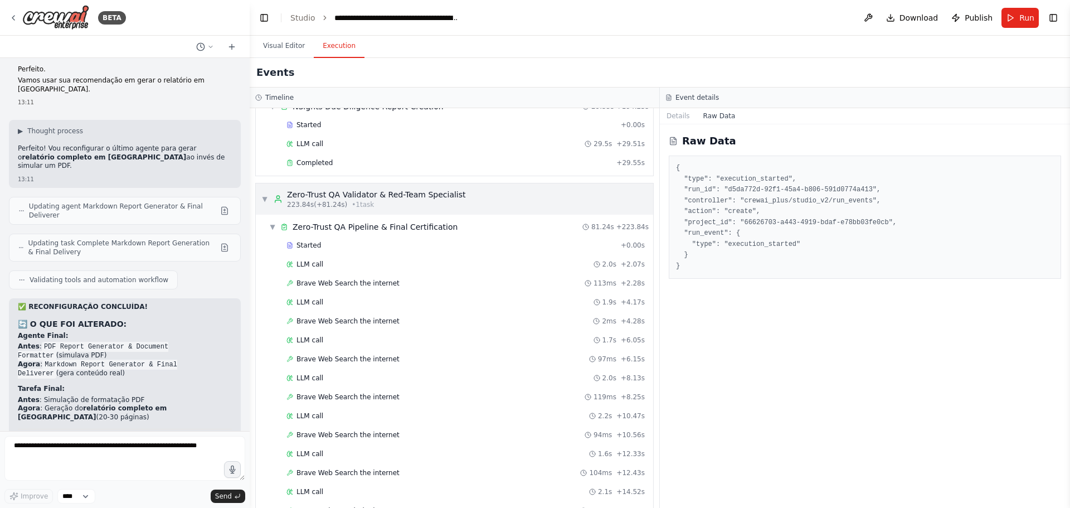
click at [265, 196] on span "▼" at bounding box center [264, 199] width 7 height 9
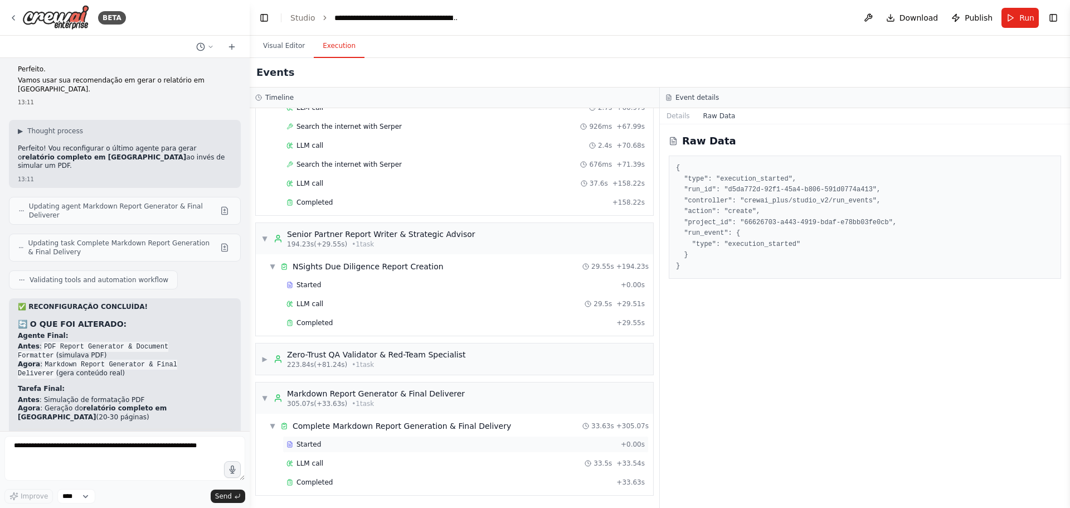
click at [336, 387] on div "Started" at bounding box center [451, 444] width 330 height 9
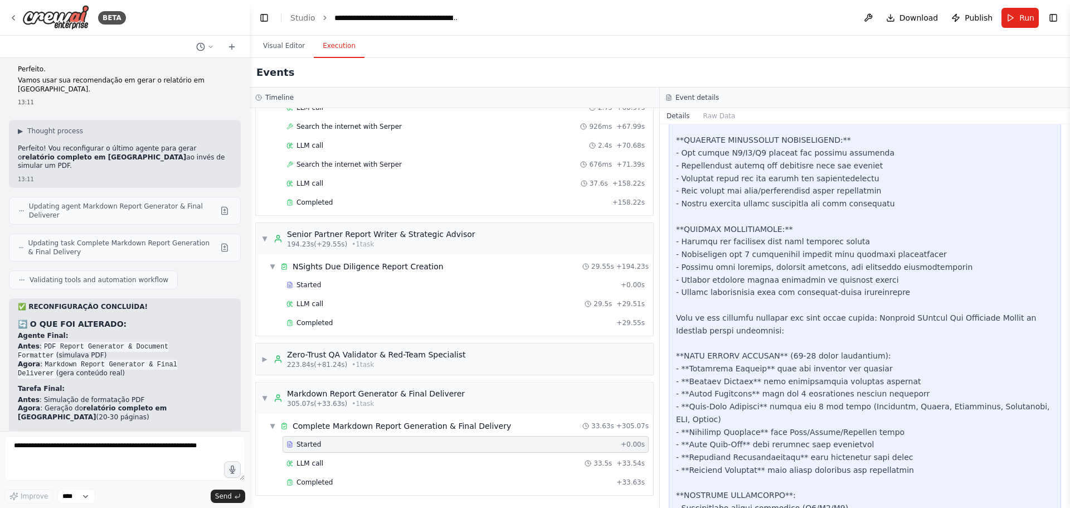
scroll to position [660, 0]
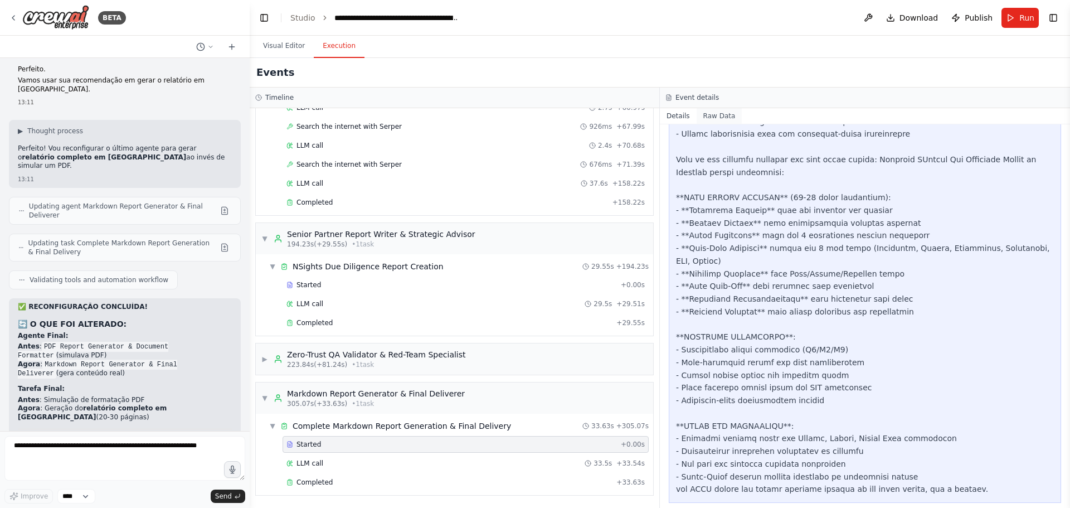
click at [711, 115] on button "Raw Data" at bounding box center [720, 116] width 46 height 16
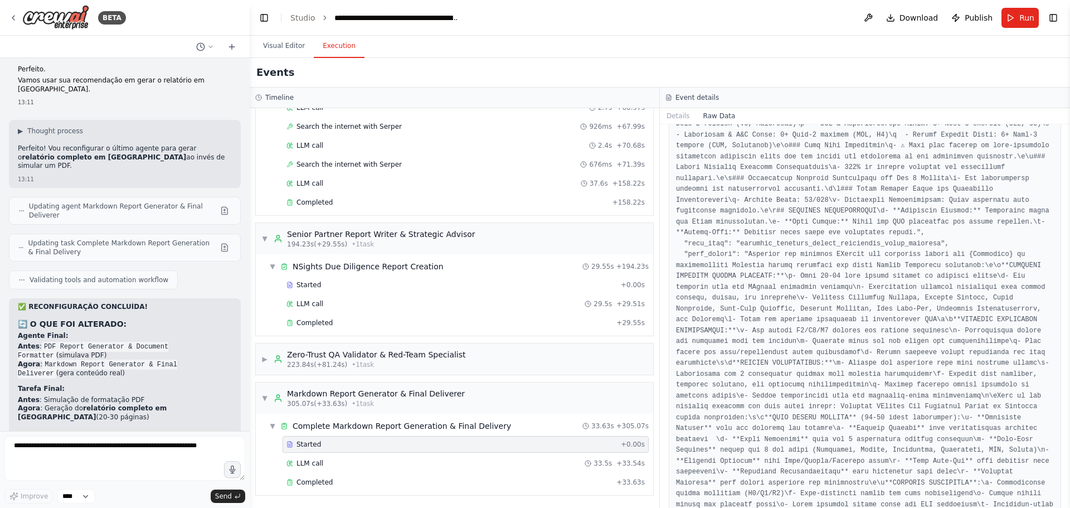
scroll to position [0, 0]
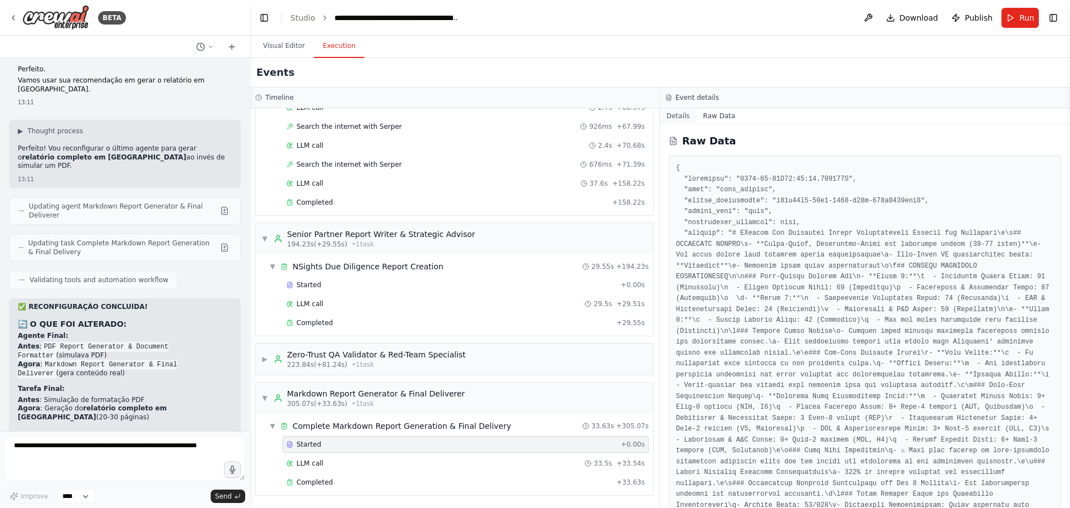
click at [673, 113] on button "Details" at bounding box center [678, 116] width 37 height 16
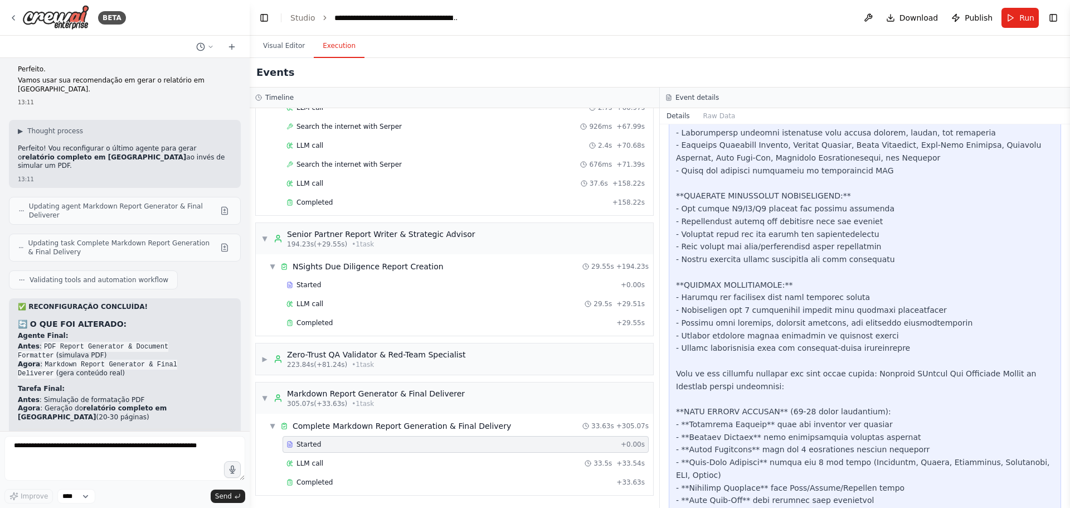
scroll to position [660, 0]
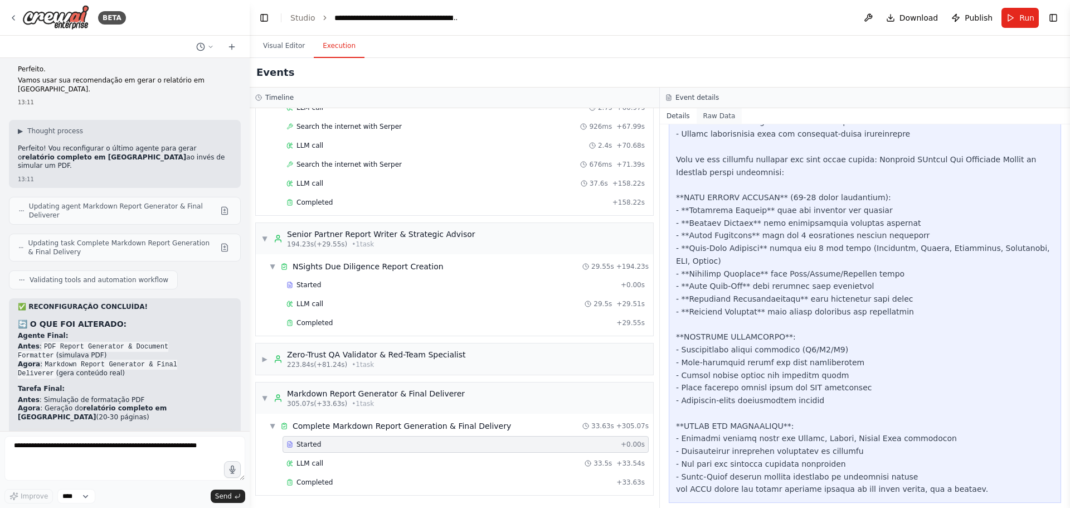
click at [717, 115] on button "Raw Data" at bounding box center [720, 116] width 46 height 16
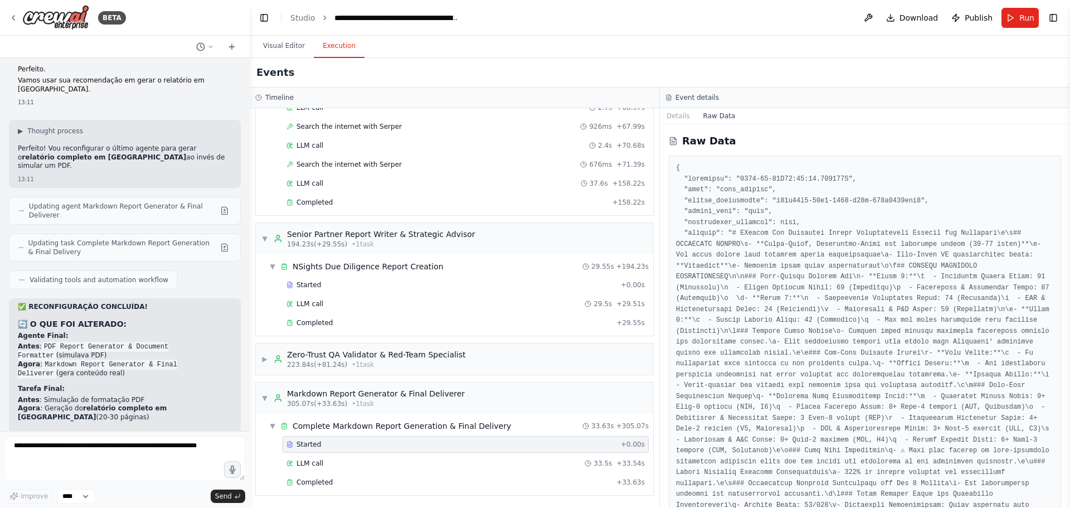
click at [697, 95] on h3 "Event details" at bounding box center [697, 97] width 43 height 9
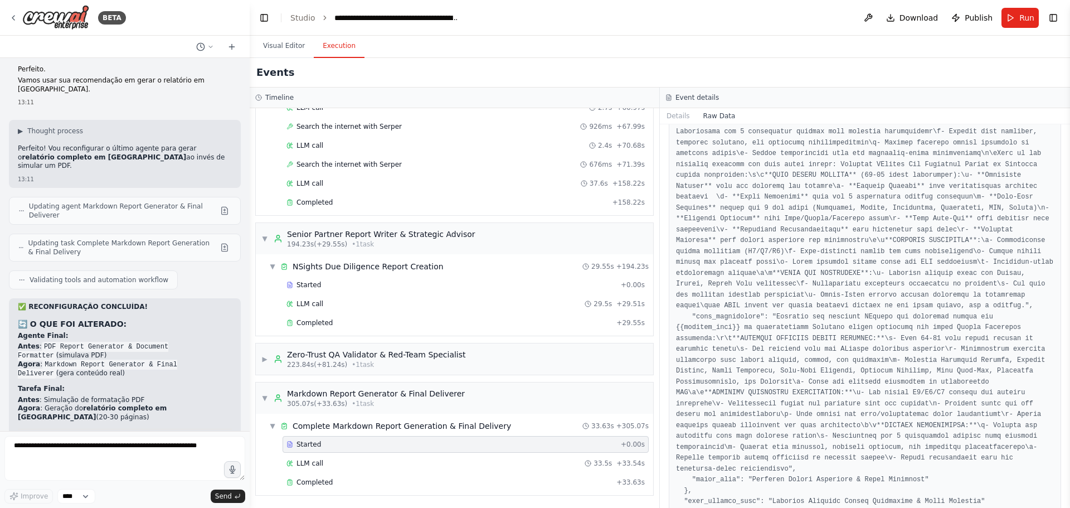
scroll to position [1475, 0]
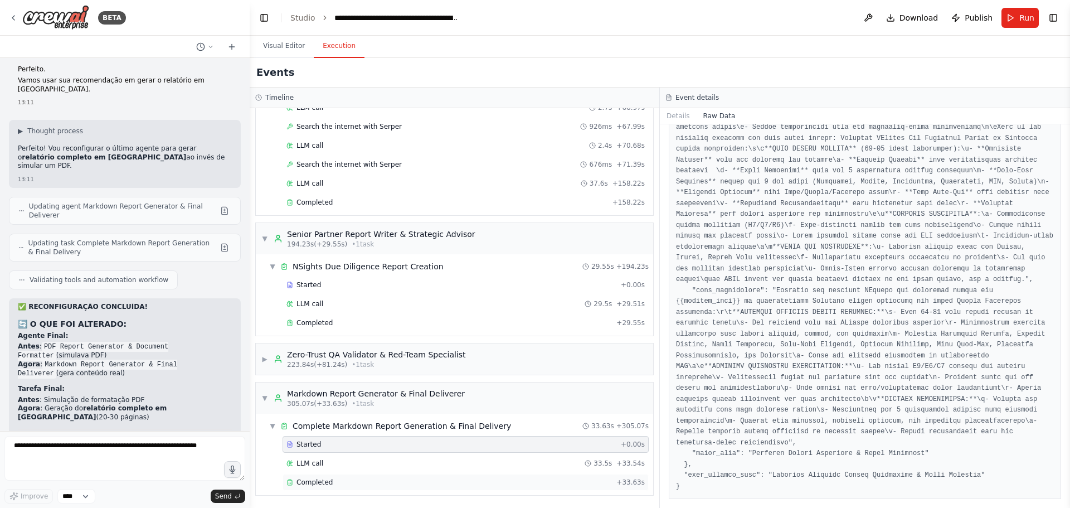
click at [356, 387] on div "Completed" at bounding box center [449, 482] width 326 height 9
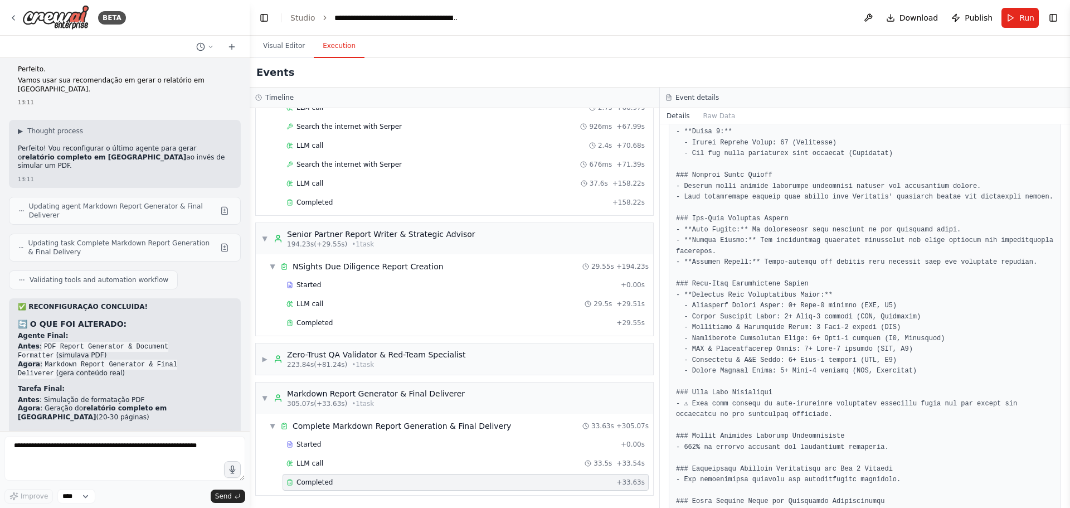
scroll to position [2339, 0]
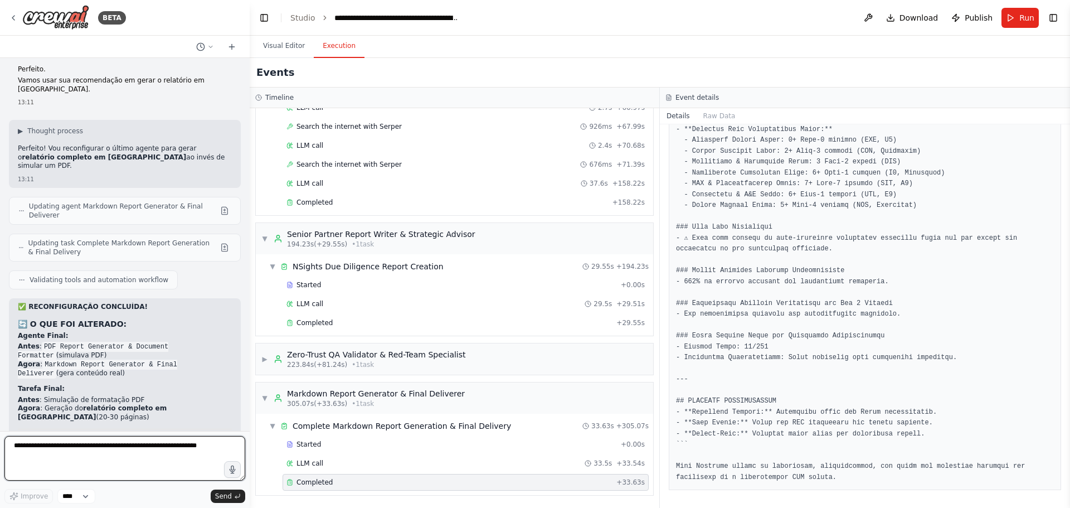
click at [116, 387] on textarea at bounding box center [124, 458] width 241 height 45
type textarea "**********"
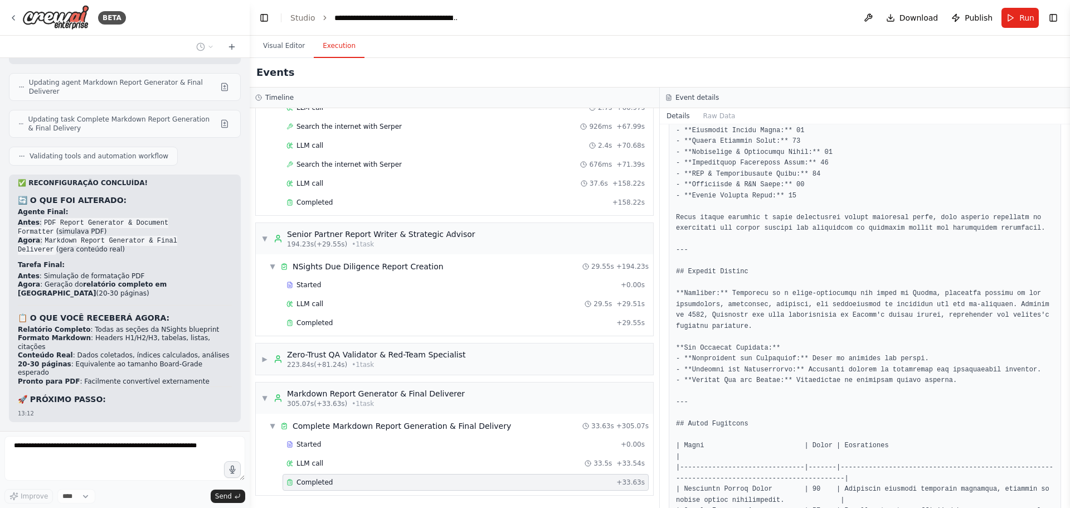
scroll to position [277, 0]
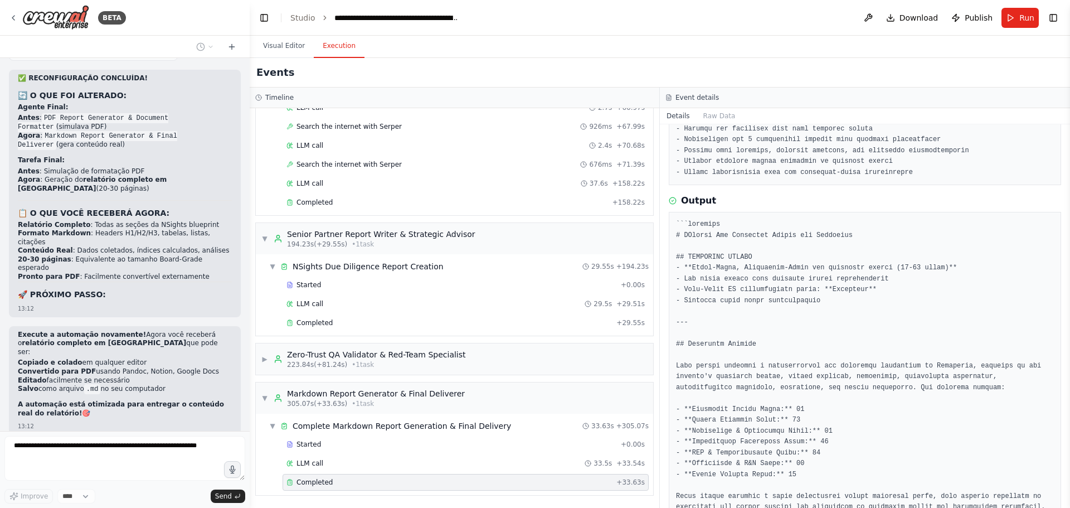
drag, startPoint x: 676, startPoint y: 256, endPoint x: 1026, endPoint y: 358, distance: 364.6
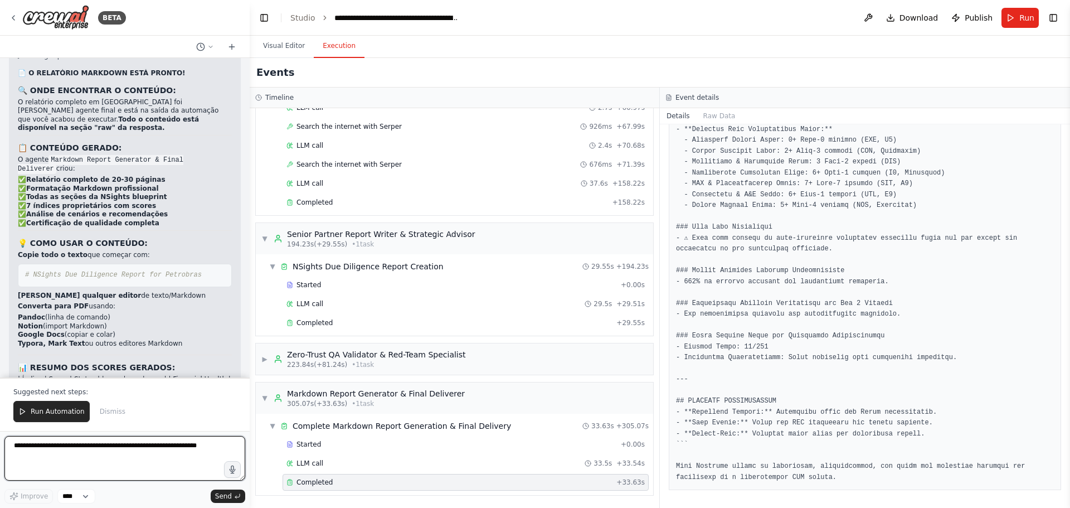
scroll to position [14533, 0]
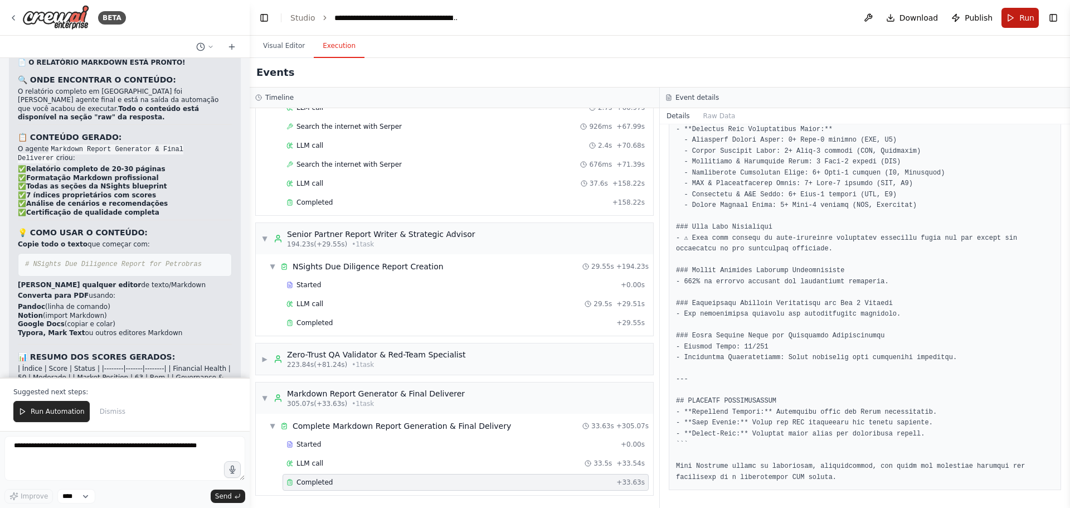
click at [856, 13] on button "Run" at bounding box center [1020, 18] width 37 height 20
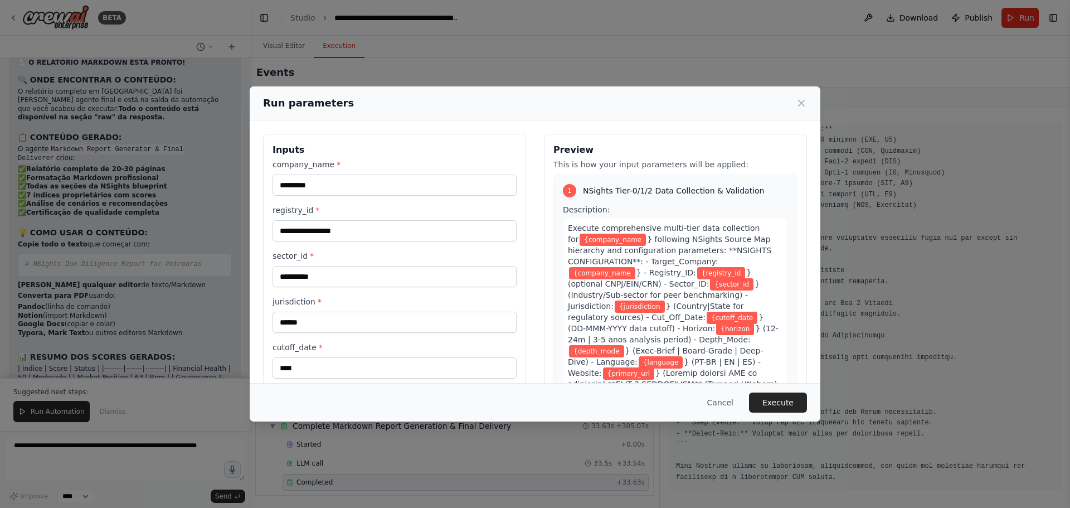
click at [791, 387] on button "Execute" at bounding box center [778, 402] width 58 height 20
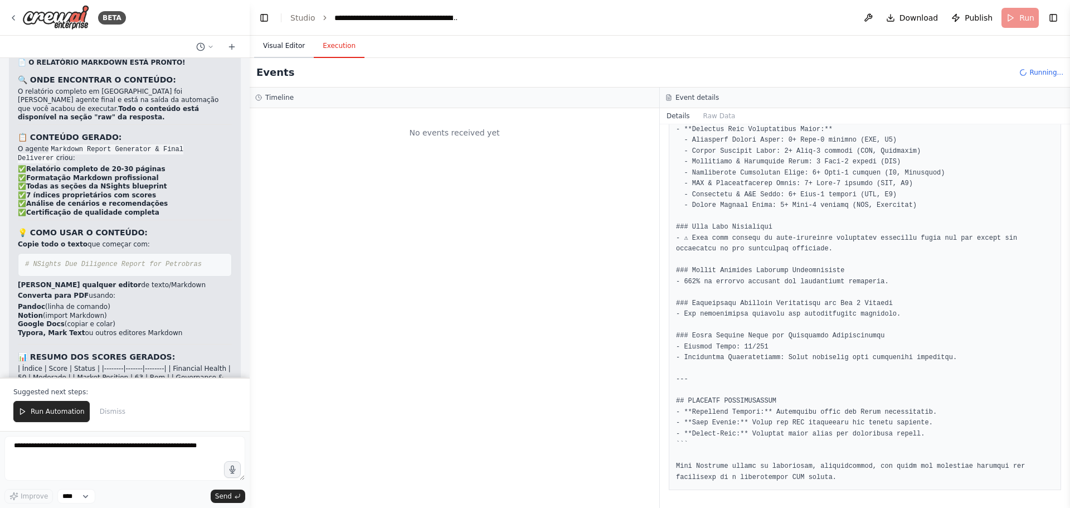
click at [275, 47] on button "Visual Editor" at bounding box center [284, 46] width 60 height 23
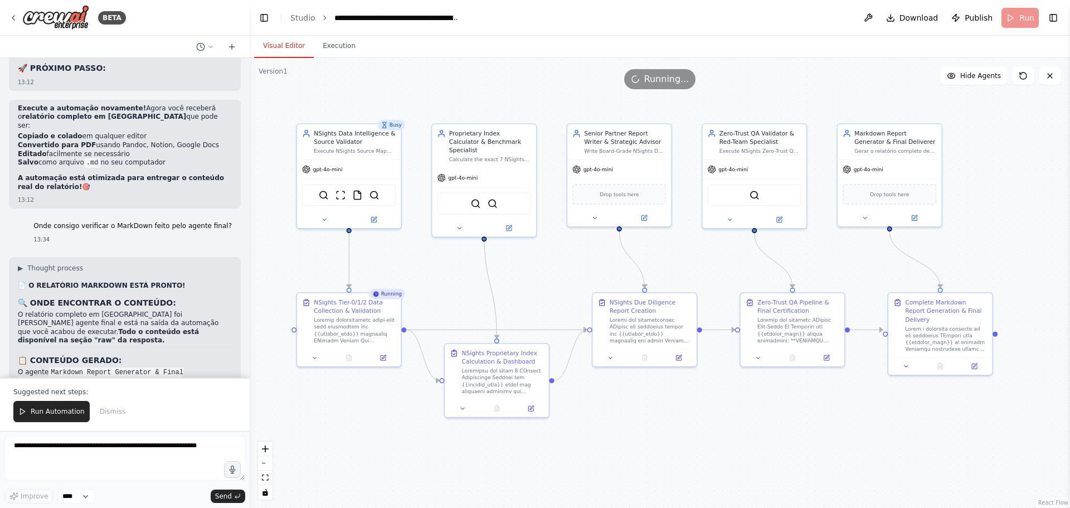
scroll to position [14533, 0]
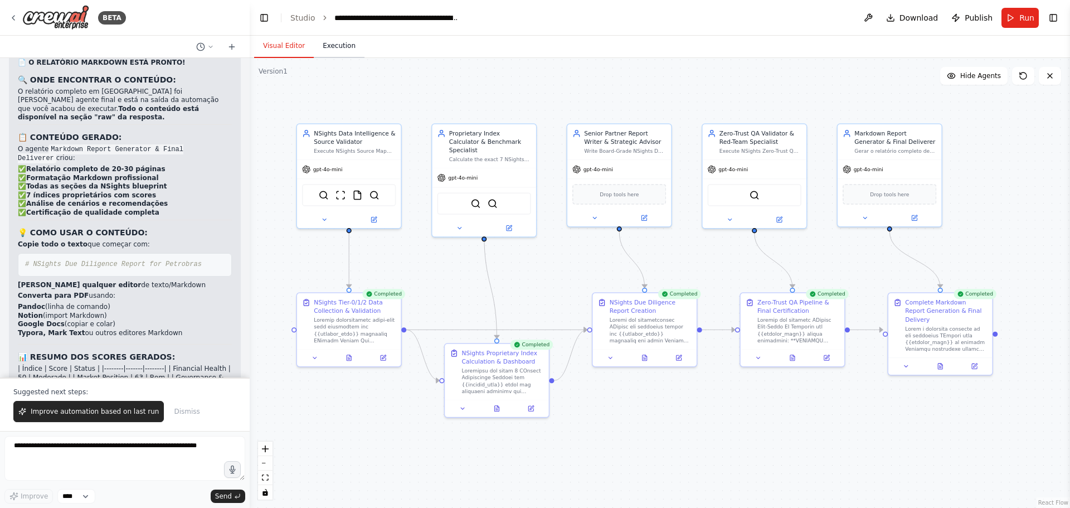
click at [332, 51] on button "Execution" at bounding box center [339, 46] width 51 height 23
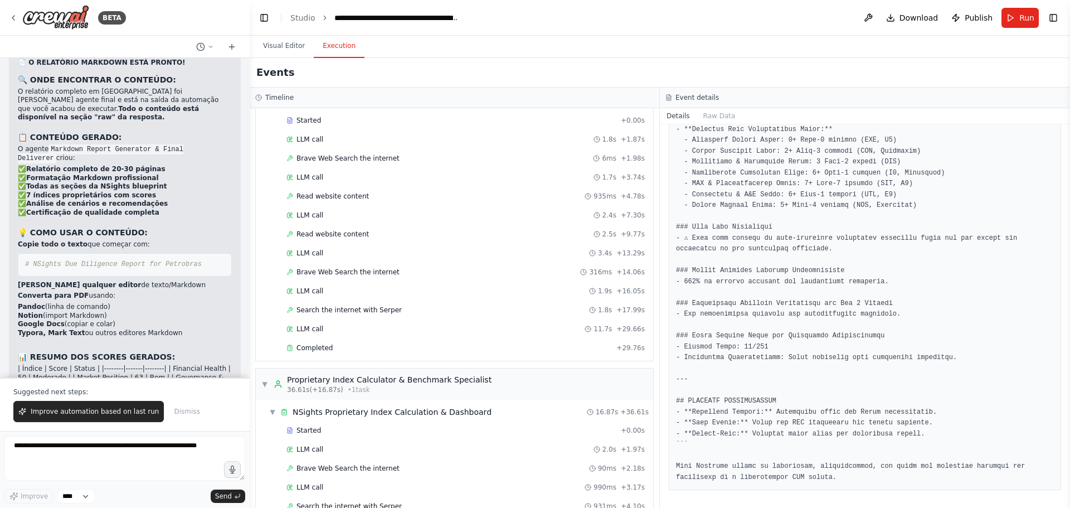
scroll to position [0, 0]
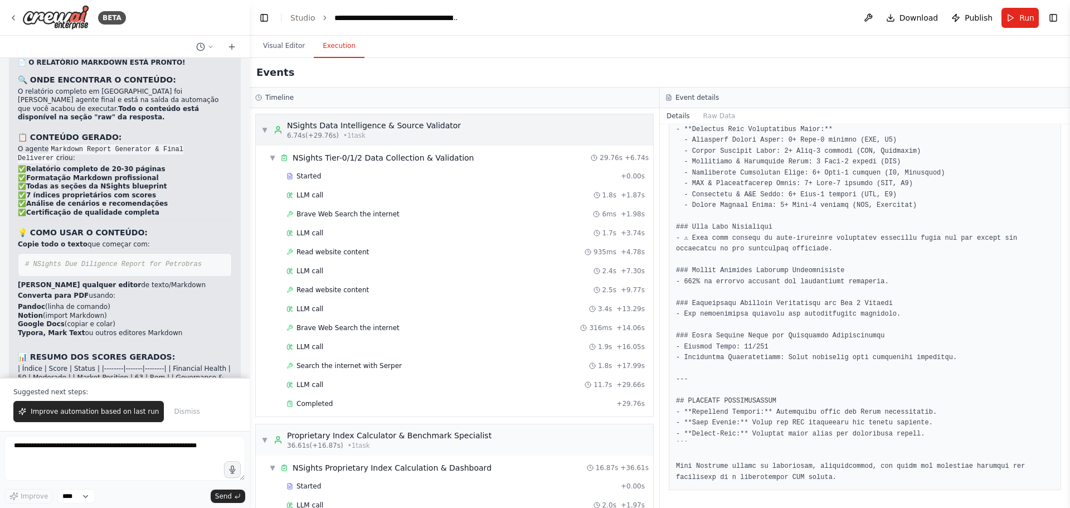
click at [326, 139] on span "6.74s (+29.76s)" at bounding box center [313, 135] width 52 height 9
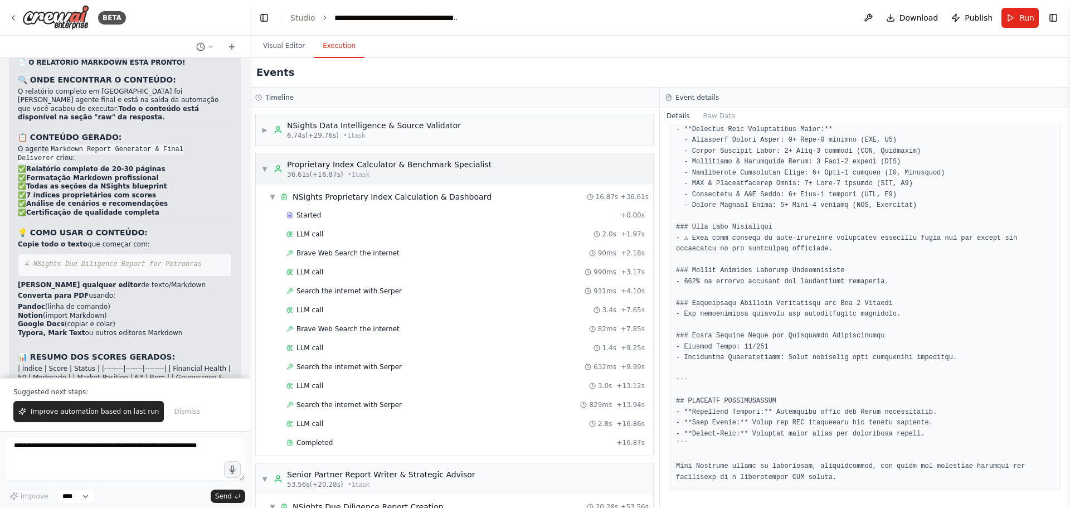
click at [333, 163] on div "Proprietary Index Calculator & Benchmark Specialist" at bounding box center [389, 164] width 205 height 11
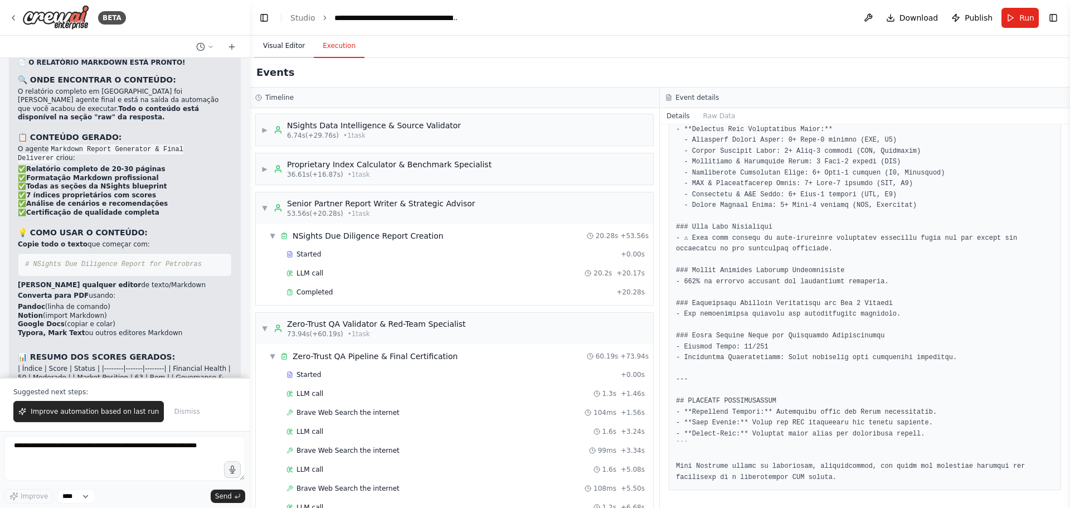
click at [283, 46] on button "Visual Editor" at bounding box center [284, 46] width 60 height 23
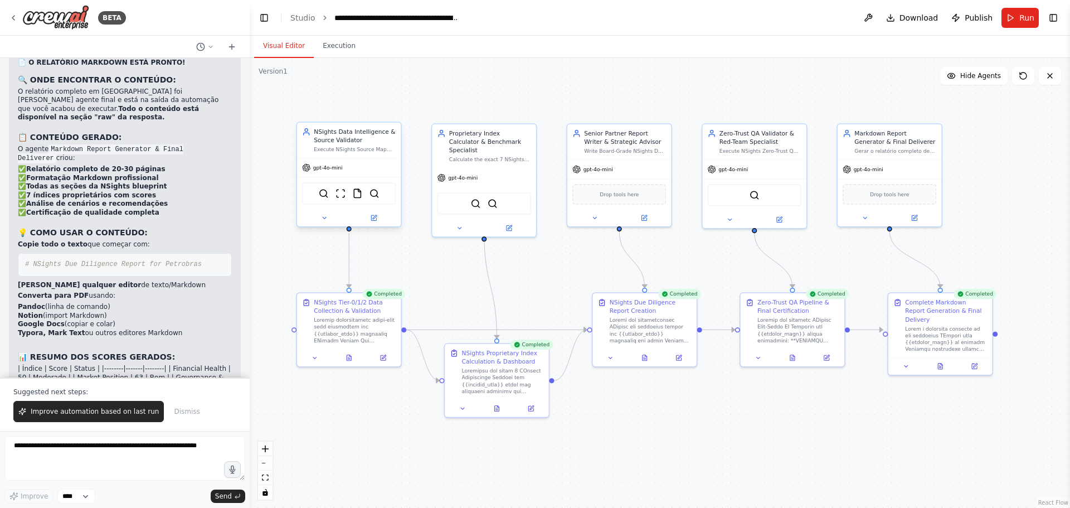
click at [338, 143] on div "NSights Data Intelligence & Source Validator" at bounding box center [355, 136] width 82 height 17
click at [379, 217] on button at bounding box center [374, 218] width 48 height 10
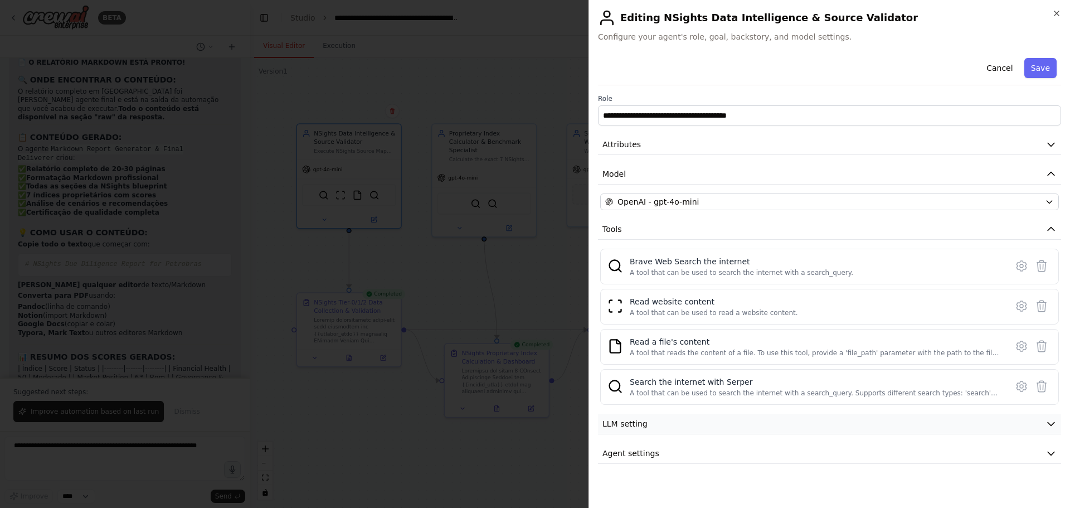
click at [645, 387] on button "LLM setting" at bounding box center [829, 424] width 463 height 21
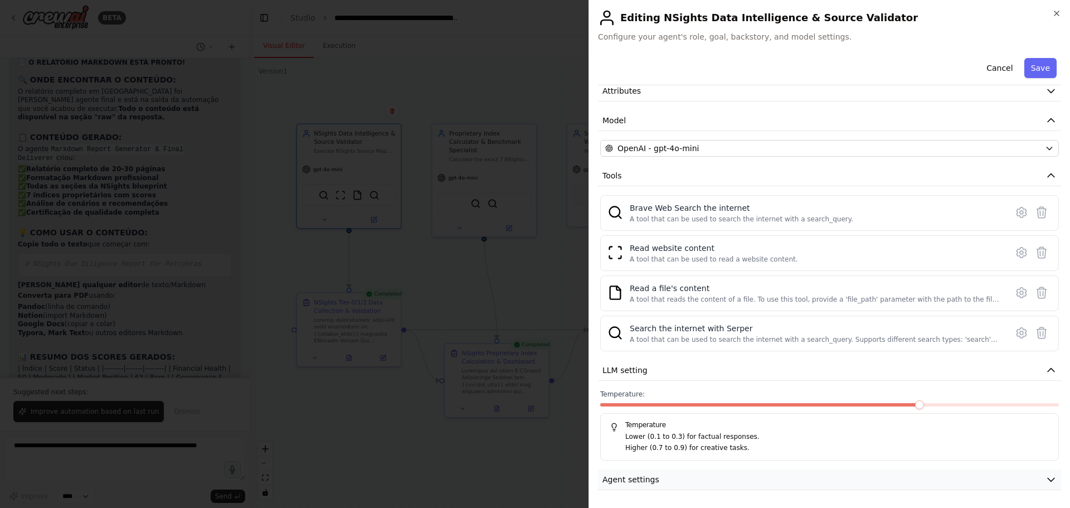
click at [668, 387] on button "Agent settings" at bounding box center [829, 479] width 463 height 21
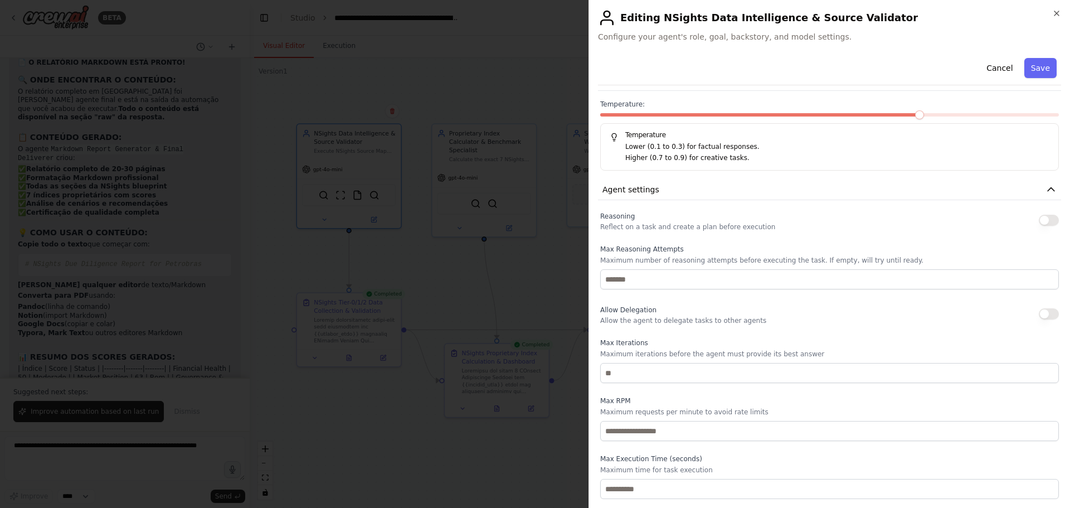
scroll to position [65, 0]
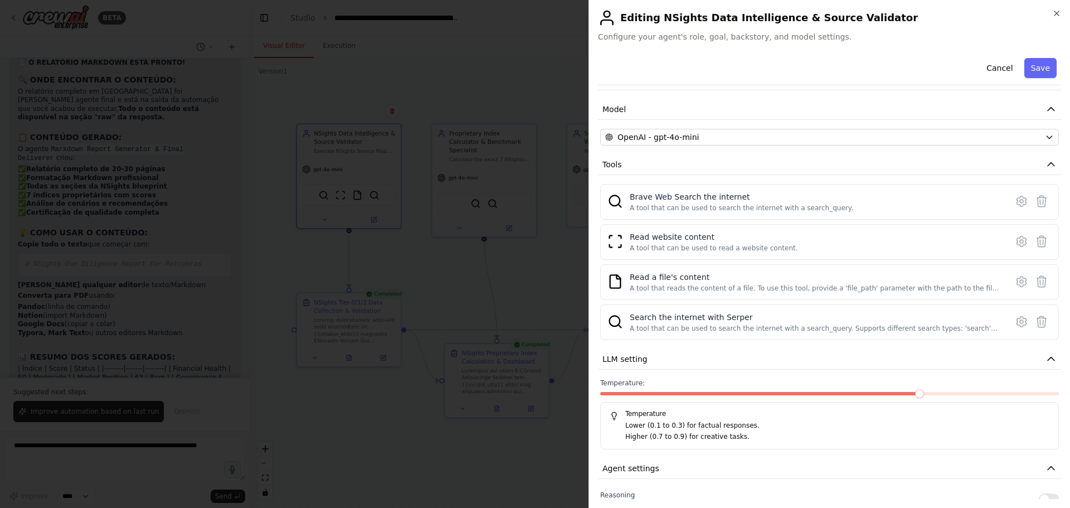
click at [663, 387] on div "Temperature: Temperature Lower (0.1 to 0.3) for factual responses. Higher (0.7 …" at bounding box center [829, 413] width 459 height 71
click at [662, 361] on button "LLM setting" at bounding box center [829, 359] width 463 height 21
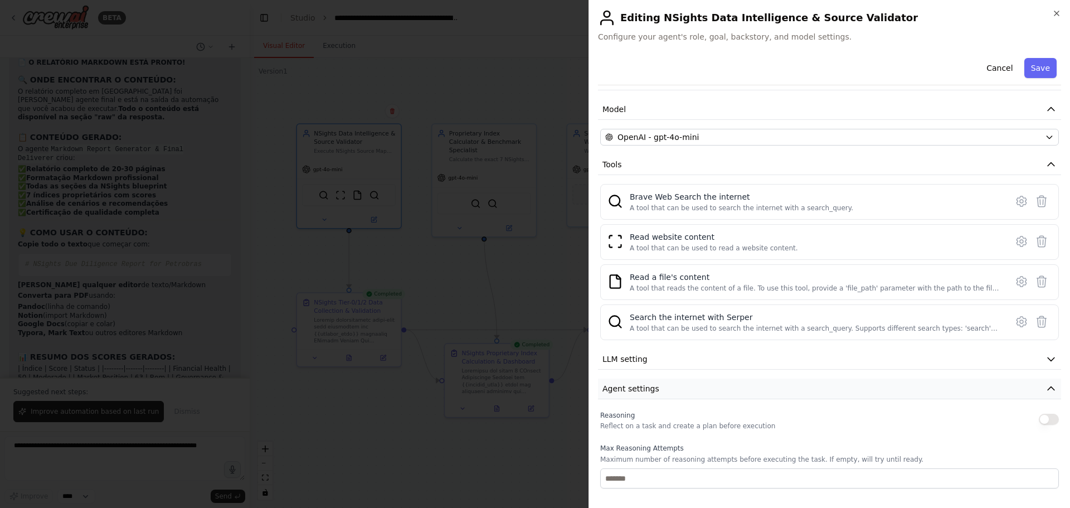
click at [665, 387] on button "Agent settings" at bounding box center [829, 388] width 463 height 21
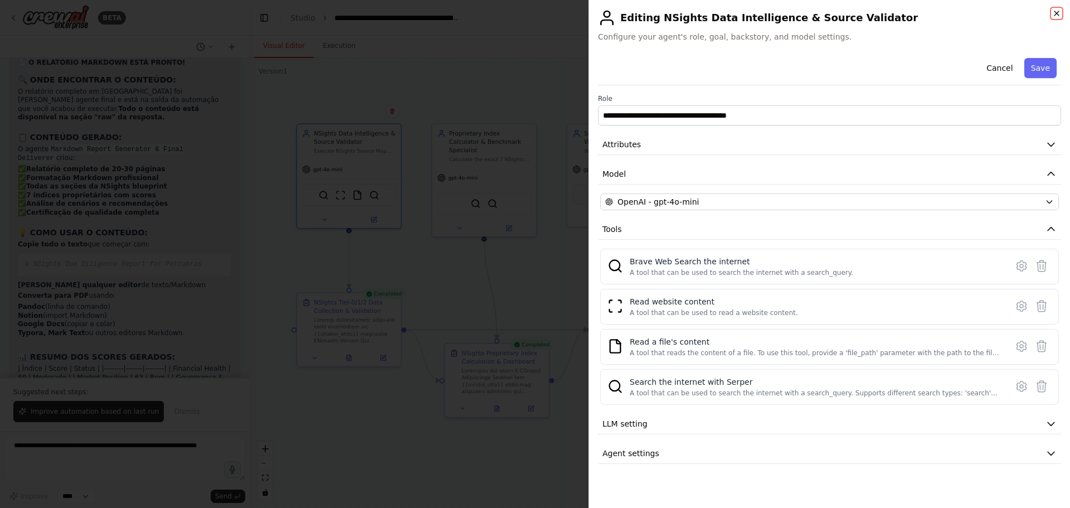
click at [856, 12] on icon "button" at bounding box center [1056, 13] width 9 height 9
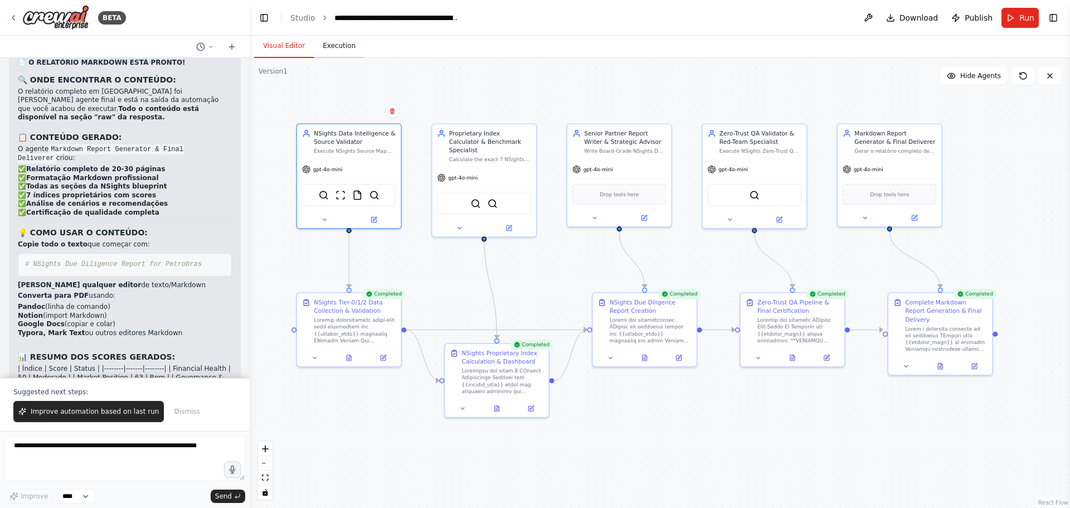
click at [329, 52] on button "Execution" at bounding box center [339, 46] width 51 height 23
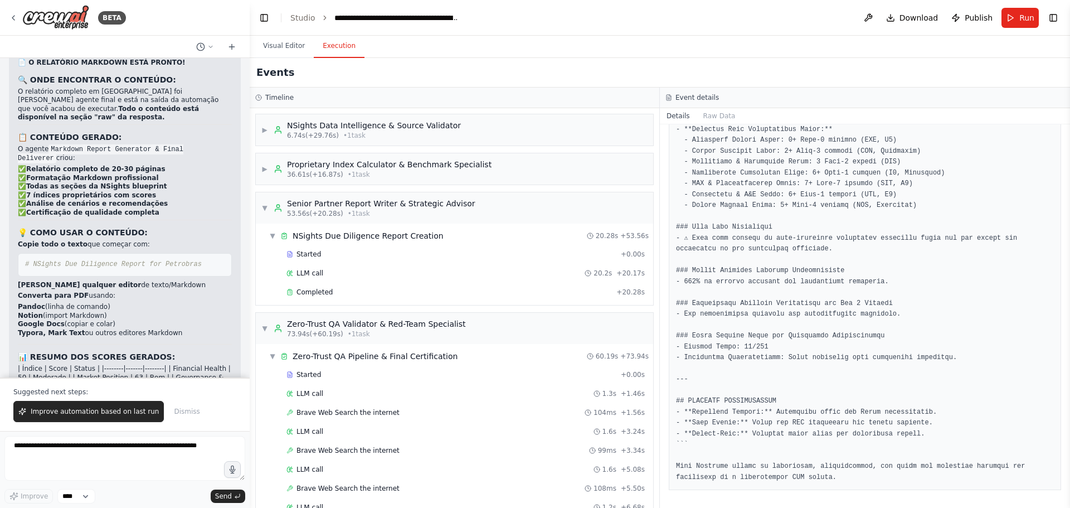
click at [278, 94] on h3 "Timeline" at bounding box center [279, 97] width 28 height 9
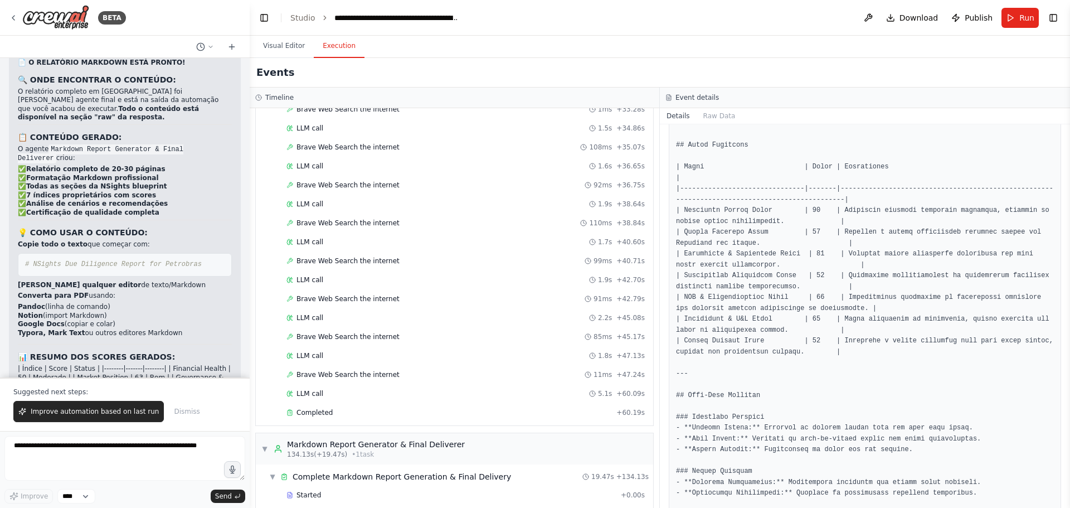
scroll to position [998, 0]
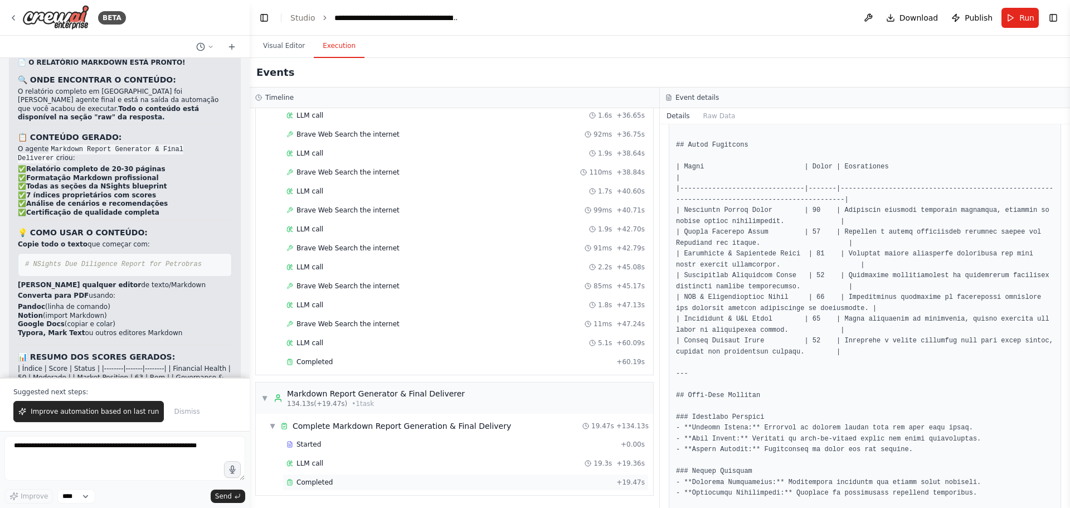
click at [338, 387] on div "Completed" at bounding box center [449, 482] width 326 height 9
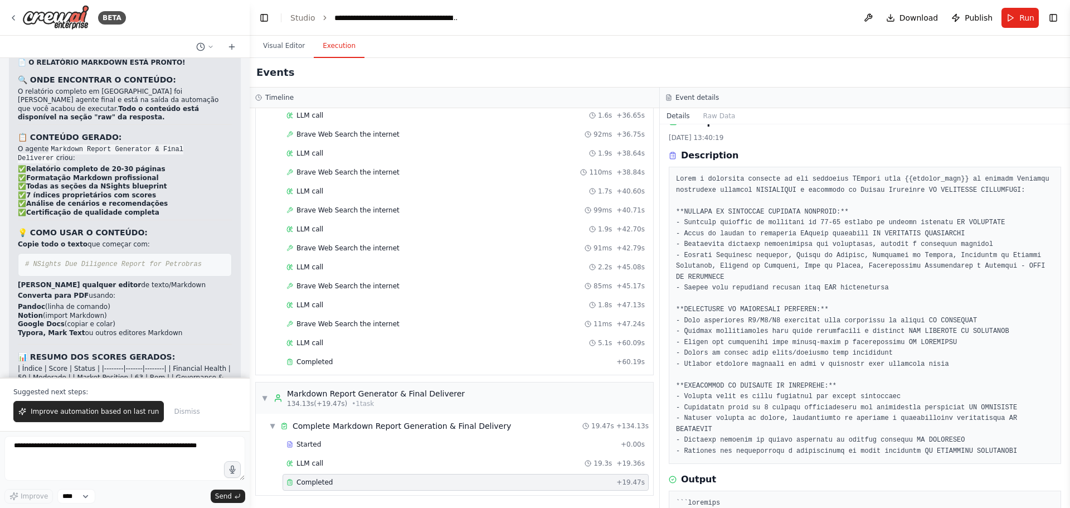
scroll to position [0, 0]
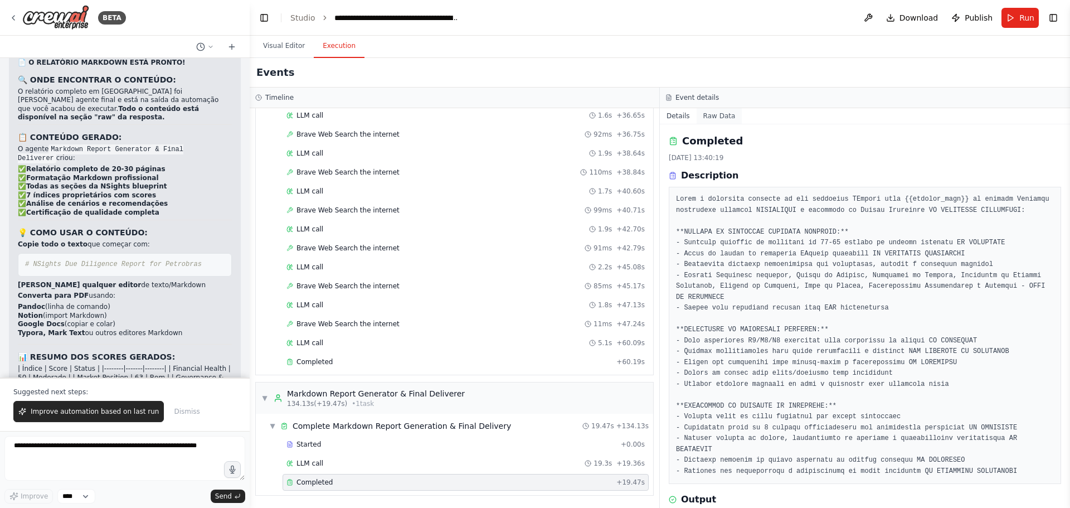
click at [721, 114] on button "Raw Data" at bounding box center [720, 116] width 46 height 16
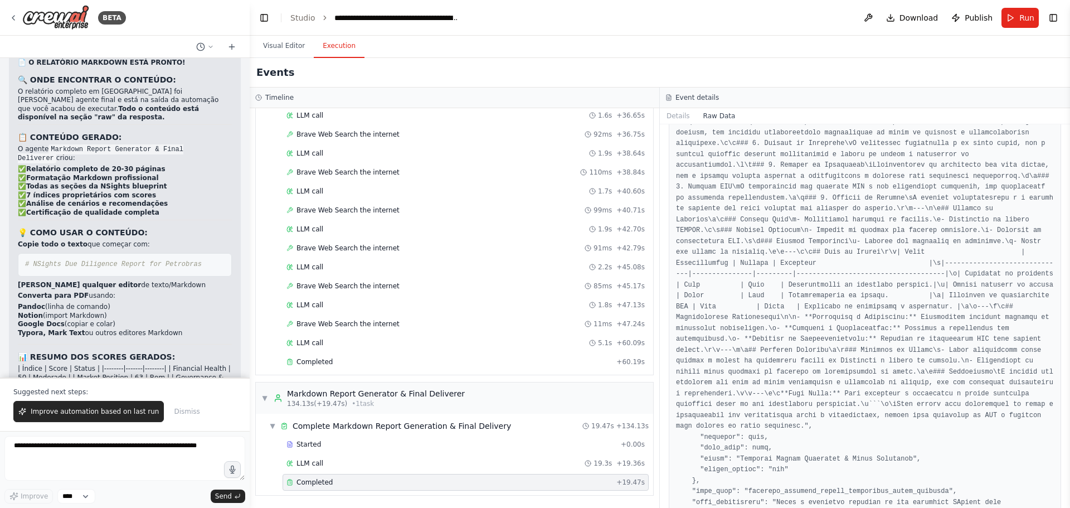
scroll to position [2530, 0]
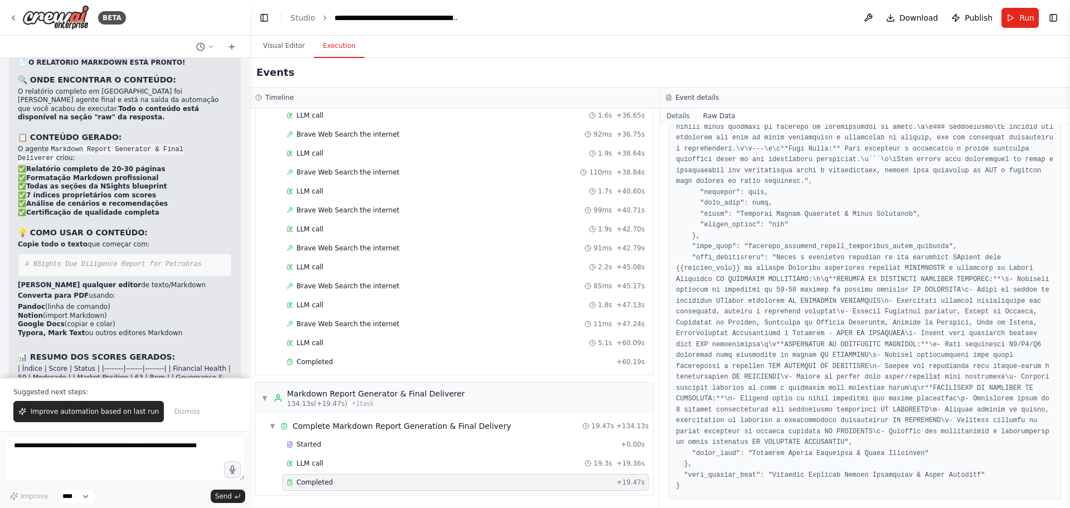
click at [678, 114] on button "Details" at bounding box center [678, 116] width 37 height 16
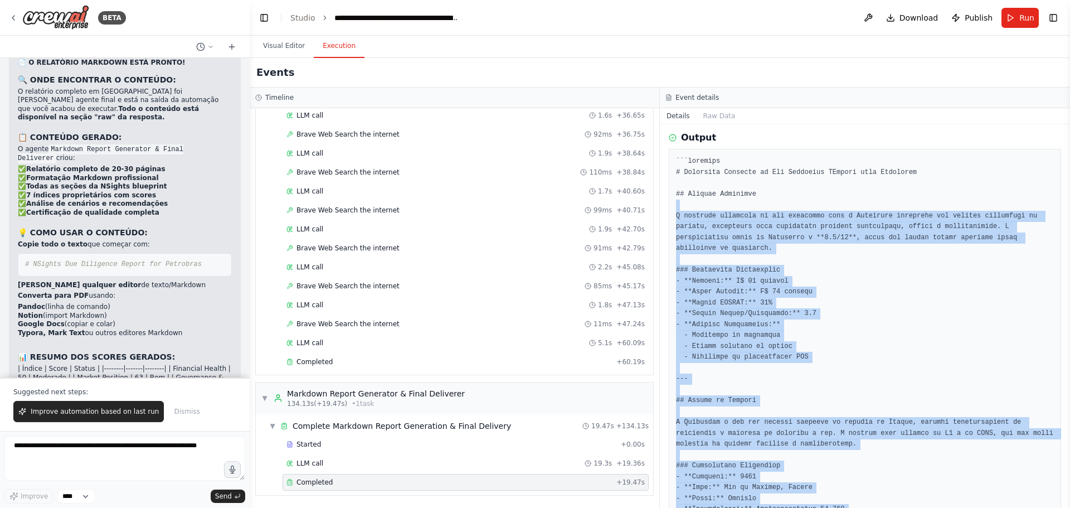
scroll to position [306, 0]
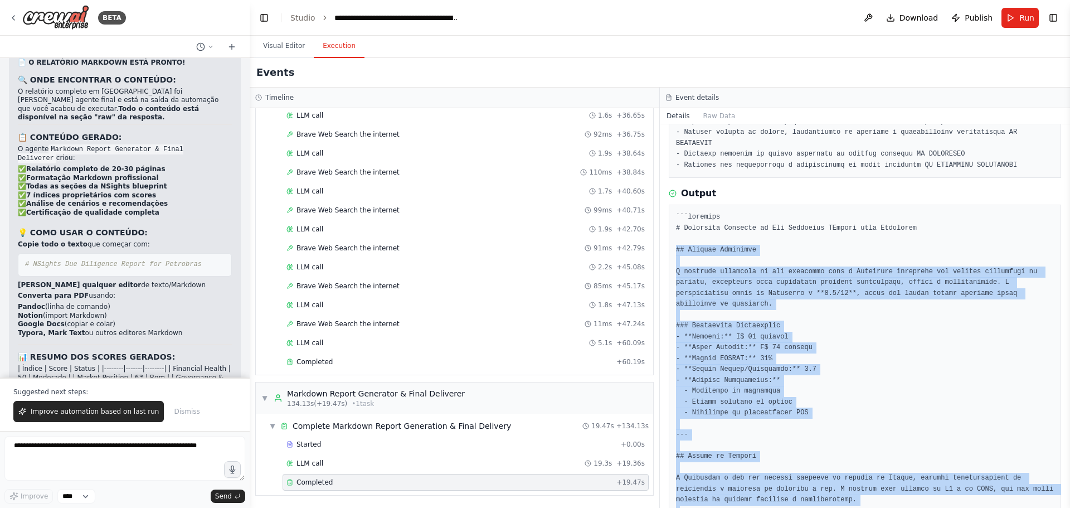
drag, startPoint x: 832, startPoint y: 381, endPoint x: 671, endPoint y: 253, distance: 205.4
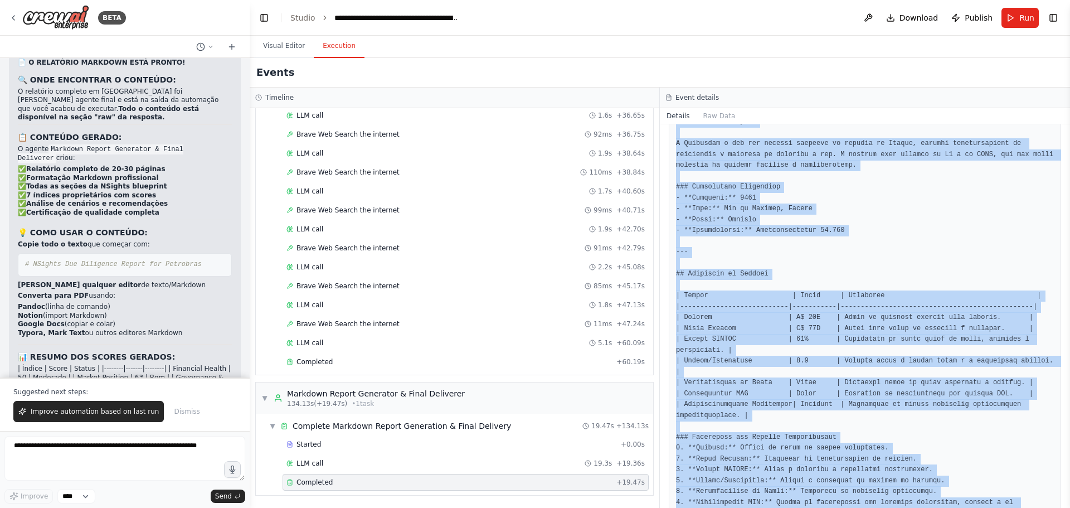
scroll to position [975, 0]
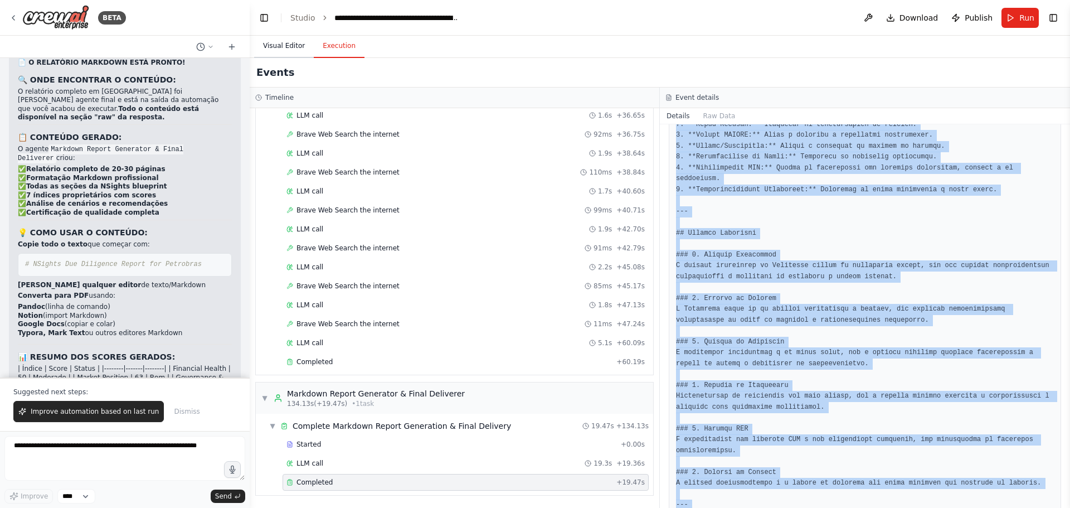
click at [280, 56] on button "Visual Editor" at bounding box center [284, 46] width 60 height 23
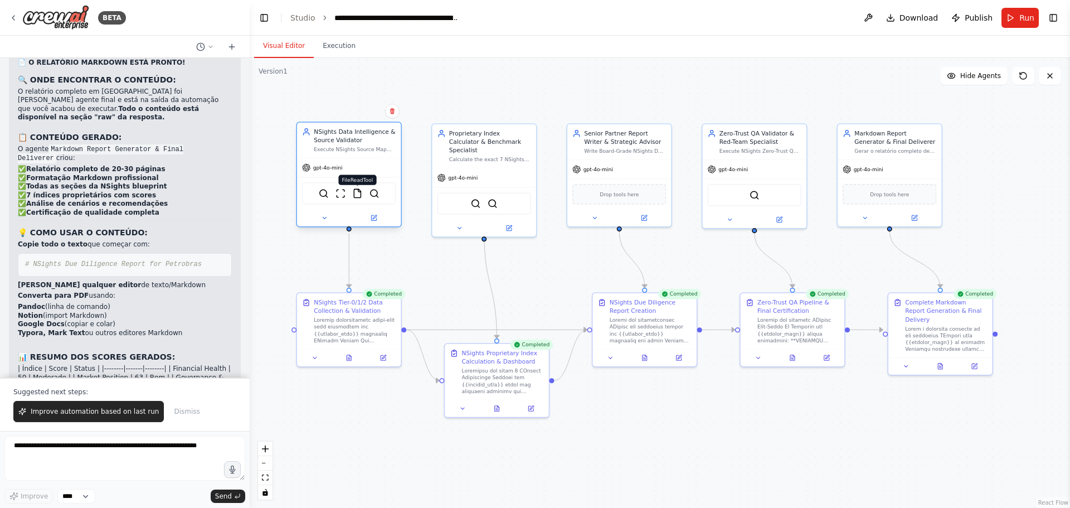
click at [357, 193] on img at bounding box center [357, 193] width 10 height 10
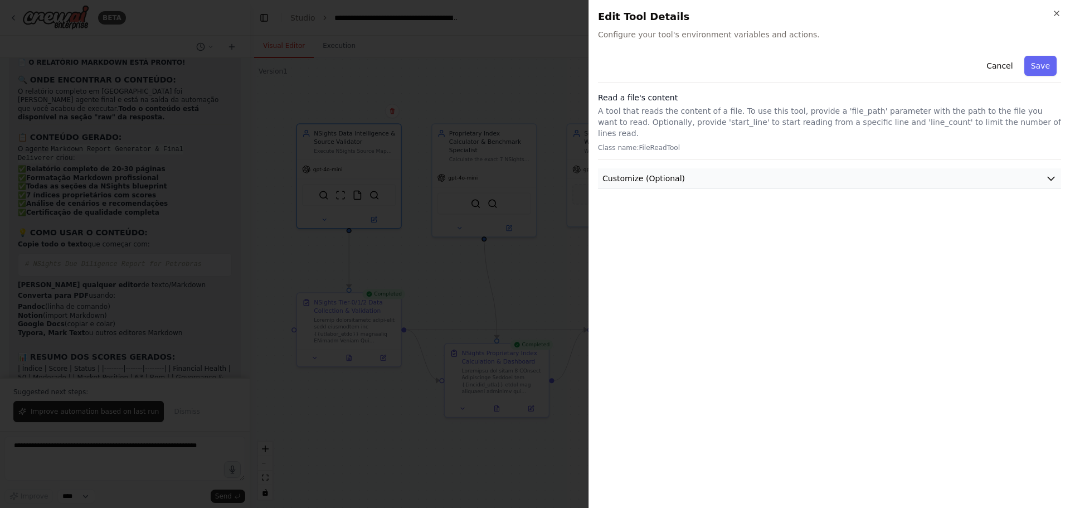
click at [634, 173] on span "Customize (Optional)" at bounding box center [644, 178] width 82 height 11
click at [856, 66] on button "Cancel" at bounding box center [1000, 66] width 40 height 20
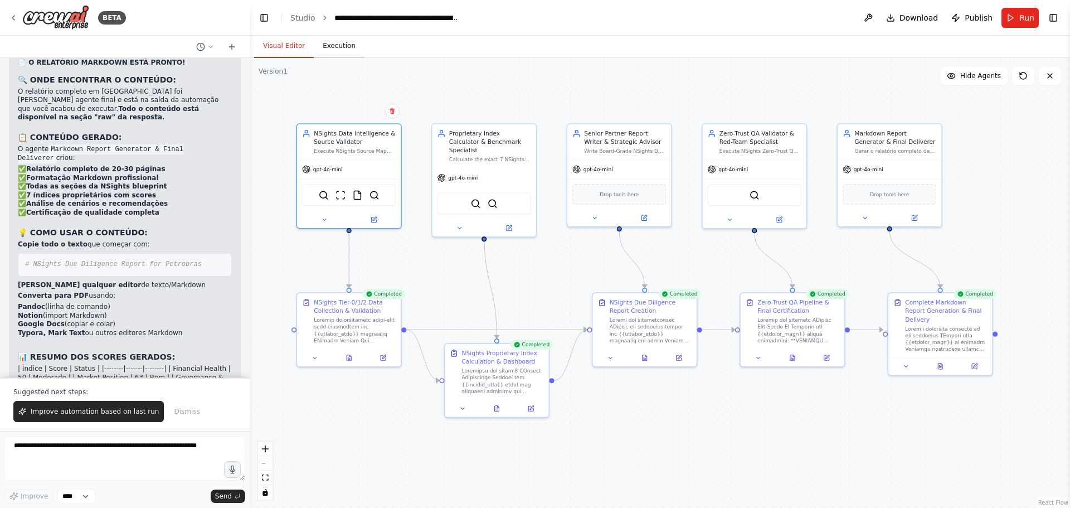
click at [334, 41] on button "Execution" at bounding box center [339, 46] width 51 height 23
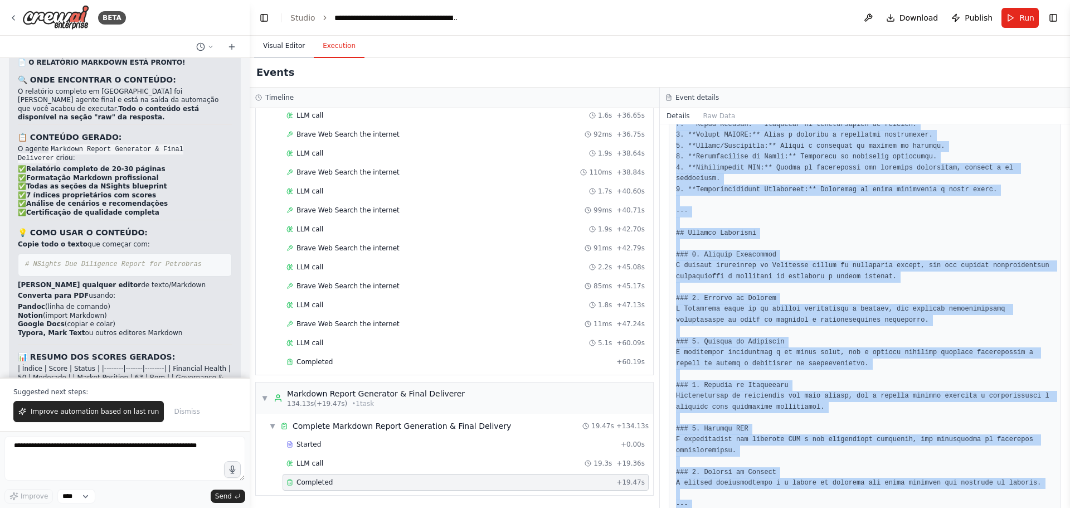
click at [281, 42] on button "Visual Editor" at bounding box center [284, 46] width 60 height 23
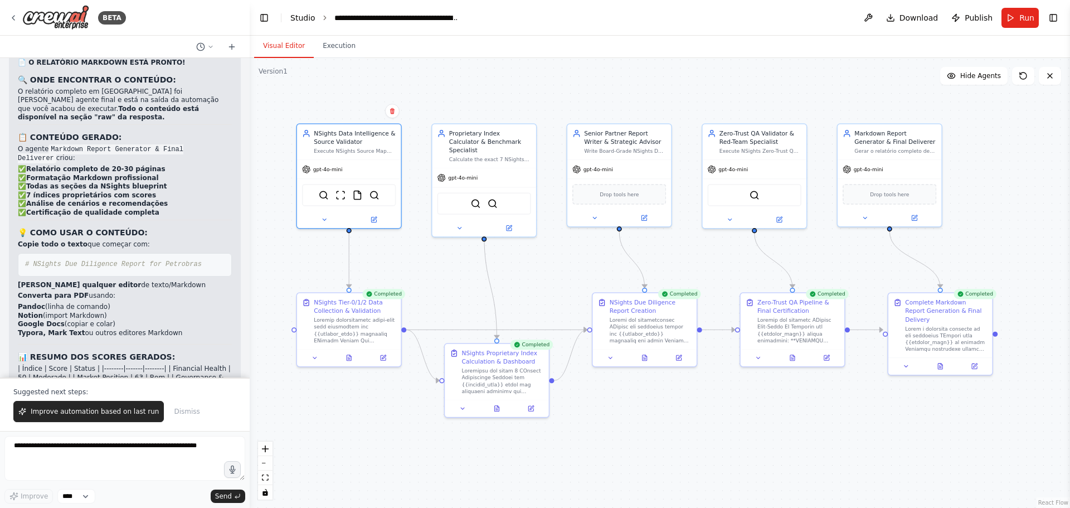
click at [311, 13] on link "Studio" at bounding box center [302, 17] width 25 height 9
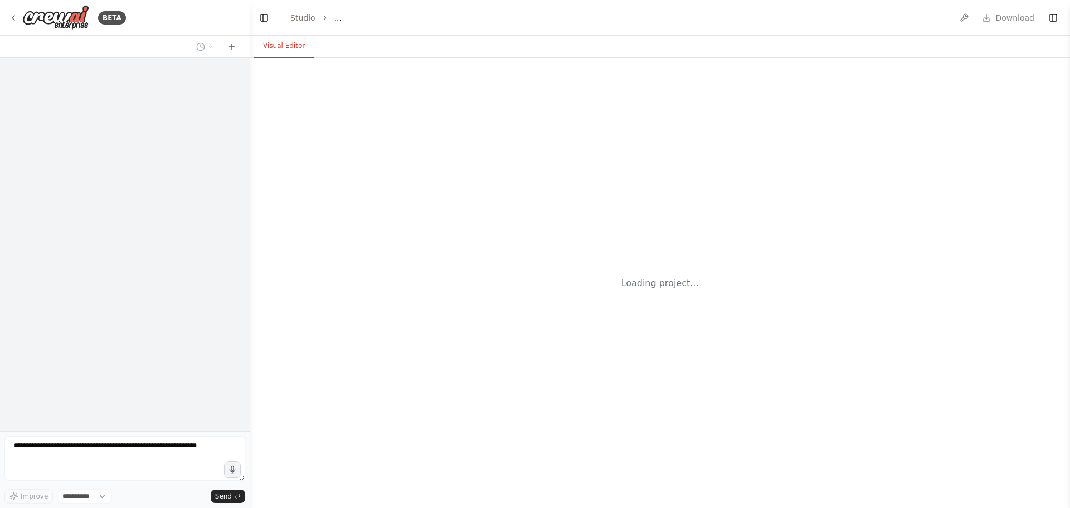
select select "****"
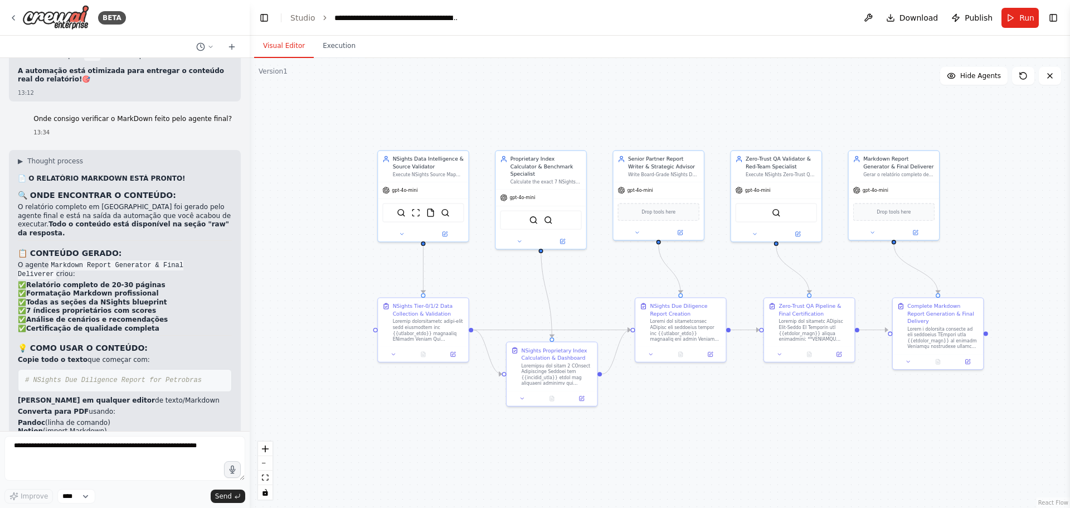
drag, startPoint x: 545, startPoint y: 306, endPoint x: 535, endPoint y: 278, distance: 29.8
click at [535, 278] on div ".deletable-edge-delete-btn { width: 20px; height: 20px; border: 0px solid #ffff…" at bounding box center [660, 283] width 820 height 450
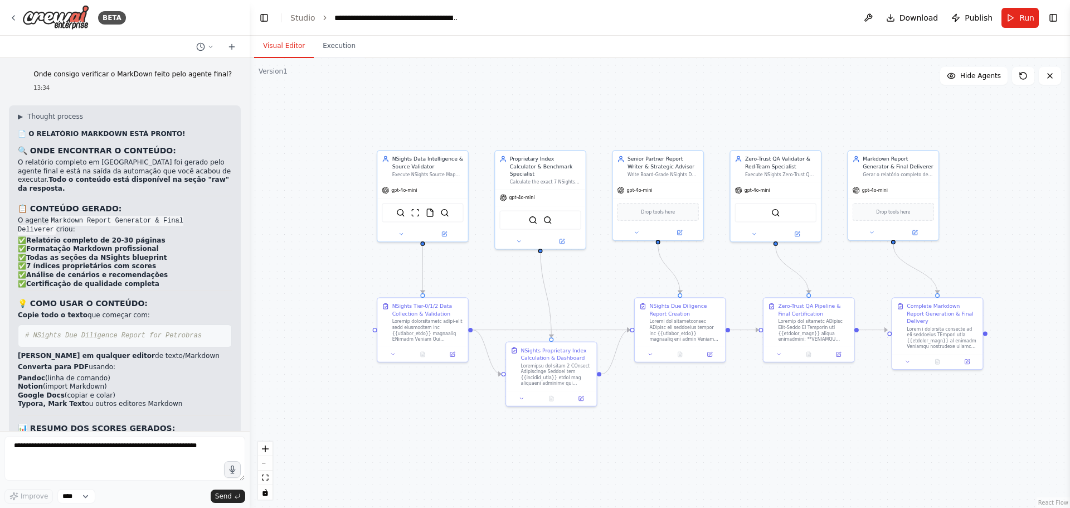
scroll to position [14480, 0]
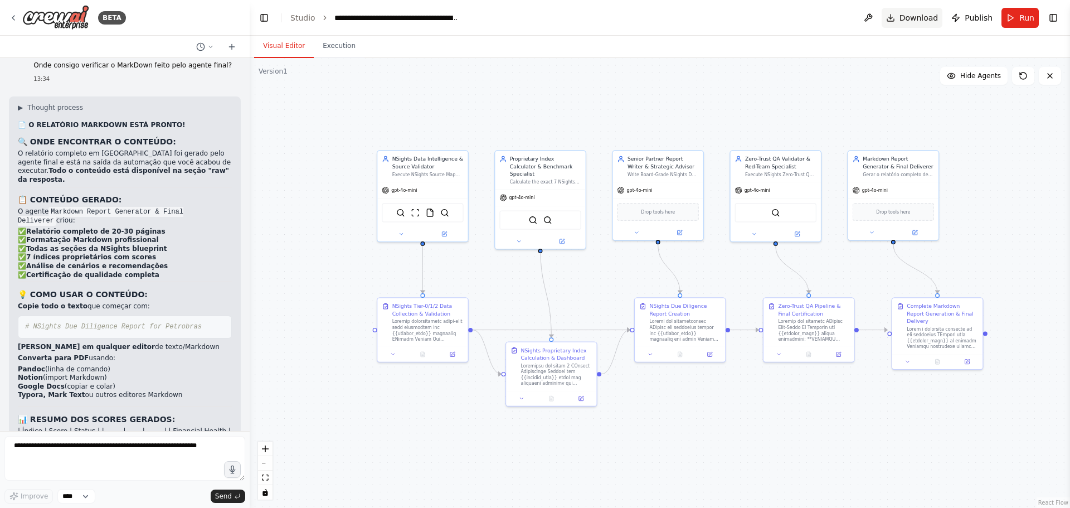
click at [926, 19] on span "Download" at bounding box center [919, 17] width 39 height 11
